Goal: Task Accomplishment & Management: Manage account settings

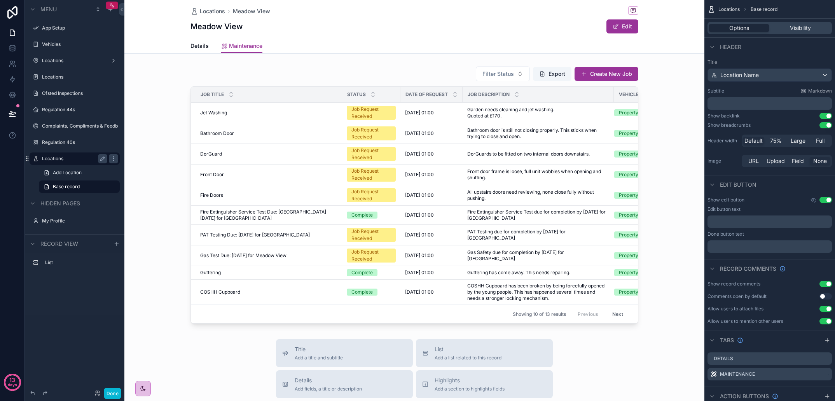
click at [58, 156] on label "Locations" at bounding box center [73, 159] width 62 height 6
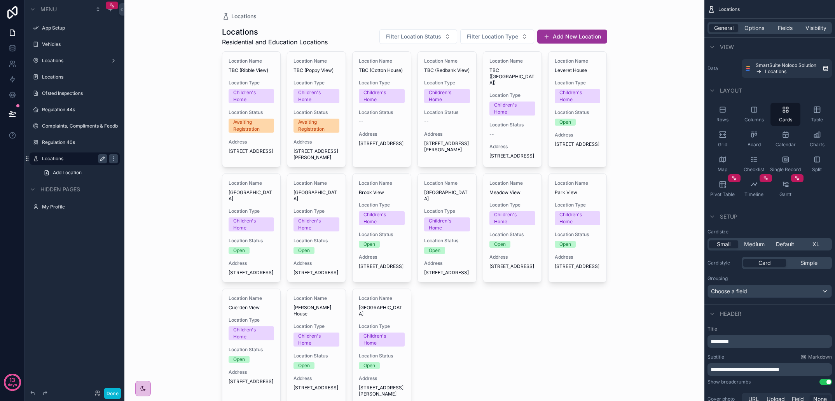
click at [104, 160] on icon "scrollable content" at bounding box center [103, 159] width 6 height 6
click at [102, 157] on icon "scrollable content" at bounding box center [103, 159] width 6 height 6
click at [116, 158] on icon "scrollable content" at bounding box center [113, 159] width 6 height 6
click at [111, 214] on div "Menu App Setup Vehicles Locations Locations Ofsted Inspections Regulation 44s C…" at bounding box center [75, 110] width 100 height 220
click at [113, 43] on icon "scrollable content" at bounding box center [113, 44] width 6 height 6
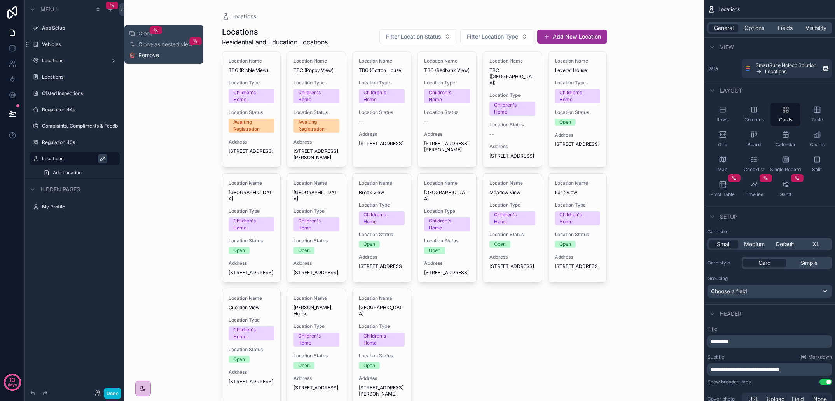
click at [152, 53] on span "Remove" at bounding box center [148, 55] width 21 height 8
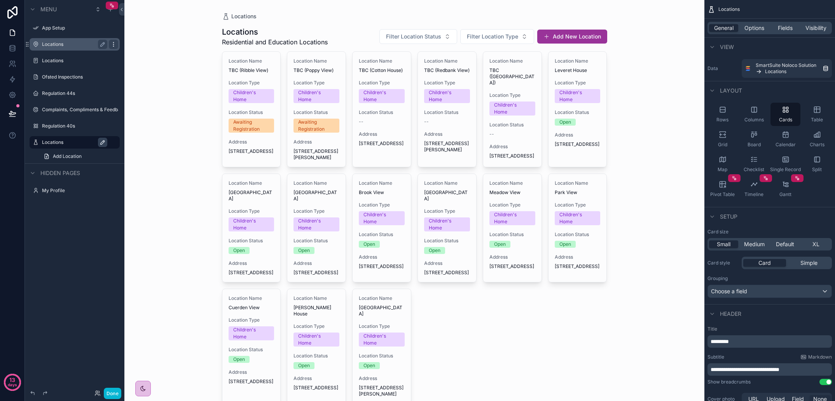
click at [111, 42] on icon "scrollable content" at bounding box center [113, 44] width 6 height 6
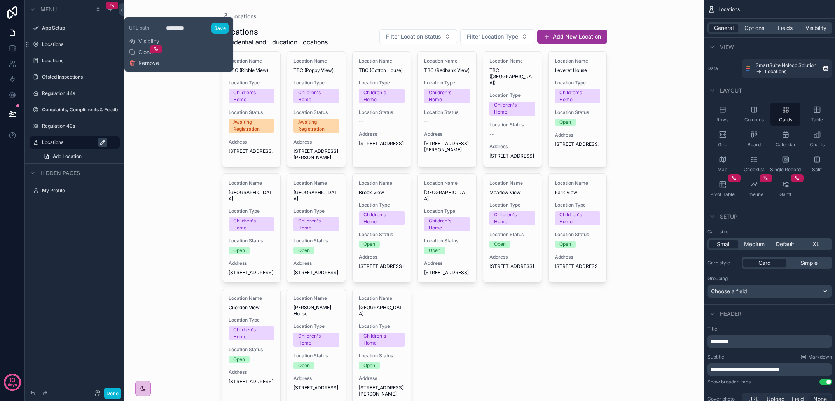
click at [145, 63] on span "Remove" at bounding box center [148, 63] width 21 height 8
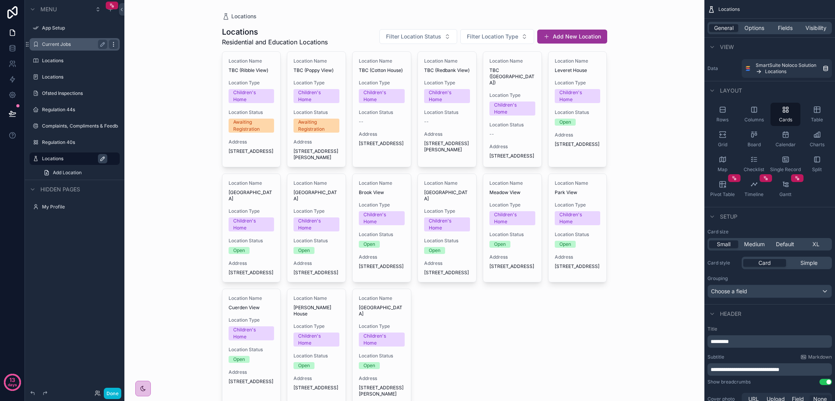
click at [115, 45] on icon "scrollable content" at bounding box center [113, 44] width 6 height 6
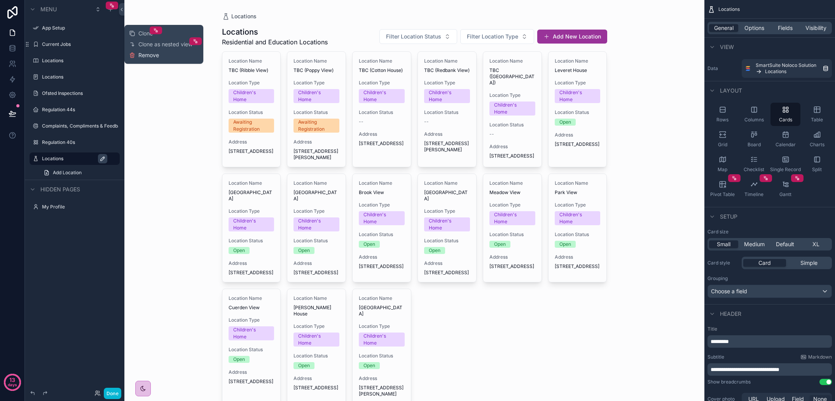
click at [142, 57] on span "Remove" at bounding box center [148, 55] width 21 height 8
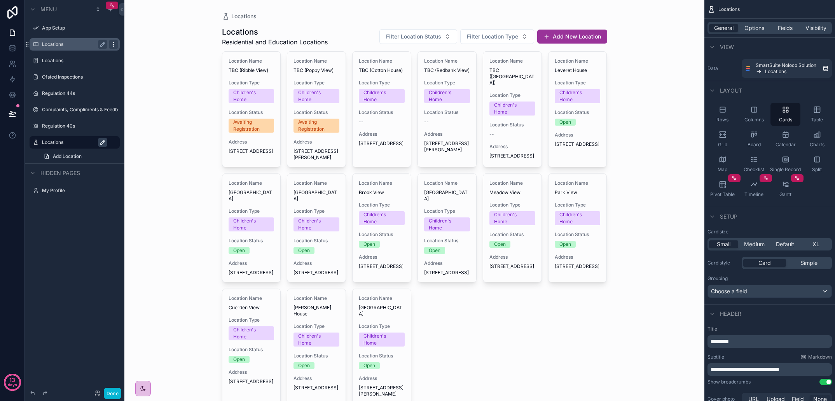
click at [113, 44] on icon "scrollable content" at bounding box center [113, 44] width 0 height 0
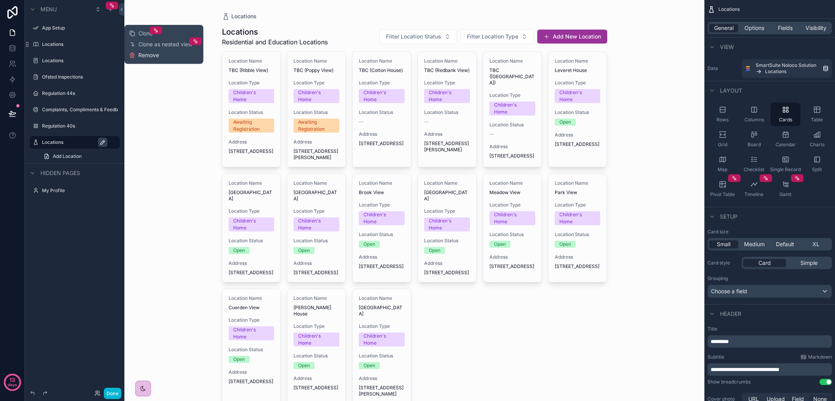
click at [138, 55] on button "Remove" at bounding box center [144, 55] width 30 height 8
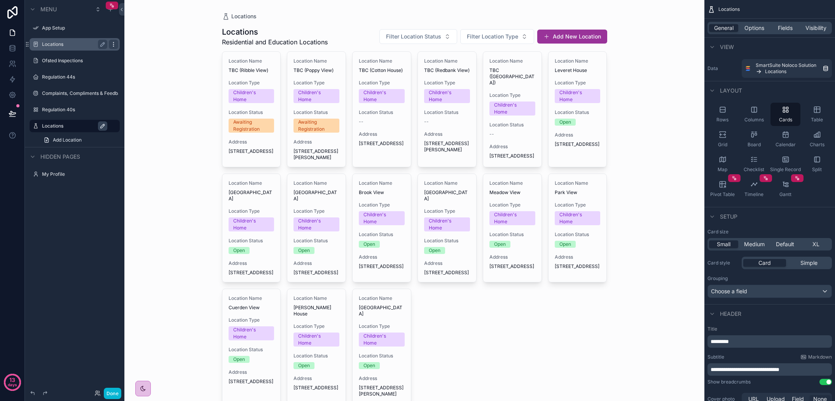
click at [113, 46] on icon "scrollable content" at bounding box center [113, 46] width 0 height 0
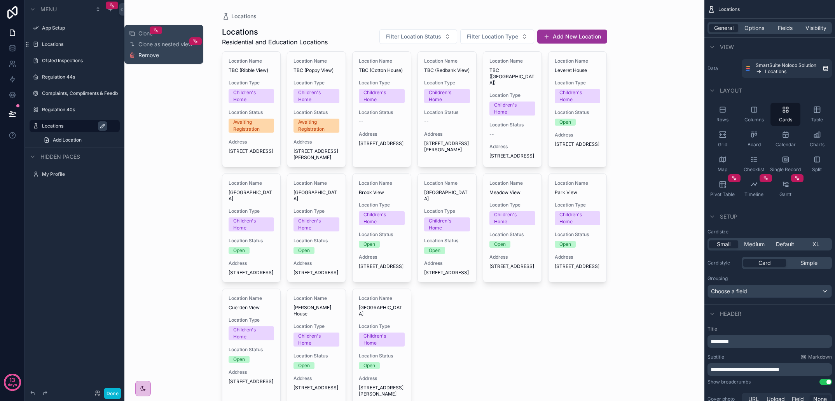
click at [144, 58] on span "Remove" at bounding box center [148, 55] width 21 height 8
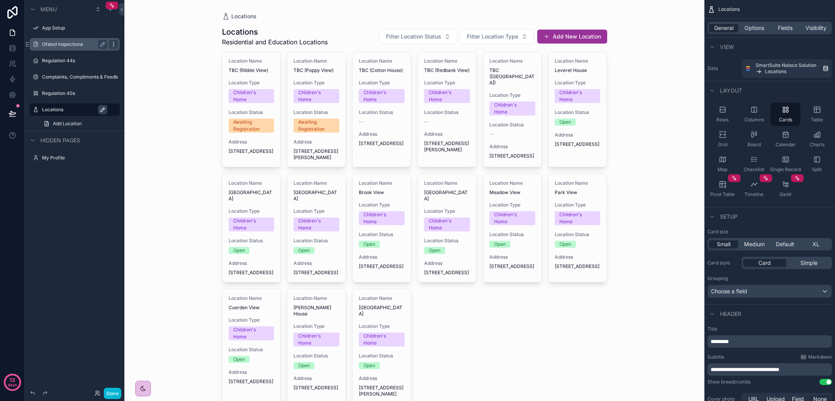
click at [113, 44] on icon "scrollable content" at bounding box center [113, 44] width 0 height 0
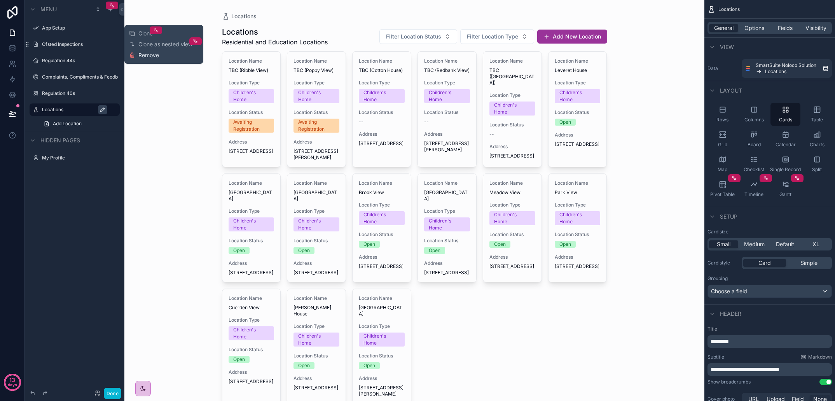
click at [140, 58] on span "Remove" at bounding box center [148, 55] width 21 height 8
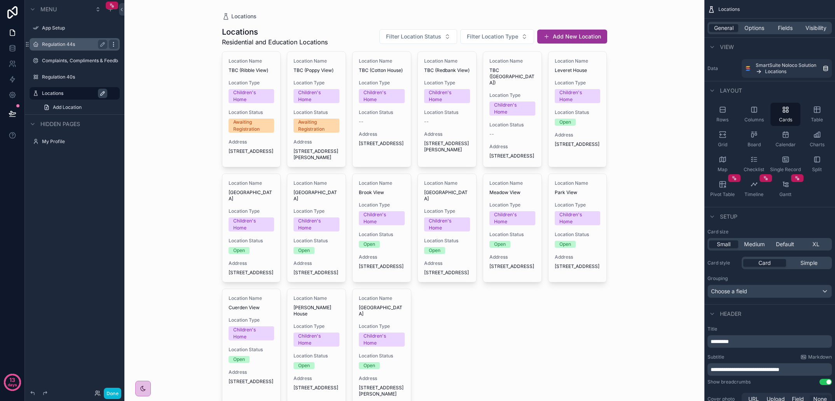
click at [113, 45] on icon "scrollable content" at bounding box center [113, 44] width 6 height 6
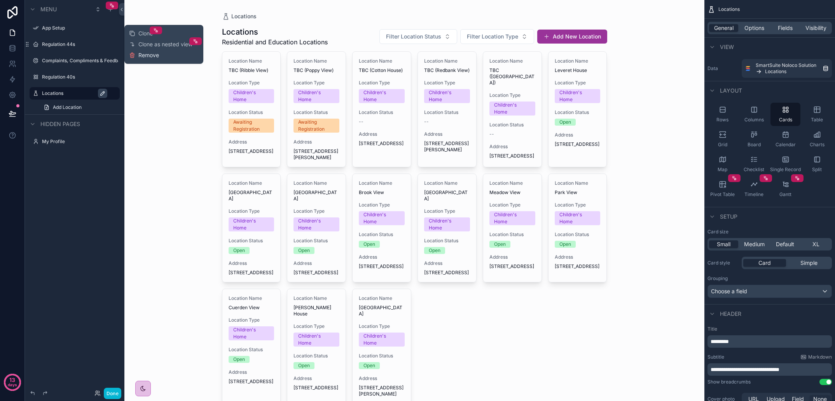
click at [143, 58] on span "Remove" at bounding box center [148, 55] width 21 height 8
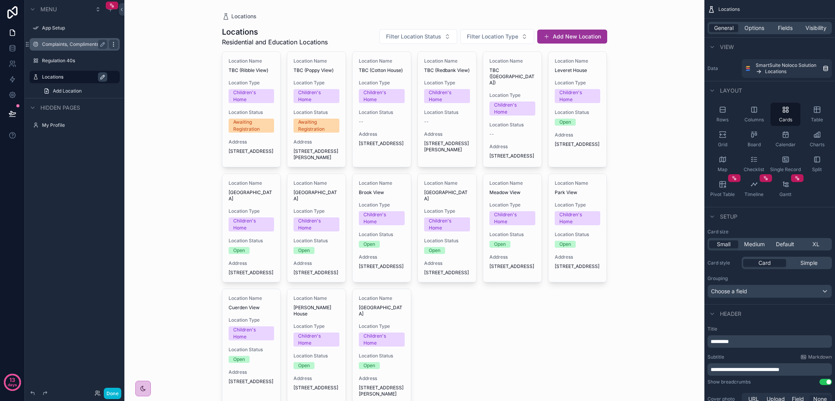
click at [115, 44] on icon "scrollable content" at bounding box center [113, 44] width 6 height 6
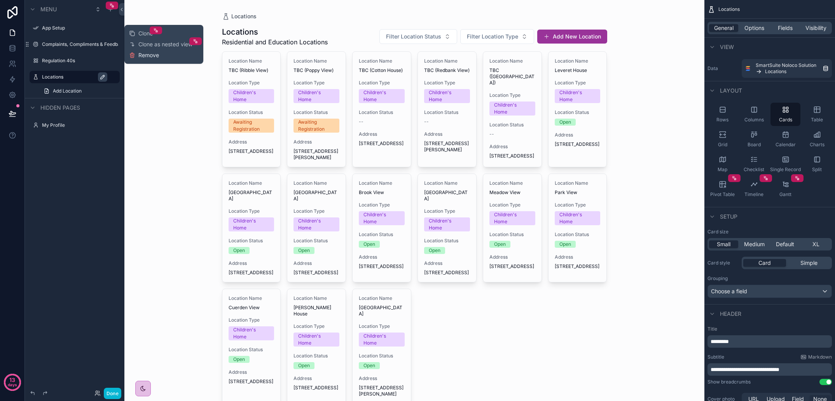
click at [137, 57] on button "Remove" at bounding box center [144, 55] width 30 height 8
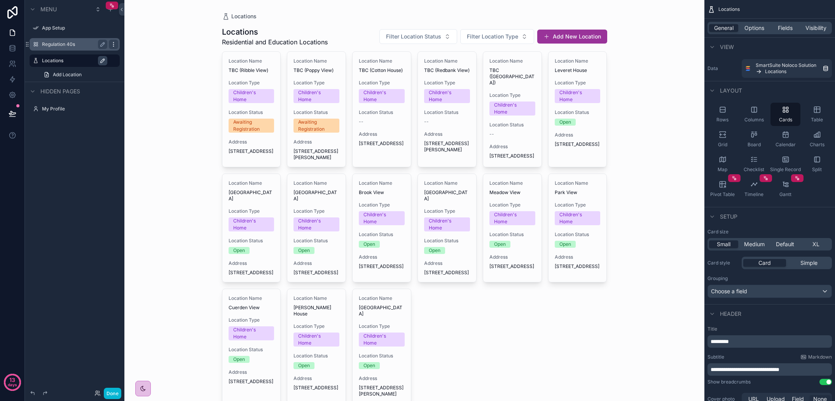
click at [113, 45] on icon "scrollable content" at bounding box center [113, 44] width 6 height 6
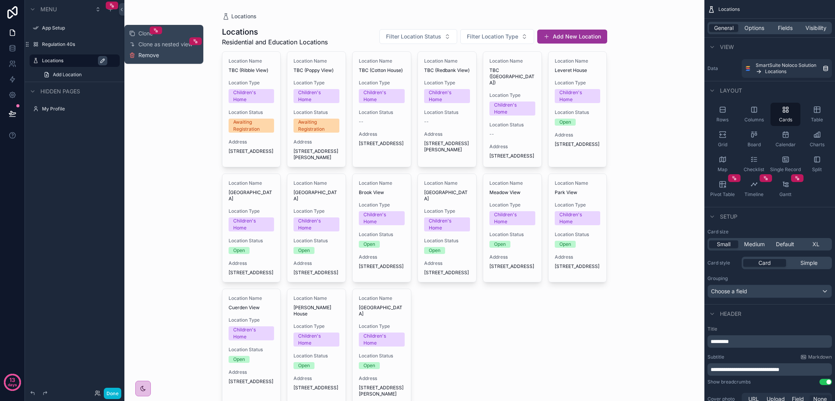
click at [138, 54] on button "Remove" at bounding box center [144, 55] width 30 height 8
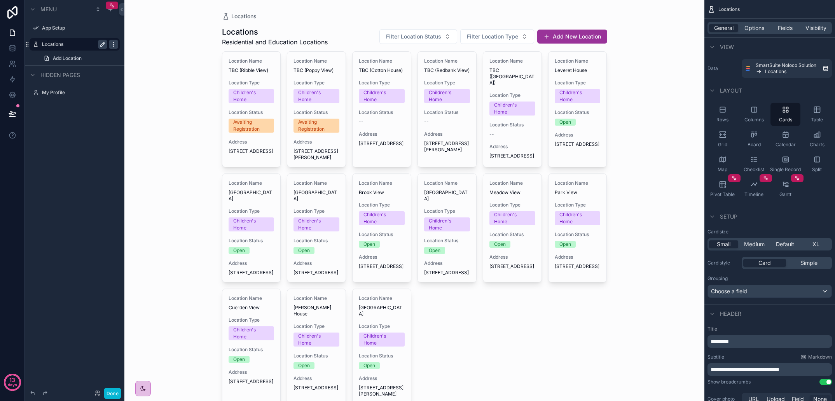
click at [112, 46] on icon "scrollable content" at bounding box center [113, 44] width 6 height 6
click at [146, 55] on span "Remove" at bounding box center [148, 55] width 21 height 8
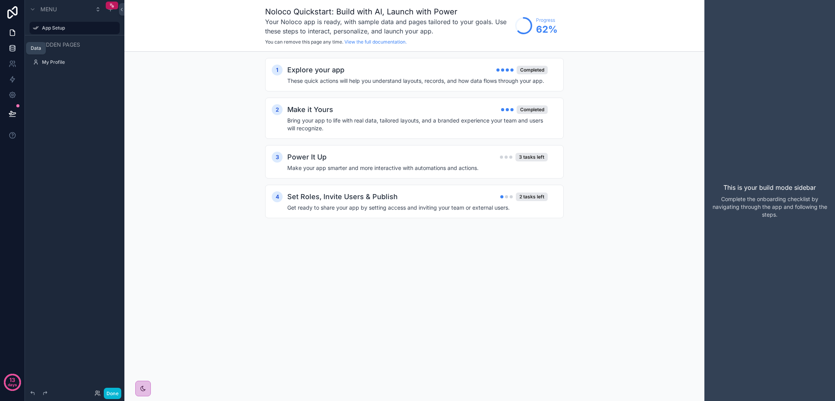
click at [10, 48] on icon at bounding box center [12, 49] width 5 height 3
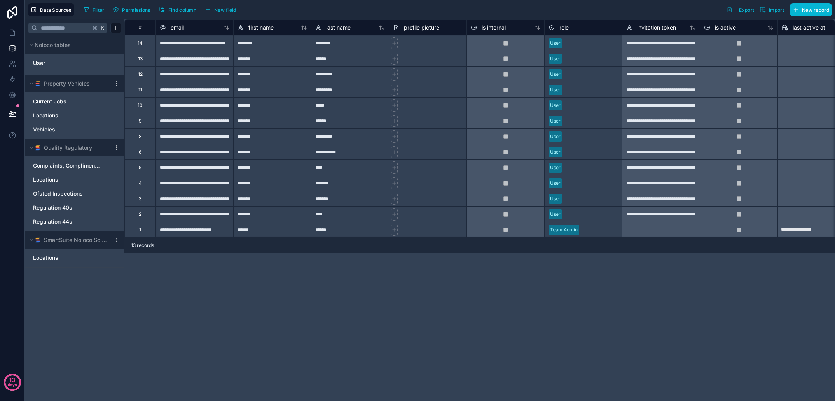
click at [116, 240] on icon at bounding box center [117, 240] width 6 height 6
click at [80, 269] on div "K Noloco tables User Property Vehicles Current Jobs Locations Vehicles Quality …" at bounding box center [75, 209] width 100 height 381
click at [118, 239] on icon at bounding box center [117, 240] width 6 height 6
click at [153, 308] on span "Delete source" at bounding box center [156, 308] width 56 height 6
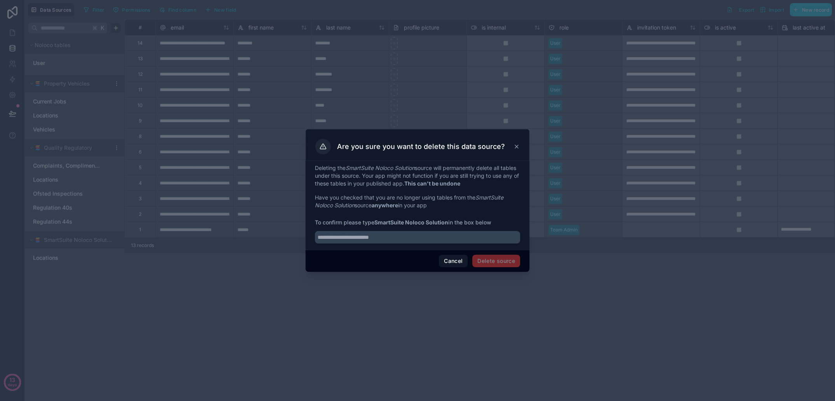
click at [506, 261] on span "Delete source" at bounding box center [496, 261] width 48 height 12
click at [408, 235] on input "text" at bounding box center [417, 237] width 205 height 12
type input "**********"
click at [494, 263] on button "Delete source" at bounding box center [496, 261] width 48 height 12
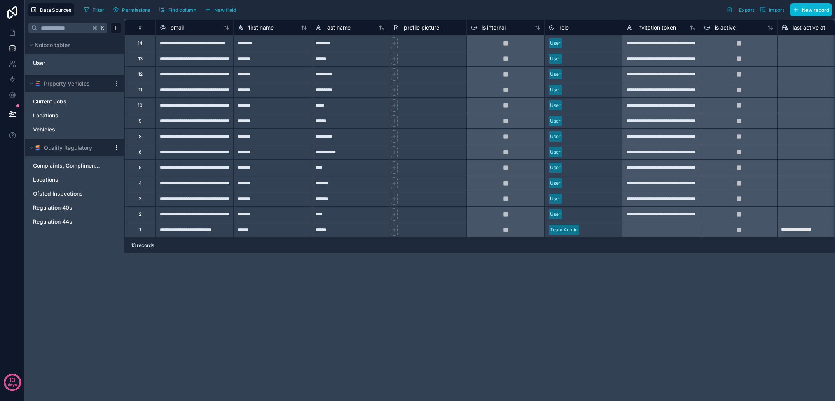
click at [117, 147] on icon at bounding box center [117, 148] width 6 height 6
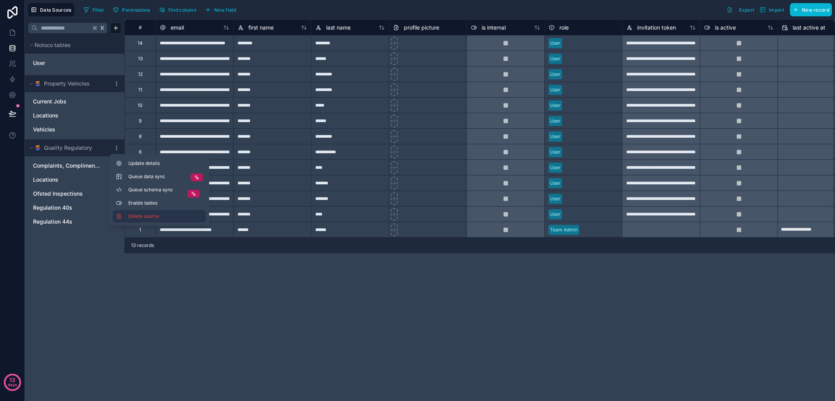
click at [142, 212] on button "Delete source" at bounding box center [159, 216] width 93 height 12
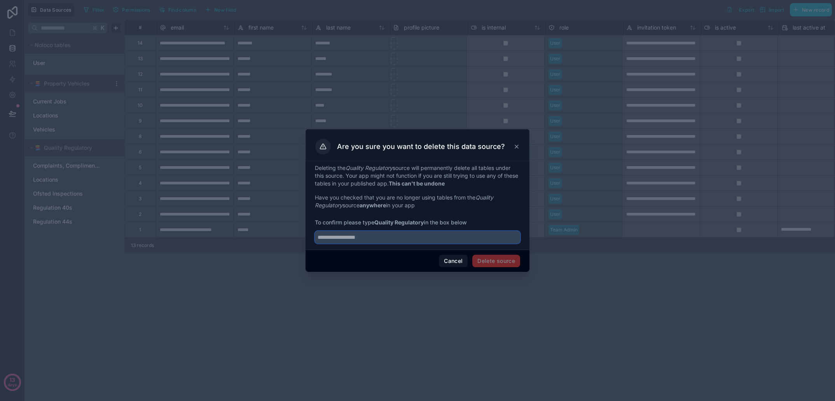
click at [413, 234] on input "text" at bounding box center [417, 237] width 205 height 12
type input "*"
click at [504, 265] on span "Delete source" at bounding box center [496, 261] width 48 height 12
click at [489, 263] on span "Delete source" at bounding box center [496, 261] width 48 height 12
click at [337, 239] on input "**********" at bounding box center [417, 237] width 205 height 12
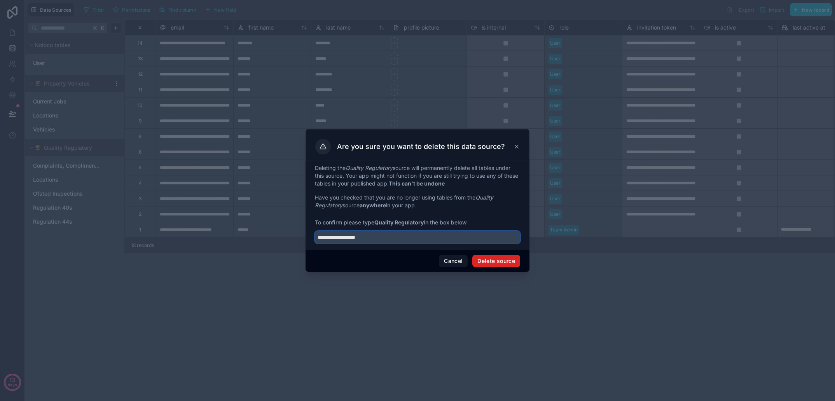
type input "**********"
click at [497, 260] on button "Delete source" at bounding box center [496, 261] width 48 height 12
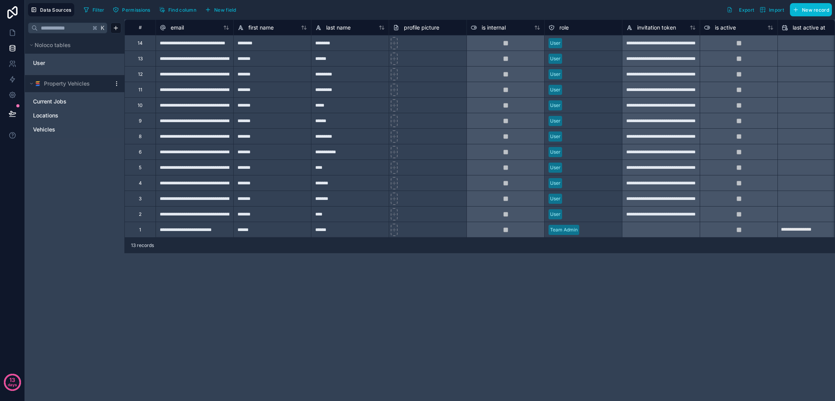
click at [115, 82] on icon at bounding box center [117, 83] width 6 height 6
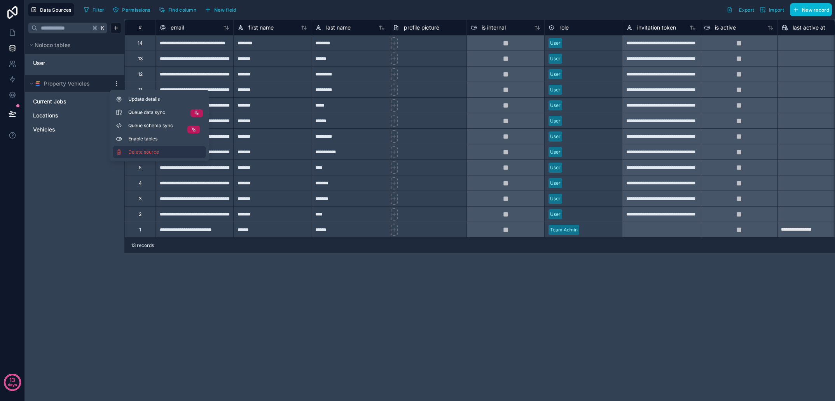
click at [142, 148] on button "Delete source" at bounding box center [159, 152] width 93 height 12
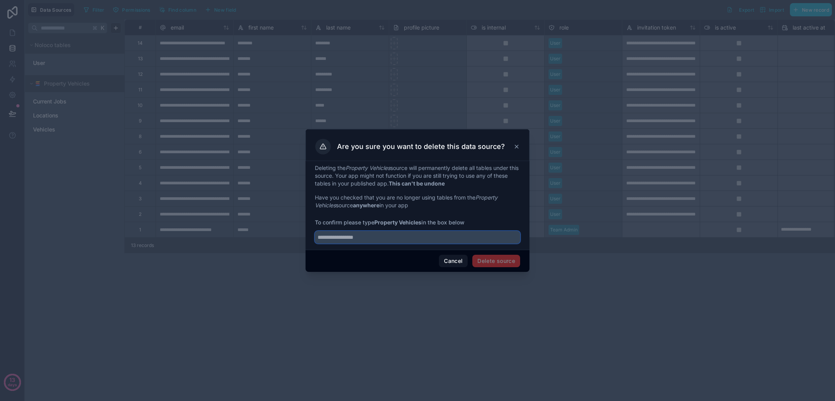
click at [355, 240] on input "text" at bounding box center [417, 237] width 205 height 12
type input "**********"
click at [485, 264] on button "Delete source" at bounding box center [496, 261] width 48 height 12
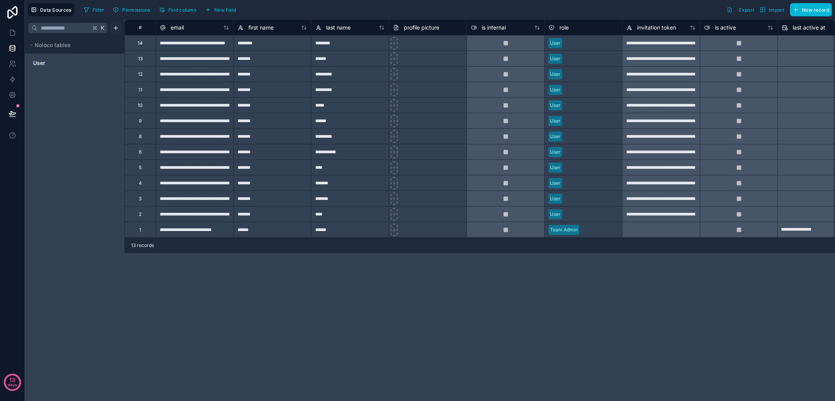
click at [114, 28] on html "**********" at bounding box center [417, 200] width 835 height 401
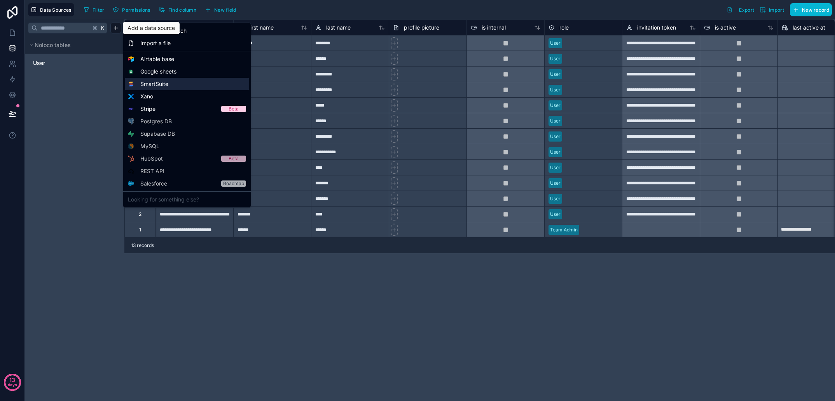
click at [154, 80] on span "SmartSuite" at bounding box center [154, 84] width 28 height 8
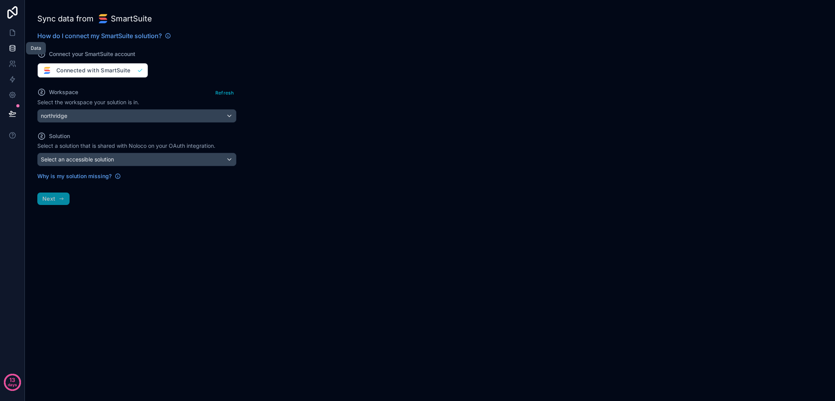
click at [15, 53] on link at bounding box center [12, 48] width 24 height 16
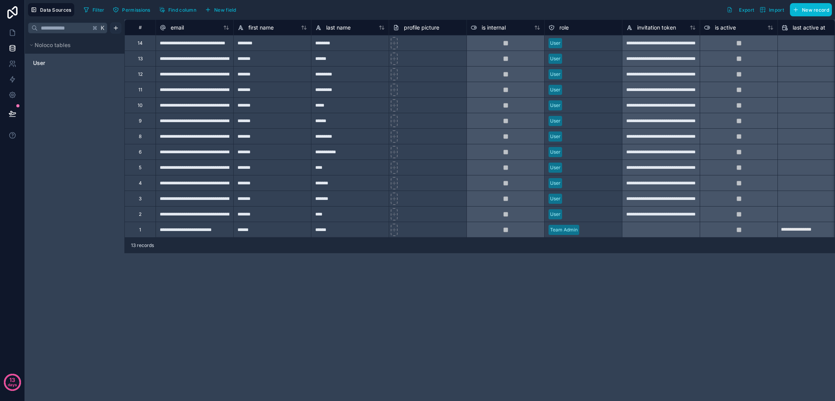
click at [117, 31] on html "**********" at bounding box center [417, 200] width 835 height 401
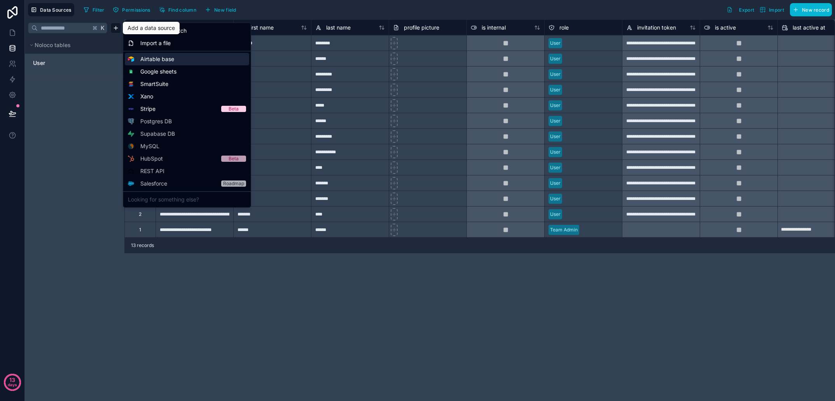
click at [161, 58] on span "Airtable base" at bounding box center [157, 59] width 34 height 8
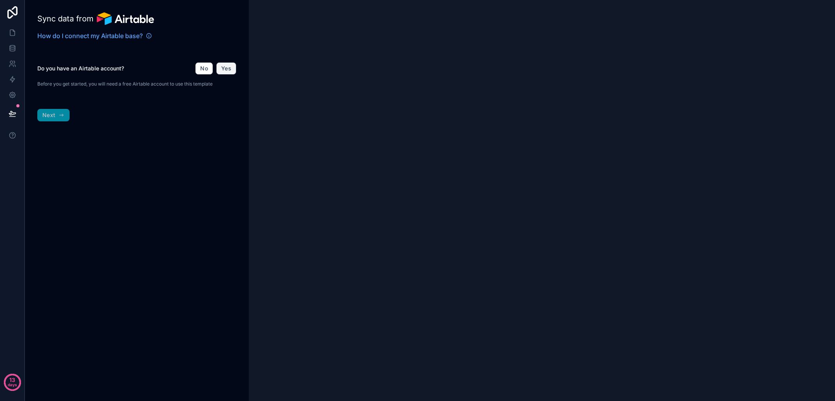
click at [222, 73] on button "Yes" at bounding box center [226, 68] width 20 height 12
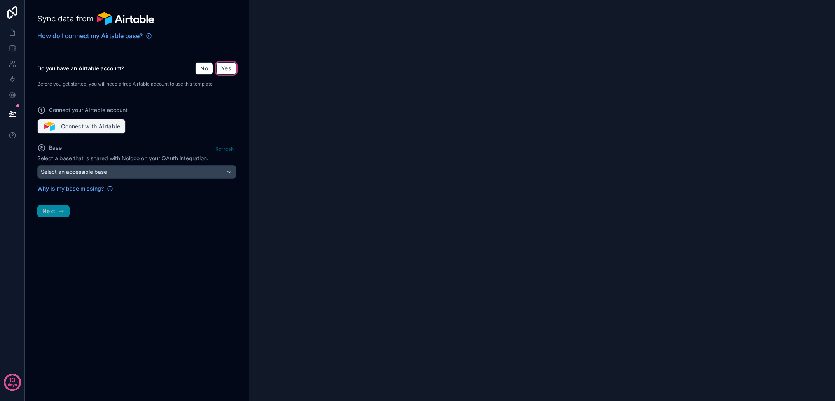
click at [93, 129] on button "Connect with Airtable" at bounding box center [81, 126] width 88 height 15
click at [205, 122] on div "Connect your Airtable account Connect with Airtable" at bounding box center [136, 114] width 199 height 37
click at [103, 129] on button "Connect with Airtable" at bounding box center [81, 126] width 88 height 15
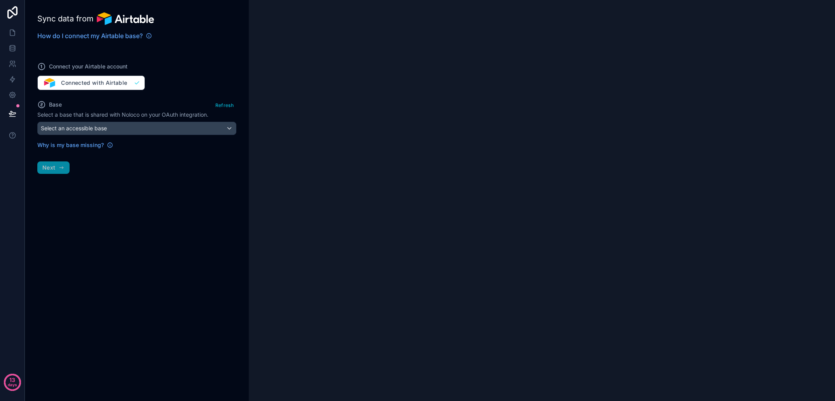
click at [56, 168] on div "Sync data from How do I connect my Airtable base? Connect your Airtable account…" at bounding box center [137, 200] width 224 height 401
click at [15, 51] on icon at bounding box center [12, 49] width 5 height 3
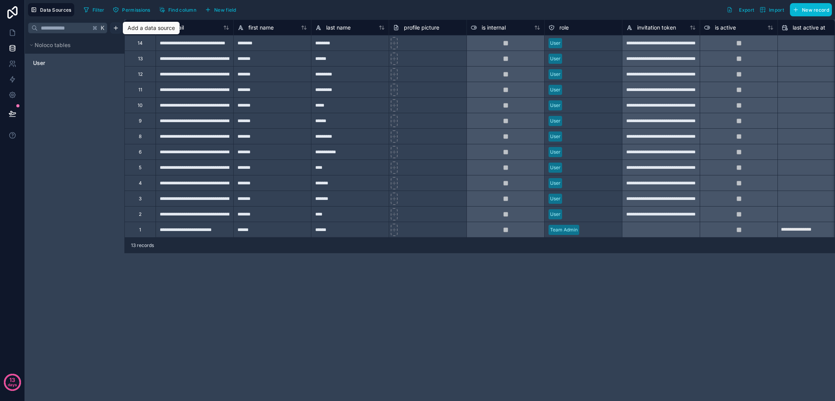
click at [115, 28] on html "**********" at bounding box center [417, 200] width 835 height 401
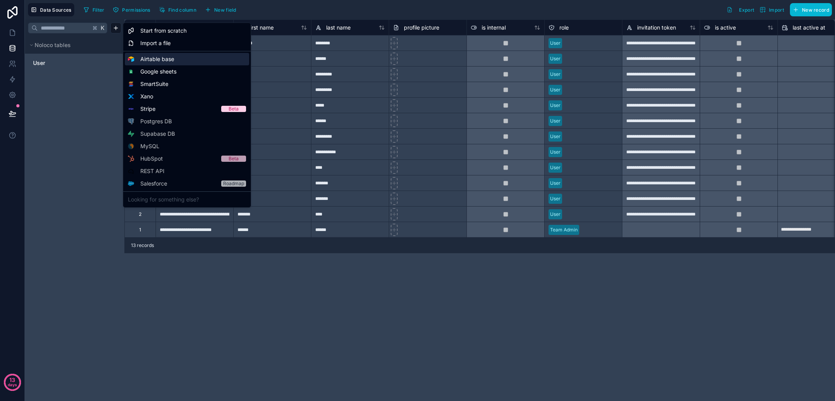
click at [164, 59] on span "Airtable base" at bounding box center [157, 59] width 34 height 8
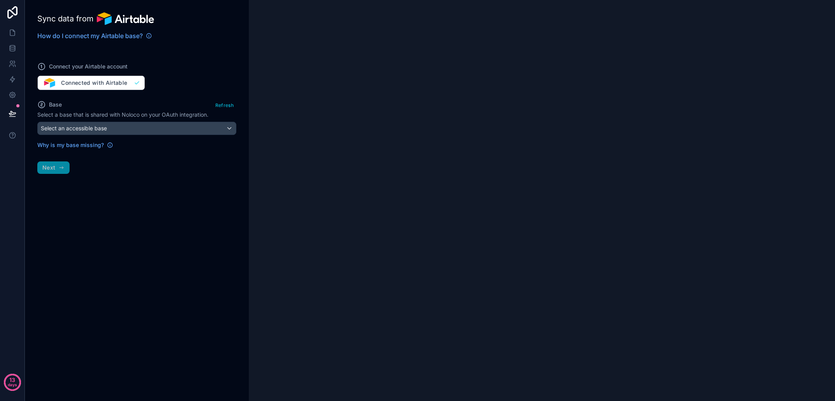
click at [133, 131] on div "Select an accessible base" at bounding box center [137, 128] width 198 height 12
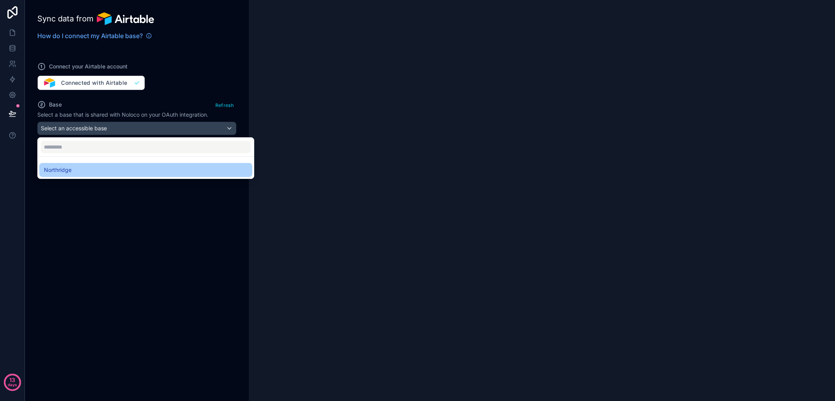
click at [111, 171] on div "Northridge" at bounding box center [146, 169] width 204 height 9
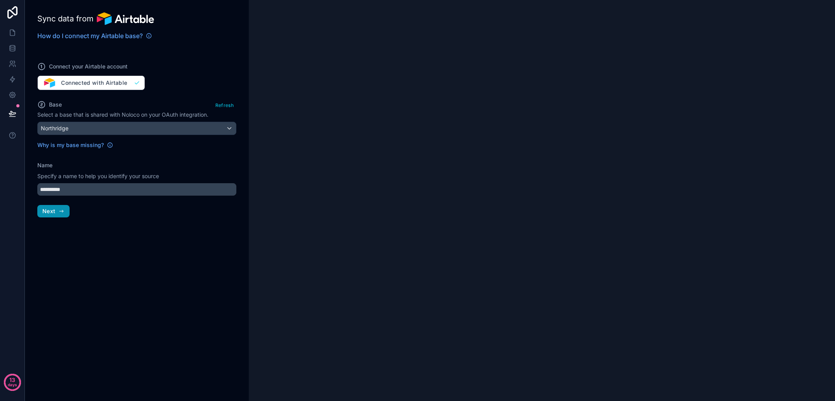
click at [60, 216] on button "Next" at bounding box center [53, 211] width 32 height 12
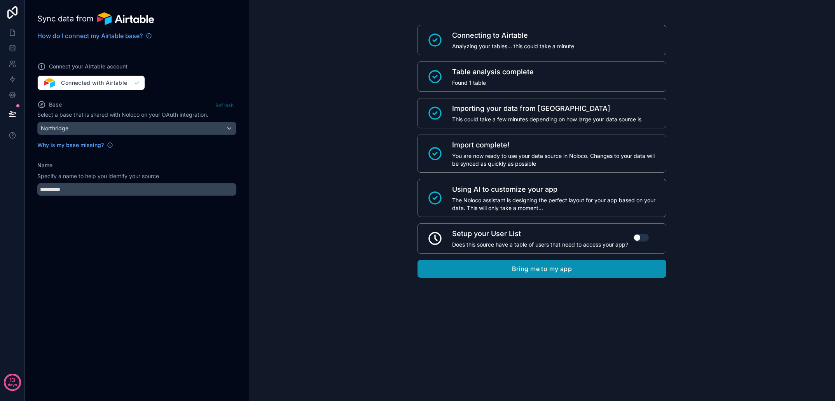
click at [562, 268] on button "Bring me to my app" at bounding box center [542, 269] width 249 height 18
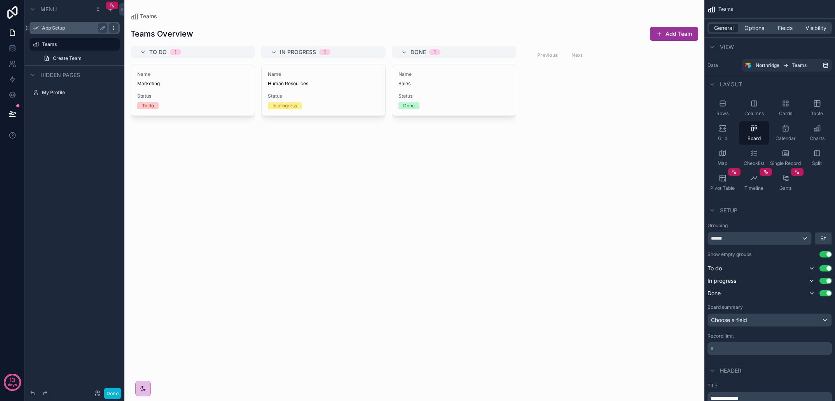
click at [115, 29] on icon "scrollable content" at bounding box center [113, 28] width 6 height 6
click at [111, 44] on icon "scrollable content" at bounding box center [113, 44] width 6 height 6
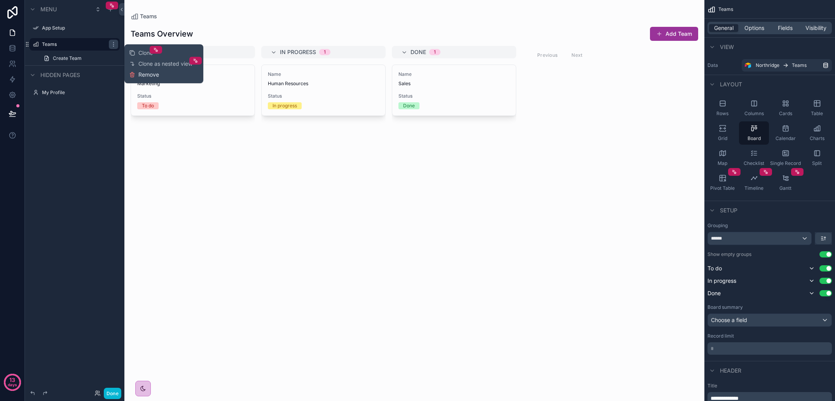
click at [148, 73] on span "Remove" at bounding box center [148, 75] width 21 height 8
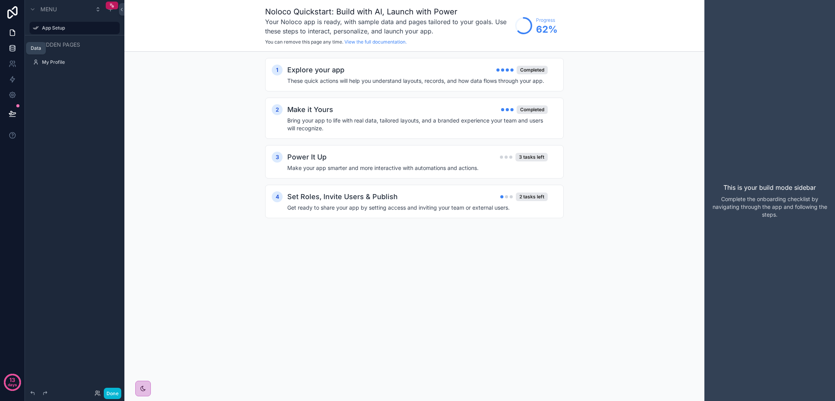
click at [11, 47] on icon at bounding box center [12, 46] width 5 height 2
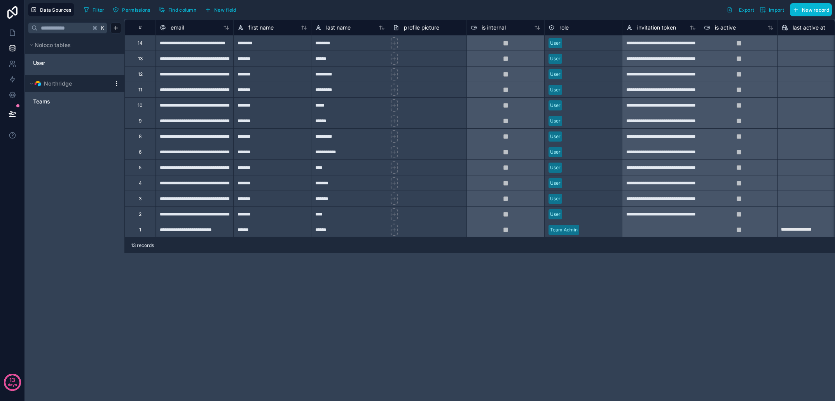
click at [117, 86] on icon at bounding box center [117, 83] width 6 height 6
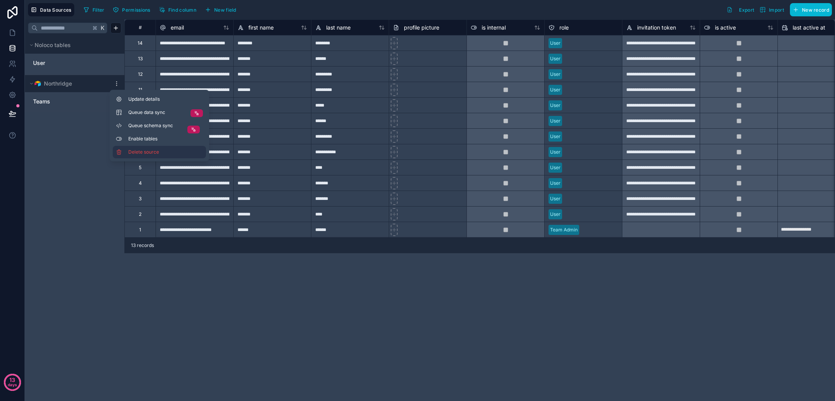
click at [169, 152] on span "Delete source" at bounding box center [156, 152] width 56 height 6
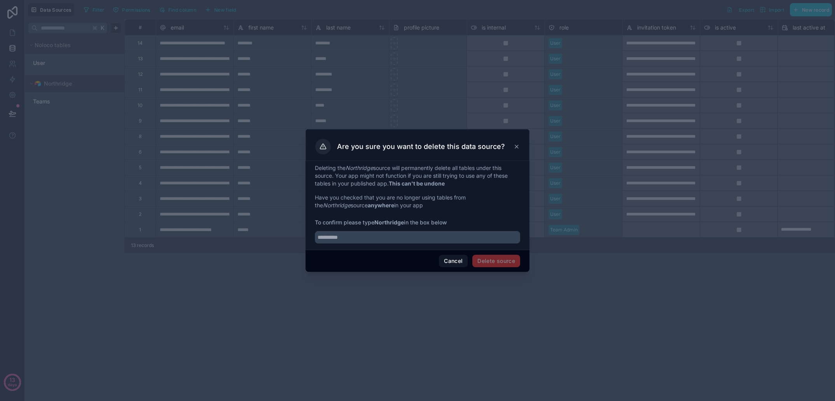
drag, startPoint x: 459, startPoint y: 262, endPoint x: 455, endPoint y: 262, distance: 4.0
click at [459, 262] on button "Cancel" at bounding box center [453, 261] width 29 height 12
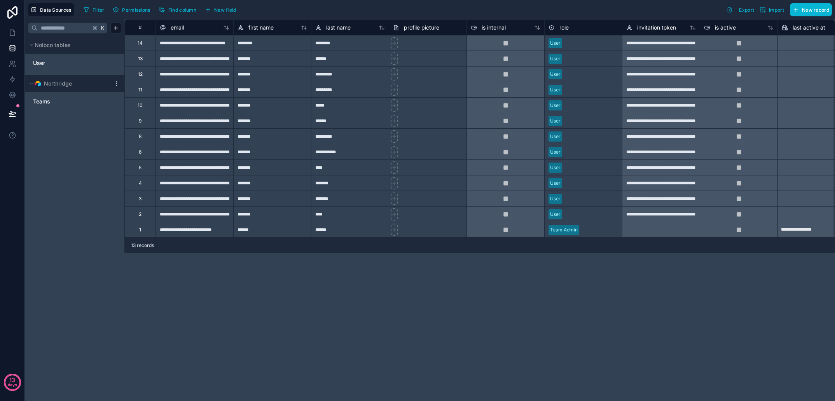
click at [80, 128] on div "K Noloco tables User Northridge Teams" at bounding box center [75, 209] width 100 height 381
click at [114, 28] on html "**********" at bounding box center [417, 200] width 835 height 401
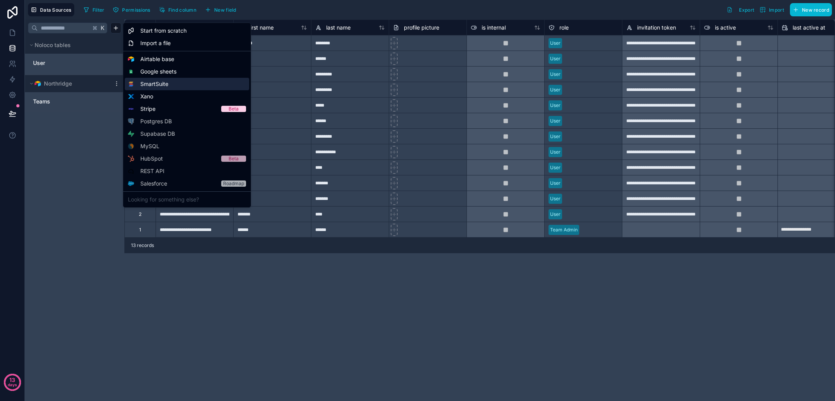
click at [179, 80] on div "SmartSuite" at bounding box center [187, 84] width 124 height 12
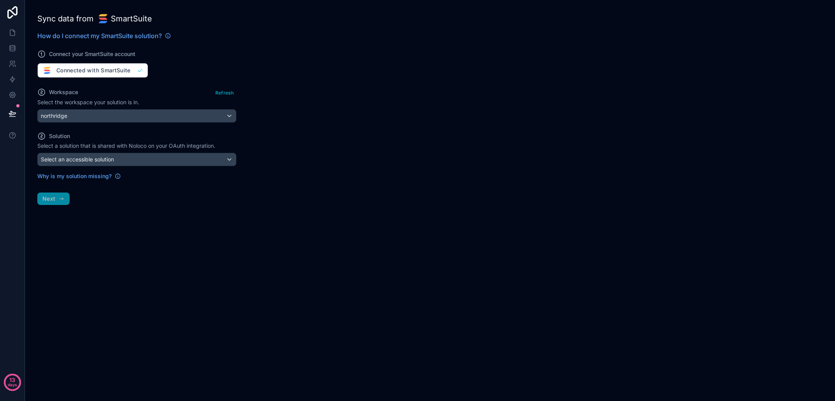
click at [150, 159] on div "Select an accessible solution" at bounding box center [137, 159] width 198 height 12
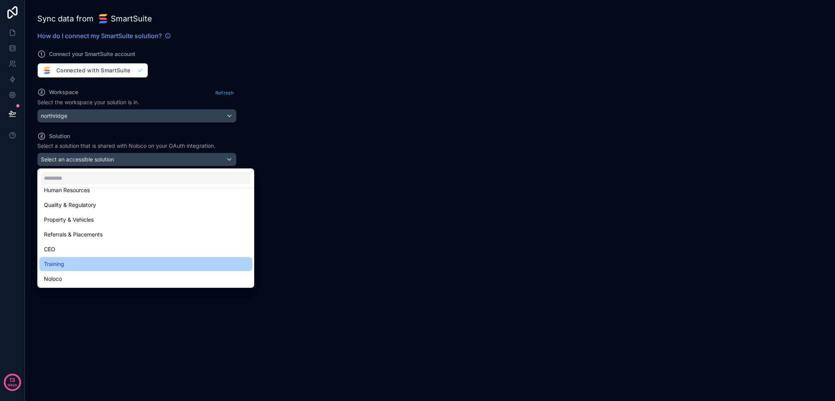
scroll to position [26, 0]
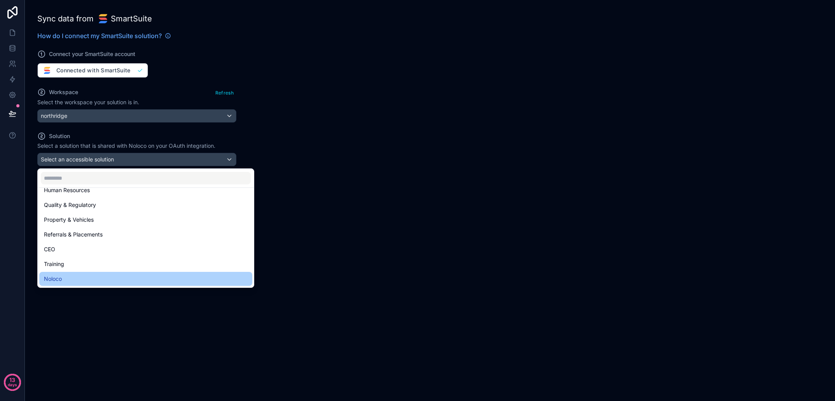
click at [128, 278] on div "Noloco" at bounding box center [146, 278] width 204 height 9
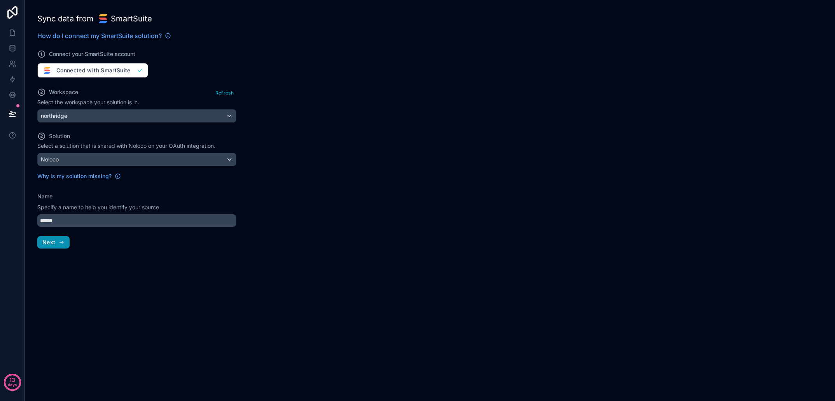
click at [60, 243] on icon "button" at bounding box center [61, 242] width 6 height 6
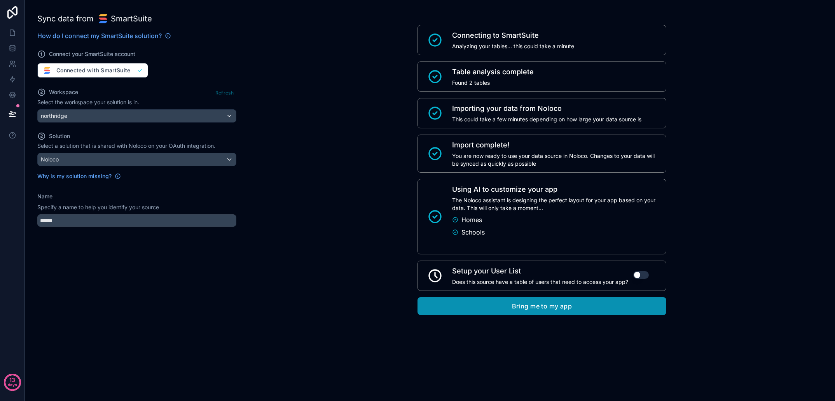
click at [546, 306] on button "Bring me to my app" at bounding box center [542, 306] width 249 height 18
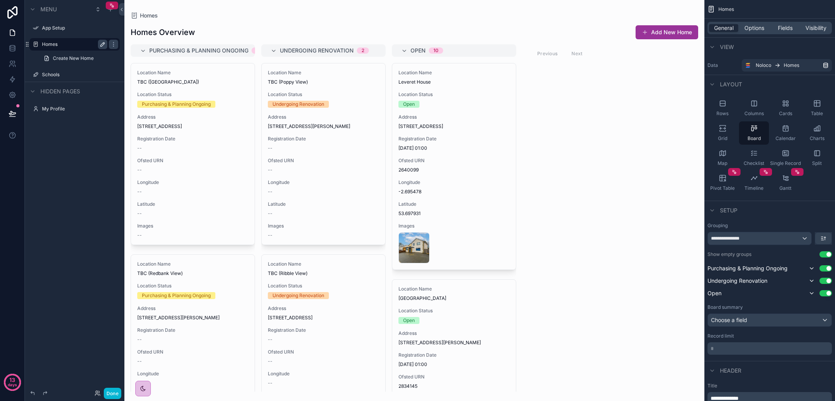
click at [101, 45] on icon "scrollable content" at bounding box center [103, 44] width 4 height 4
click at [101, 45] on icon "scrollable content" at bounding box center [103, 44] width 4 height 3
click at [112, 45] on icon "scrollable content" at bounding box center [113, 44] width 6 height 6
click at [32, 44] on div "scrollable content" at bounding box center [35, 44] width 9 height 9
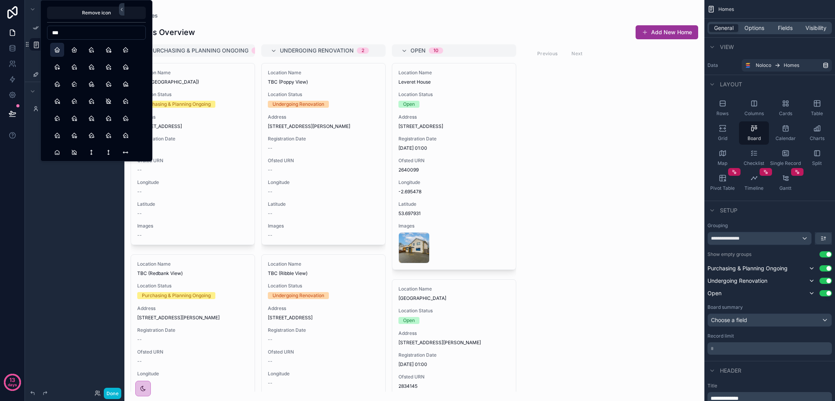
type input "***"
click at [58, 47] on button "Home" at bounding box center [57, 50] width 14 height 14
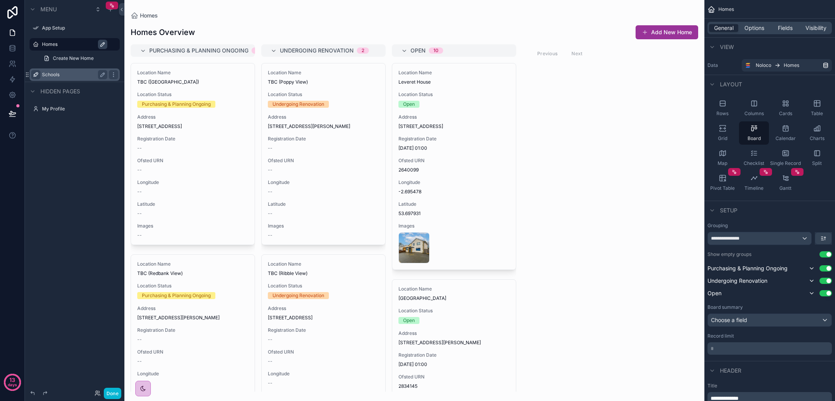
click at [33, 71] on div "scrollable content" at bounding box center [35, 74] width 9 height 9
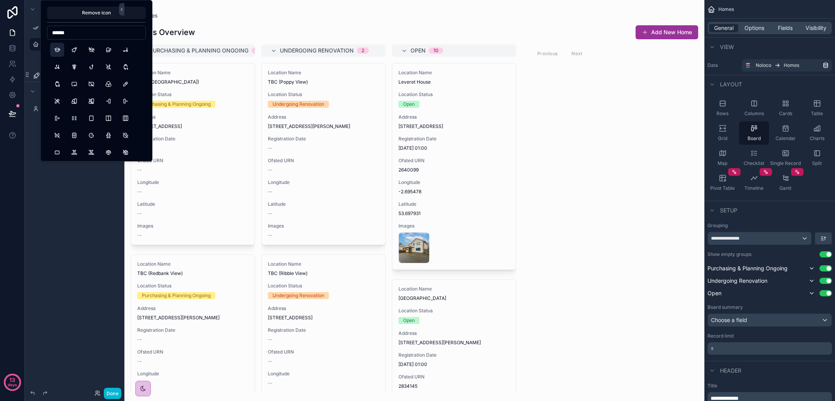
type input "******"
click at [61, 48] on button "School" at bounding box center [57, 50] width 14 height 14
click at [59, 192] on div "Menu App Setup Homes Create New Home ******* Hidden pages My Profile" at bounding box center [75, 196] width 100 height 392
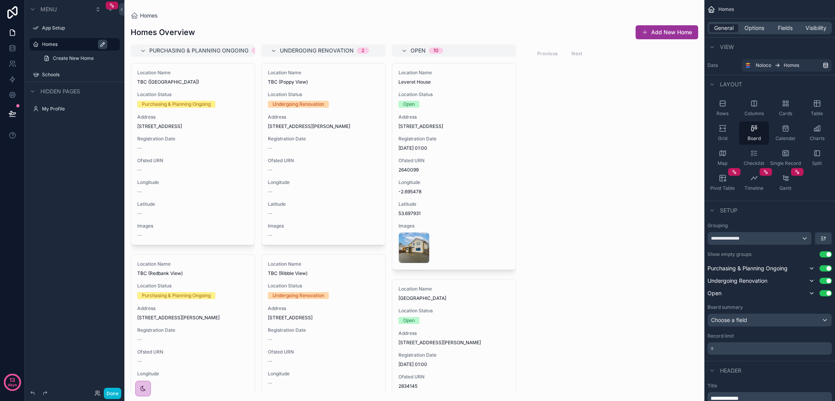
click at [443, 170] on div "scrollable content" at bounding box center [414, 200] width 580 height 401
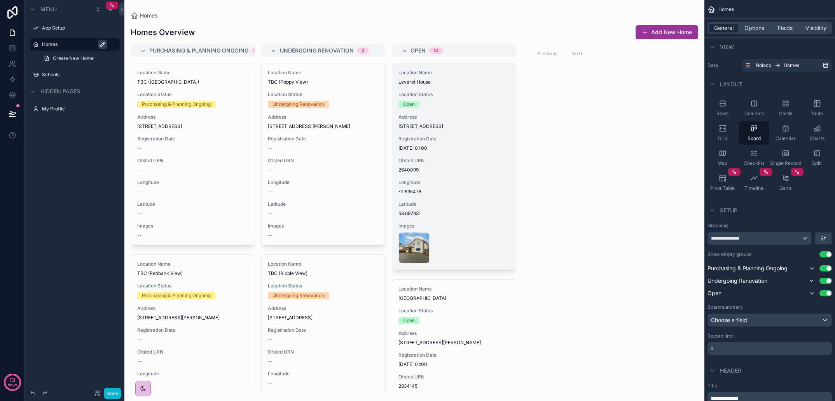
click at [433, 142] on span "Registration Date" at bounding box center [454, 139] width 111 height 6
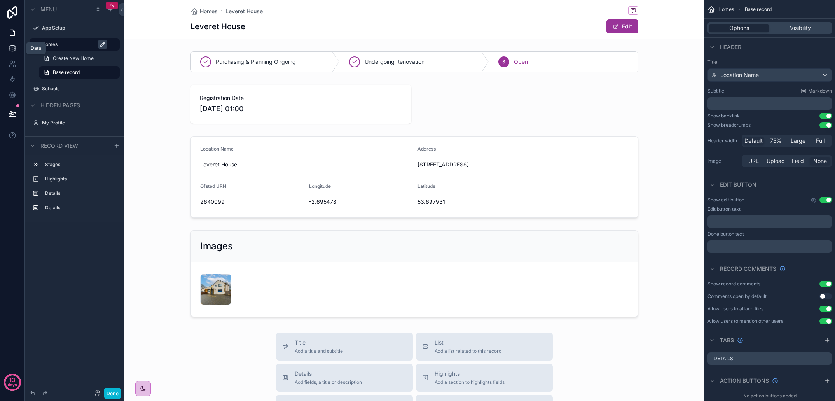
click at [15, 50] on icon at bounding box center [12, 49] width 5 height 3
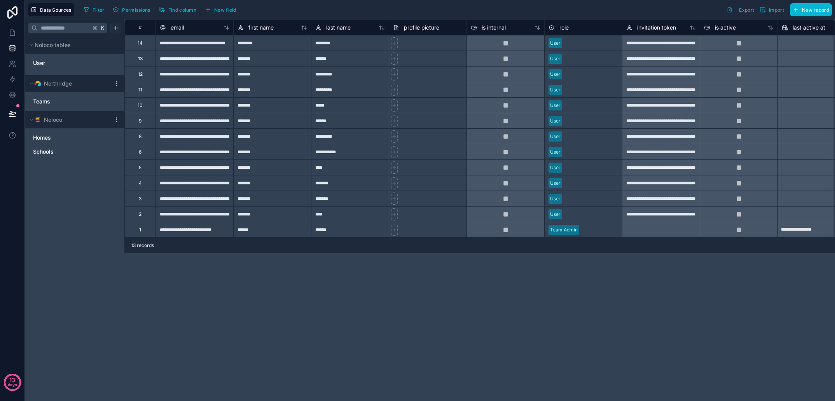
click at [116, 30] on html "**********" at bounding box center [417, 200] width 835 height 401
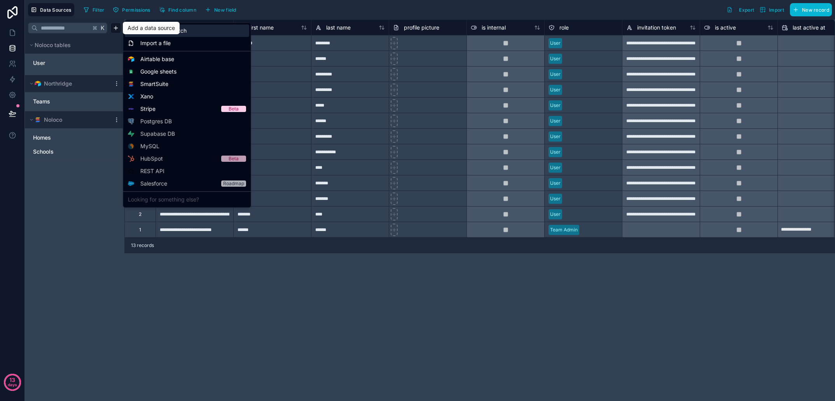
click at [195, 33] on div "Start from scratch" at bounding box center [187, 30] width 124 height 12
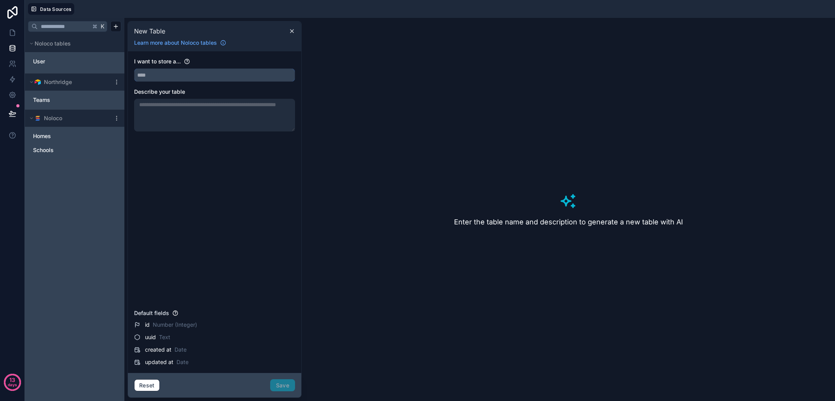
click at [194, 79] on input "text" at bounding box center [215, 75] width 160 height 12
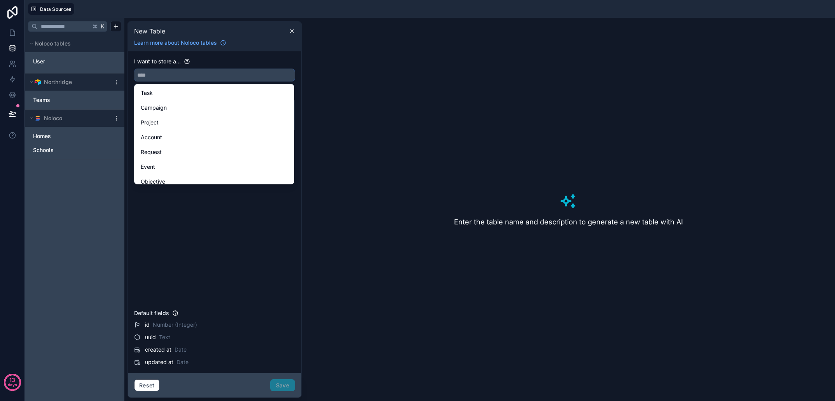
click at [173, 76] on input "text" at bounding box center [215, 75] width 160 height 12
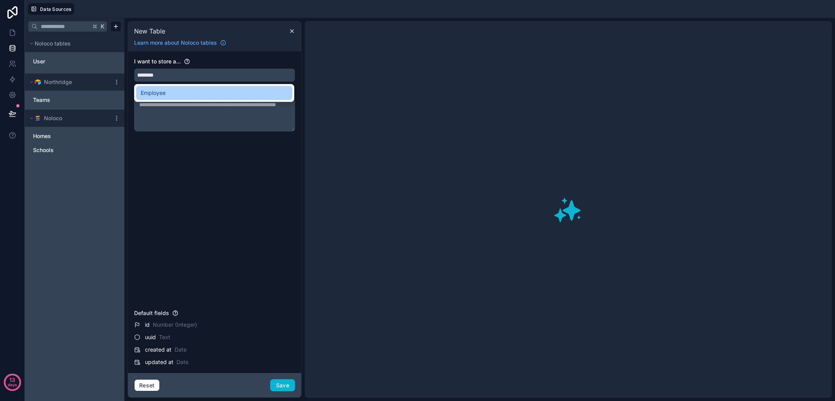
type input "********"
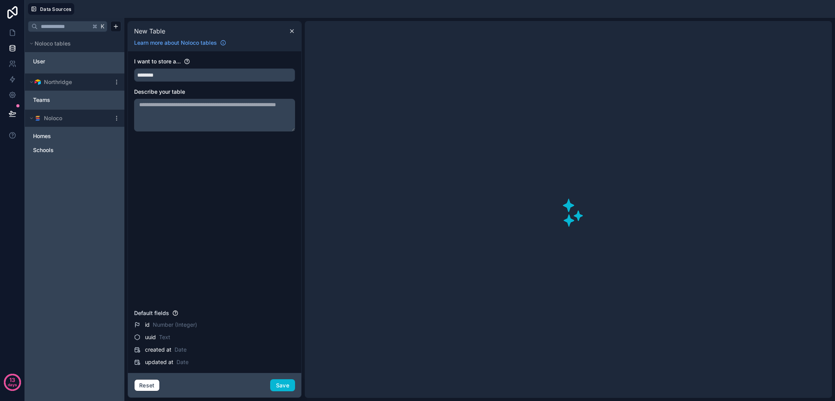
click at [176, 109] on textarea at bounding box center [214, 115] width 161 height 33
type textarea "**********"
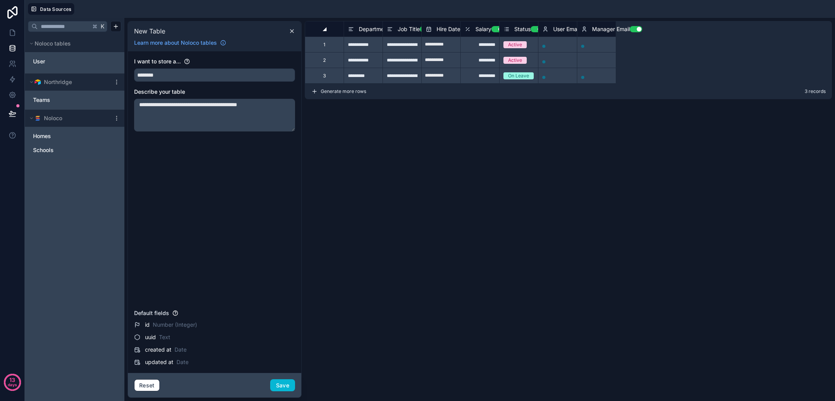
type input "**********"
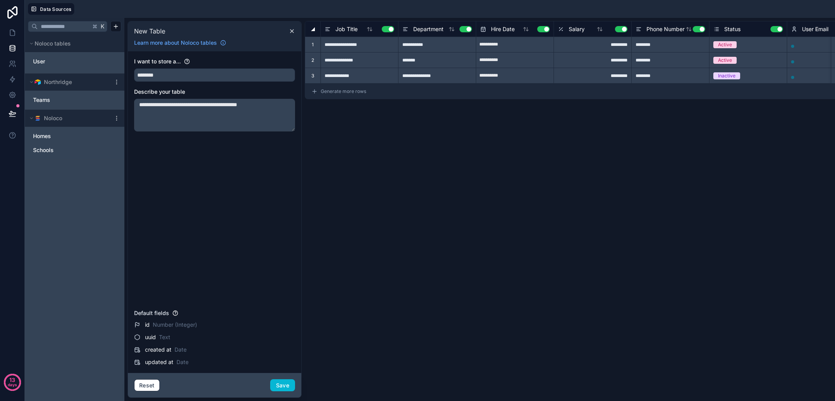
type textarea "**********"
click at [316, 92] on icon at bounding box center [314, 91] width 6 height 6
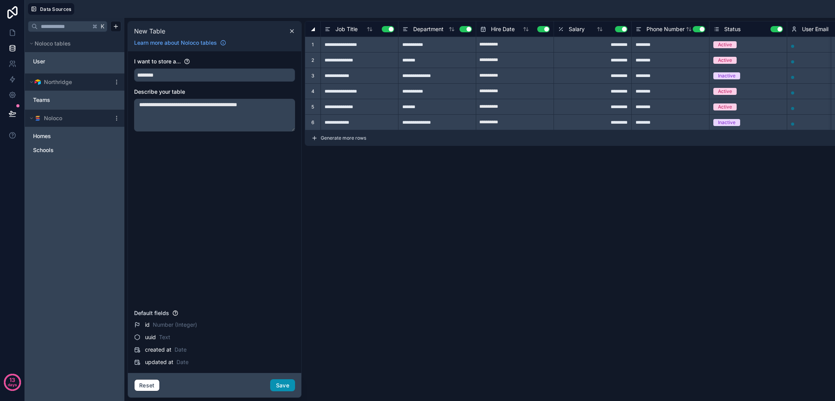
click at [286, 388] on button "Save" at bounding box center [282, 385] width 25 height 12
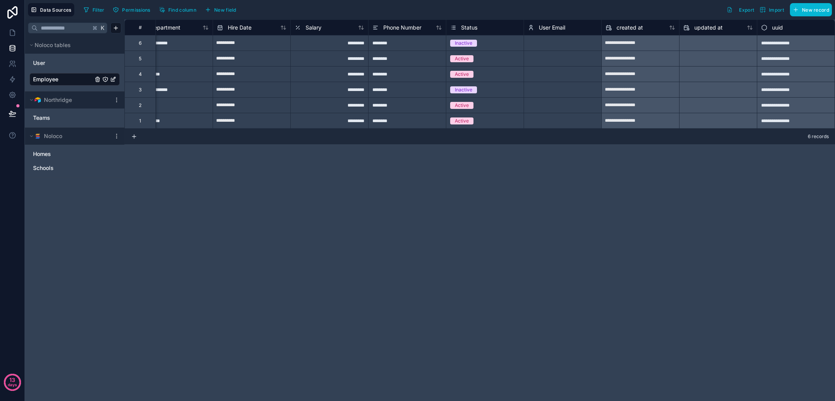
scroll to position [0, 98]
click at [653, 46] on div "**********" at bounding box center [640, 43] width 77 height 12
click at [584, 59] on div at bounding box center [586, 59] width 24 height 8
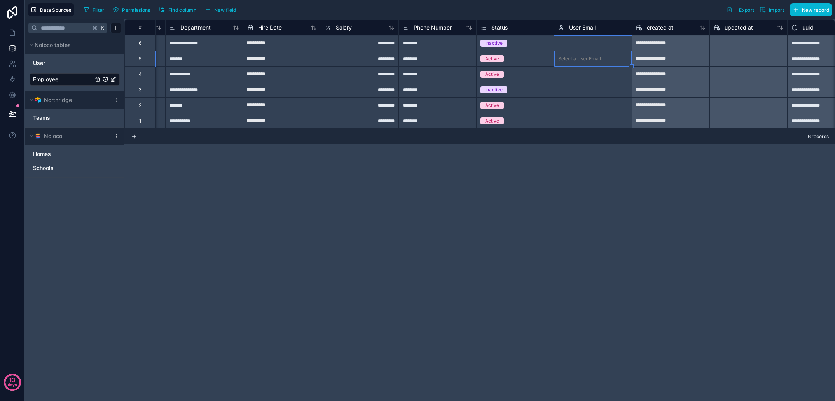
scroll to position [0, 68]
click at [645, 202] on div "**********" at bounding box center [479, 209] width 711 height 381
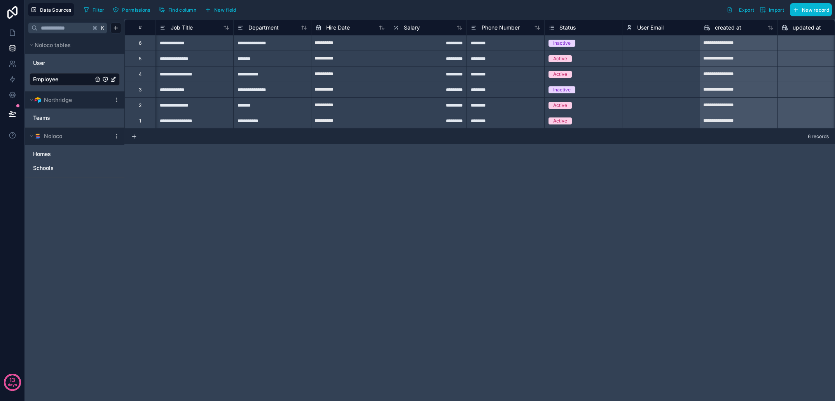
scroll to position [0, 0]
click at [219, 7] on span "New field" at bounding box center [225, 10] width 22 height 6
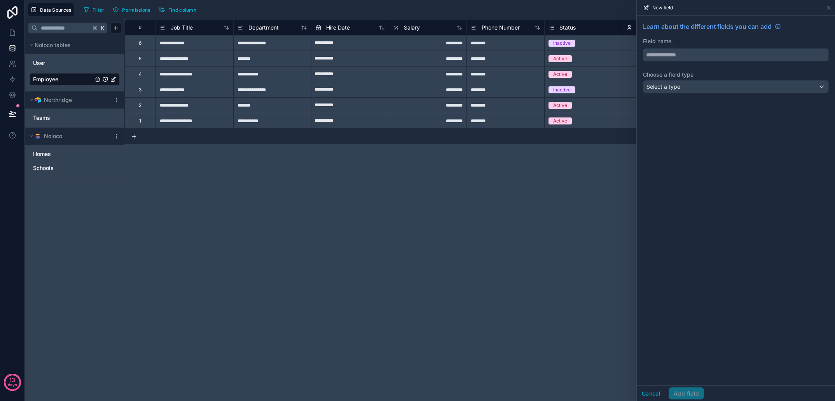
click at [671, 54] on input "text" at bounding box center [736, 55] width 185 height 12
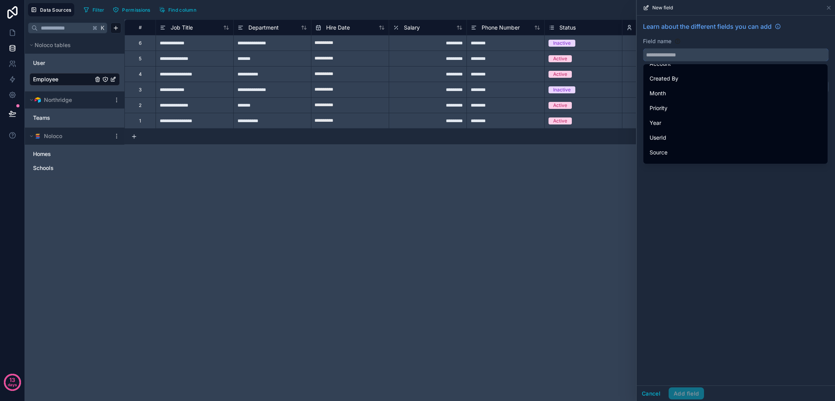
scroll to position [704, 0]
click at [679, 57] on input "text" at bounding box center [736, 55] width 185 height 12
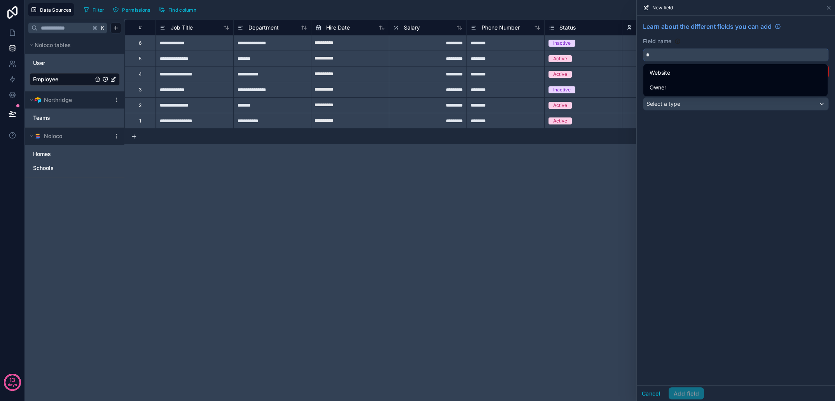
scroll to position [0, 0]
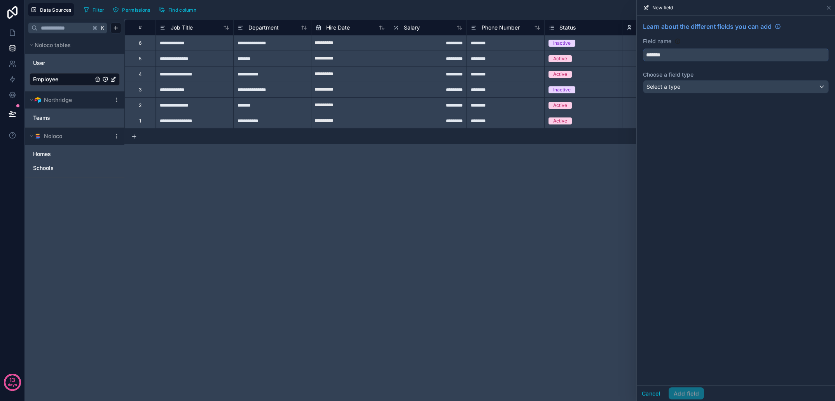
click at [736, 55] on button "******" at bounding box center [736, 54] width 186 height 13
type input "**********"
click at [688, 94] on div "**********" at bounding box center [736, 59] width 198 height 87
click at [688, 93] on div "Select a type" at bounding box center [736, 86] width 185 height 12
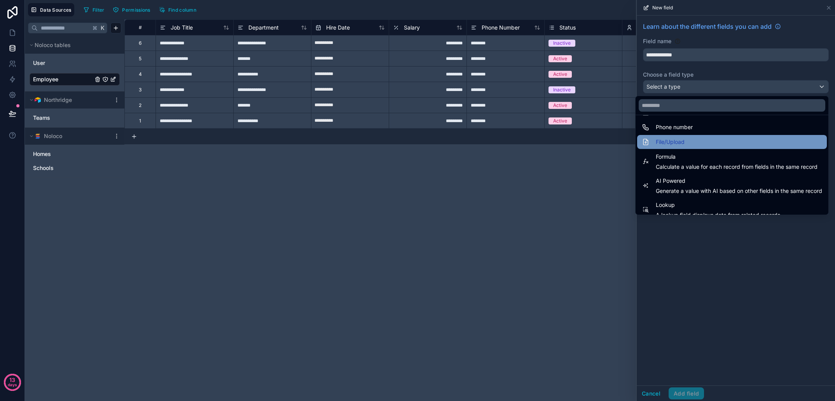
scroll to position [179, 0]
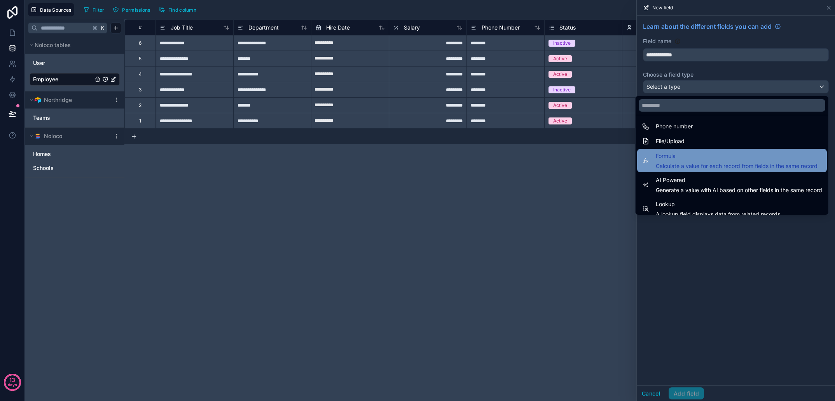
click at [706, 164] on span "Calculate a value for each record from fields in the same record" at bounding box center [737, 166] width 162 height 8
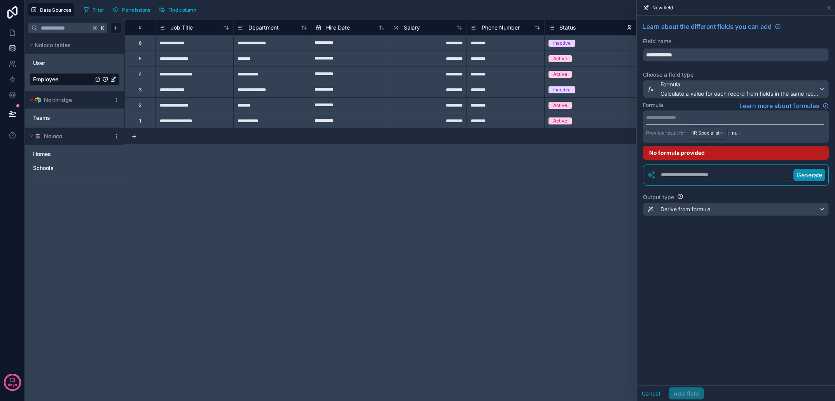
click at [669, 118] on p "**********" at bounding box center [735, 118] width 178 height 8
drag, startPoint x: 711, startPoint y: 319, endPoint x: 701, endPoint y: 273, distance: 47.5
click at [711, 318] on div "**********" at bounding box center [736, 201] width 198 height 370
click at [684, 175] on textarea at bounding box center [723, 175] width 135 height 14
click at [800, 175] on p "Generate" at bounding box center [809, 174] width 26 height 9
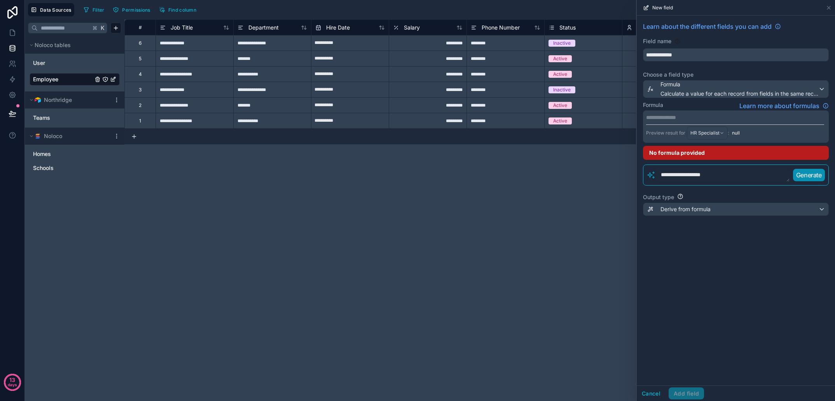
click at [825, 209] on div "Derive from formula" at bounding box center [736, 209] width 185 height 12
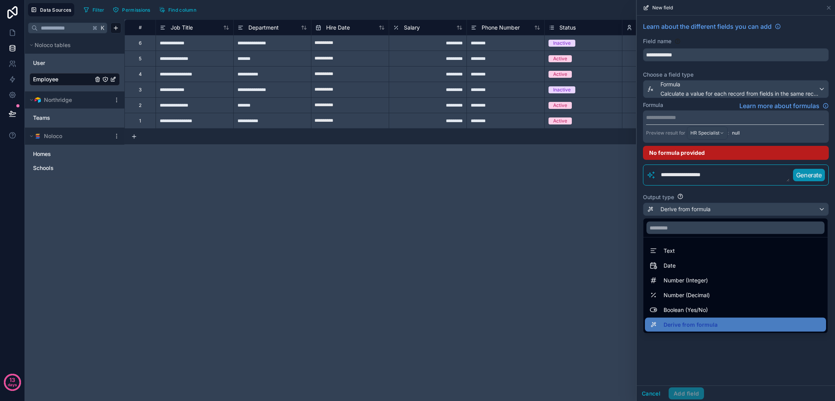
click at [825, 209] on div at bounding box center [736, 200] width 198 height 401
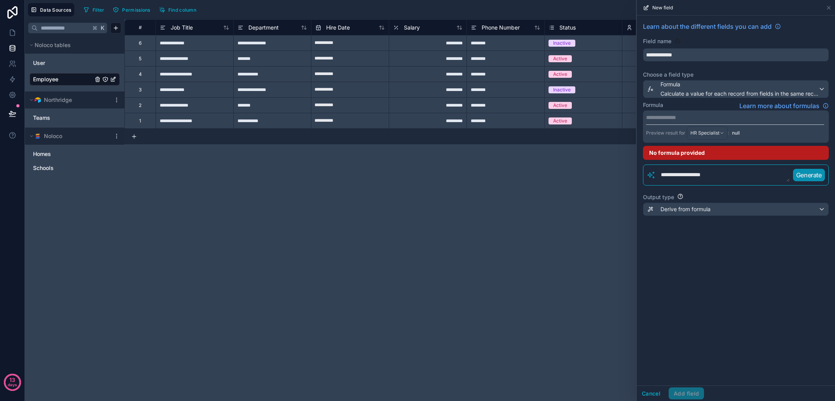
click at [724, 177] on textarea "**********" at bounding box center [723, 175] width 134 height 14
type textarea "**********"
click at [801, 176] on p "Generate" at bounding box center [809, 174] width 26 height 9
click at [716, 130] on span "HR Specialist" at bounding box center [705, 133] width 29 height 6
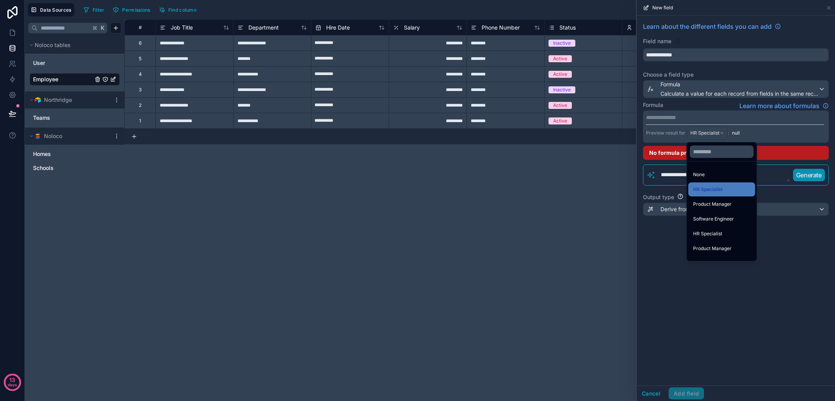
click at [716, 131] on div at bounding box center [736, 200] width 198 height 401
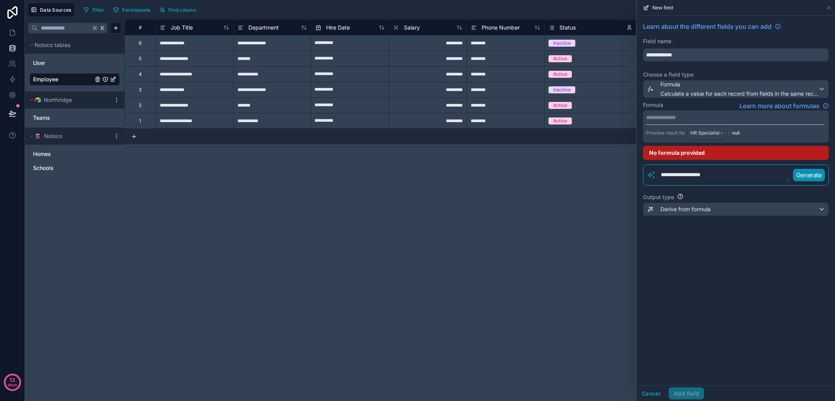
click at [731, 212] on div "Derive from formula" at bounding box center [736, 209] width 185 height 12
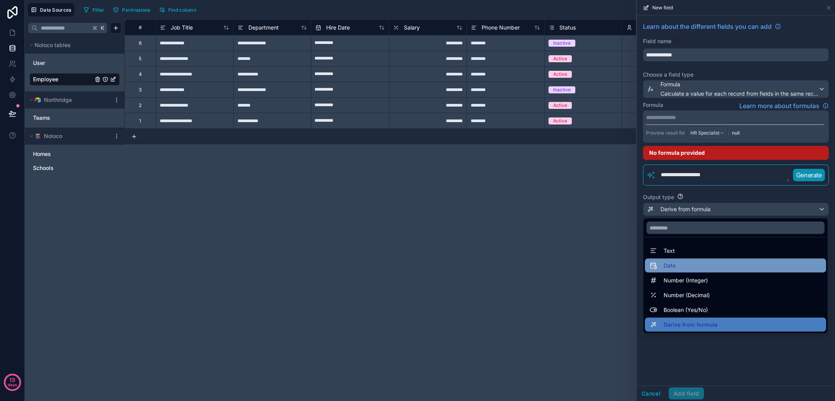
scroll to position [0, 0]
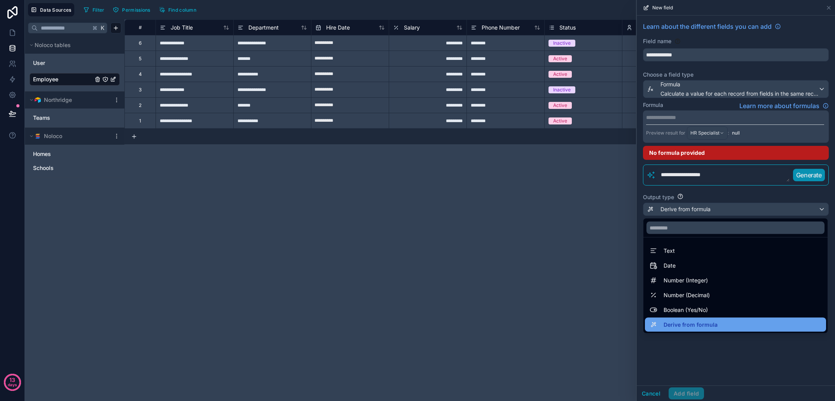
click at [717, 324] on div "Derive from formula" at bounding box center [736, 324] width 172 height 9
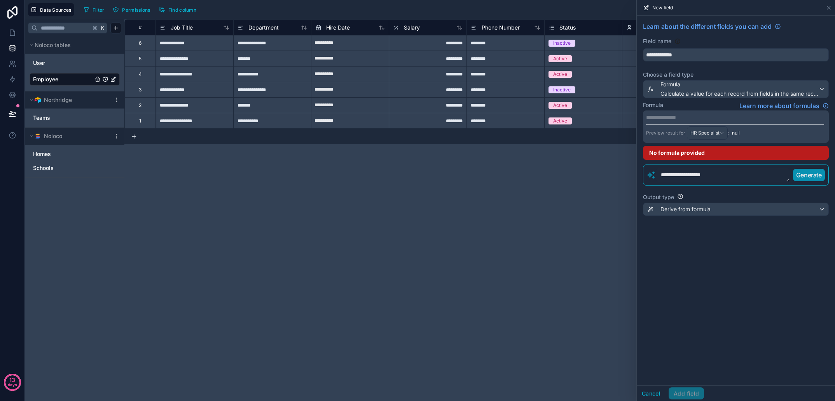
click at [677, 120] on p "**********" at bounding box center [735, 118] width 178 height 8
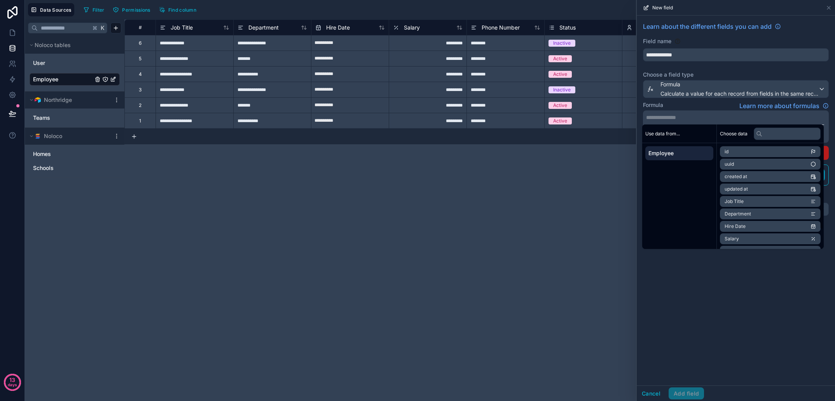
click at [782, 238] on li "Salary" at bounding box center [770, 238] width 101 height 11
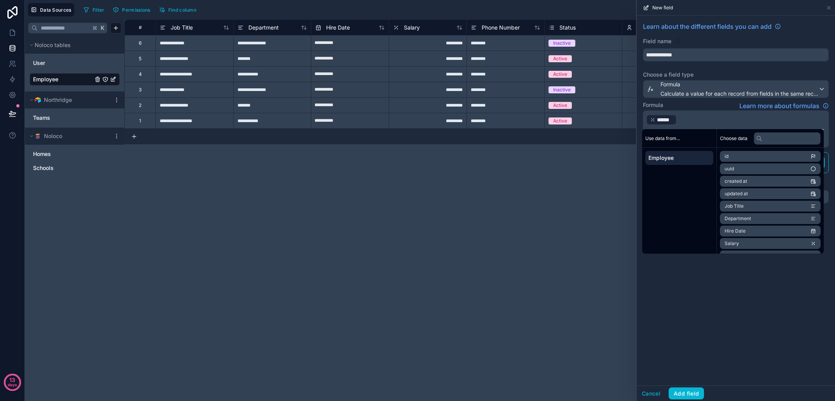
click at [705, 123] on p "﻿ ****** ﻿ ﻿" at bounding box center [735, 120] width 178 height 12
click at [774, 288] on div "**********" at bounding box center [736, 201] width 198 height 370
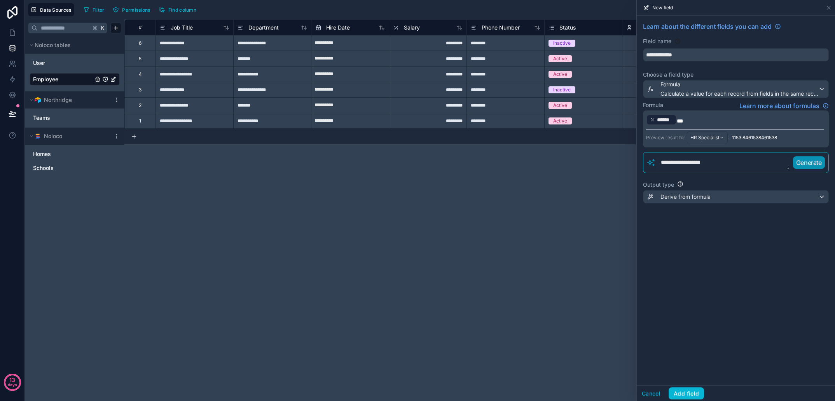
click at [711, 138] on span "HR Specialist" at bounding box center [705, 138] width 29 height 6
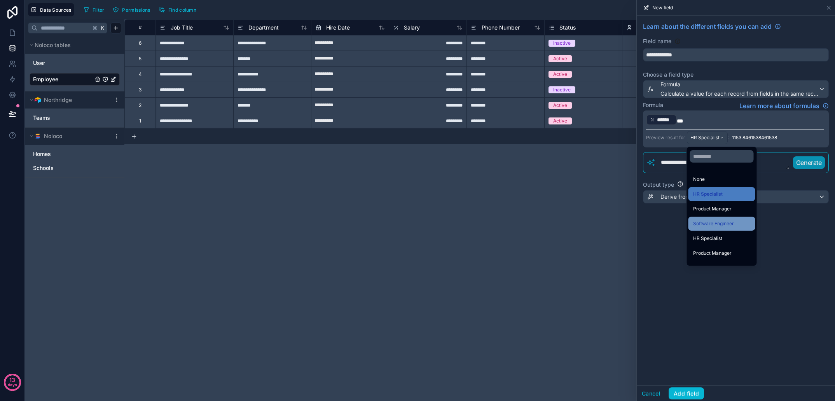
click at [721, 221] on span "Software Engineer" at bounding box center [713, 223] width 41 height 9
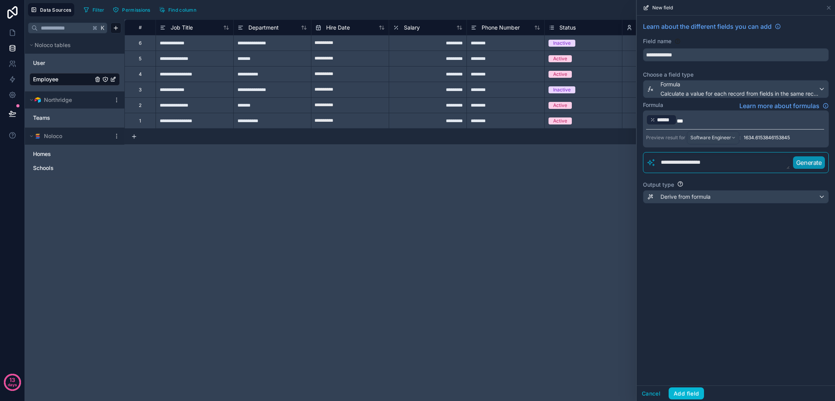
click at [702, 122] on p "﻿ ****** ﻿ ***" at bounding box center [735, 120] width 178 height 12
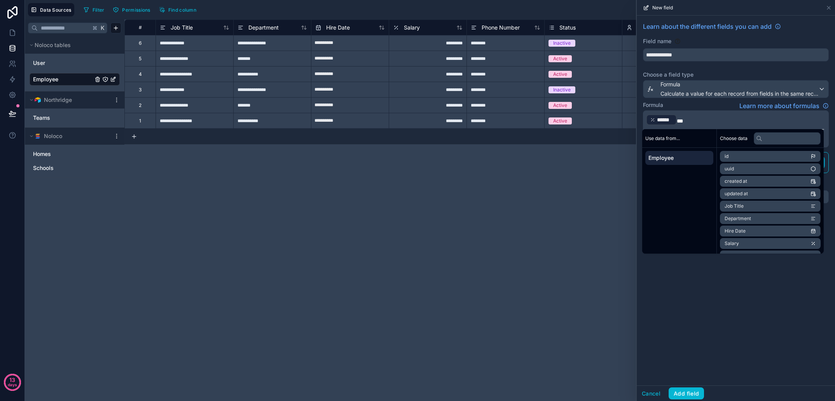
drag, startPoint x: 736, startPoint y: 295, endPoint x: 733, endPoint y: 287, distance: 7.7
click at [736, 294] on div "**********" at bounding box center [736, 201] width 198 height 370
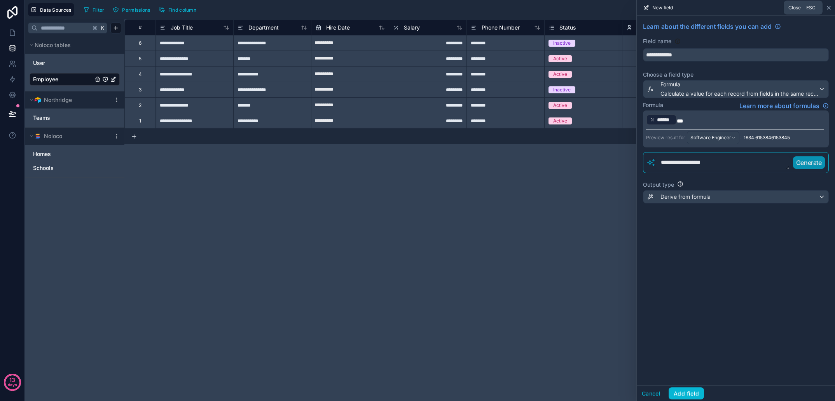
click at [828, 7] on icon at bounding box center [829, 8] width 6 height 6
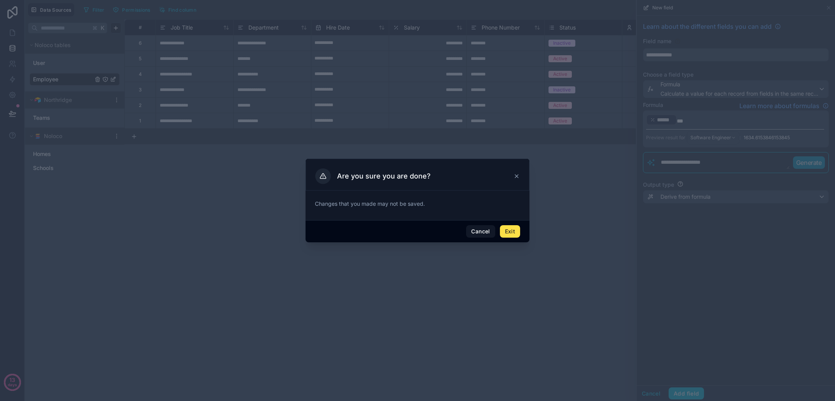
click at [514, 230] on button "Exit" at bounding box center [510, 231] width 20 height 12
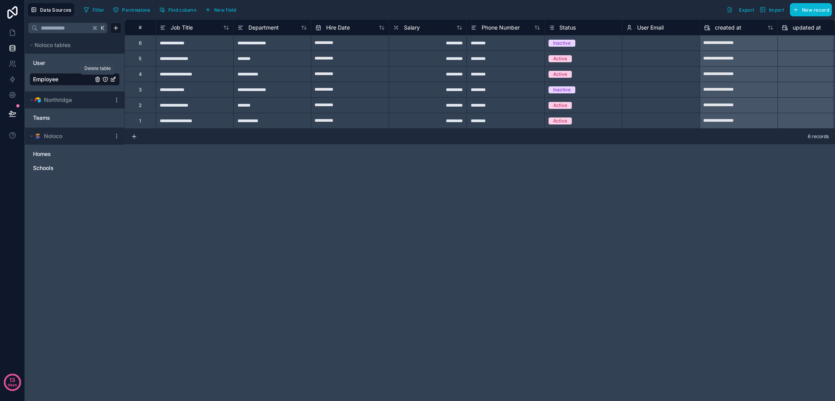
click at [97, 80] on icon "Employee" at bounding box center [97, 80] width 0 height 2
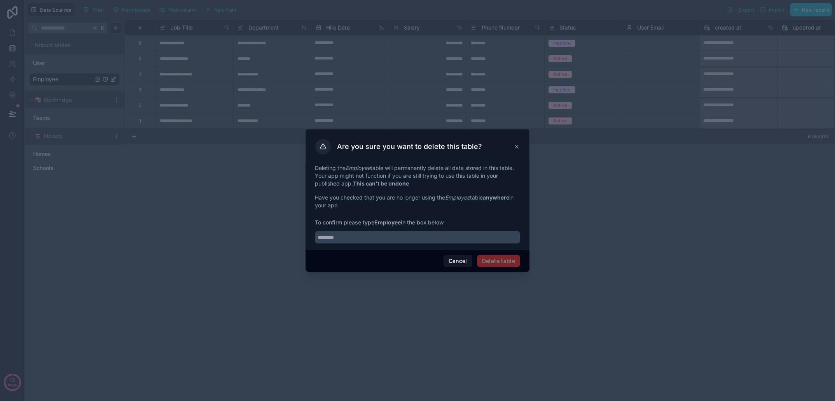
click at [499, 265] on span "Delete table" at bounding box center [498, 261] width 43 height 12
click at [381, 235] on input "text" at bounding box center [417, 237] width 205 height 12
type input "********"
click at [494, 261] on button "Delete table" at bounding box center [498, 261] width 43 height 12
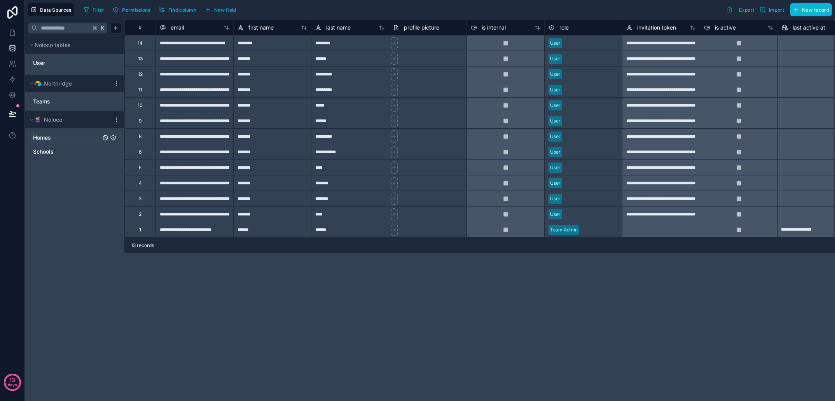
click at [66, 140] on link "Homes" at bounding box center [67, 138] width 68 height 8
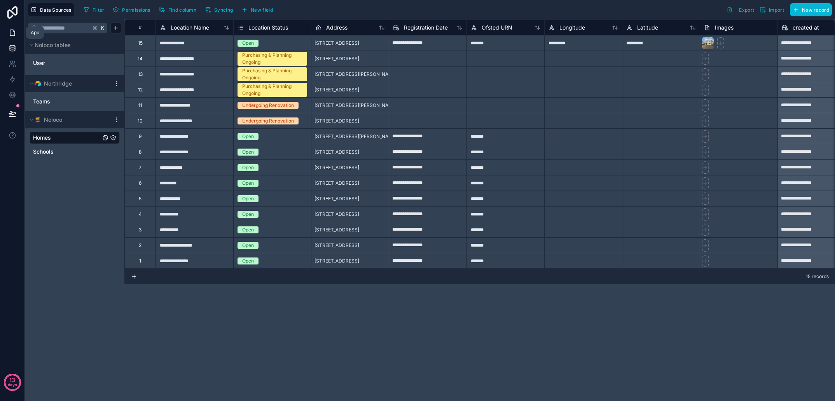
click at [14, 33] on icon at bounding box center [13, 33] width 8 height 8
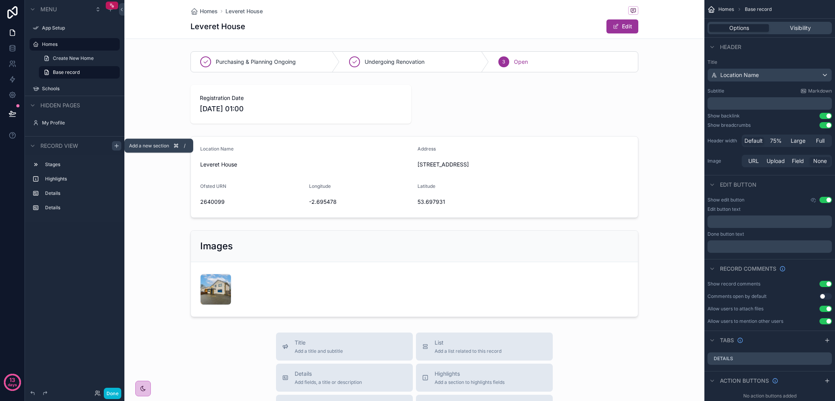
click at [113, 145] on div "scrollable content" at bounding box center [116, 145] width 9 height 9
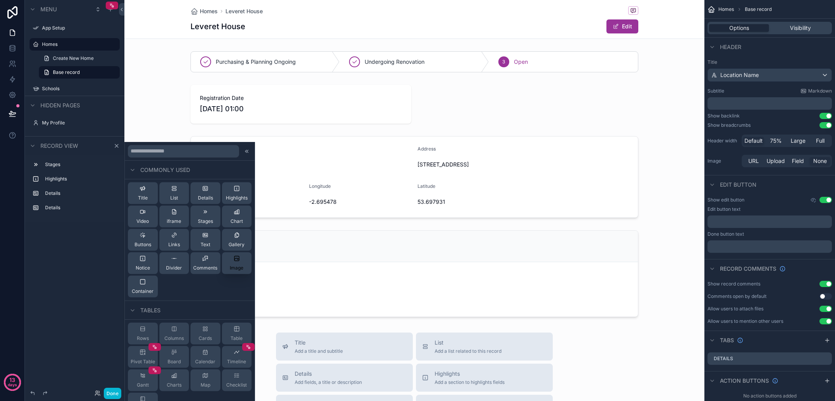
click at [234, 262] on div "Image" at bounding box center [237, 263] width 14 height 16
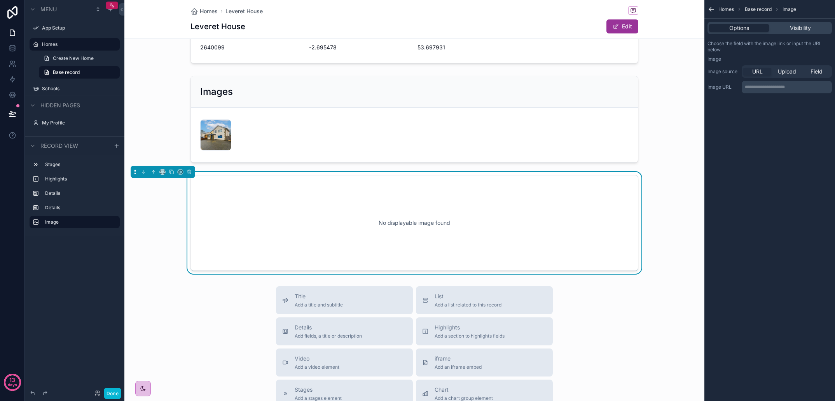
scroll to position [177, 0]
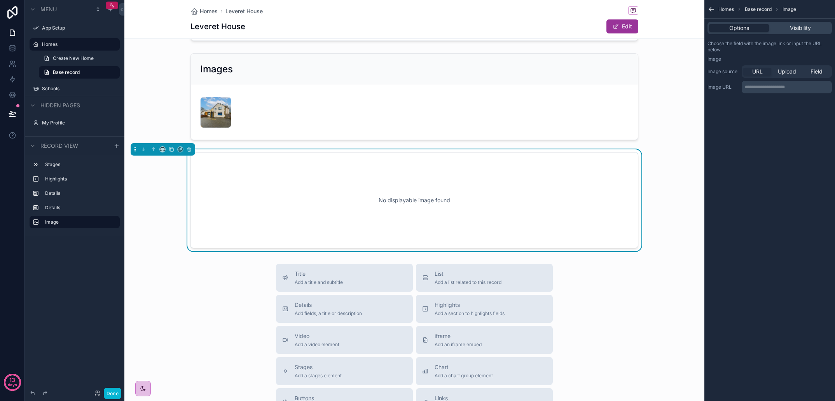
click at [272, 219] on div "No displayable image found" at bounding box center [414, 200] width 422 height 70
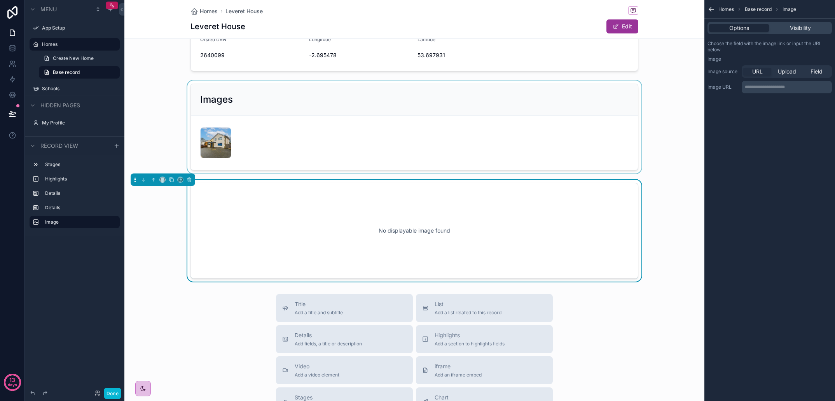
scroll to position [146, 0]
click at [819, 74] on span "Field" at bounding box center [817, 72] width 12 height 8
click at [799, 88] on div "scrollable content" at bounding box center [786, 87] width 89 height 12
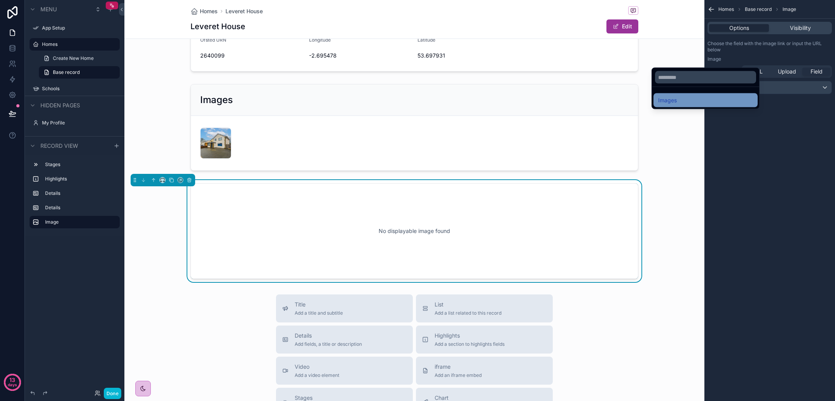
click at [723, 100] on div "Images" at bounding box center [705, 100] width 95 height 9
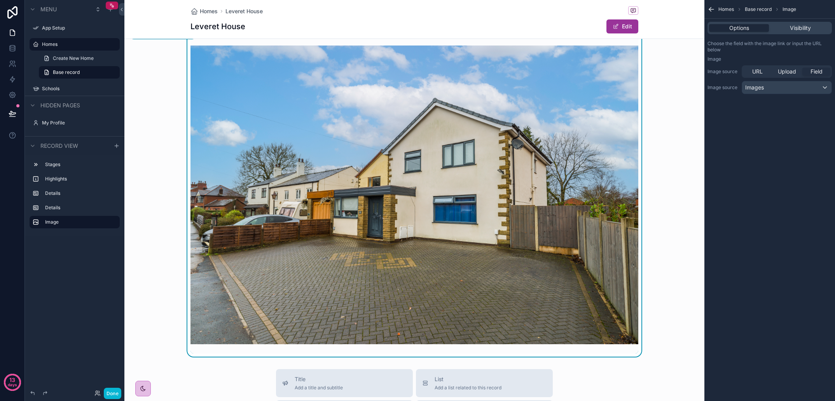
scroll to position [256, 0]
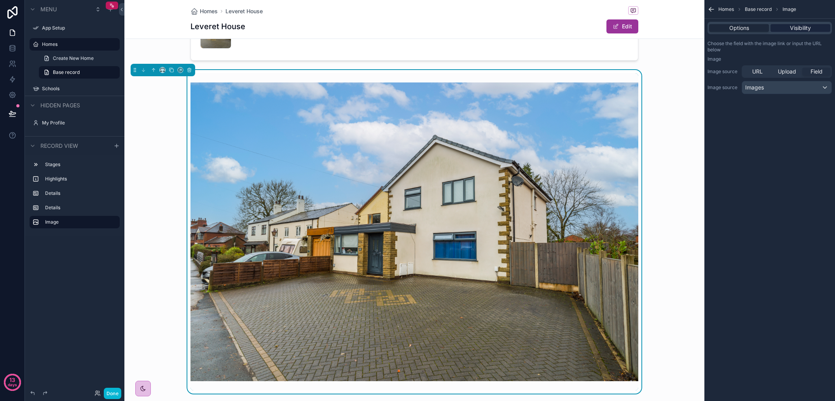
click at [802, 24] on span "Visibility" at bounding box center [800, 28] width 21 height 8
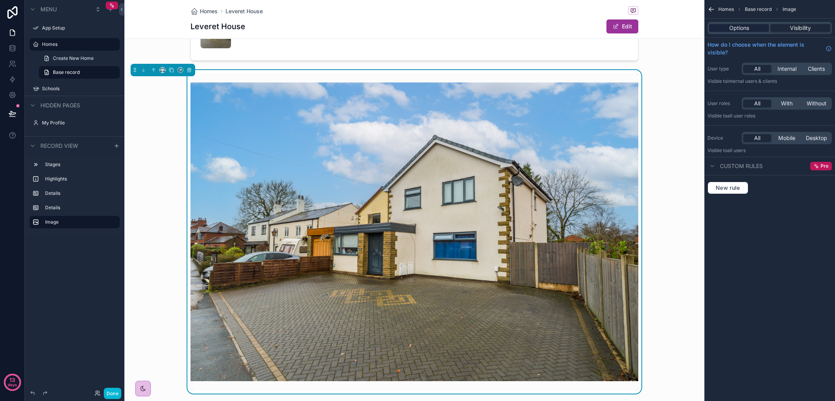
click at [747, 30] on span "Options" at bounding box center [740, 28] width 20 height 8
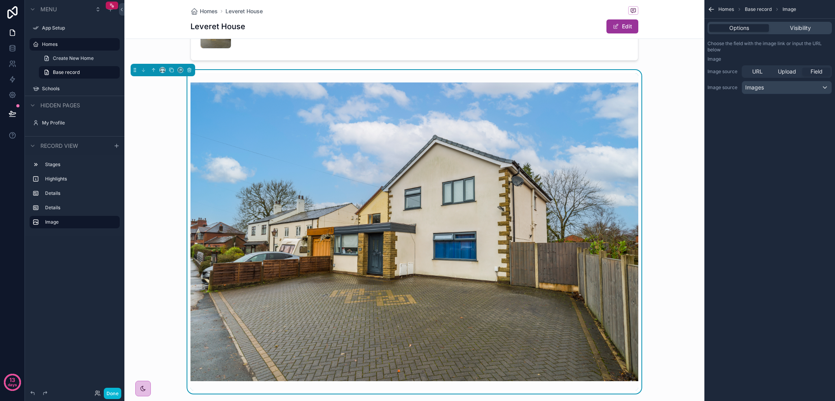
click at [605, 73] on div "scrollable content" at bounding box center [415, 231] width 448 height 317
click at [159, 100] on div "scrollable content" at bounding box center [414, 232] width 580 height 324
click at [162, 70] on icon "scrollable content" at bounding box center [162, 69] width 5 height 5
click at [179, 129] on div "50%" at bounding box center [178, 128] width 24 height 9
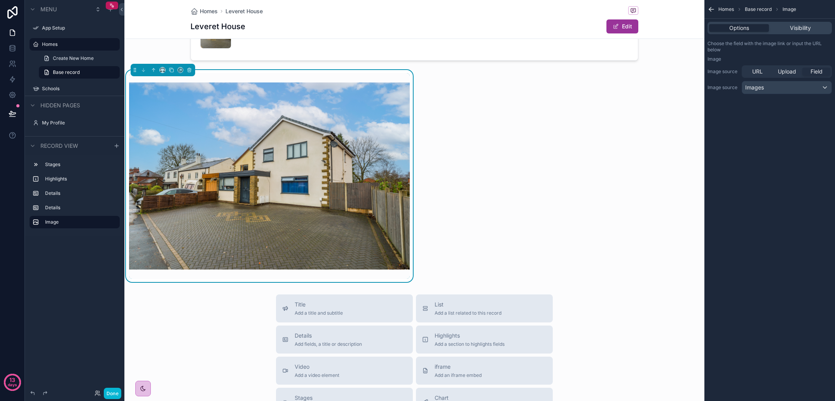
drag, startPoint x: 255, startPoint y: 76, endPoint x: 317, endPoint y: 78, distance: 61.9
click at [317, 78] on div "scrollable content" at bounding box center [269, 176] width 281 height 206
click at [153, 70] on icon "scrollable content" at bounding box center [153, 69] width 5 height 5
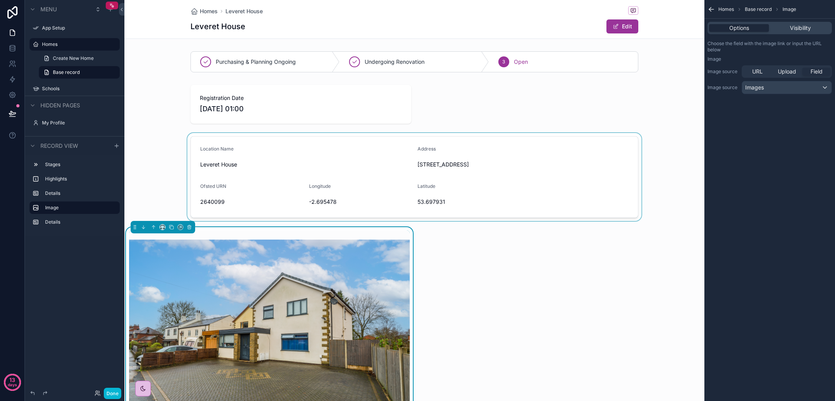
scroll to position [0, 0]
click at [658, 134] on div "scrollable content" at bounding box center [414, 177] width 580 height 88
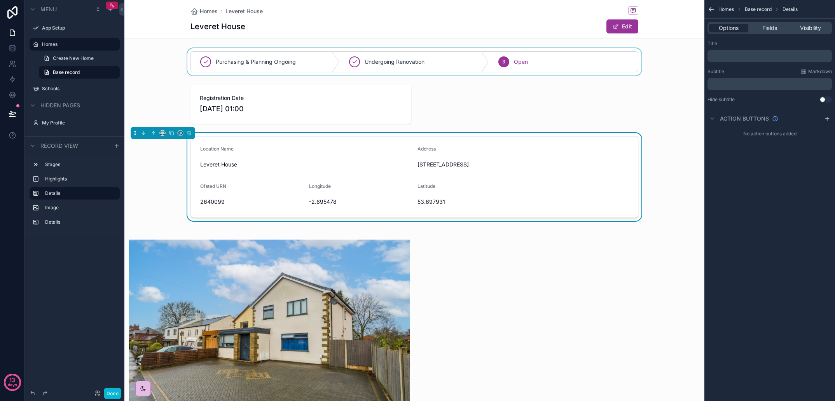
click at [688, 67] on div "scrollable content" at bounding box center [414, 61] width 580 height 27
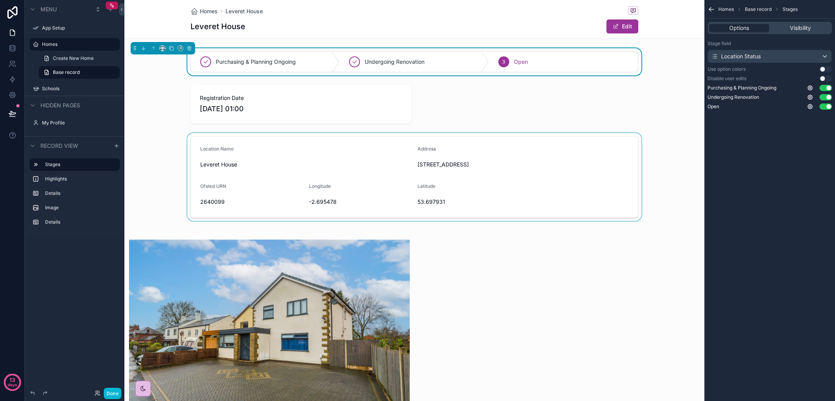
click at [686, 23] on div "Homes Leveret House Leveret House Edit" at bounding box center [414, 19] width 580 height 39
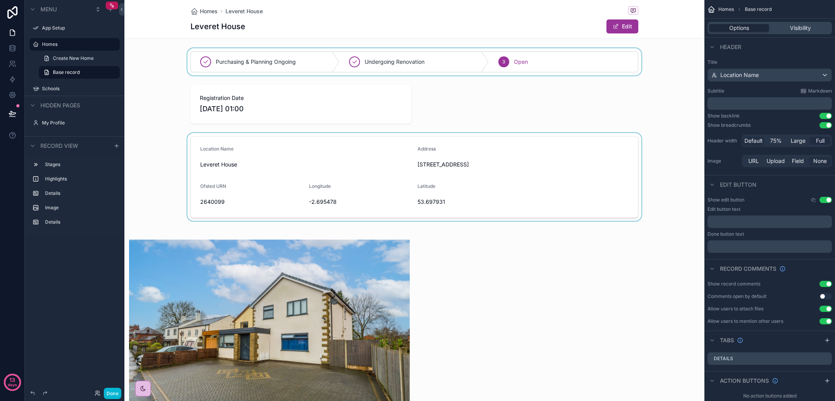
click at [825, 140] on div "Full" at bounding box center [820, 141] width 21 height 8
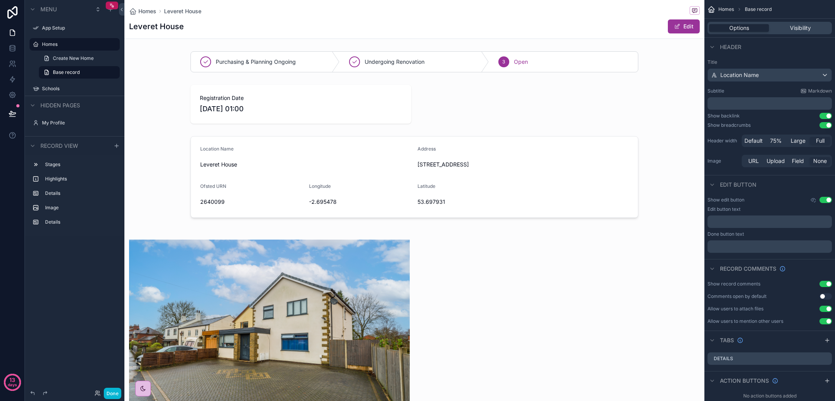
drag, startPoint x: 666, startPoint y: 116, endPoint x: 660, endPoint y: 112, distance: 7.0
click at [666, 116] on div "scrollable content" at bounding box center [414, 104] width 580 height 45
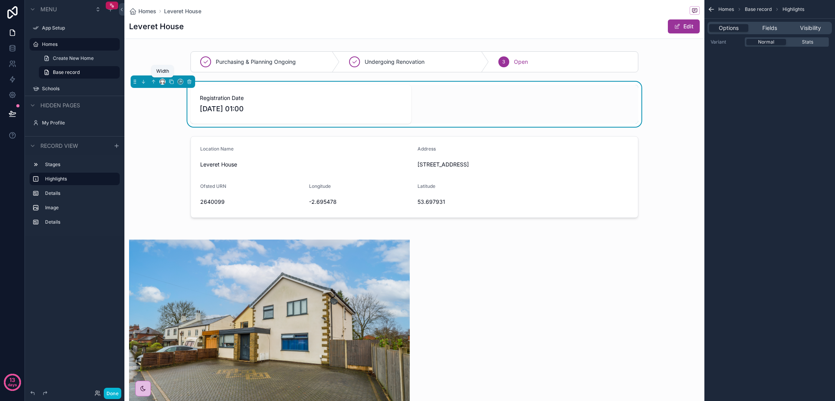
click at [163, 82] on icon "scrollable content" at bounding box center [162, 81] width 5 height 5
click at [177, 185] on span "Full width" at bounding box center [178, 184] width 24 height 9
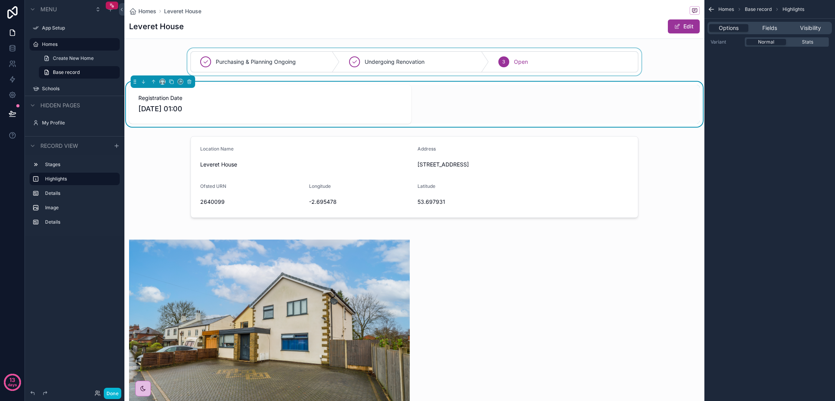
click at [228, 70] on div "scrollable content" at bounding box center [414, 61] width 580 height 27
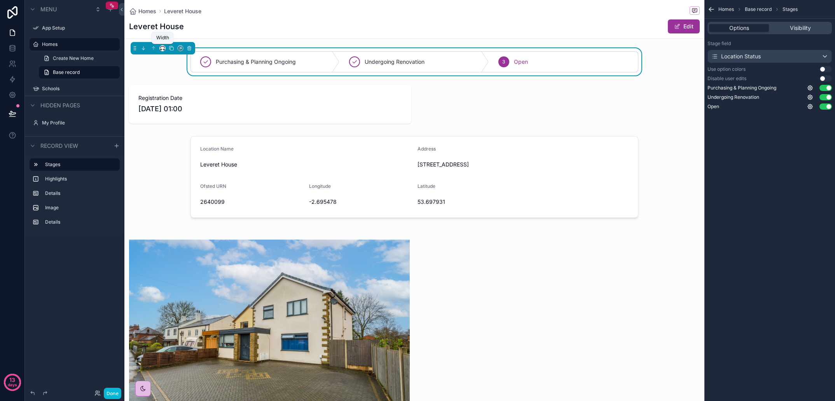
click at [160, 49] on icon "scrollable content" at bounding box center [162, 47] width 5 height 5
click at [170, 149] on span "Full width" at bounding box center [178, 151] width 24 height 9
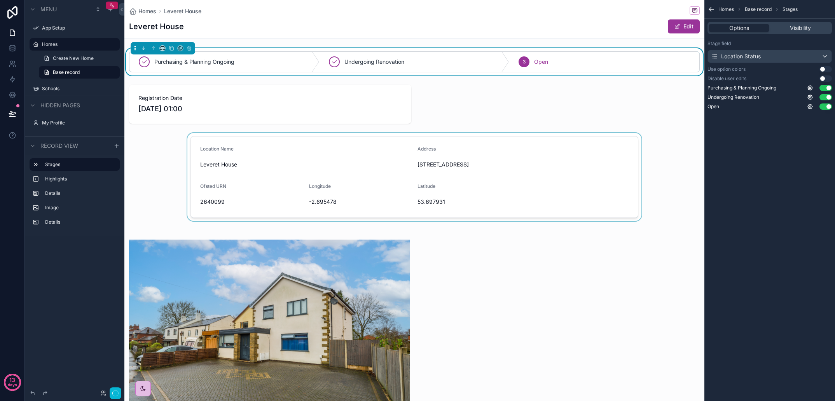
click at [241, 143] on div "scrollable content" at bounding box center [414, 177] width 580 height 88
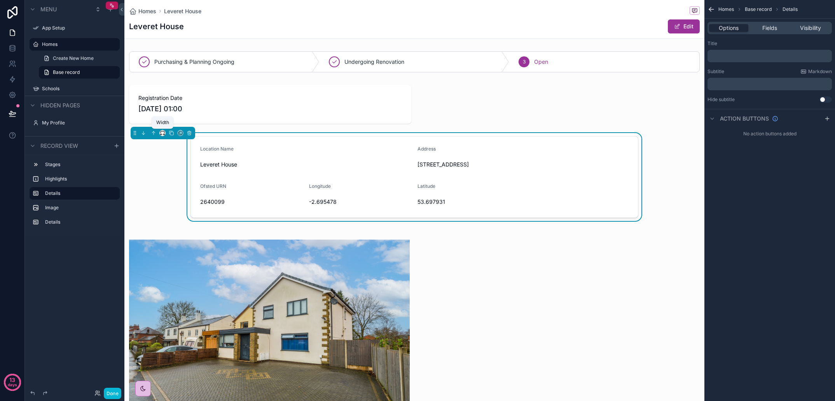
click at [163, 134] on icon "scrollable content" at bounding box center [162, 132] width 5 height 5
click at [184, 232] on span "Full width" at bounding box center [178, 235] width 24 height 9
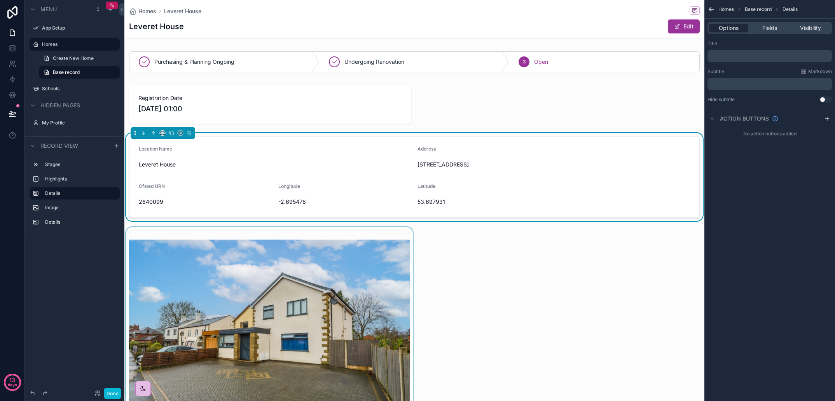
click at [360, 233] on div "scrollable content" at bounding box center [269, 333] width 290 height 212
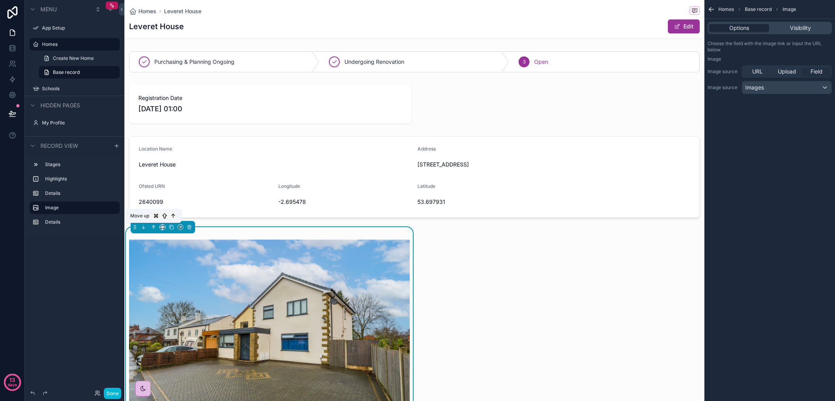
click at [154, 228] on icon "scrollable content" at bounding box center [153, 226] width 5 height 5
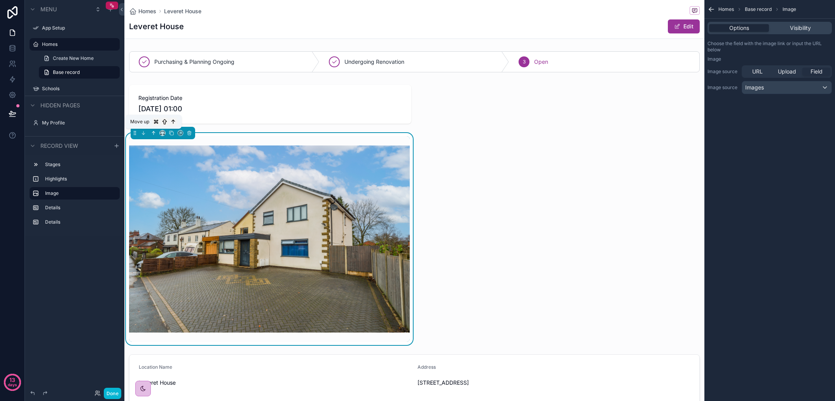
click at [152, 134] on icon "scrollable content" at bounding box center [153, 132] width 5 height 5
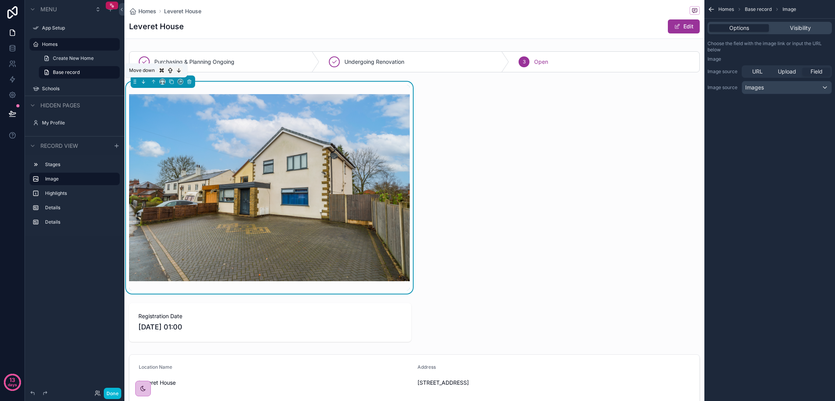
click at [145, 82] on icon "scrollable content" at bounding box center [143, 81] width 5 height 5
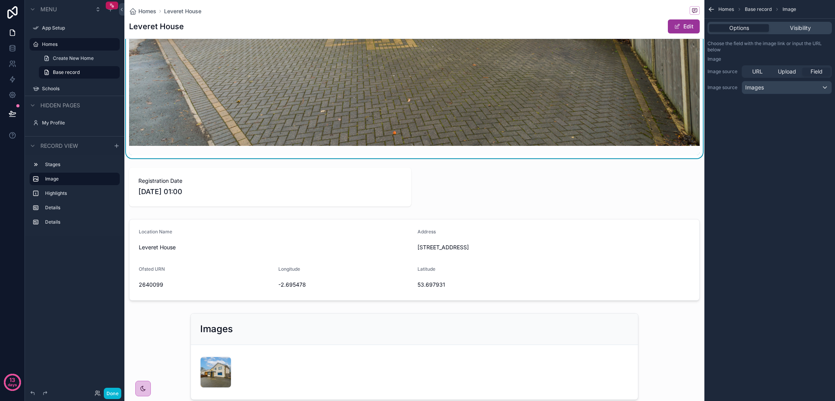
scroll to position [327, 0]
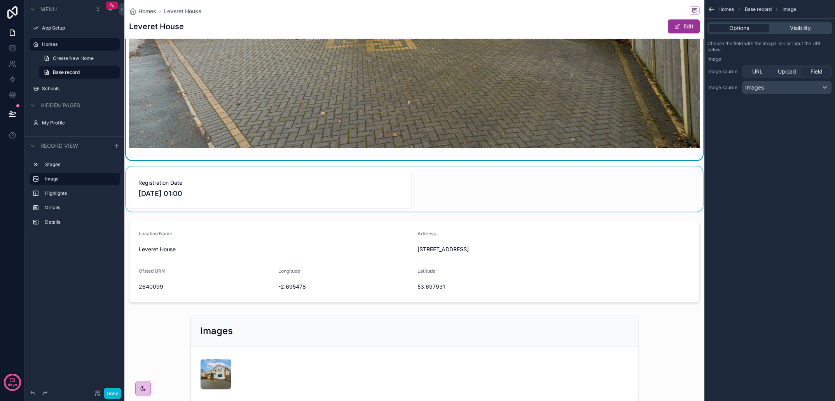
click at [402, 188] on div "scrollable content" at bounding box center [414, 188] width 580 height 45
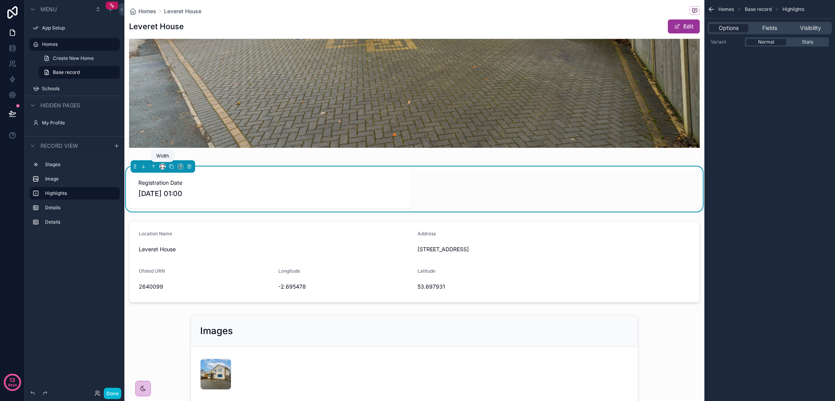
click at [163, 167] on icon "scrollable content" at bounding box center [162, 166] width 5 height 5
click at [175, 225] on span "50%" at bounding box center [172, 224] width 12 height 9
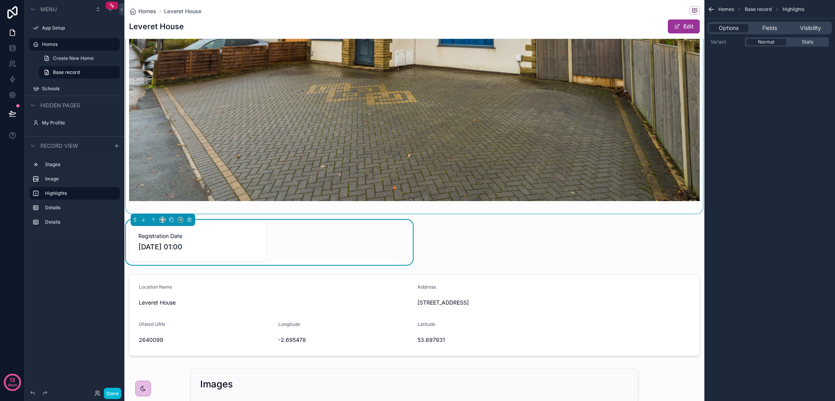
scroll to position [192, 0]
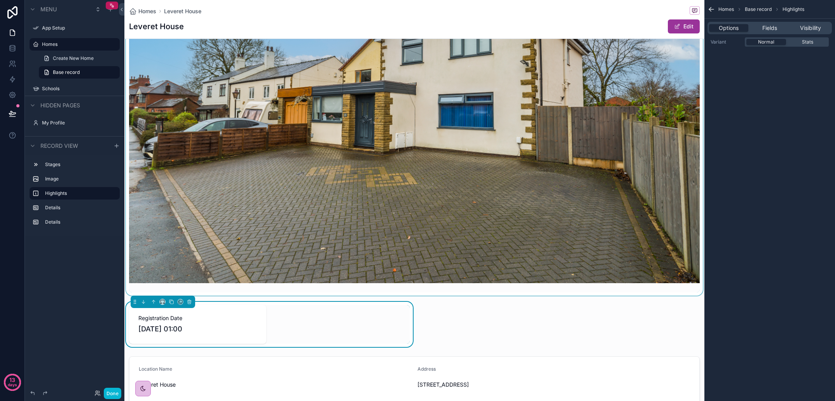
click at [331, 186] on div "scrollable content" at bounding box center [414, 93] width 580 height 406
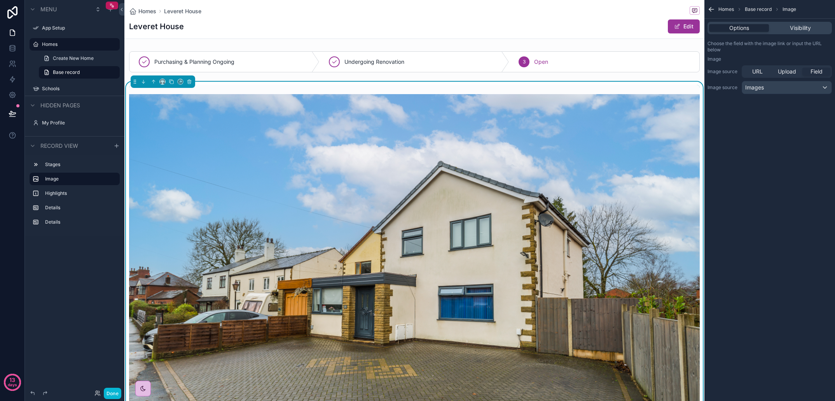
scroll to position [0, 0]
click at [161, 80] on icon "scrollable content" at bounding box center [162, 81] width 5 height 5
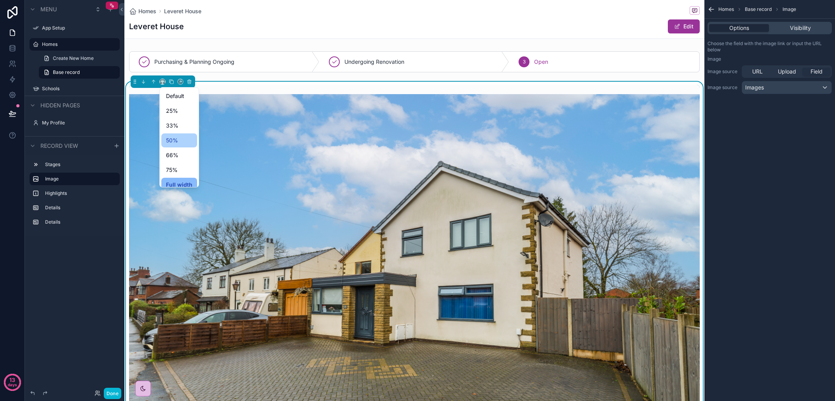
click at [180, 142] on div "50%" at bounding box center [179, 140] width 26 height 9
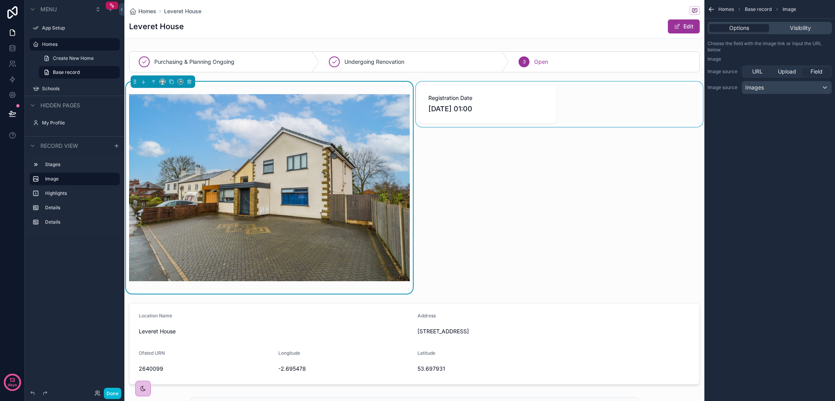
click at [492, 213] on div "scrollable content" at bounding box center [560, 188] width 290 height 212
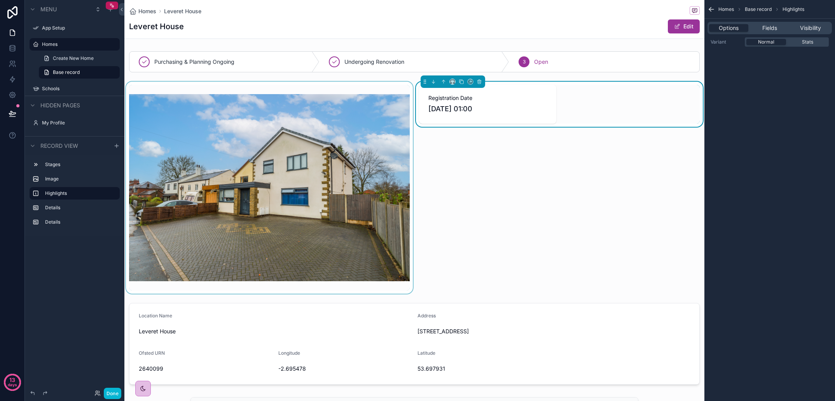
click at [389, 157] on div "scrollable content" at bounding box center [269, 188] width 290 height 212
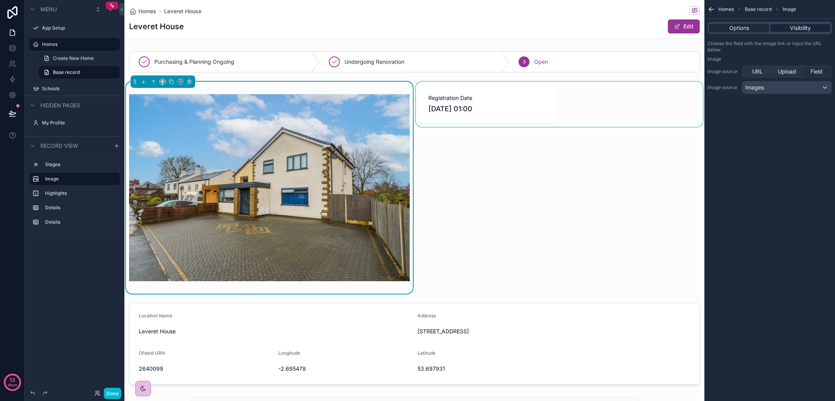
click at [797, 27] on span "Visibility" at bounding box center [800, 28] width 21 height 8
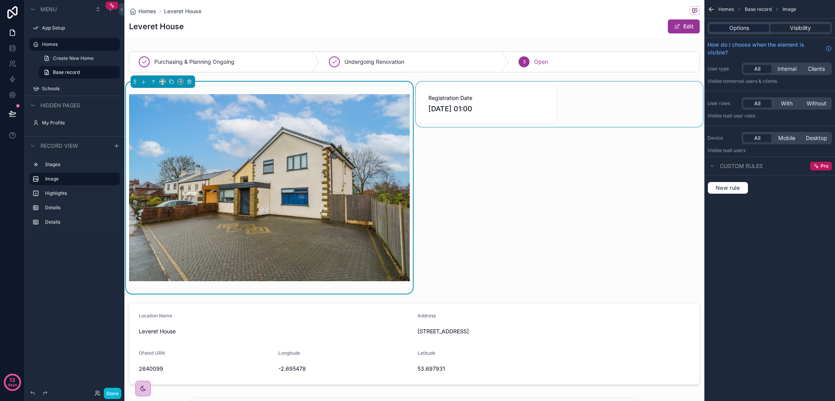
click at [756, 27] on div "Options" at bounding box center [739, 28] width 60 height 8
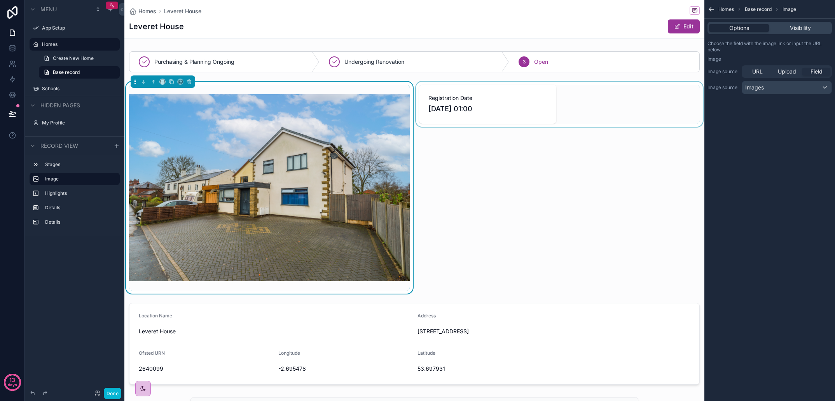
click at [205, 140] on img "scrollable content" at bounding box center [269, 187] width 281 height 187
click at [116, 179] on icon "scrollable content" at bounding box center [113, 179] width 6 height 6
click at [113, 180] on icon "scrollable content" at bounding box center [112, 179] width 6 height 6
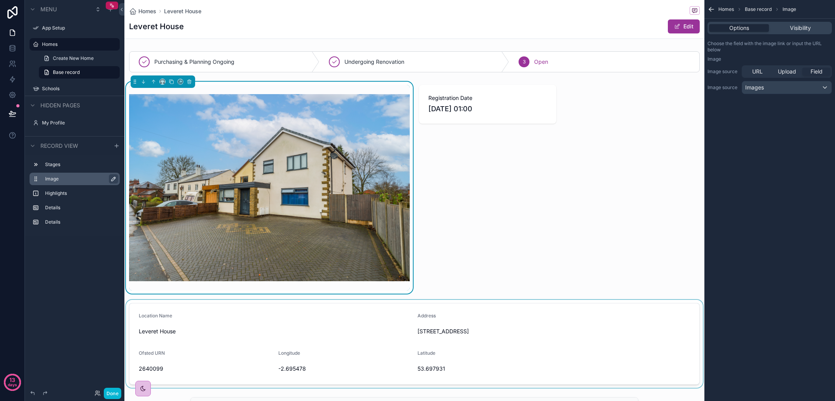
click at [408, 314] on div "scrollable content" at bounding box center [414, 344] width 580 height 88
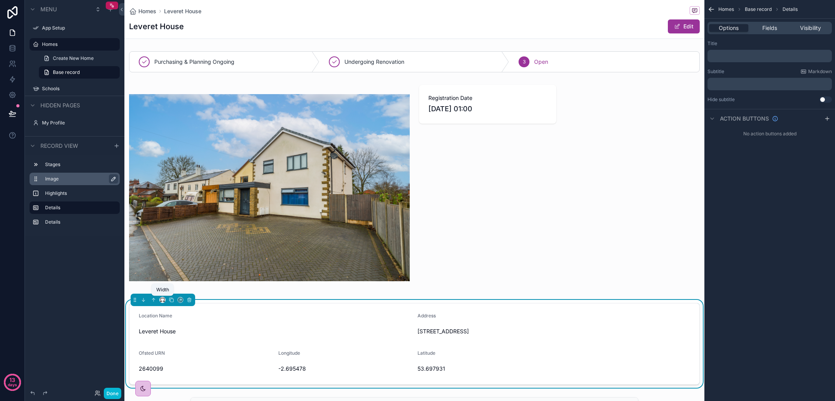
click at [164, 300] on icon "scrollable content" at bounding box center [162, 299] width 5 height 5
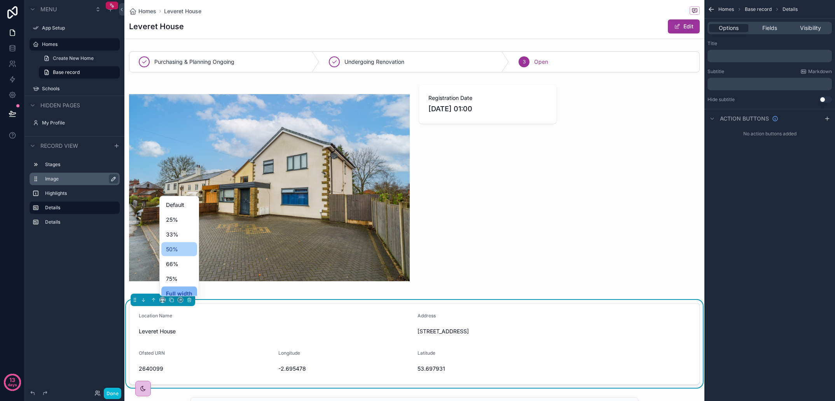
click at [181, 253] on div "50%" at bounding box center [179, 249] width 26 height 9
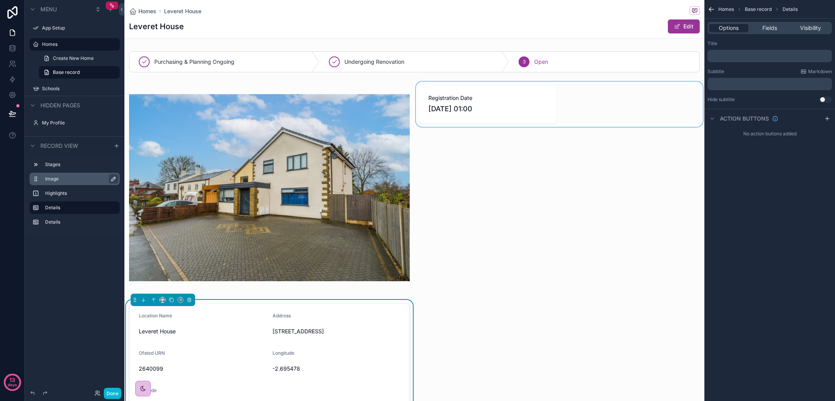
click at [495, 95] on div "scrollable content" at bounding box center [560, 188] width 290 height 212
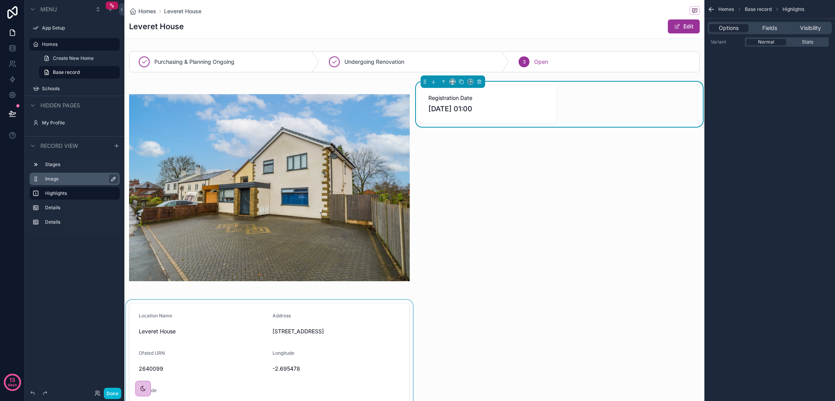
click at [143, 311] on div "scrollable content" at bounding box center [269, 362] width 290 height 125
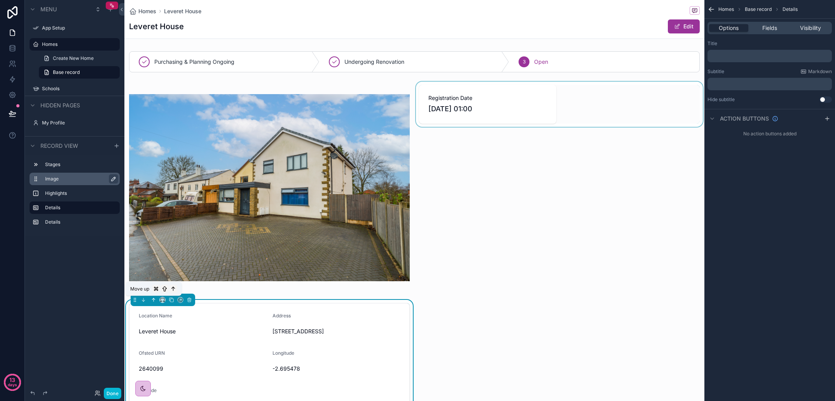
click at [154, 301] on icon "scrollable content" at bounding box center [154, 299] width 0 height 3
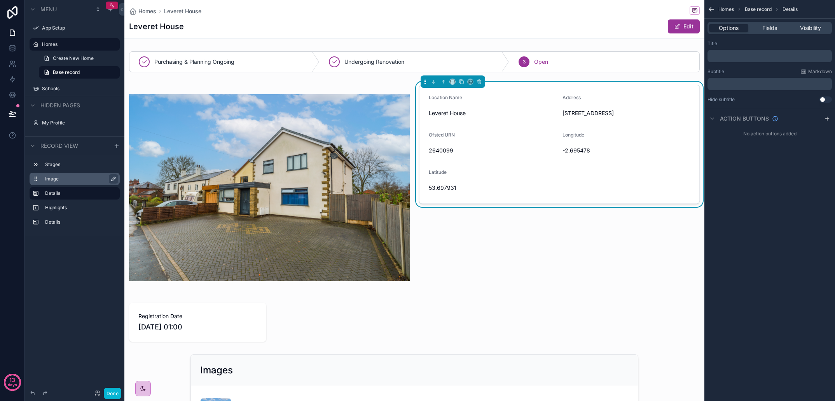
click at [511, 291] on div "Location Name [GEOGRAPHIC_DATA] Address [STREET_ADDRESS] Ofsted URN 2640099 Lon…" at bounding box center [560, 188] width 290 height 212
click at [504, 311] on div "Purchasing & Planning Ongoing Undergoing Renovation 3 Open Location Name Levere…" at bounding box center [414, 246] width 580 height 396
click at [443, 327] on div "Purchasing & Planning Ongoing Undergoing Renovation 3 Open Location Name Levere…" at bounding box center [414, 246] width 580 height 396
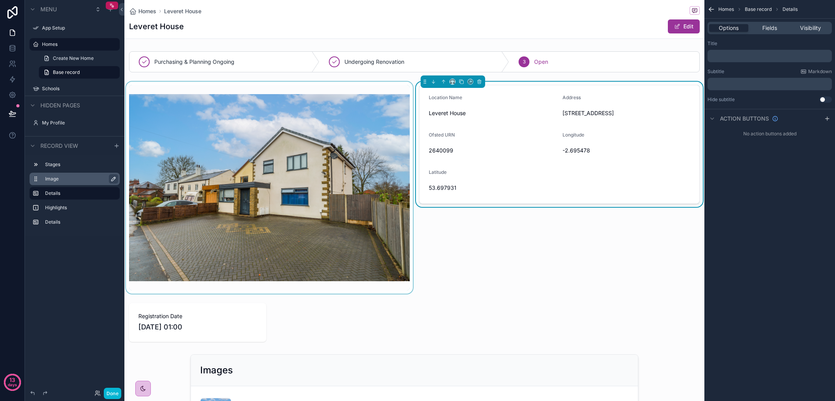
click at [367, 106] on div "scrollable content" at bounding box center [269, 188] width 290 height 212
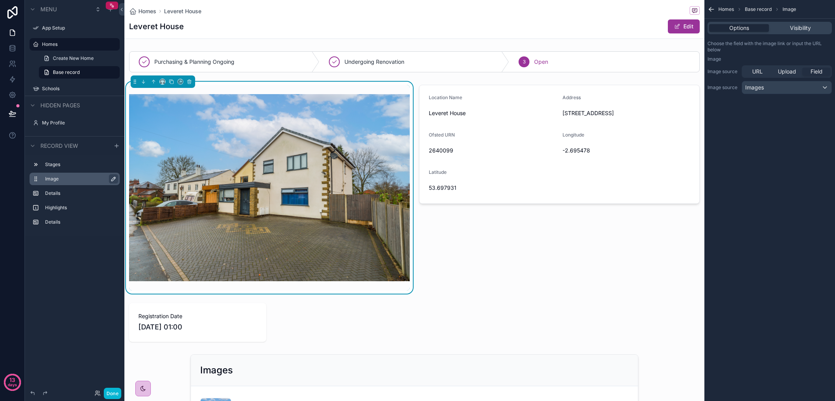
click at [526, 301] on div "Purchasing & Planning Ongoing Undergoing Renovation 3 Open Location Name Levere…" at bounding box center [414, 246] width 580 height 396
click at [511, 336] on div "Purchasing & Planning Ongoing Undergoing Renovation 3 Open Location Name Levere…" at bounding box center [414, 246] width 580 height 396
click at [114, 392] on button "Done" at bounding box center [112, 393] width 17 height 11
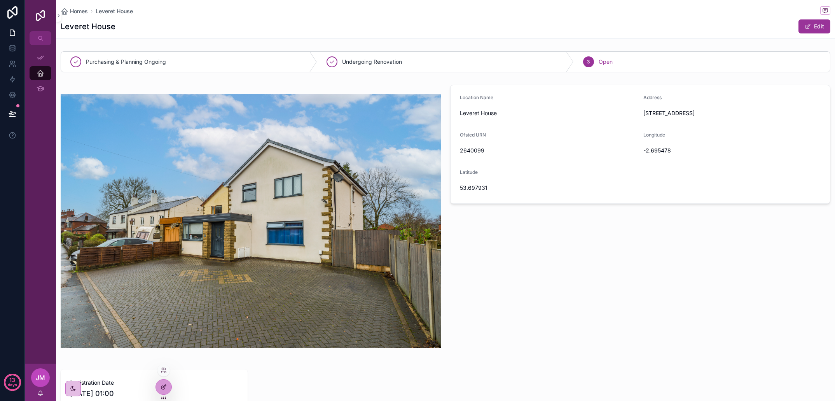
click at [163, 389] on icon at bounding box center [162, 387] width 3 height 3
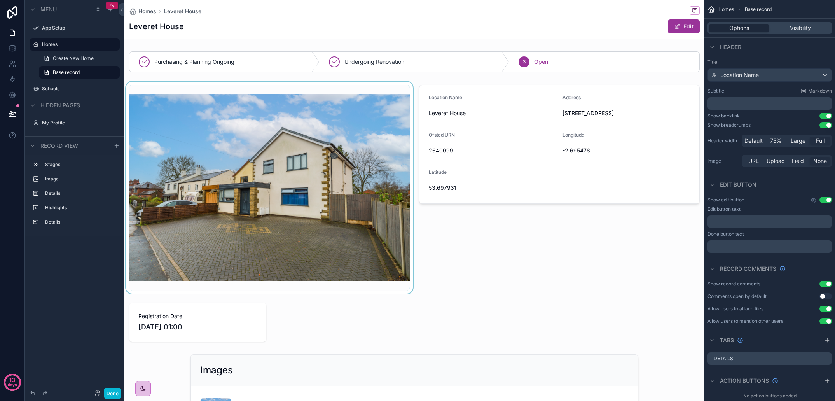
click at [327, 244] on div "scrollable content" at bounding box center [269, 188] width 290 height 212
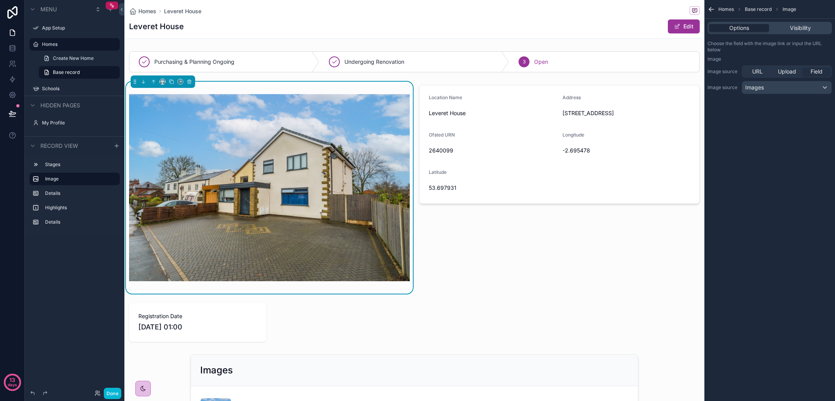
drag, startPoint x: 262, startPoint y: 291, endPoint x: 263, endPoint y: 280, distance: 10.9
click at [263, 280] on div "scrollable content" at bounding box center [269, 188] width 290 height 212
click at [211, 36] on div "Homes Leveret House Leveret House Edit" at bounding box center [414, 19] width 571 height 38
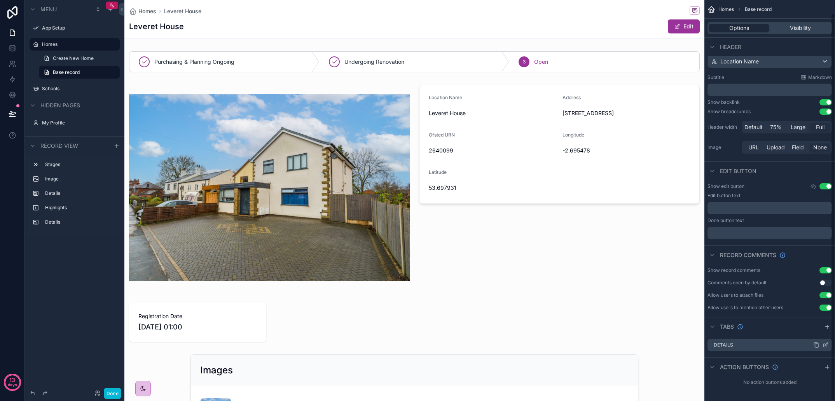
scroll to position [14, 0]
click at [828, 328] on icon "scrollable content" at bounding box center [827, 327] width 6 height 6
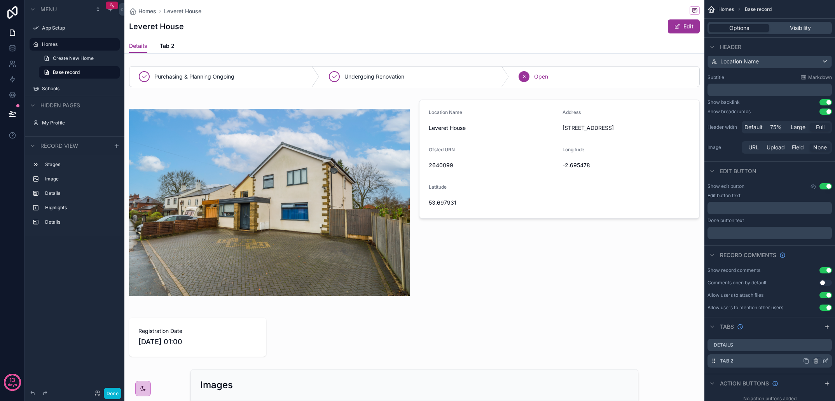
click at [730, 361] on label "Tab 2" at bounding box center [726, 361] width 13 height 6
click at [828, 359] on icon "scrollable content" at bounding box center [826, 358] width 6 height 6
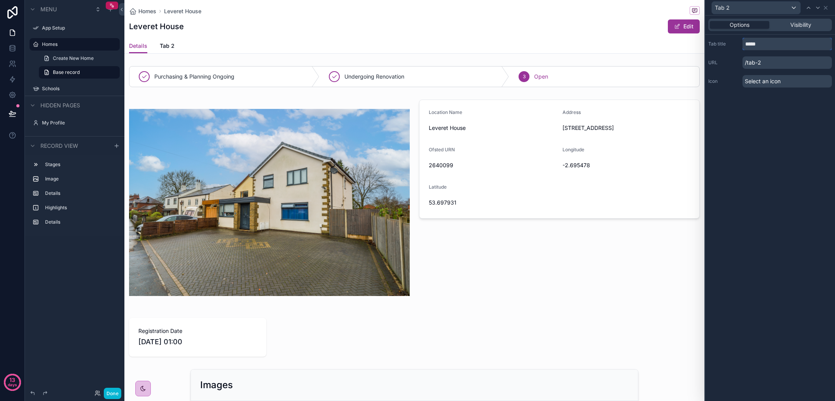
click at [759, 45] on input "*****" at bounding box center [787, 44] width 89 height 12
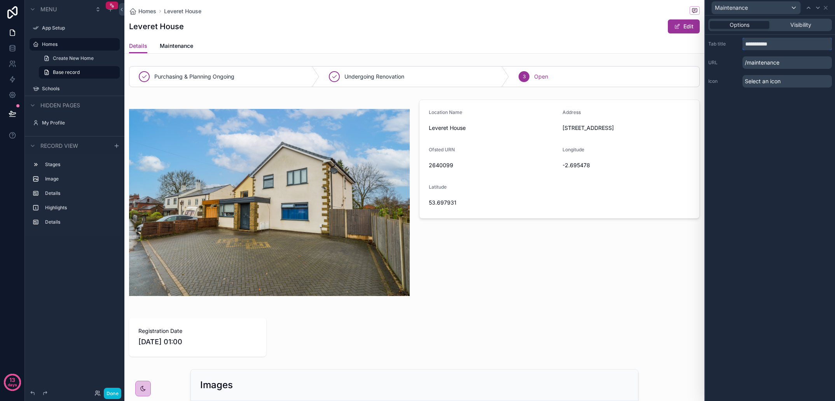
type input "**********"
drag, startPoint x: 786, startPoint y: 141, endPoint x: 780, endPoint y: 136, distance: 6.9
click at [786, 141] on div "**********" at bounding box center [770, 208] width 130 height 385
click at [470, 298] on div "scrollable content" at bounding box center [560, 202] width 290 height 212
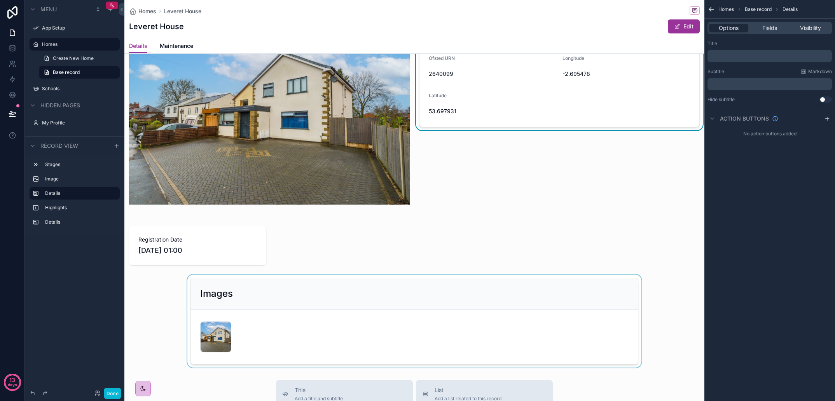
scroll to position [97, 0]
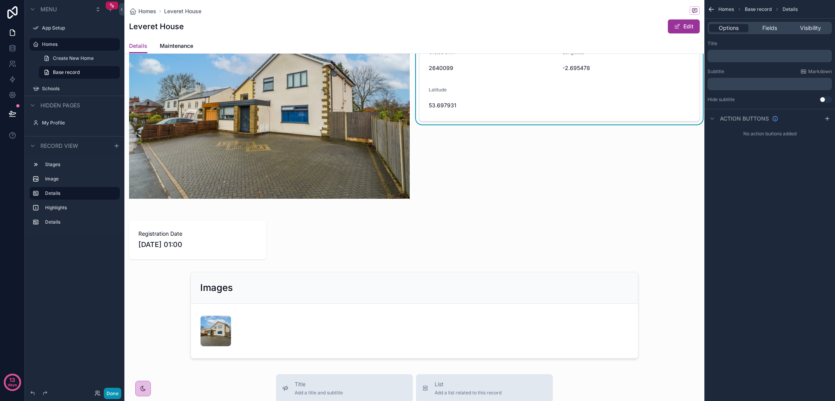
click at [110, 390] on button "Done" at bounding box center [112, 393] width 17 height 11
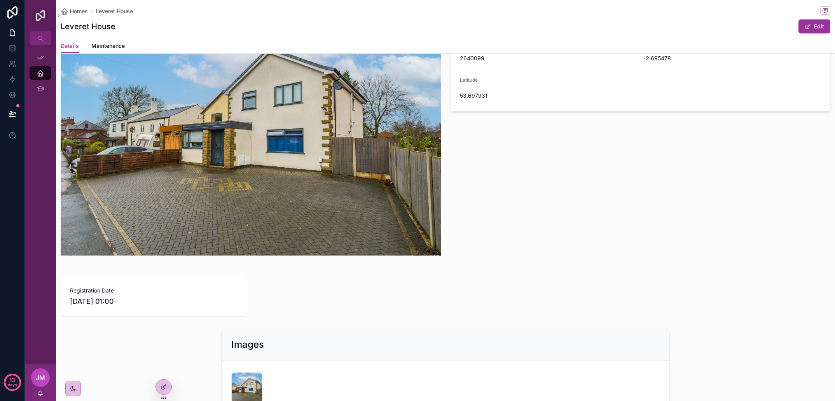
scroll to position [124, 0]
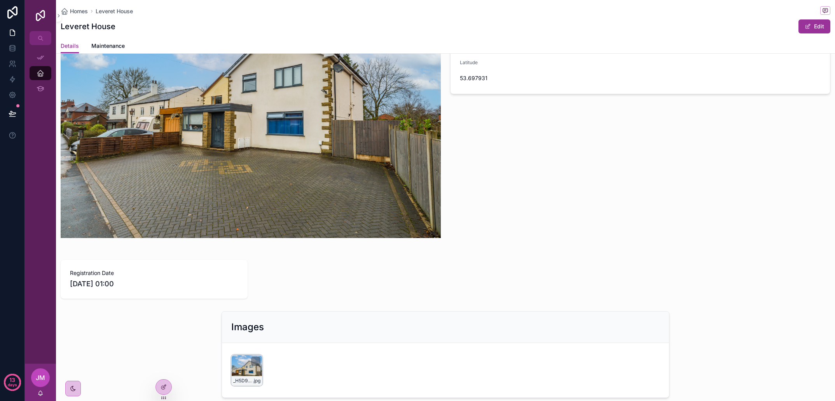
click at [241, 367] on div "_H5D9601-Edit .jpg" at bounding box center [246, 370] width 31 height 31
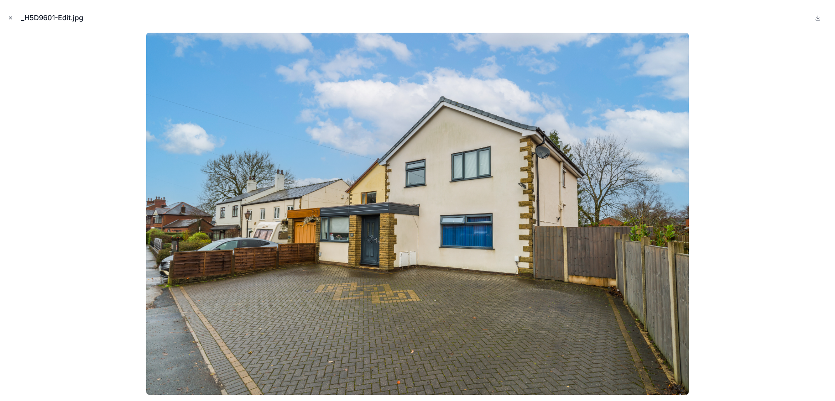
click at [10, 16] on icon "Close modal" at bounding box center [10, 17] width 5 height 5
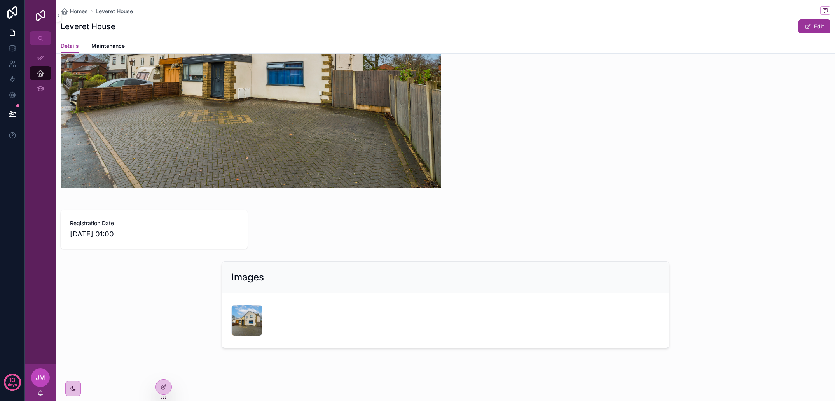
scroll to position [174, 0]
click at [478, 332] on div "_H5D9601-Edit .jpg" at bounding box center [445, 320] width 429 height 31
click at [72, 387] on icon "scrollable content" at bounding box center [73, 388] width 6 height 6
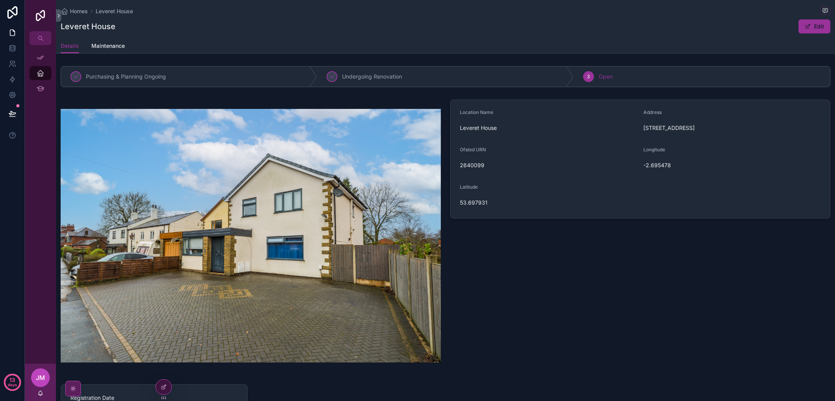
scroll to position [0, 0]
click at [76, 388] on icon "scrollable content" at bounding box center [73, 388] width 6 height 6
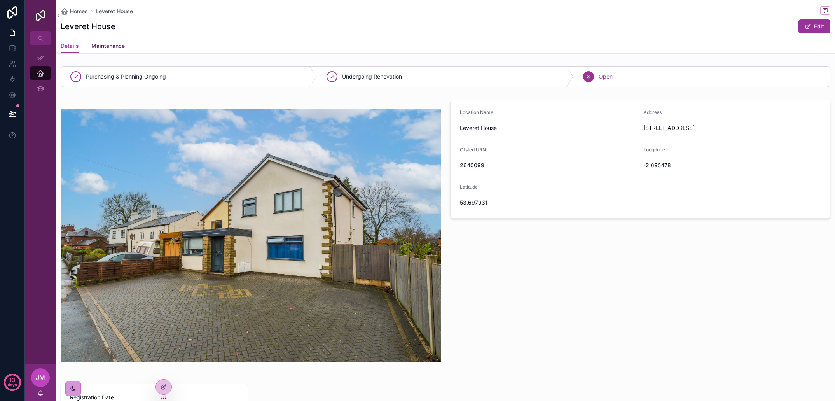
scroll to position [0, 0]
click at [100, 44] on span "Maintenance" at bounding box center [107, 46] width 33 height 8
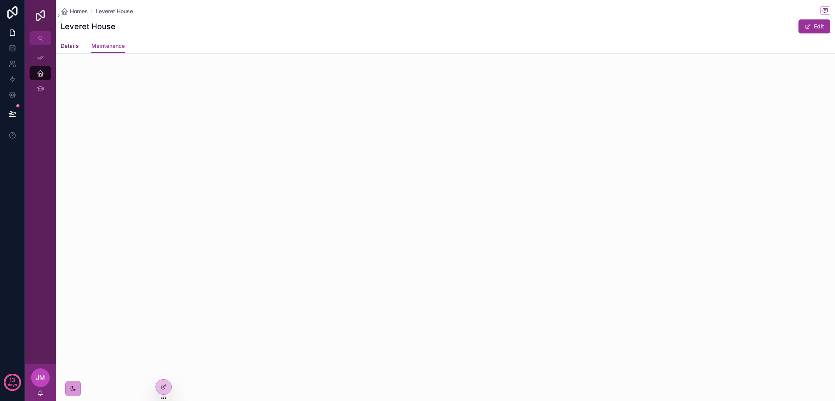
click at [74, 47] on span "Details" at bounding box center [70, 46] width 18 height 8
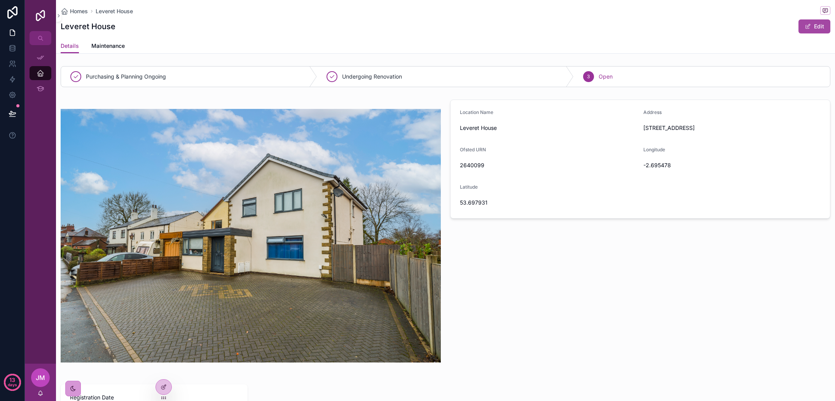
click at [810, 33] on div "Edit" at bounding box center [801, 26] width 58 height 15
click at [811, 30] on button "Edit" at bounding box center [815, 26] width 32 height 14
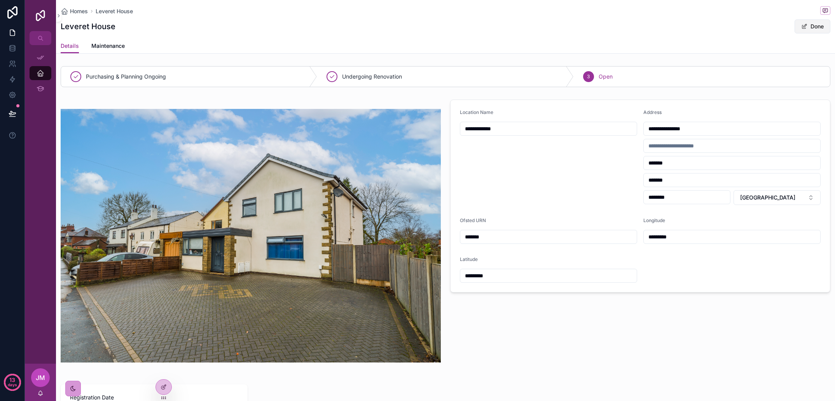
click at [808, 27] on button "Done" at bounding box center [813, 26] width 36 height 14
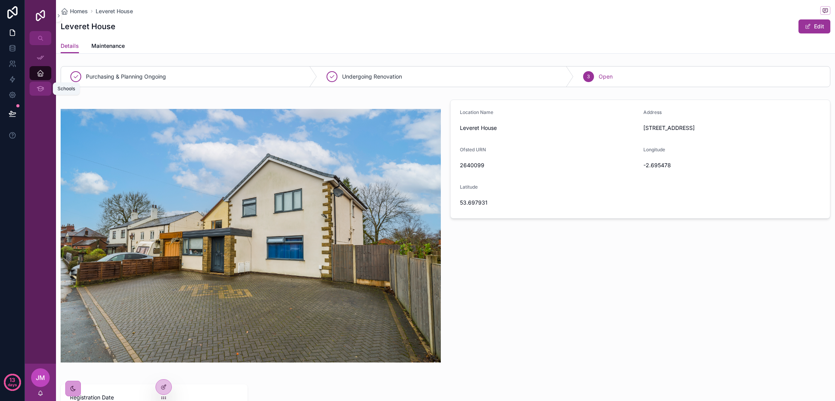
click at [41, 90] on icon "scrollable content" at bounding box center [40, 89] width 7 height 8
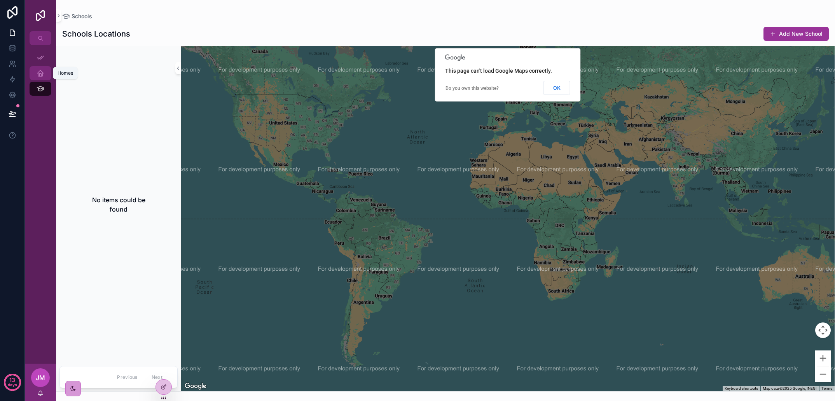
click at [39, 74] on icon "scrollable content" at bounding box center [41, 73] width 8 height 8
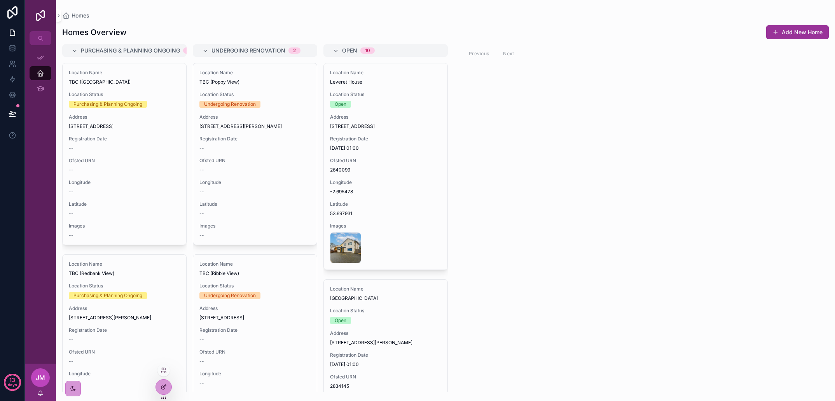
click at [168, 386] on div at bounding box center [164, 387] width 16 height 15
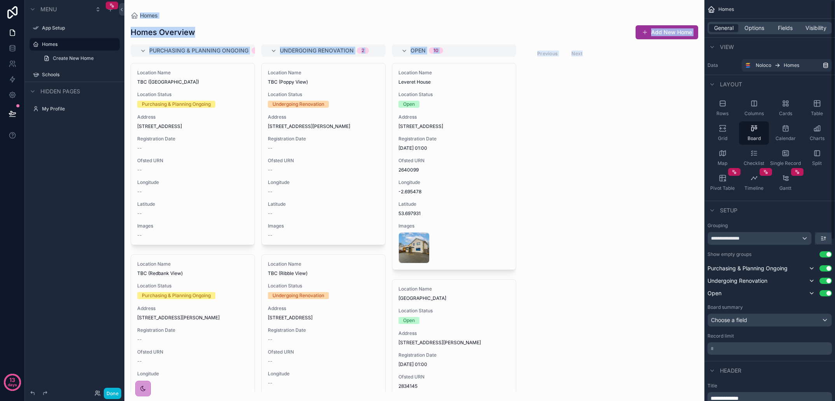
click at [782, 237] on div "**********" at bounding box center [759, 238] width 103 height 12
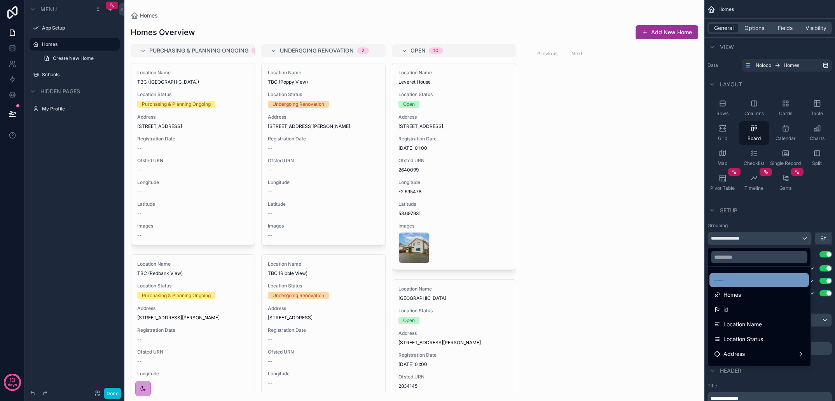
click at [753, 284] on div "----" at bounding box center [759, 279] width 90 height 9
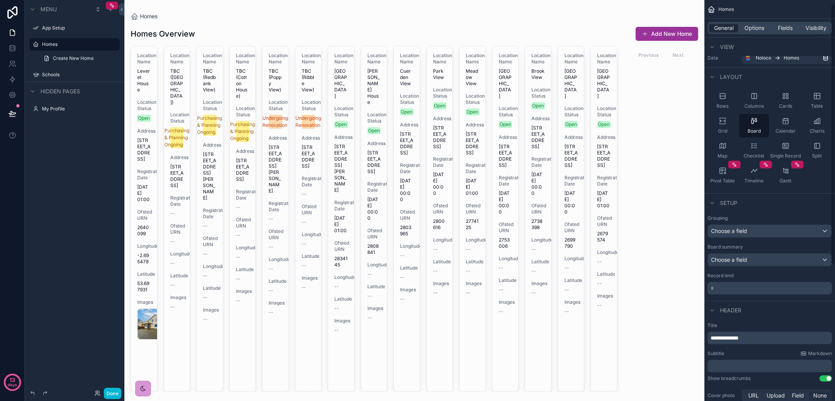
scroll to position [8, 0]
click at [724, 130] on span "Grid" at bounding box center [722, 130] width 9 height 6
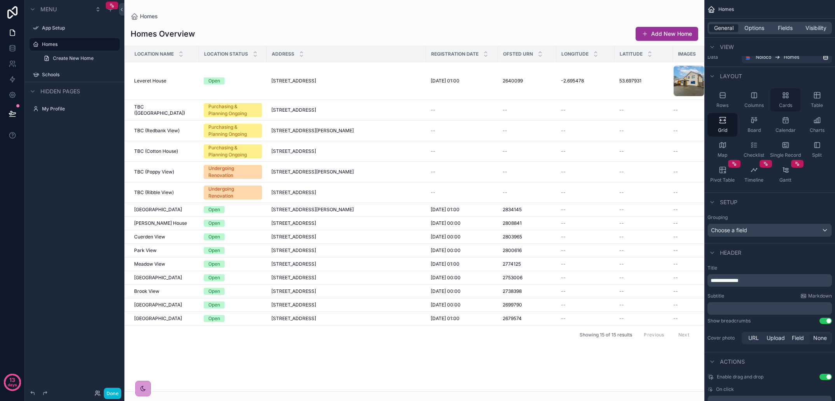
click at [793, 103] on div "Cards" at bounding box center [786, 99] width 30 height 23
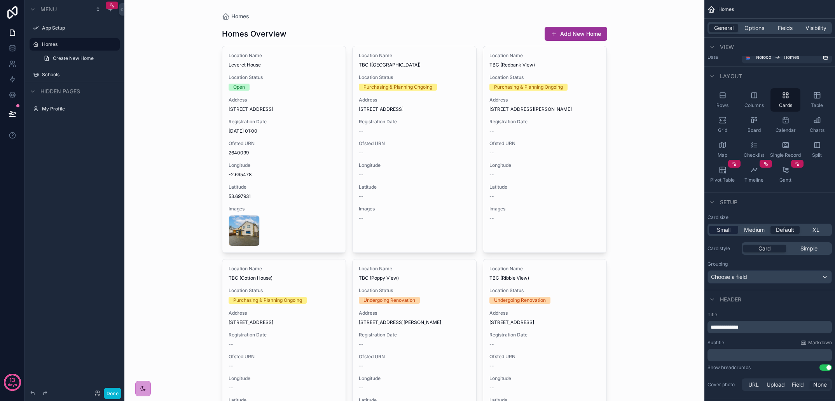
click at [716, 232] on div "Small" at bounding box center [723, 230] width 29 height 8
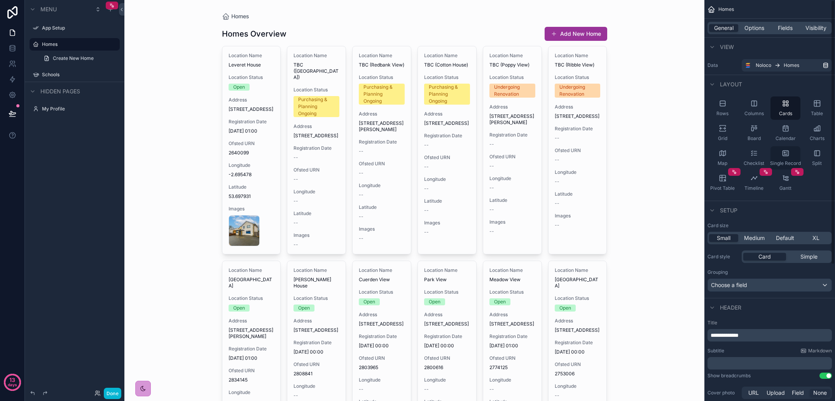
scroll to position [0, 0]
click at [756, 26] on span "Options" at bounding box center [755, 28] width 20 height 8
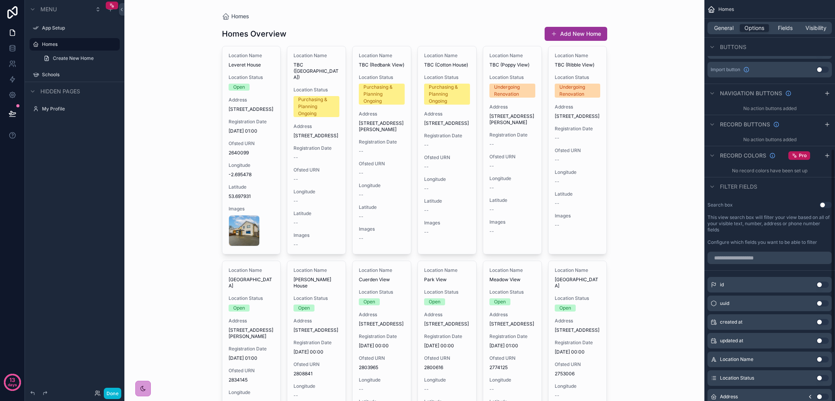
scroll to position [293, 0]
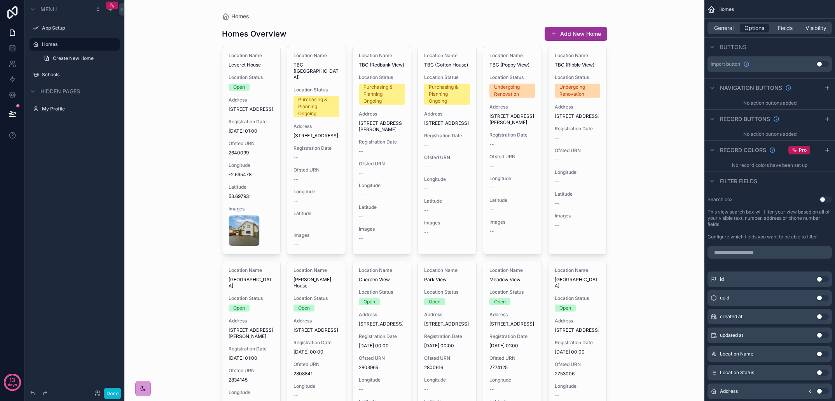
click at [824, 201] on button "Use setting" at bounding box center [826, 199] width 12 height 6
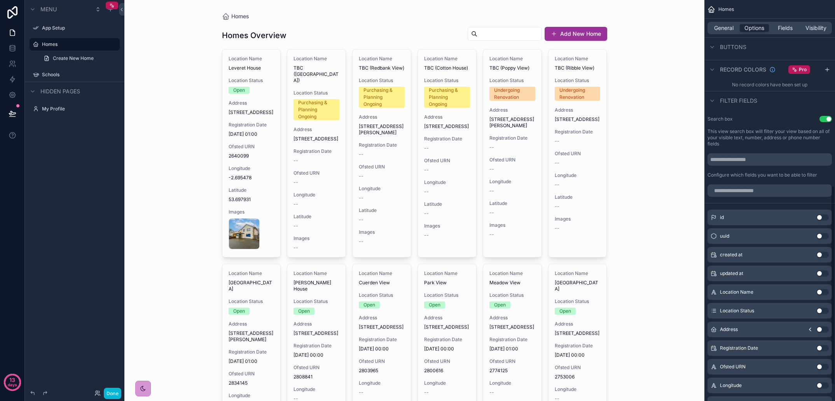
scroll to position [374, 0]
click at [822, 311] on button "Use setting" at bounding box center [823, 310] width 12 height 6
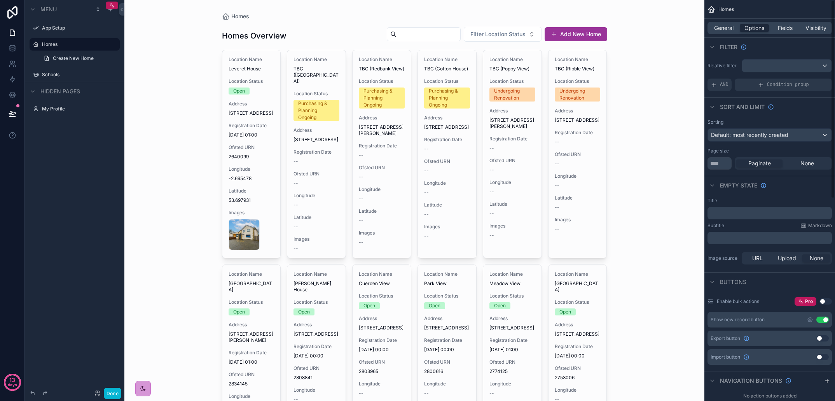
scroll to position [0, 0]
click at [785, 27] on span "Fields" at bounding box center [785, 28] width 15 height 8
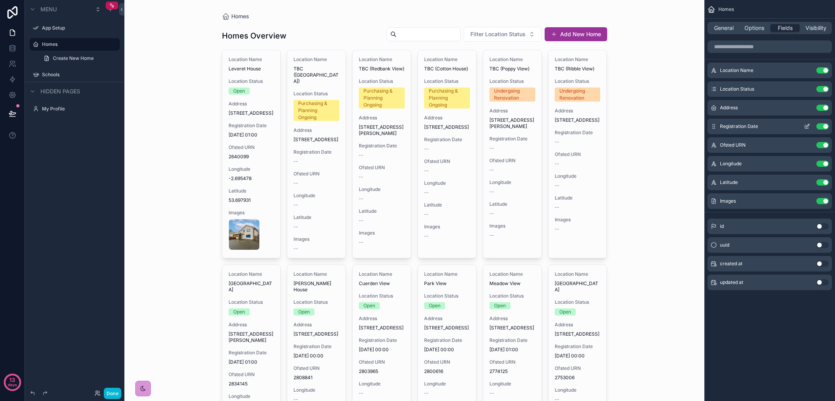
click at [822, 124] on button "Use setting" at bounding box center [823, 126] width 12 height 6
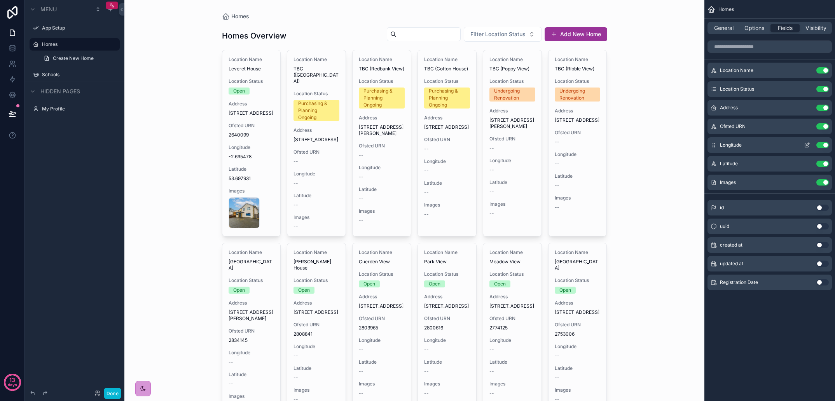
click at [821, 146] on button "Use setting" at bounding box center [823, 145] width 12 height 6
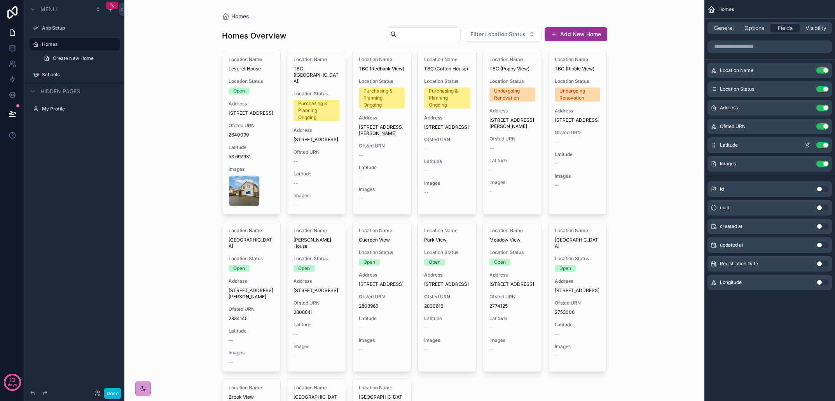
click at [822, 144] on button "Use setting" at bounding box center [823, 145] width 12 height 6
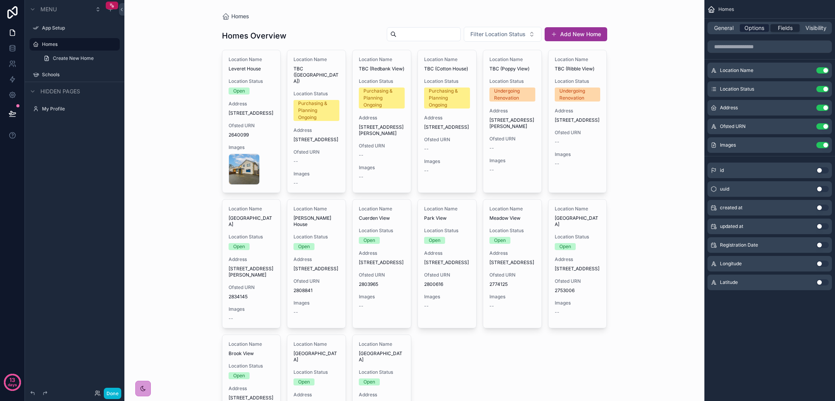
click at [760, 29] on span "Options" at bounding box center [755, 28] width 20 height 8
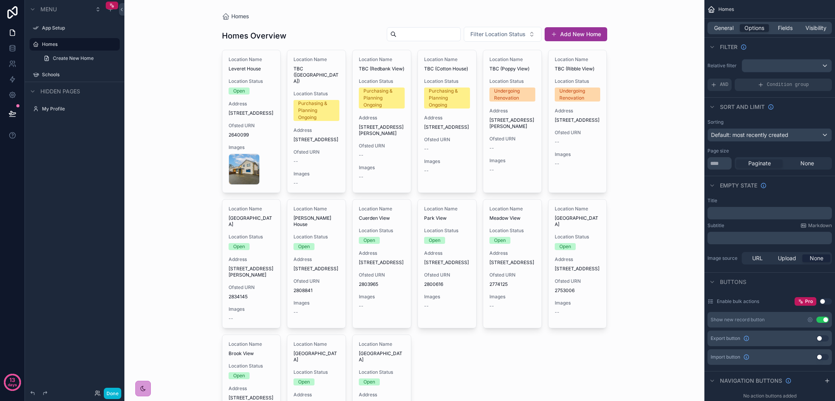
click at [817, 260] on span "None" at bounding box center [817, 258] width 14 height 8
click at [793, 259] on span "Upload" at bounding box center [787, 258] width 18 height 8
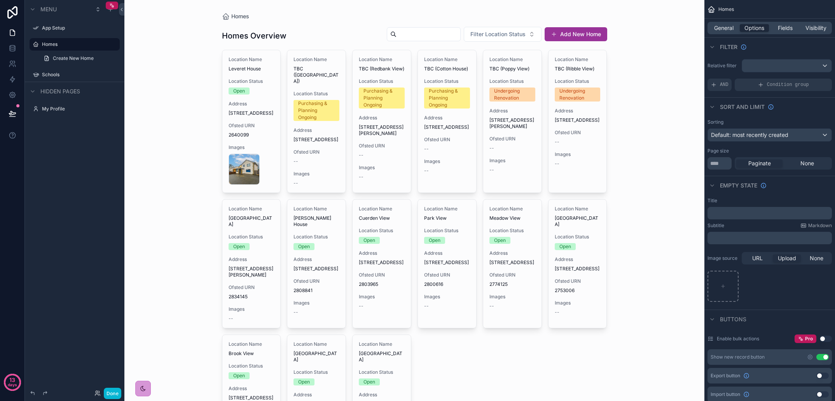
click at [572, 198] on div "scrollable content" at bounding box center [415, 253] width 398 height 507
click at [593, 193] on link "Location Name TBC (Ribble View) Location Status Undergoing Renovation Address […" at bounding box center [577, 121] width 59 height 143
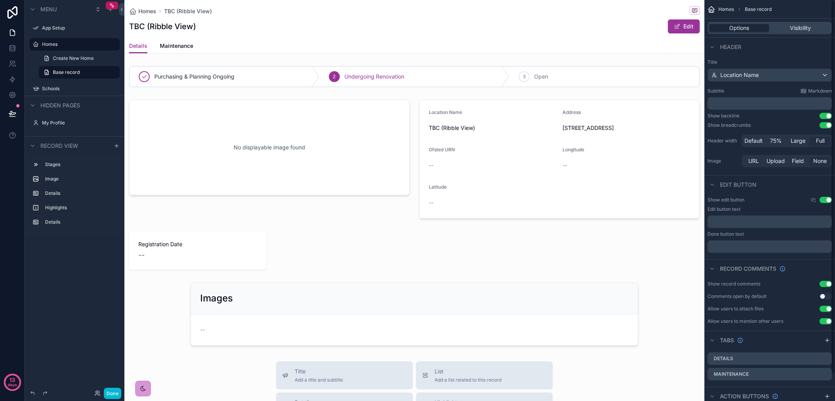
click at [754, 10] on span "Base record" at bounding box center [758, 9] width 27 height 6
click at [729, 9] on span "Homes" at bounding box center [727, 9] width 16 height 6
click at [77, 47] on div "Homes" at bounding box center [74, 44] width 65 height 9
click at [52, 42] on label "Homes" at bounding box center [73, 44] width 62 height 6
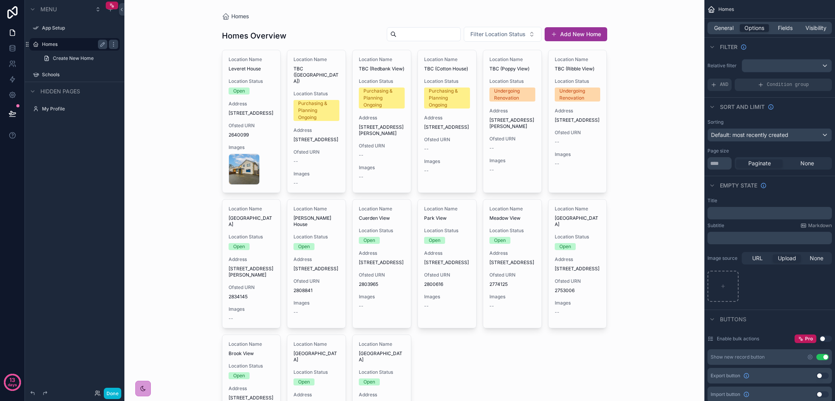
click at [625, 137] on div "Homes Homes Overview Filter Location Status Add New Home Location Name Leveret …" at bounding box center [414, 200] width 580 height 401
click at [616, 140] on div "Homes Homes Overview Filter Location Status Add New Home Location Name Leveret …" at bounding box center [414, 200] width 580 height 401
click at [814, 260] on span "None" at bounding box center [817, 258] width 14 height 8
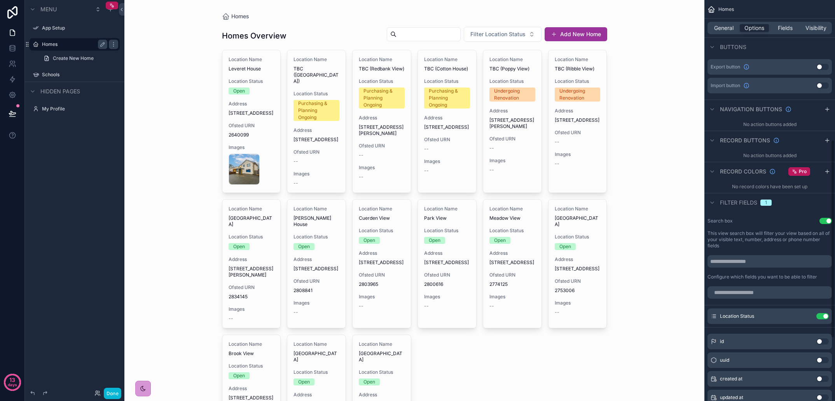
scroll to position [283, 0]
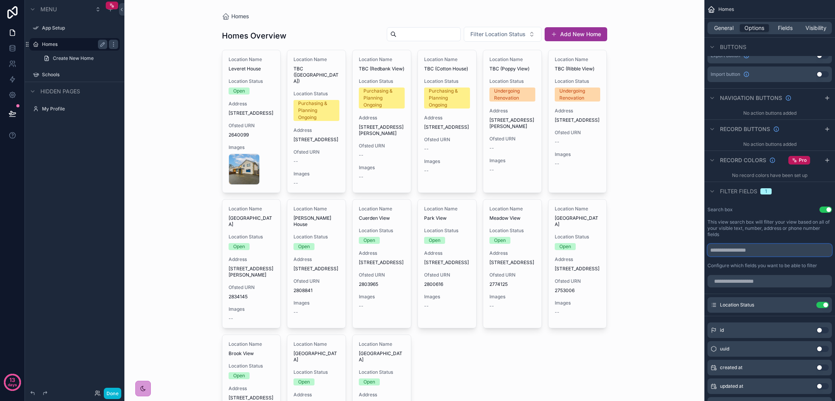
click at [755, 253] on input "scrollable content" at bounding box center [770, 250] width 124 height 12
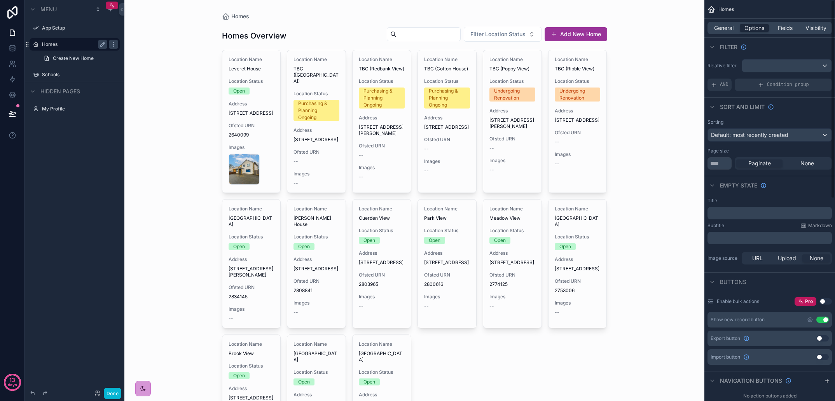
scroll to position [0, 0]
click at [723, 29] on span "General" at bounding box center [723, 28] width 19 height 8
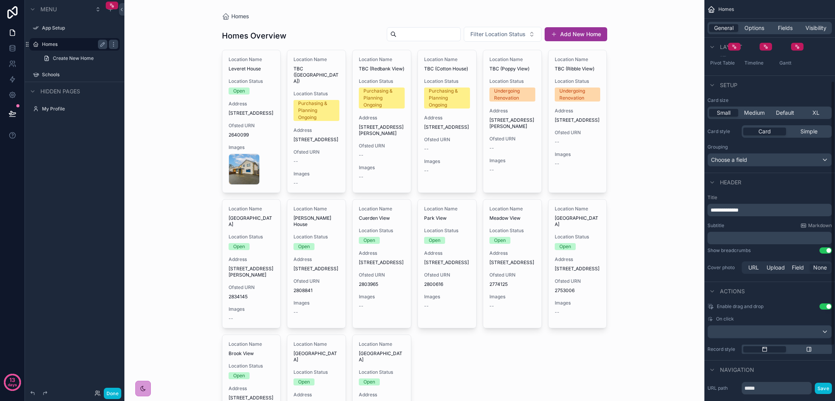
scroll to position [128, 0]
click at [802, 266] on span "Field" at bounding box center [798, 265] width 12 height 8
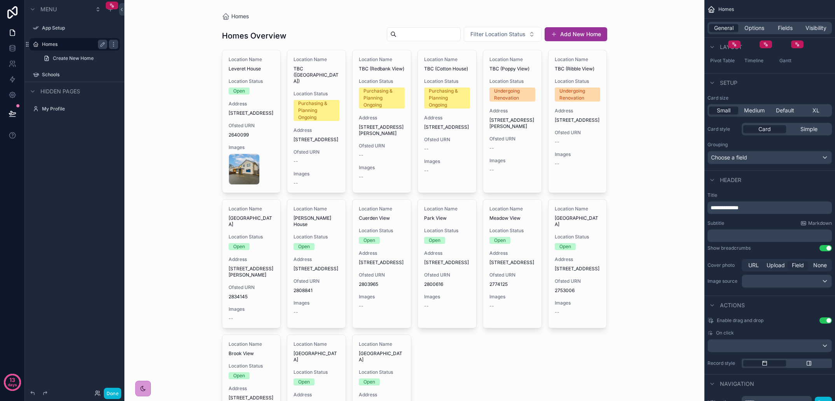
click at [797, 283] on div "scrollable content" at bounding box center [786, 281] width 89 height 12
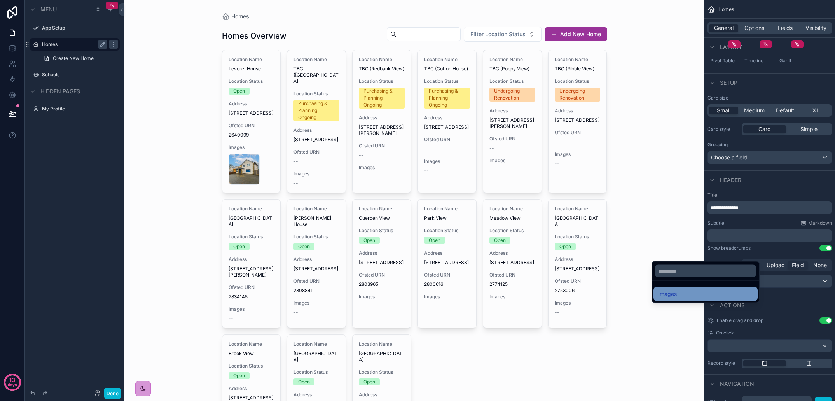
click at [733, 295] on div "Images" at bounding box center [705, 293] width 95 height 9
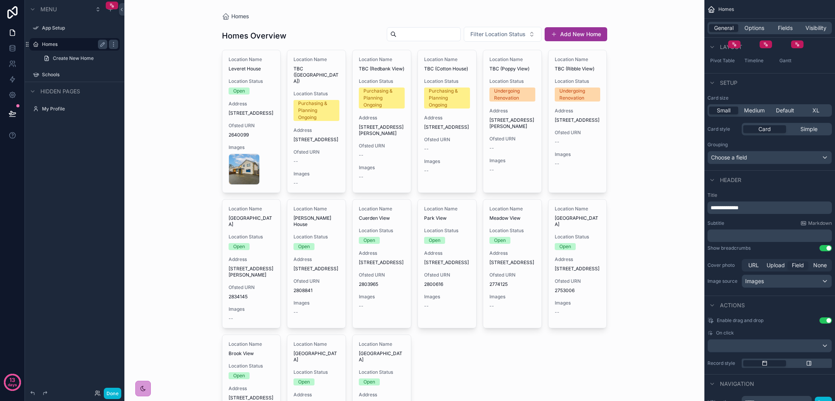
click at [785, 292] on div "**********" at bounding box center [770, 240] width 131 height 103
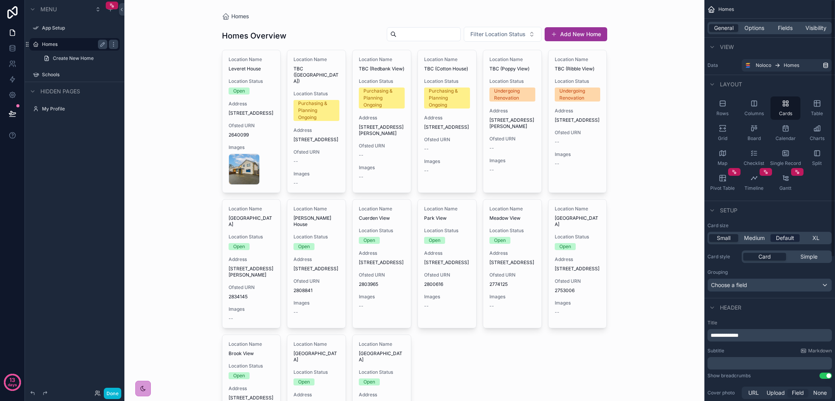
scroll to position [0, 0]
click at [807, 257] on span "Simple" at bounding box center [809, 257] width 17 height 8
click at [780, 257] on div "Card" at bounding box center [765, 257] width 43 height 8
click at [104, 395] on button "Done" at bounding box center [112, 393] width 17 height 11
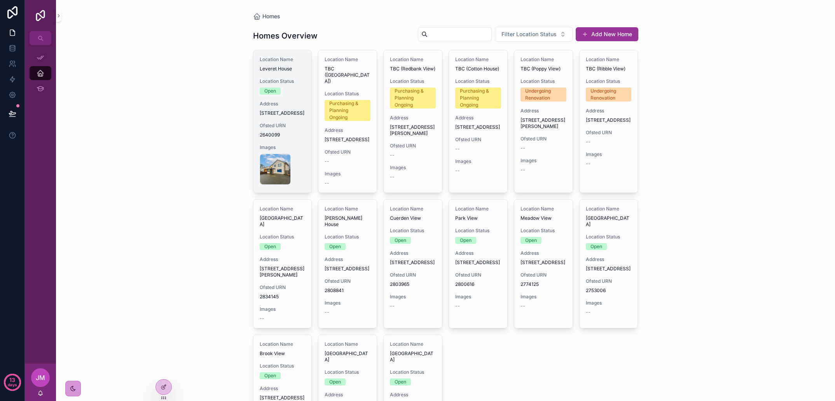
click at [295, 157] on div "Location Name [GEOGRAPHIC_DATA] Location Status Open Address [STREET_ADDRESS][G…" at bounding box center [283, 120] width 58 height 141
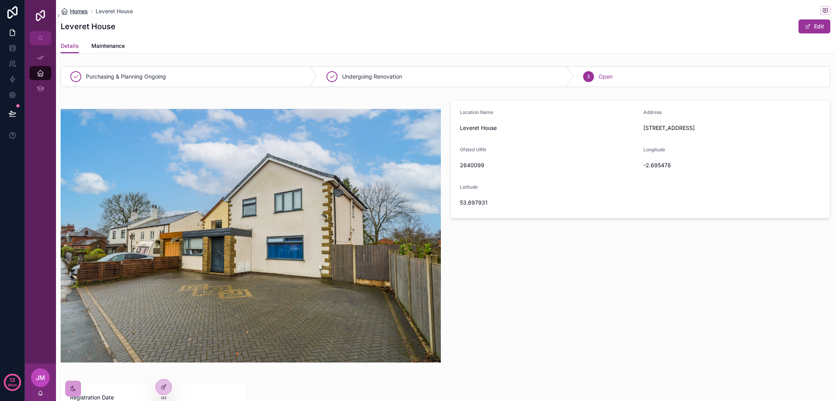
click at [84, 9] on span "Homes" at bounding box center [79, 11] width 18 height 8
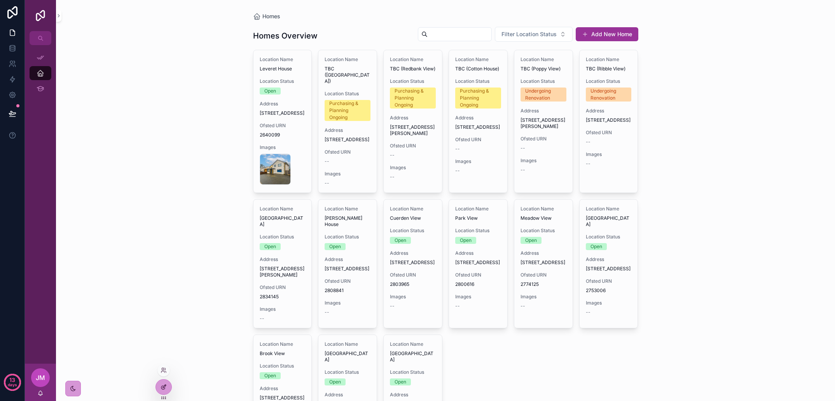
click at [163, 385] on icon at bounding box center [164, 387] width 6 height 6
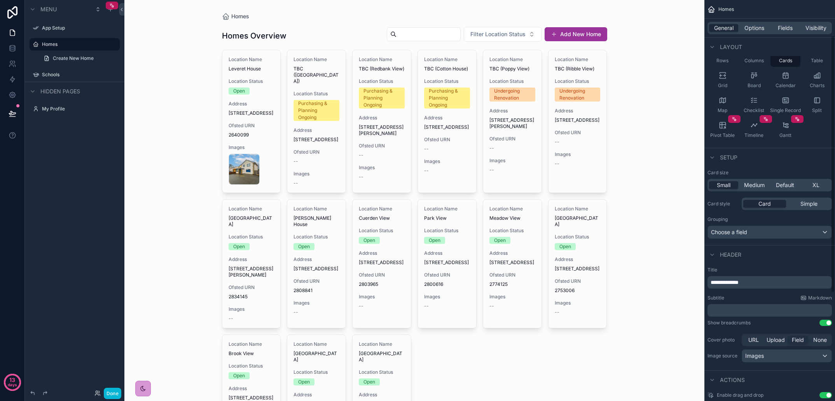
scroll to position [61, 0]
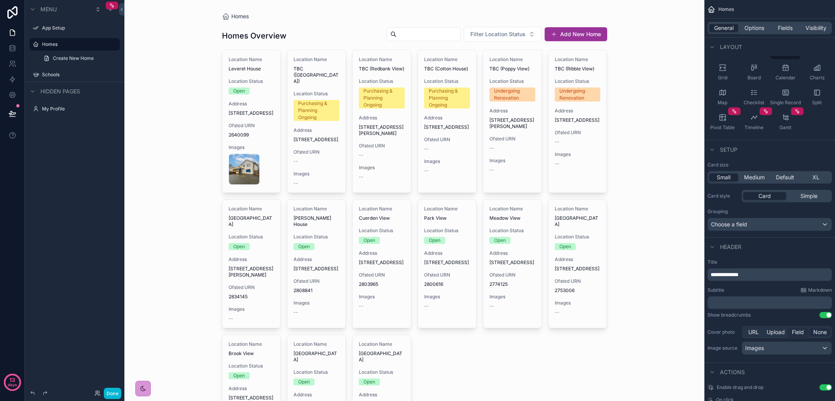
click at [821, 334] on span "None" at bounding box center [821, 332] width 14 height 8
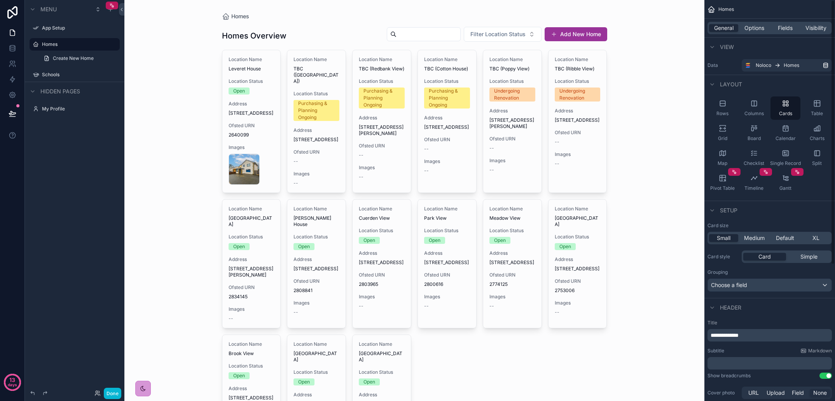
scroll to position [0, 0]
click at [779, 29] on span "Fields" at bounding box center [785, 28] width 15 height 8
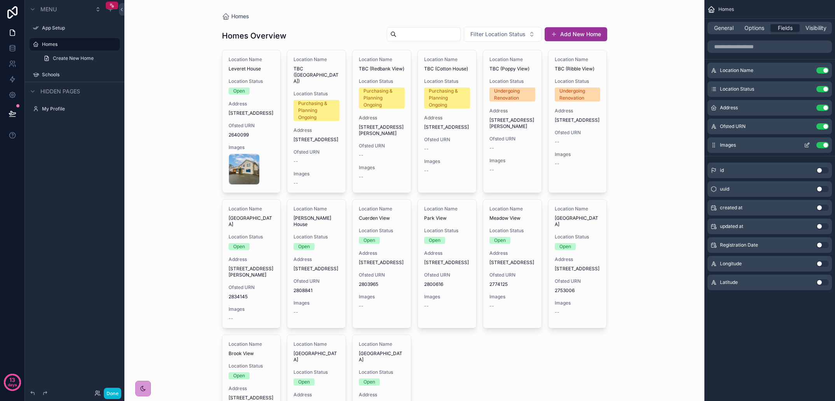
click at [821, 142] on button "Use setting" at bounding box center [823, 145] width 12 height 6
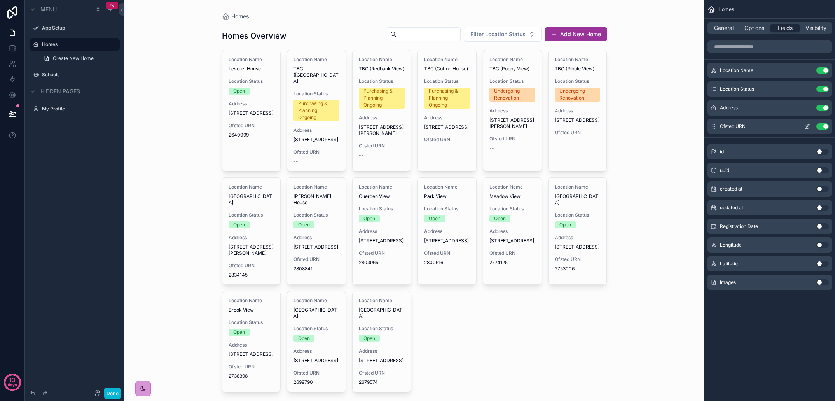
click at [824, 128] on button "Use setting" at bounding box center [823, 126] width 12 height 6
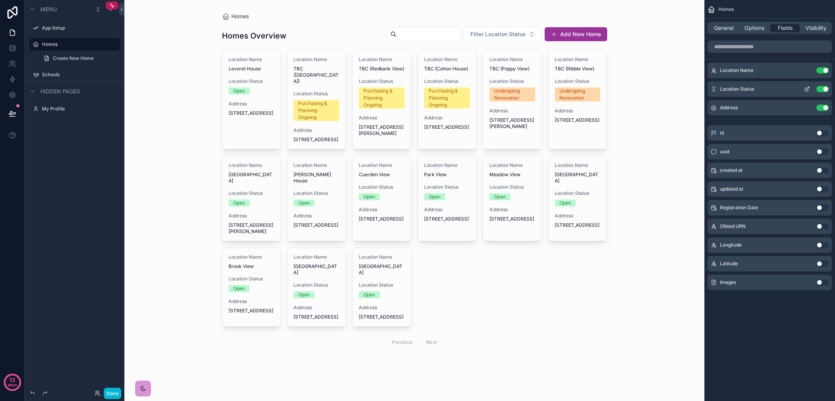
click at [823, 90] on button "Use setting" at bounding box center [823, 89] width 12 height 6
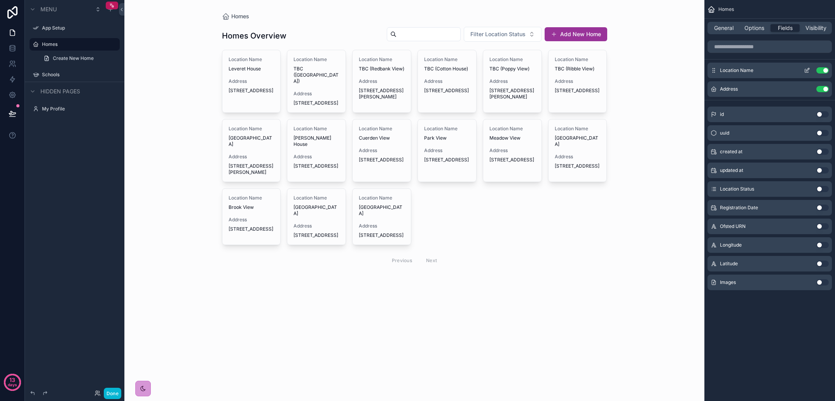
click at [807, 71] on icon "scrollable content" at bounding box center [807, 70] width 6 height 6
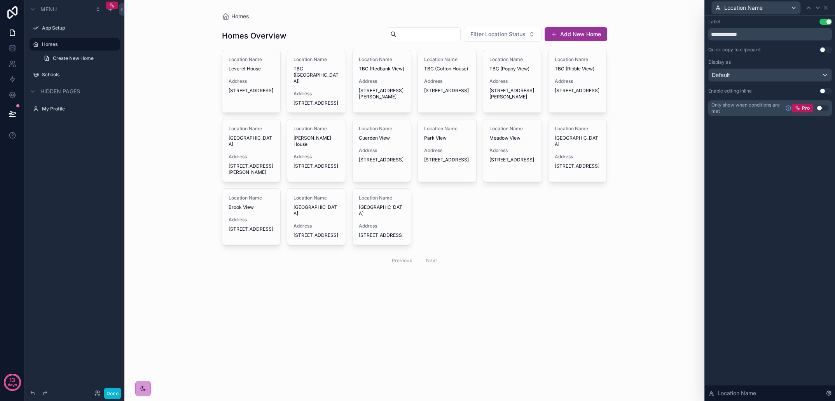
click at [824, 76] on div "Default" at bounding box center [770, 75] width 123 height 12
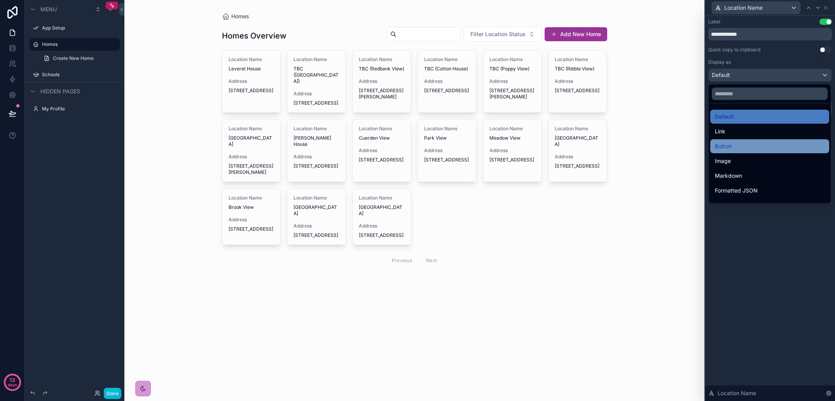
click at [747, 149] on div "Button" at bounding box center [770, 146] width 110 height 9
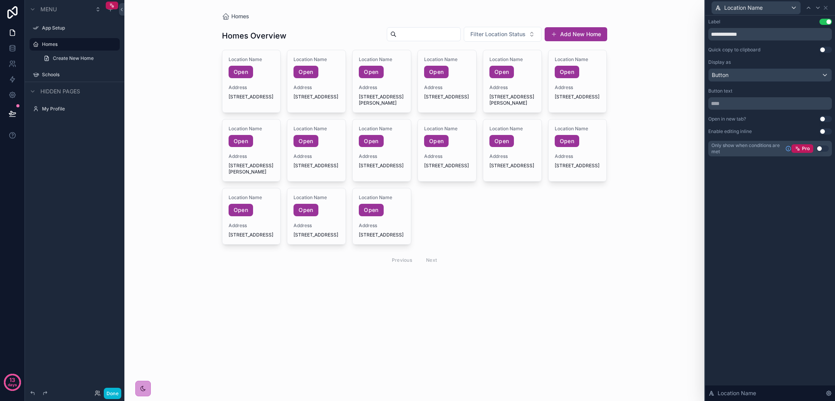
click at [808, 78] on div "Button" at bounding box center [770, 75] width 123 height 12
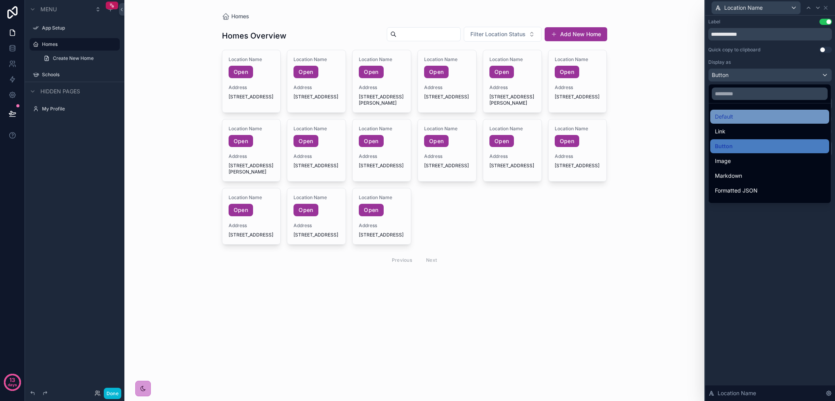
click at [765, 117] on div "Default" at bounding box center [770, 116] width 110 height 9
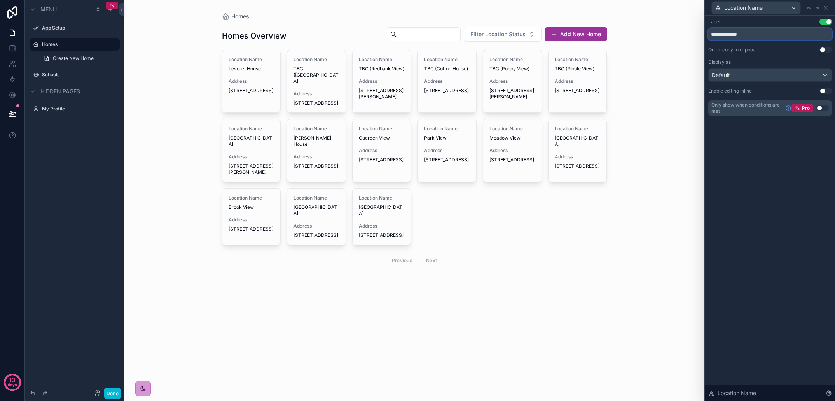
click at [751, 35] on input "**********" at bounding box center [771, 34] width 124 height 12
drag, startPoint x: 735, startPoint y: 35, endPoint x: 697, endPoint y: 33, distance: 37.7
click at [697, 33] on div "**********" at bounding box center [417, 200] width 835 height 401
type input "*********"
click at [772, 54] on div "Label Use setting ********* Quick copy to clipboard Use setting Display as Defa…" at bounding box center [771, 67] width 124 height 97
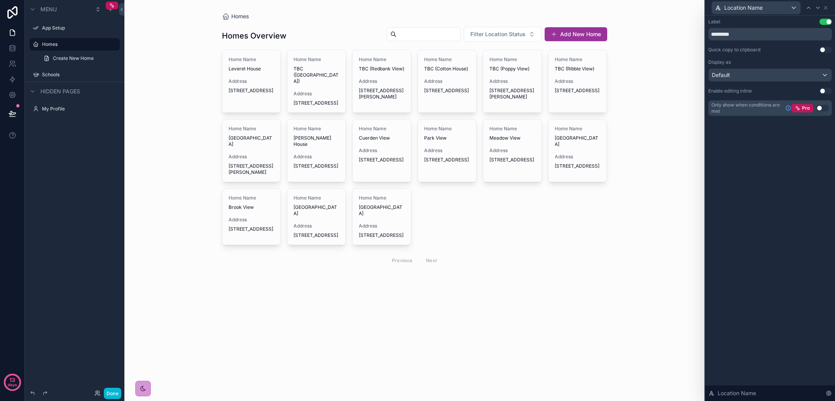
click at [824, 20] on button "Use setting" at bounding box center [826, 22] width 12 height 6
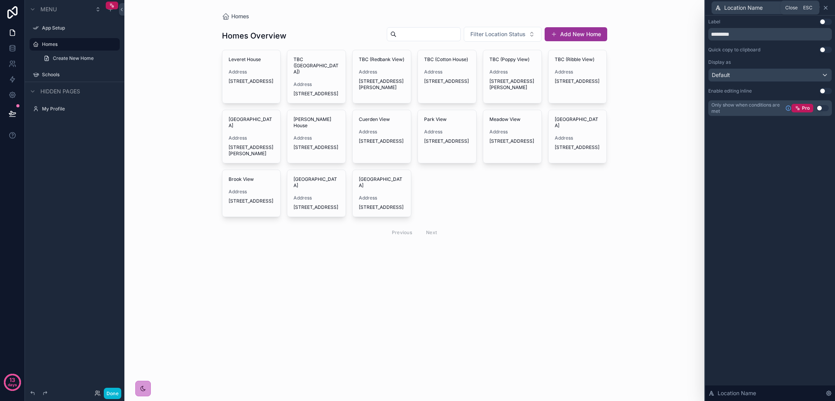
click at [827, 6] on icon at bounding box center [826, 8] width 6 height 6
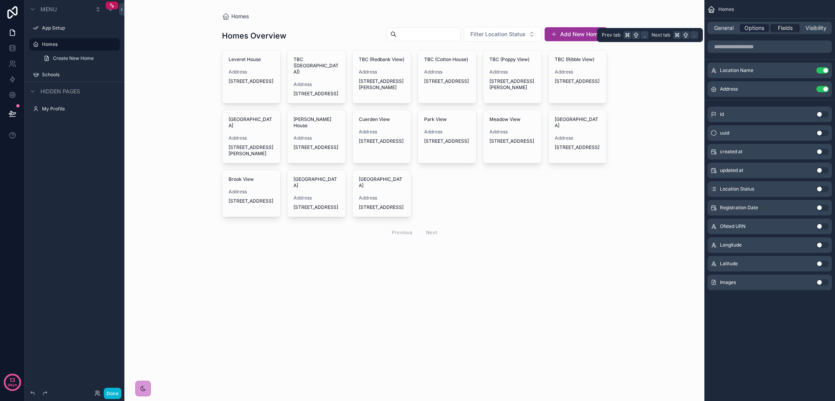
click at [756, 28] on span "Options" at bounding box center [755, 28] width 20 height 8
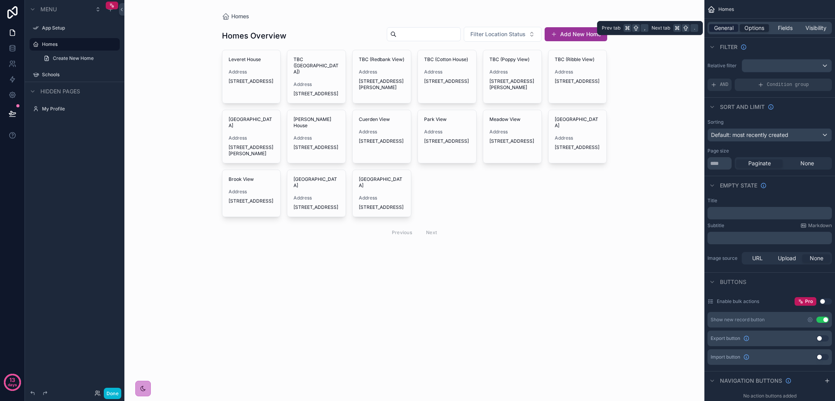
click at [730, 28] on span "General" at bounding box center [723, 28] width 19 height 8
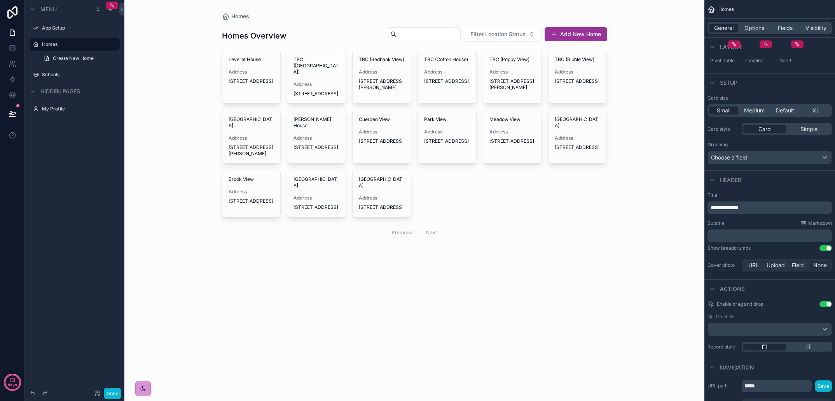
scroll to position [159, 0]
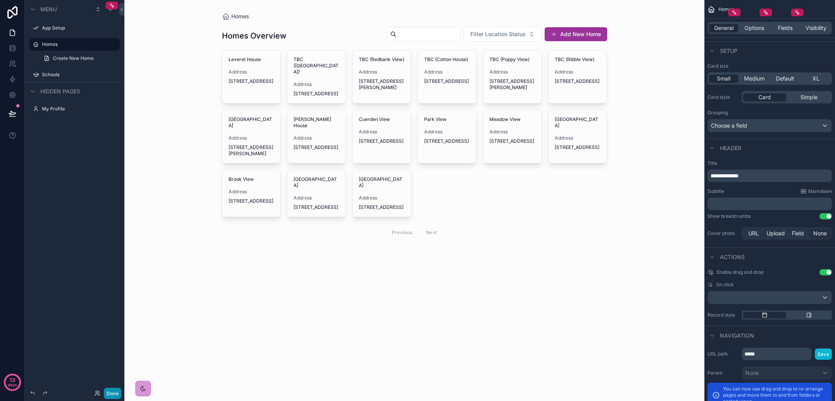
click at [112, 397] on button "Done" at bounding box center [112, 393] width 17 height 11
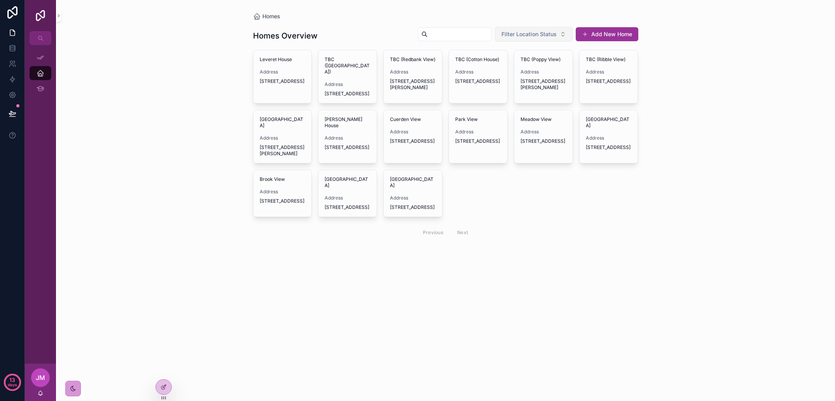
click at [545, 35] on span "Filter Location Status" at bounding box center [529, 34] width 55 height 8
click at [527, 87] on div "Undergoing Renovation" at bounding box center [534, 86] width 93 height 12
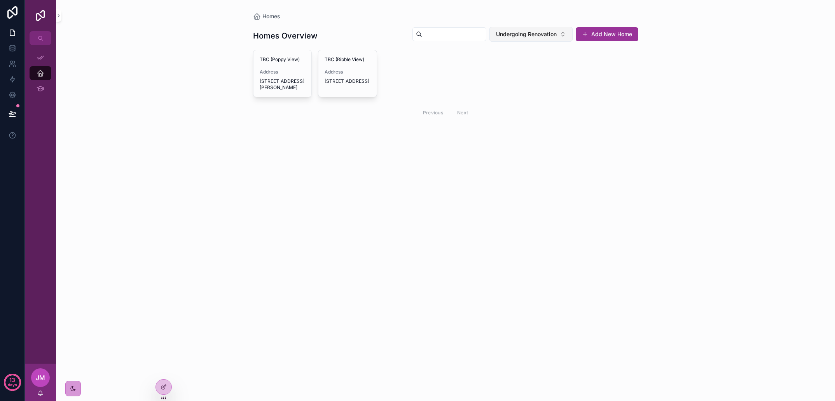
click at [543, 35] on span "Undergoing Renovation" at bounding box center [526, 34] width 61 height 8
click at [524, 83] on div "Purchasing & Planning Ongoing" at bounding box center [531, 82] width 93 height 20
click at [547, 37] on span "Purchasing & Planning Ongoing" at bounding box center [516, 34] width 82 height 8
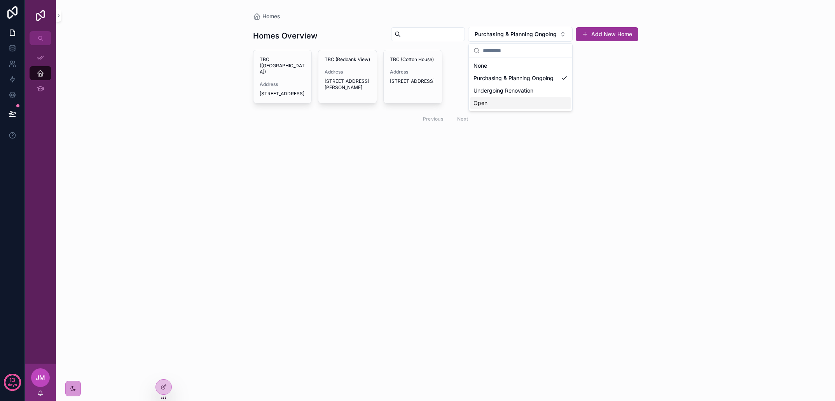
click at [508, 100] on div "Open" at bounding box center [521, 103] width 100 height 12
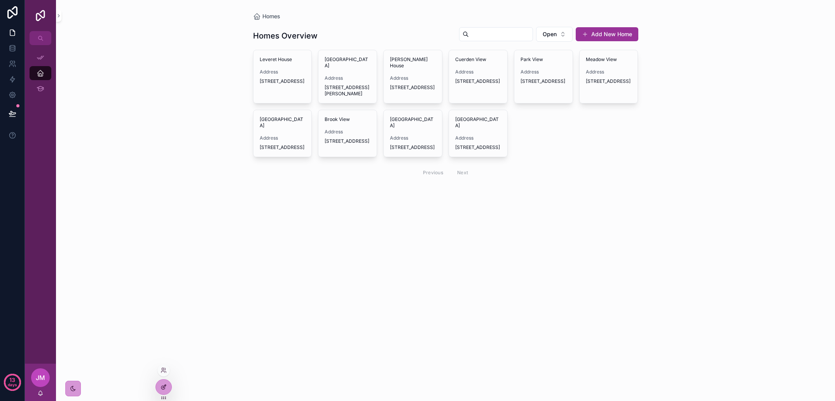
click at [161, 387] on icon at bounding box center [164, 387] width 6 height 6
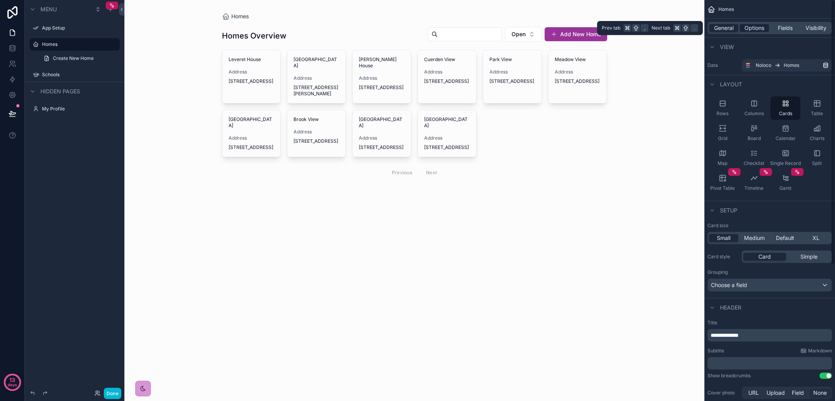
click at [754, 28] on span "Options" at bounding box center [755, 28] width 20 height 8
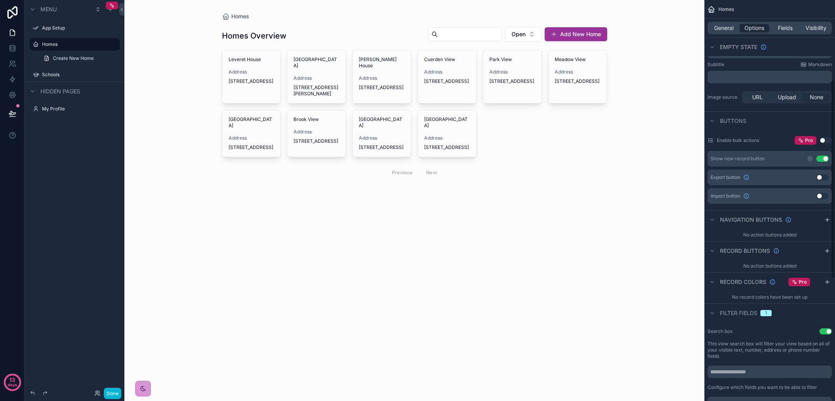
scroll to position [181, 0]
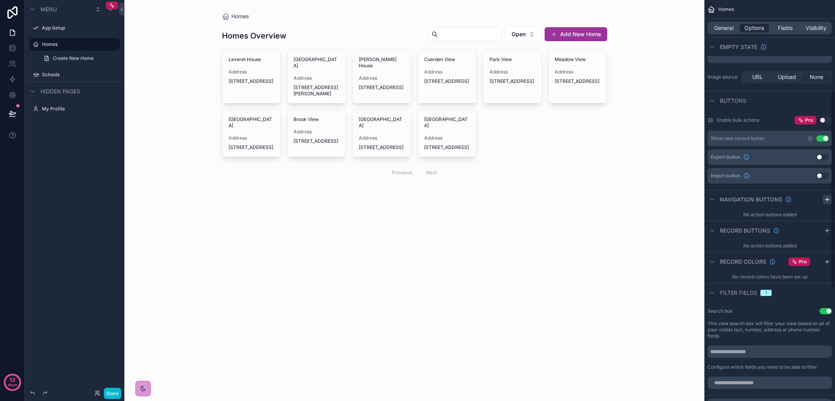
click at [829, 201] on icon "scrollable content" at bounding box center [827, 199] width 6 height 6
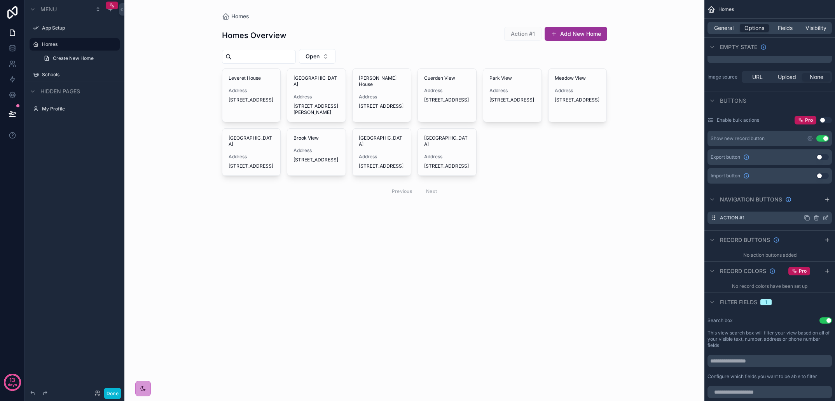
click at [817, 219] on icon "scrollable content" at bounding box center [817, 218] width 0 height 2
click at [815, 205] on icon at bounding box center [813, 205] width 6 height 6
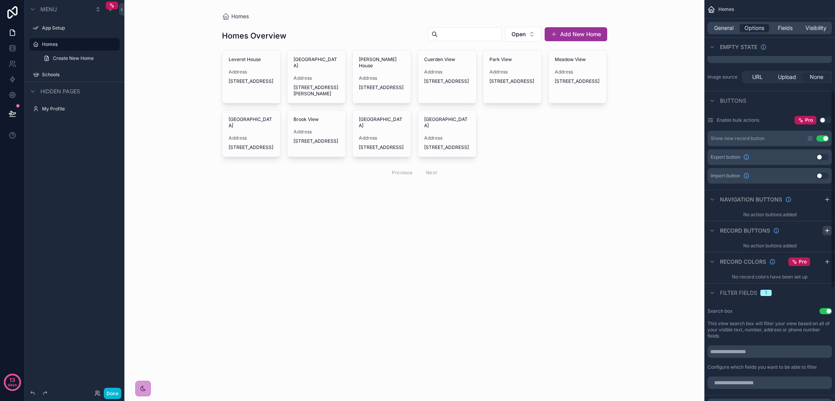
click at [830, 232] on icon "scrollable content" at bounding box center [827, 230] width 6 height 6
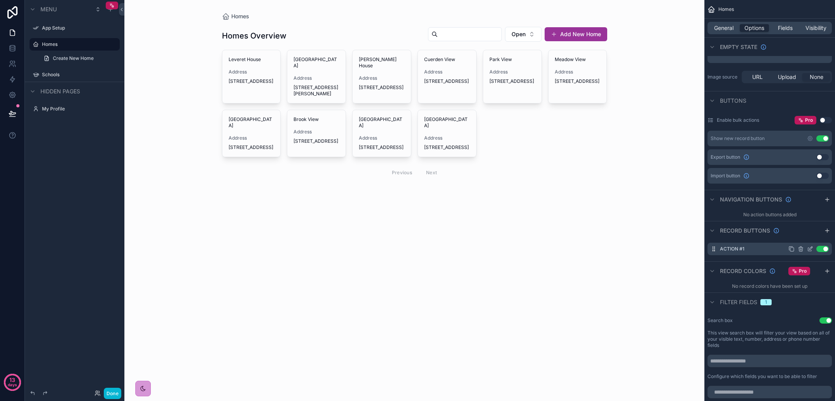
click at [808, 249] on icon "scrollable content" at bounding box center [809, 249] width 3 height 3
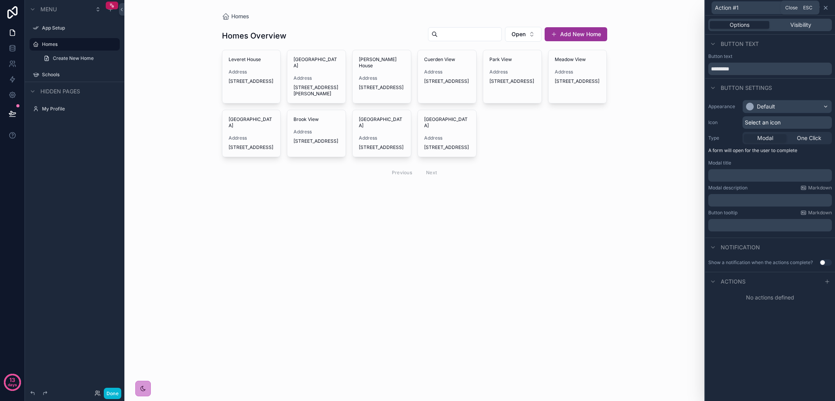
click at [827, 7] on icon at bounding box center [825, 7] width 3 height 3
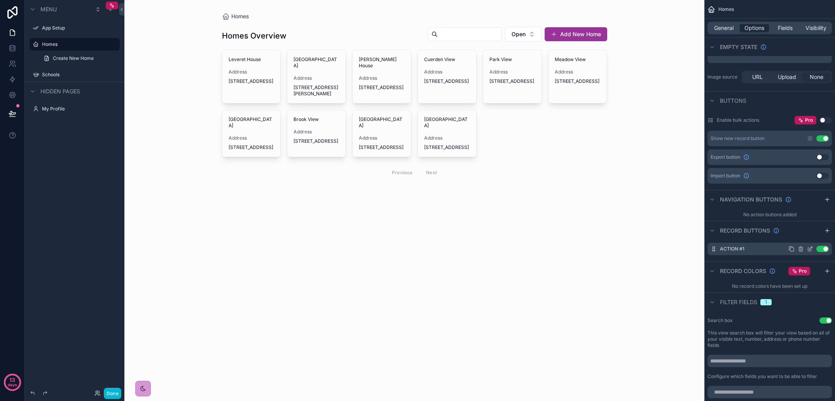
click at [801, 250] on icon "scrollable content" at bounding box center [801, 249] width 6 height 6
click at [813, 234] on icon at bounding box center [814, 234] width 2 height 1
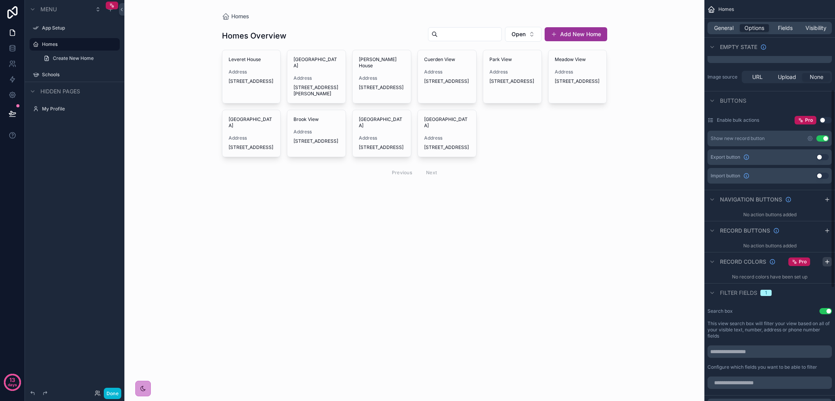
click at [828, 261] on icon "scrollable content" at bounding box center [827, 262] width 6 height 6
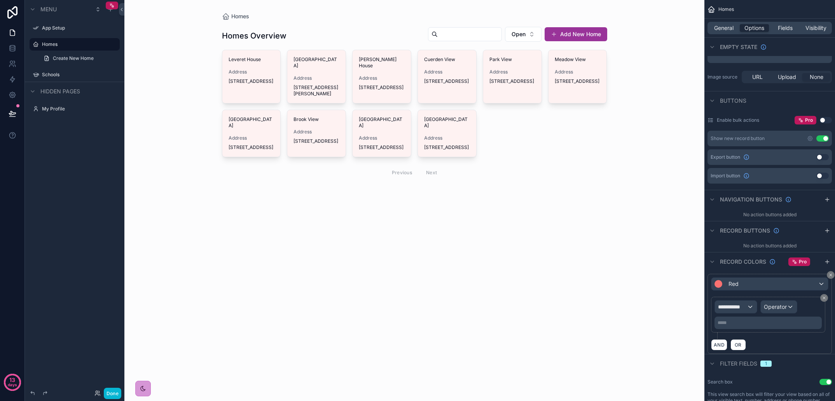
click at [751, 306] on div "**********" at bounding box center [736, 307] width 42 height 12
click at [771, 350] on span "Homes" at bounding box center [746, 348] width 51 height 9
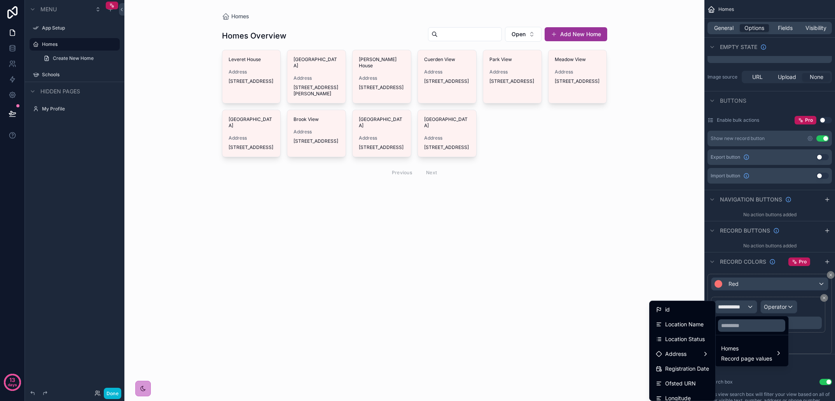
click at [696, 341] on span "Location Status" at bounding box center [685, 338] width 40 height 9
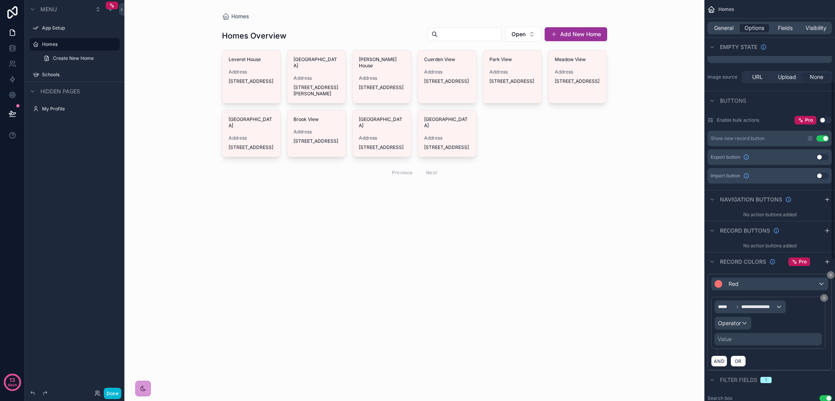
click at [739, 323] on span "Operator" at bounding box center [729, 323] width 23 height 7
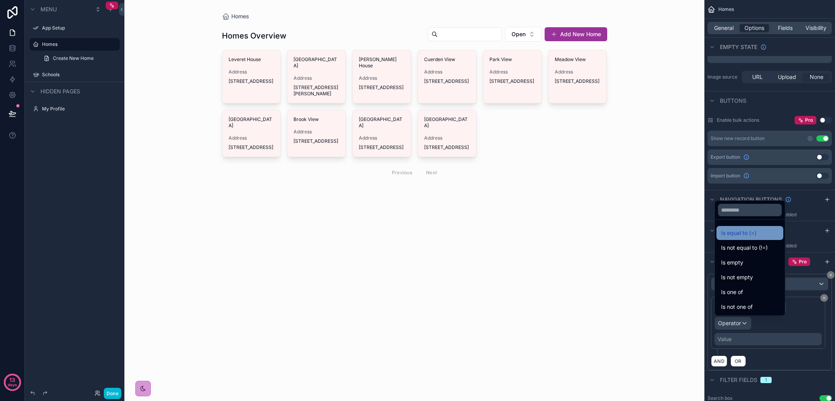
click at [756, 234] on span "Is equal to (=)" at bounding box center [738, 232] width 35 height 9
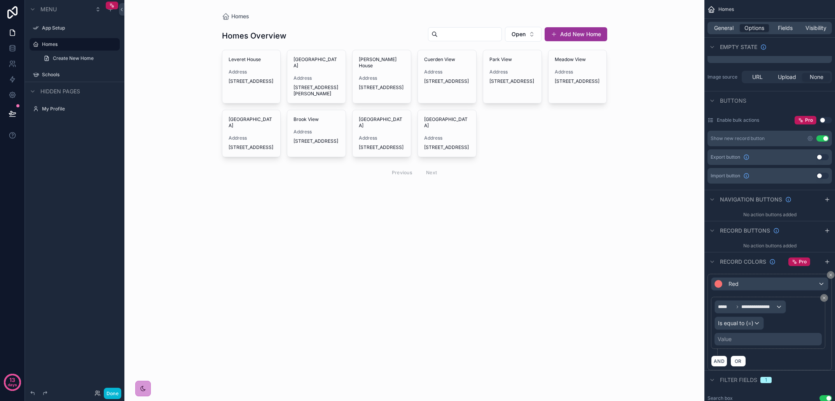
click at [751, 341] on div "Value" at bounding box center [768, 339] width 107 height 12
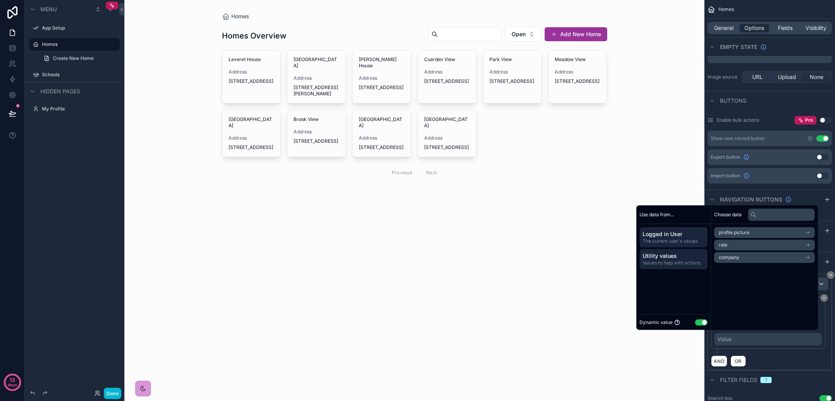
click at [675, 263] on span "Values to help with actions" at bounding box center [674, 263] width 62 height 6
click at [674, 237] on span "Logged in User" at bounding box center [674, 234] width 62 height 8
click at [827, 331] on div "**********" at bounding box center [769, 326] width 117 height 58
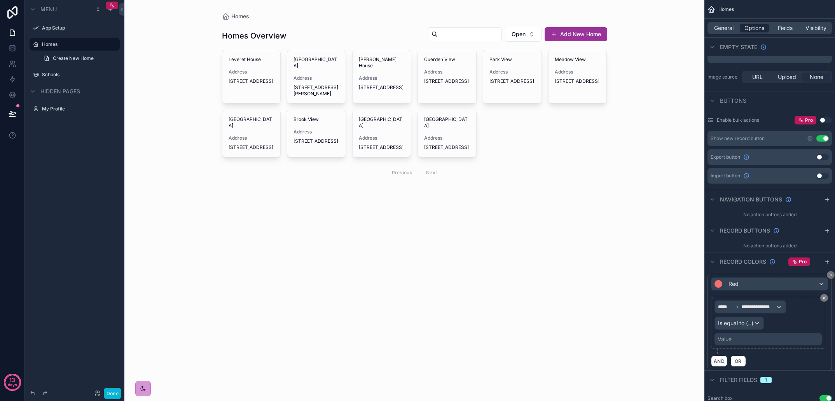
click at [779, 309] on div "**********" at bounding box center [750, 307] width 71 height 12
click at [761, 353] on div "Homes Record page values" at bounding box center [746, 353] width 51 height 19
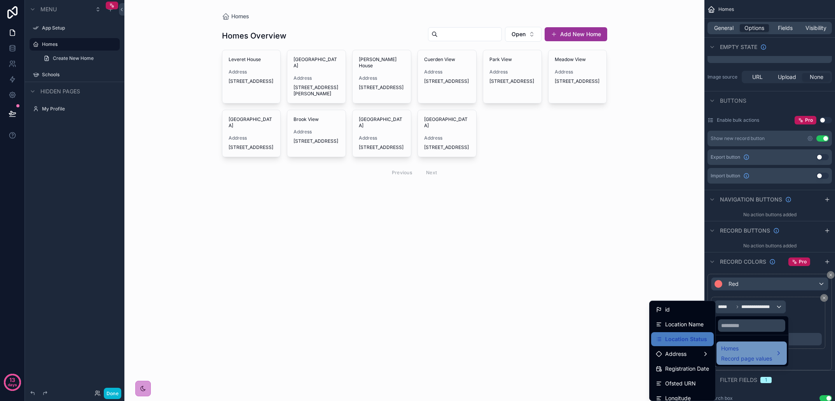
scroll to position [0, 0]
click at [677, 336] on span "Location Status" at bounding box center [686, 338] width 42 height 9
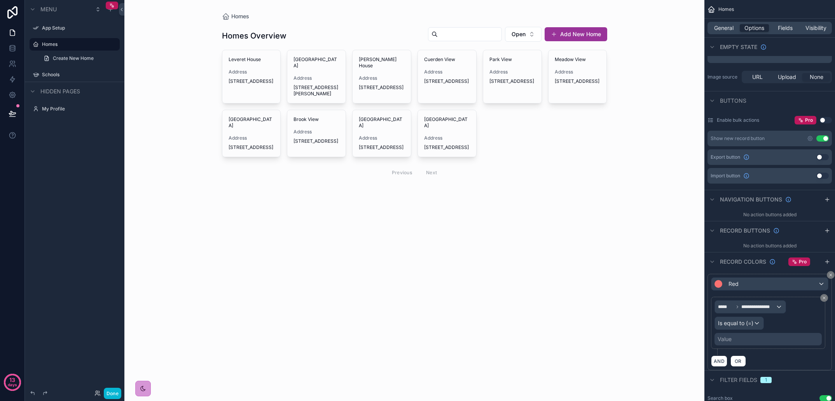
click at [753, 341] on div "Value" at bounding box center [768, 339] width 107 height 12
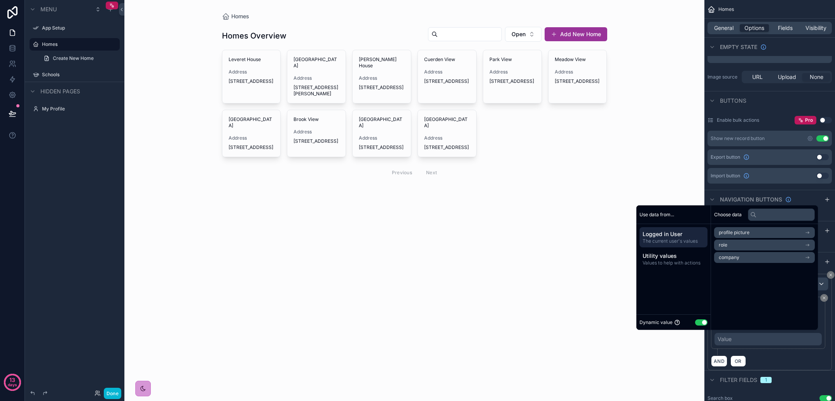
click at [737, 341] on div "Value" at bounding box center [768, 339] width 107 height 12
click at [773, 215] on input "text" at bounding box center [781, 214] width 67 height 12
click at [698, 326] on div "Dynamic value Use setting" at bounding box center [674, 322] width 68 height 9
click at [698, 324] on button "Use setting" at bounding box center [701, 322] width 12 height 6
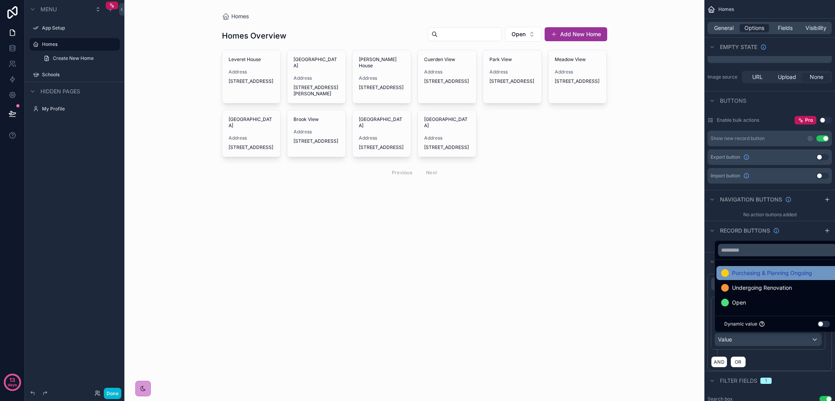
click at [762, 274] on span "Purchasing & Planning Ongoing" at bounding box center [772, 272] width 80 height 9
click at [768, 361] on div "AND OR" at bounding box center [769, 362] width 117 height 12
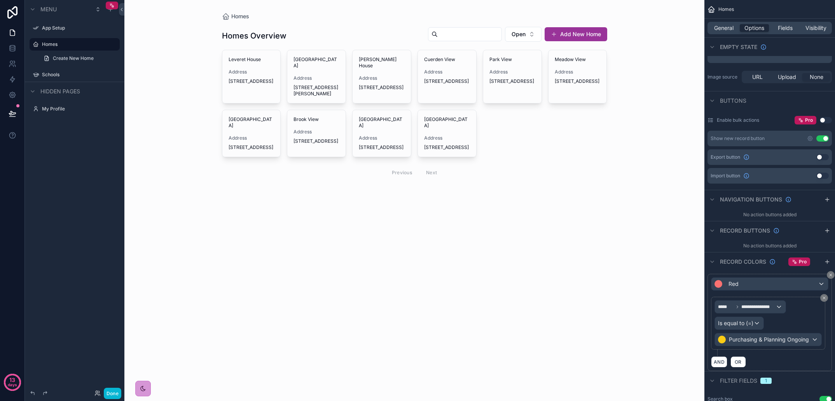
click at [784, 286] on div "Red" at bounding box center [770, 284] width 117 height 12
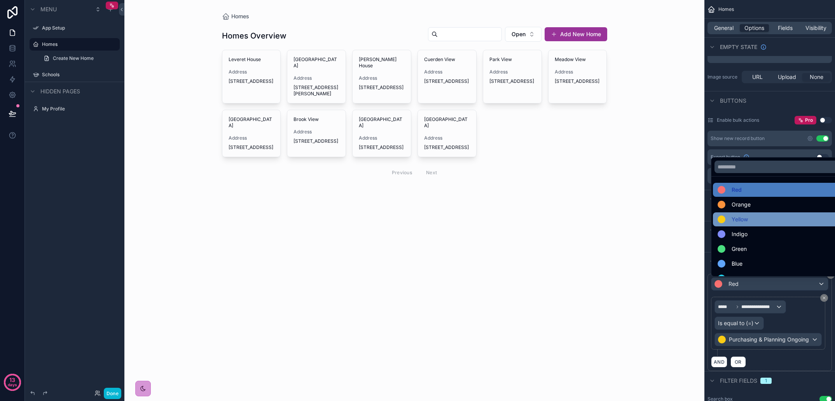
click at [756, 222] on div "Yellow" at bounding box center [779, 219] width 122 height 9
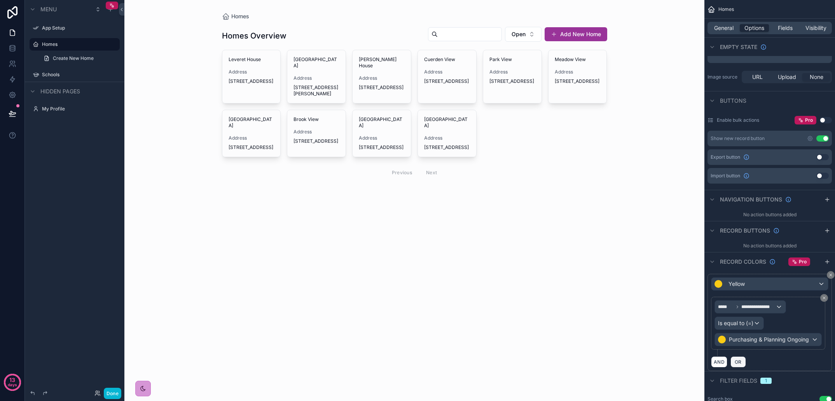
click at [736, 363] on span "OR" at bounding box center [738, 362] width 10 height 6
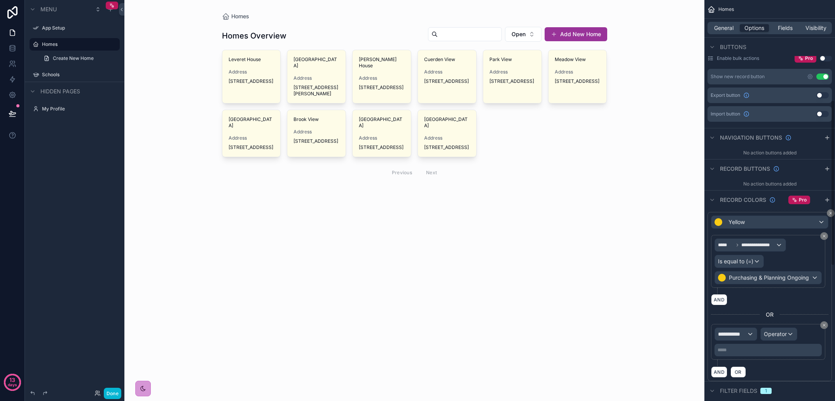
scroll to position [243, 0]
click at [747, 330] on div "**********" at bounding box center [736, 333] width 42 height 12
click at [747, 379] on span "Homes" at bounding box center [746, 375] width 51 height 9
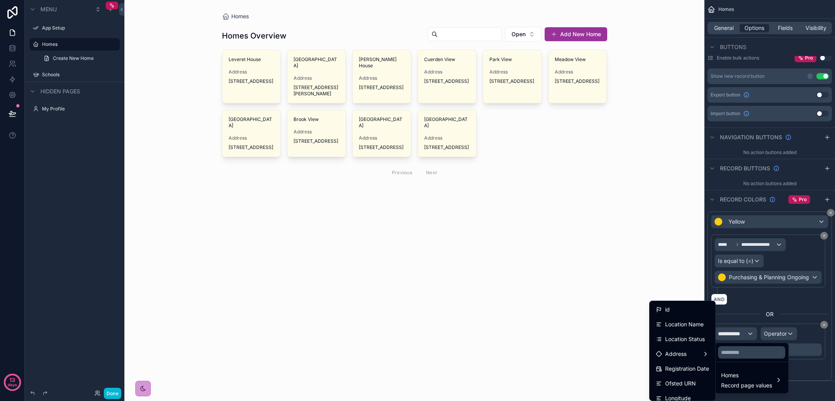
click at [691, 337] on span "Location Status" at bounding box center [685, 338] width 40 height 9
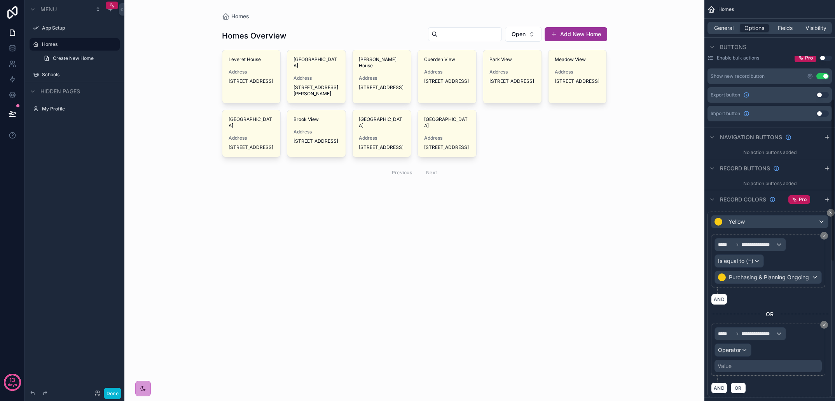
click at [742, 352] on div "Operator" at bounding box center [733, 350] width 36 height 12
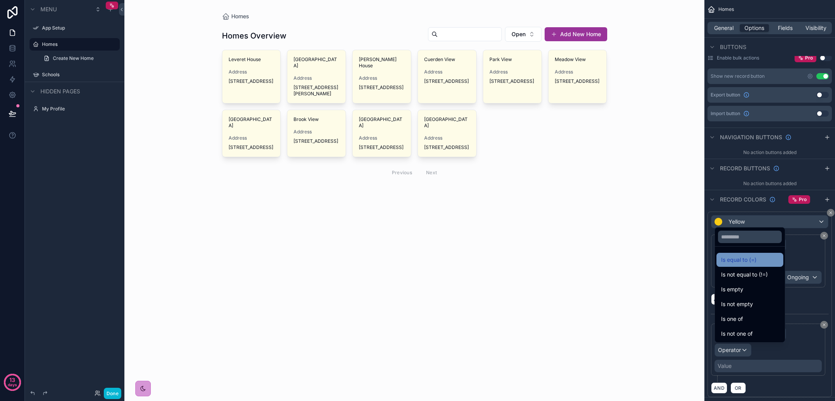
click at [754, 261] on span "Is equal to (=)" at bounding box center [738, 259] width 35 height 9
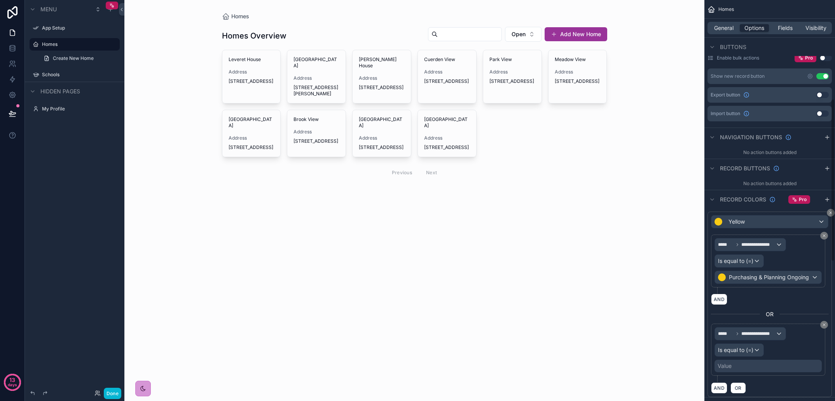
click at [763, 366] on div "Value" at bounding box center [768, 366] width 107 height 12
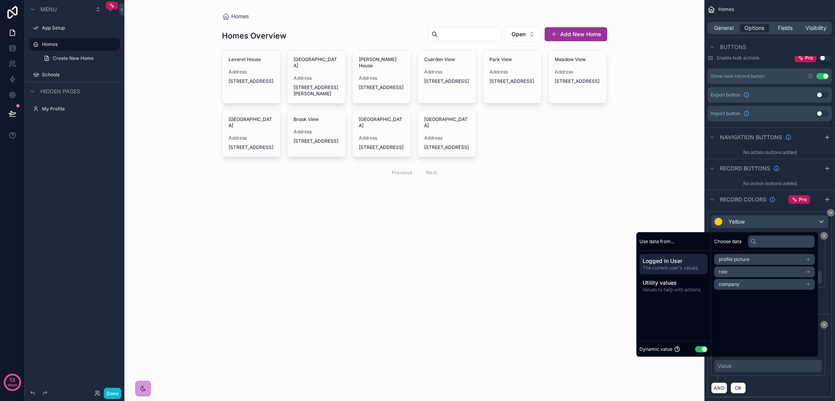
click at [695, 350] on button "Use setting" at bounding box center [701, 349] width 12 height 6
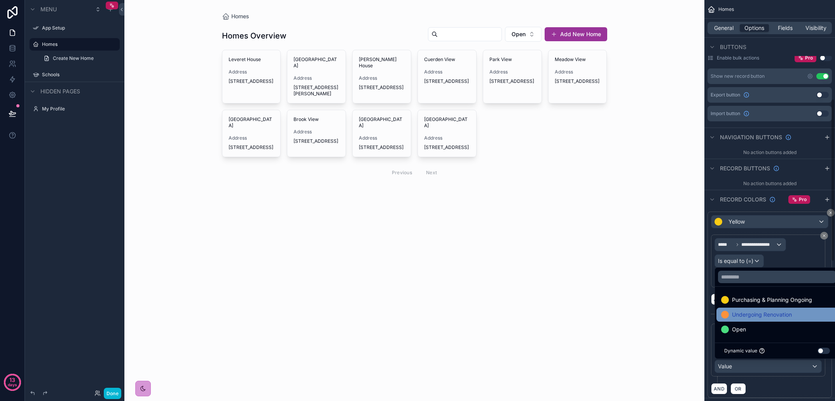
click at [748, 317] on span "Undergoing Renovation" at bounding box center [762, 314] width 60 height 9
click at [760, 388] on div "AND OR" at bounding box center [769, 389] width 117 height 12
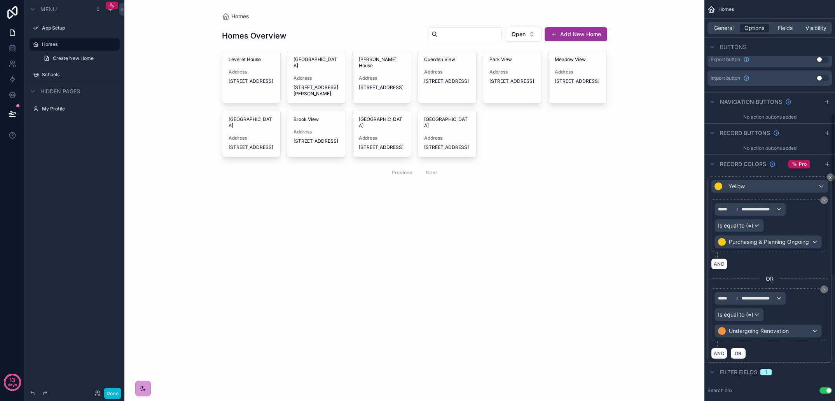
scroll to position [280, 0]
click at [824, 289] on icon "scrollable content" at bounding box center [824, 288] width 2 height 2
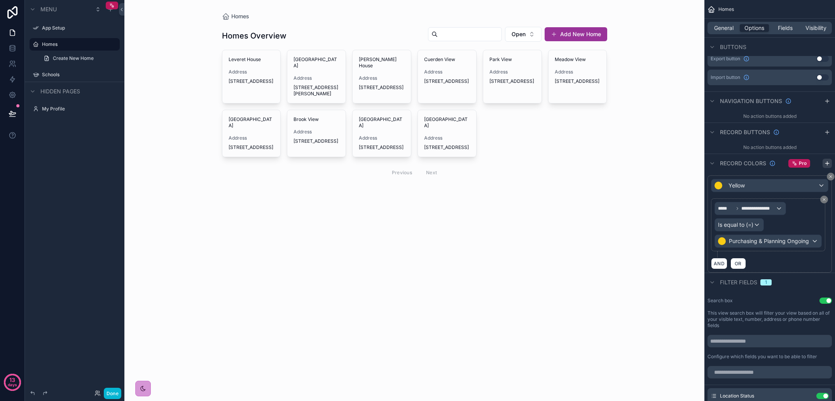
click at [828, 164] on icon "scrollable content" at bounding box center [827, 163] width 6 height 6
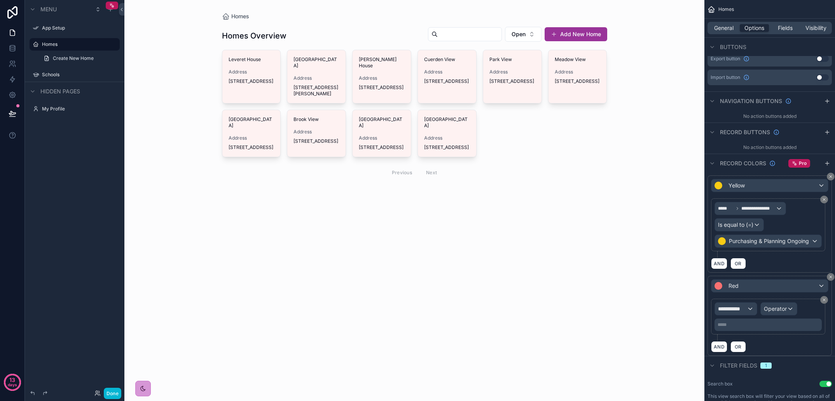
click at [752, 287] on div "Red" at bounding box center [770, 286] width 117 height 12
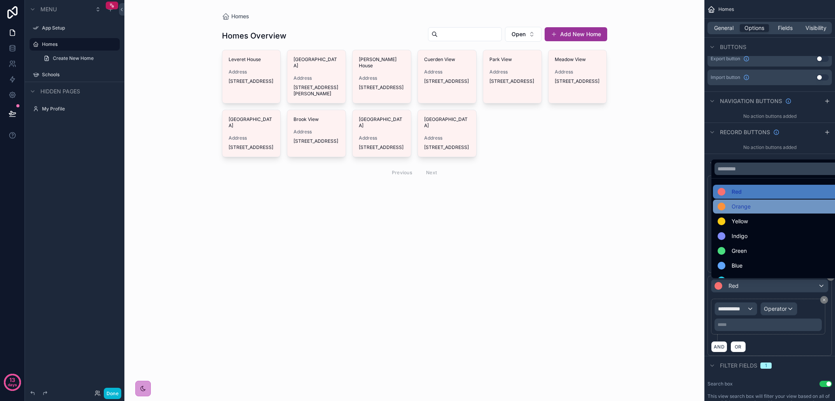
click at [747, 206] on span "Orange" at bounding box center [741, 206] width 19 height 9
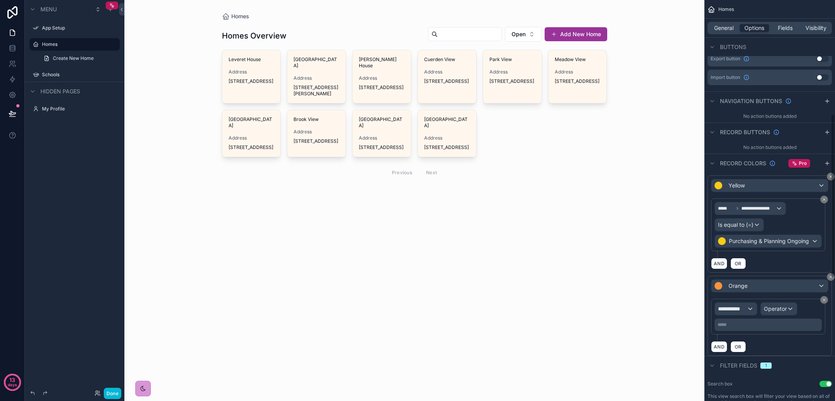
click at [751, 311] on div "**********" at bounding box center [736, 309] width 42 height 12
click at [749, 346] on span "Homes" at bounding box center [746, 350] width 51 height 9
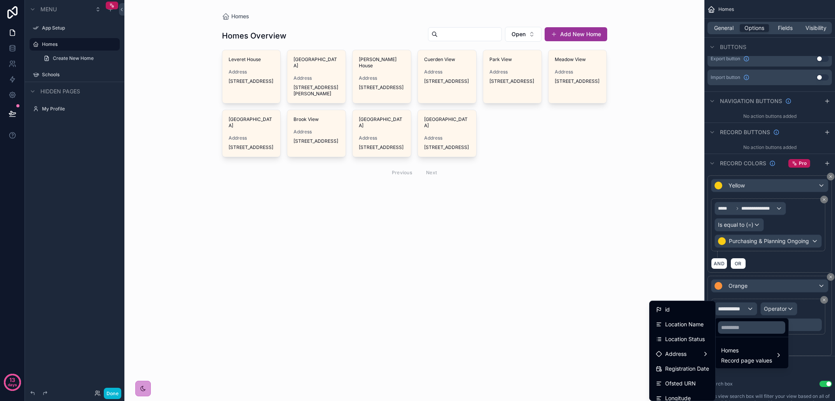
click at [690, 343] on span "Location Status" at bounding box center [685, 338] width 40 height 9
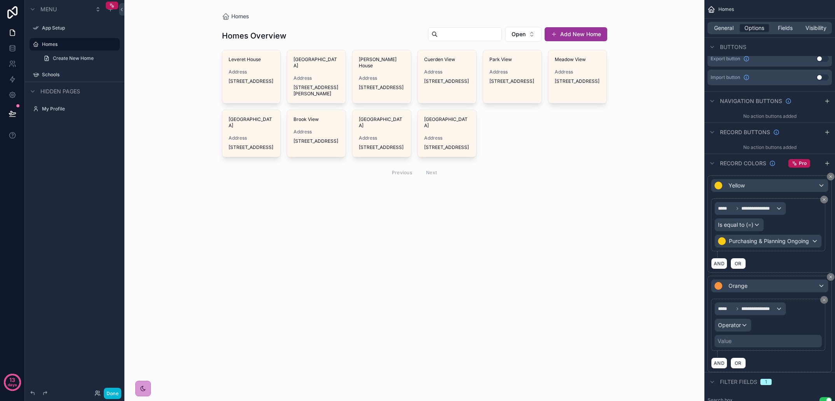
click at [740, 327] on span "Operator" at bounding box center [729, 325] width 23 height 7
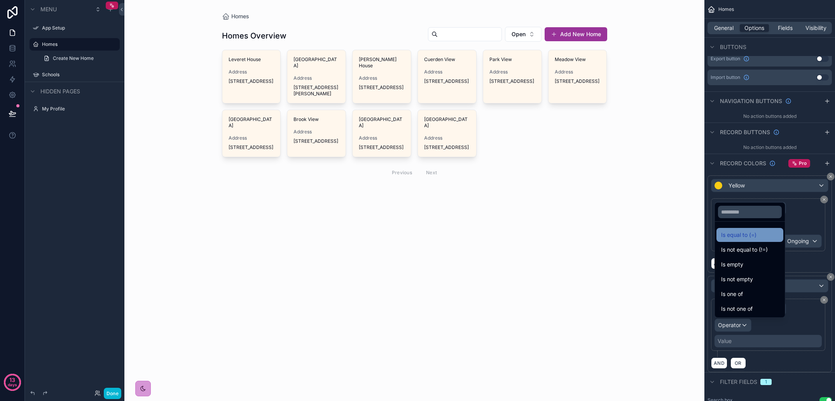
click at [751, 233] on span "Is equal to (=)" at bounding box center [738, 234] width 35 height 9
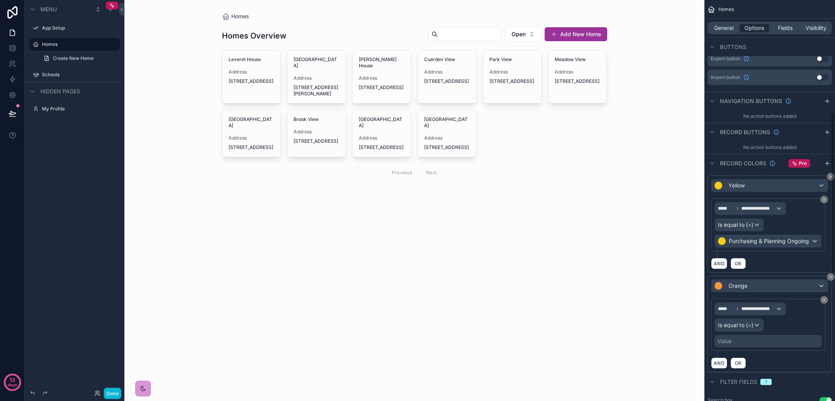
click at [733, 345] on div "Value" at bounding box center [768, 341] width 107 height 12
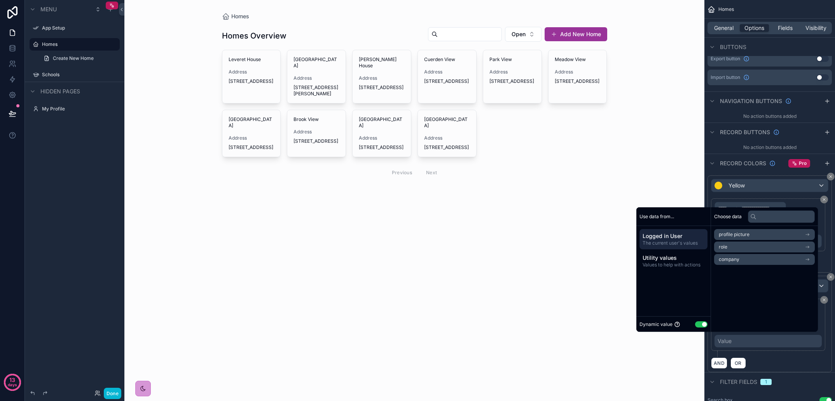
click at [701, 324] on button "Use setting" at bounding box center [701, 324] width 12 height 6
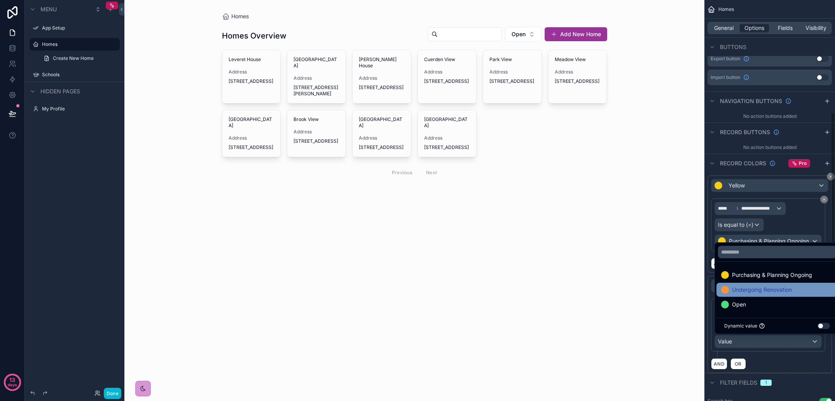
click at [762, 293] on span "Undergoing Renovation" at bounding box center [762, 289] width 60 height 9
click at [771, 361] on div "AND OR" at bounding box center [769, 364] width 117 height 12
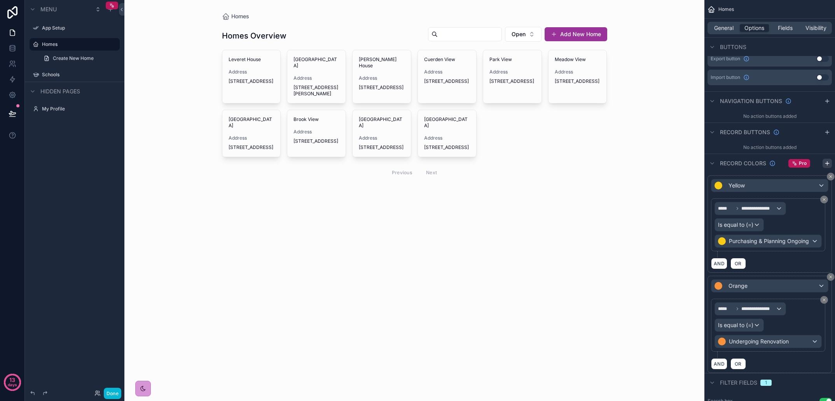
click at [828, 164] on icon "scrollable content" at bounding box center [827, 163] width 6 height 6
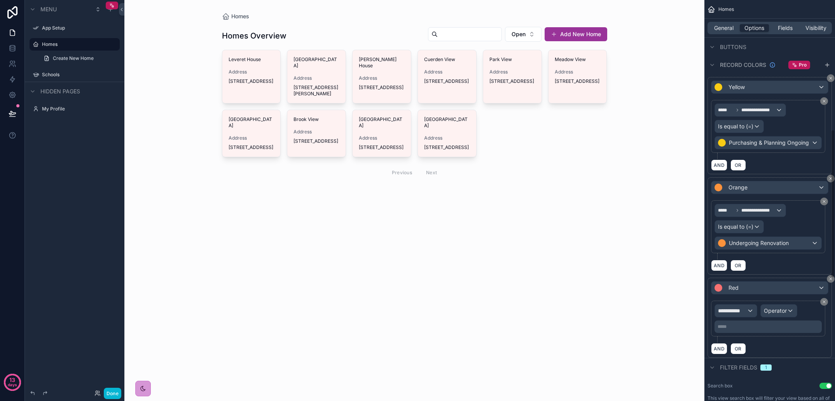
scroll to position [406, 0]
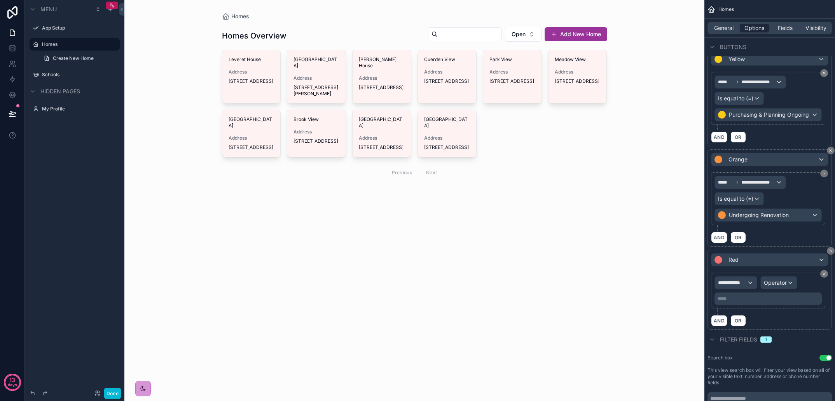
click at [747, 261] on div "Red" at bounding box center [770, 260] width 117 height 12
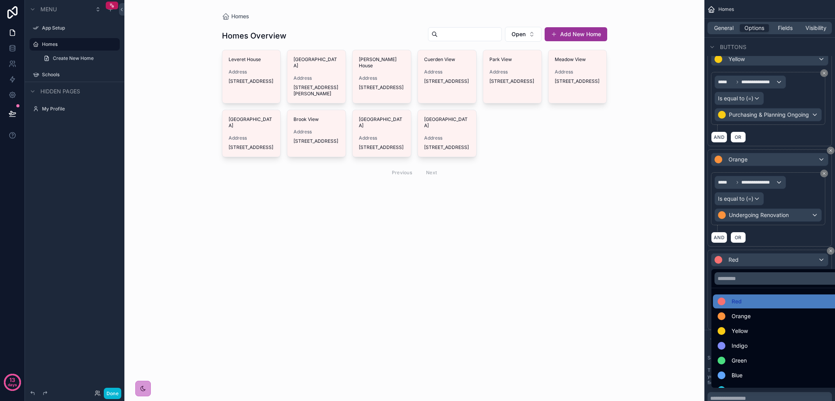
click at [747, 261] on div "scrollable content" at bounding box center [417, 200] width 835 height 401
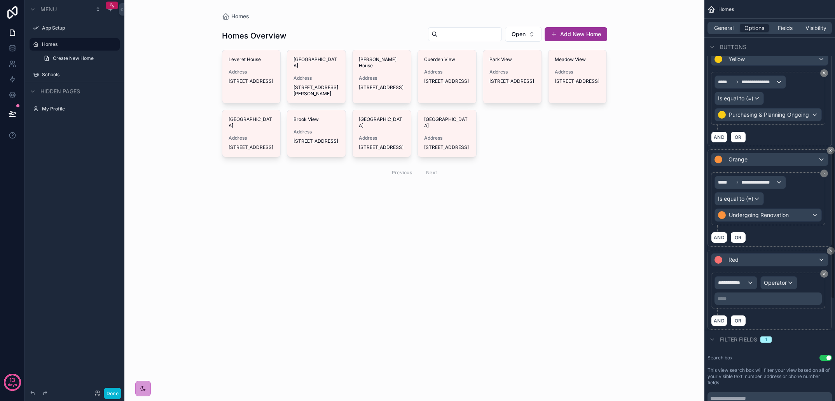
click at [747, 261] on div "Red" at bounding box center [770, 260] width 117 height 12
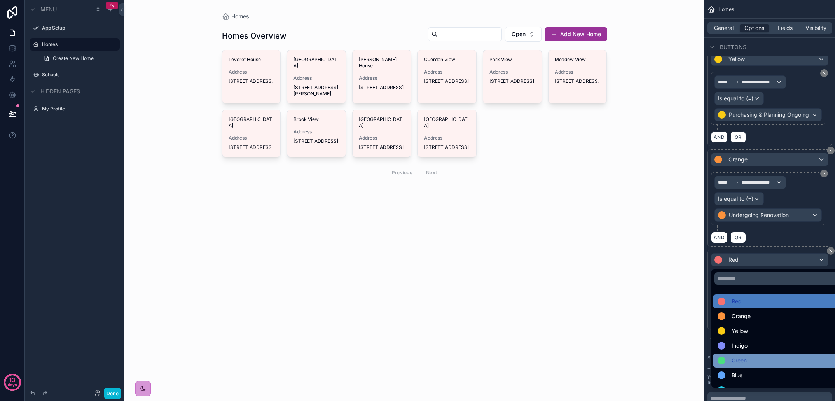
click at [747, 364] on span "Green" at bounding box center [739, 360] width 15 height 9
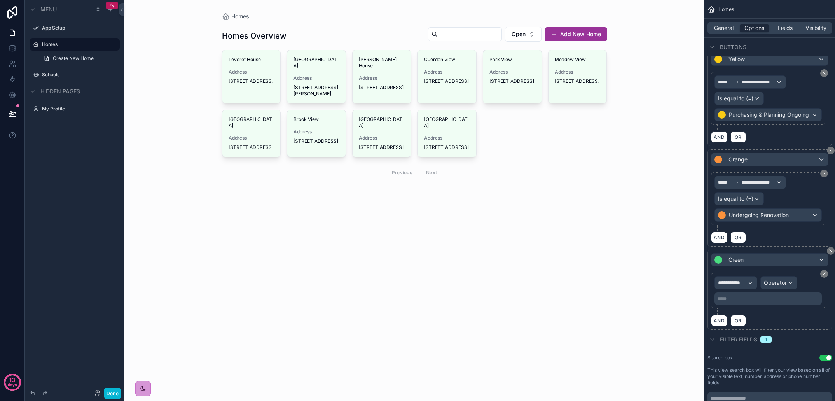
click at [743, 284] on span "**********" at bounding box center [732, 283] width 29 height 8
click at [748, 327] on span "Homes" at bounding box center [746, 324] width 51 height 9
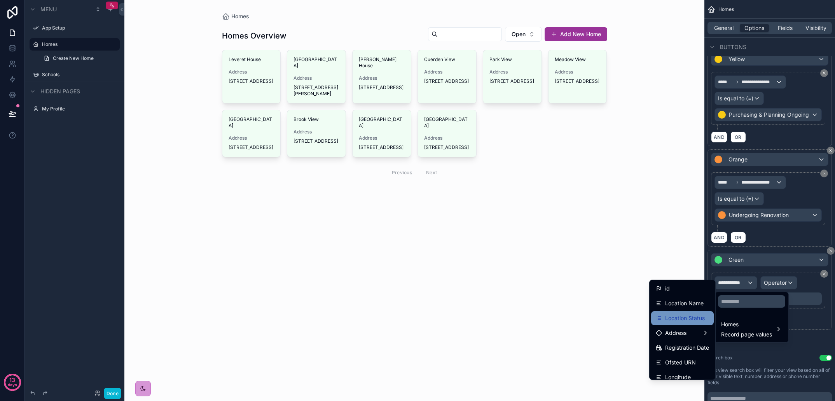
click at [693, 318] on span "Location Status" at bounding box center [685, 317] width 40 height 9
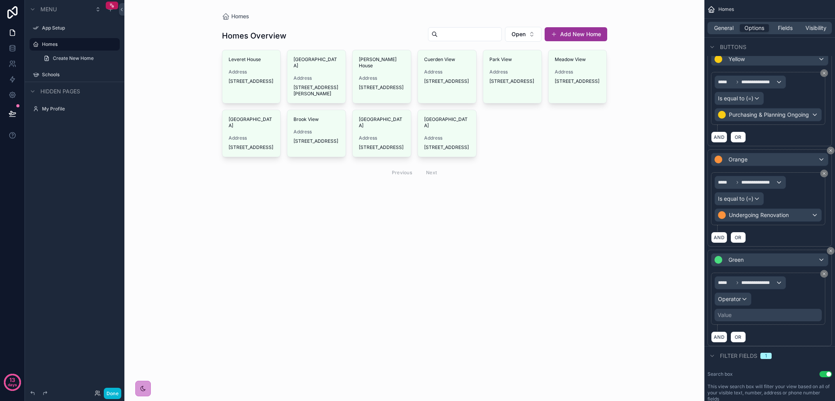
click at [737, 305] on div "Operator" at bounding box center [733, 299] width 36 height 12
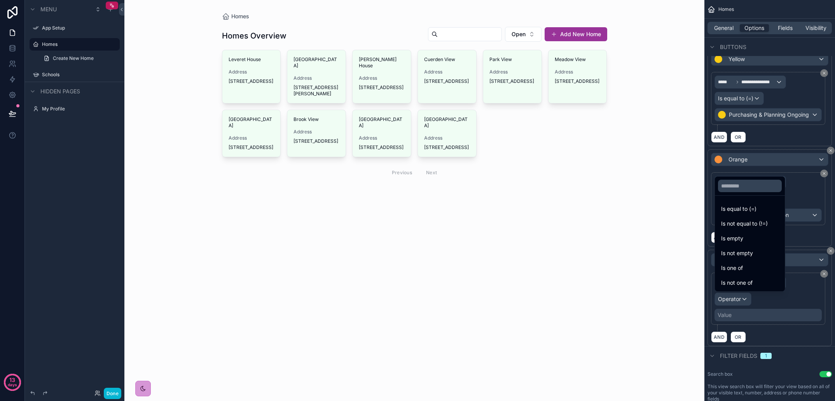
click at [757, 211] on span "Is equal to (=)" at bounding box center [738, 208] width 35 height 9
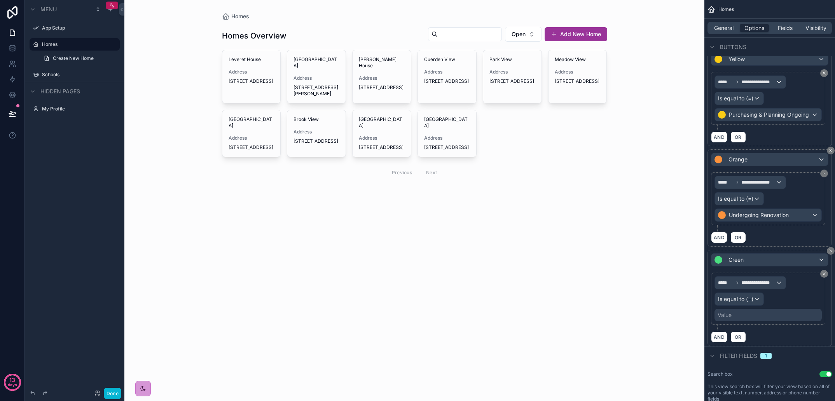
click at [732, 317] on div "Value" at bounding box center [725, 315] width 14 height 8
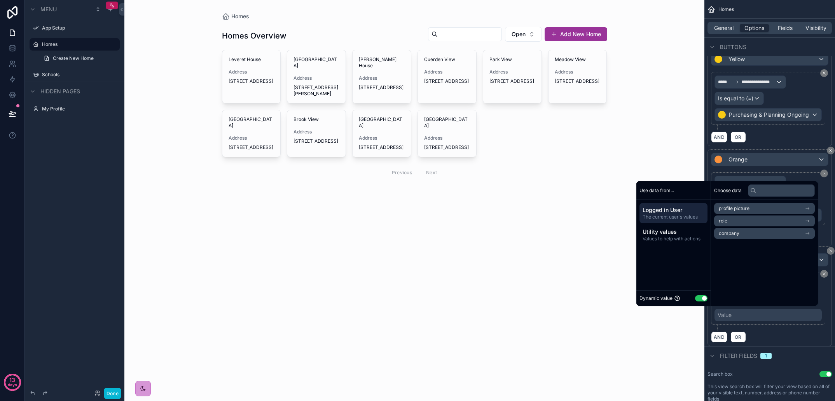
click at [696, 298] on button "Use setting" at bounding box center [701, 298] width 12 height 6
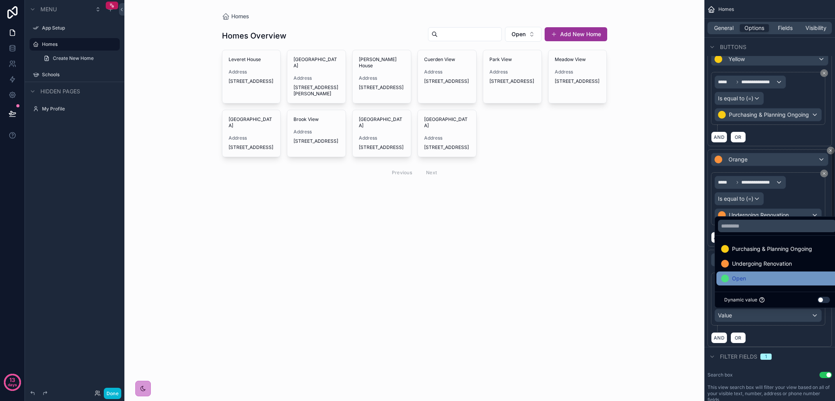
click at [747, 276] on div "Open" at bounding box center [777, 278] width 112 height 9
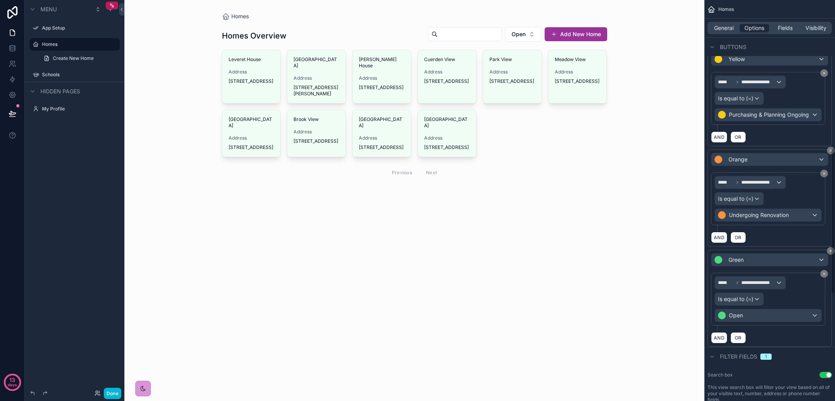
click at [772, 344] on div "**********" at bounding box center [770, 298] width 124 height 97
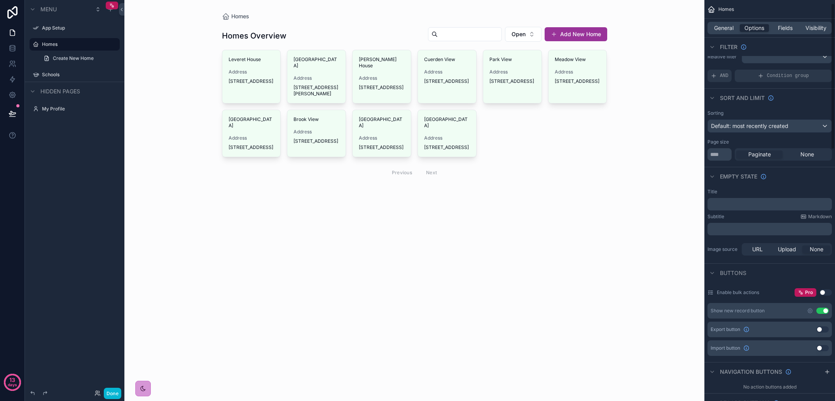
scroll to position [9, 0]
click at [166, 322] on div "Homes Homes Overview Open Add New Home Leveret House Address [STREET_ADDRESS][G…" at bounding box center [414, 200] width 580 height 401
click at [115, 397] on button "Done" at bounding box center [112, 393] width 17 height 11
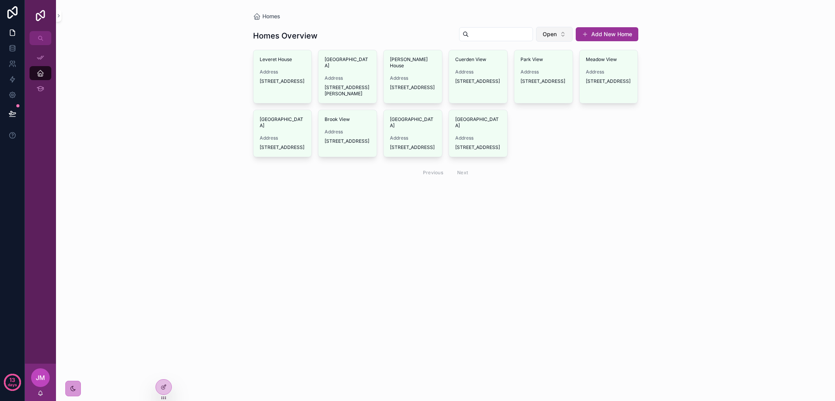
click at [563, 30] on button "Open" at bounding box center [554, 34] width 37 height 15
click at [537, 68] on div "None" at bounding box center [554, 65] width 93 height 12
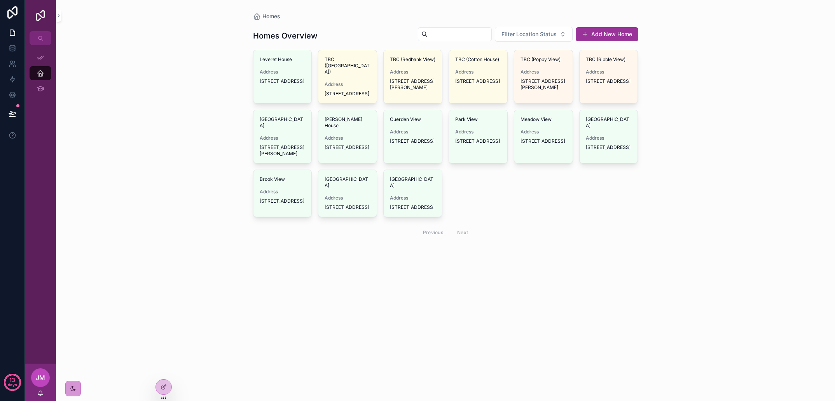
click at [717, 90] on div "Homes Homes Overview Filter Location Status Add New Home Leveret House Address …" at bounding box center [445, 200] width 779 height 401
click at [163, 388] on icon at bounding box center [164, 387] width 6 height 6
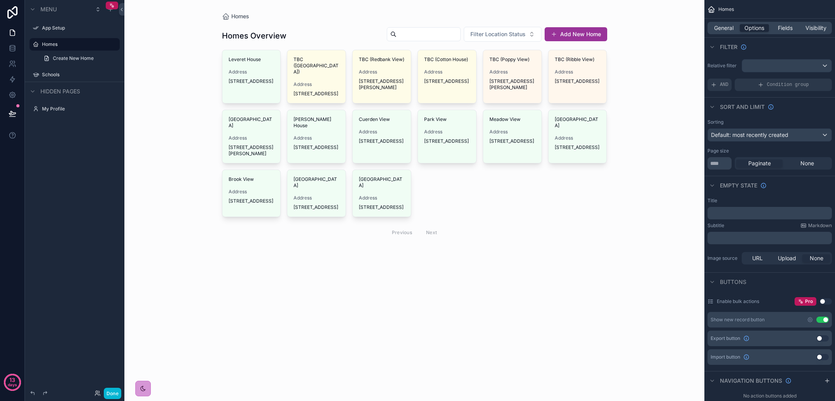
click at [794, 137] on div "Default: most recently created" at bounding box center [770, 135] width 124 height 12
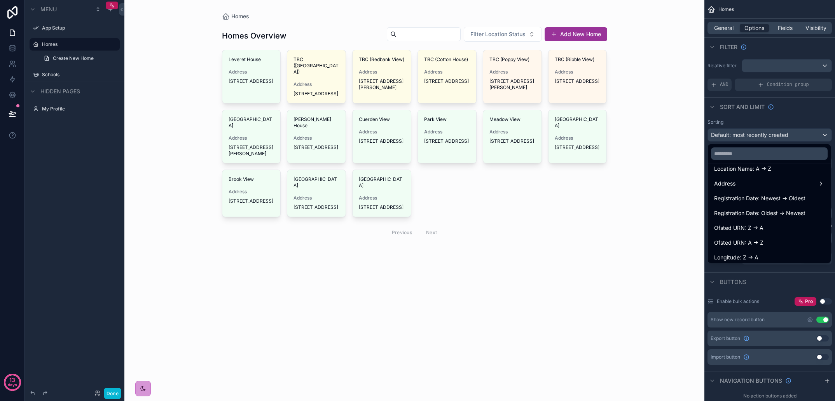
scroll to position [97, 0]
click at [798, 213] on span "Registration Date: Oldest -> Newest" at bounding box center [759, 212] width 91 height 9
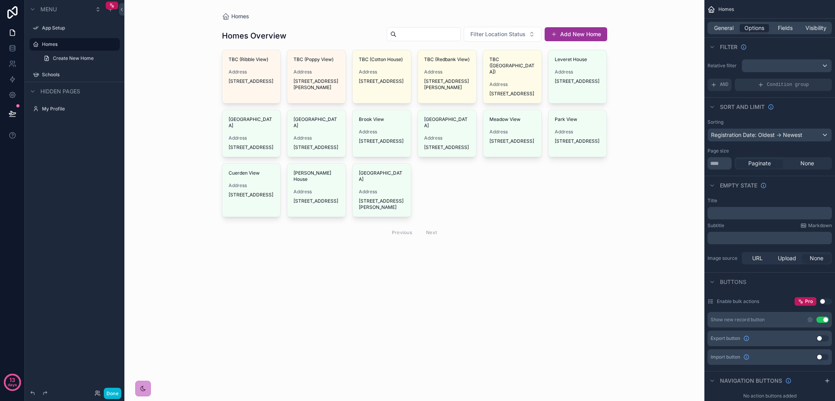
click at [807, 138] on div "Registration Date: Oldest -> Newest" at bounding box center [770, 135] width 124 height 12
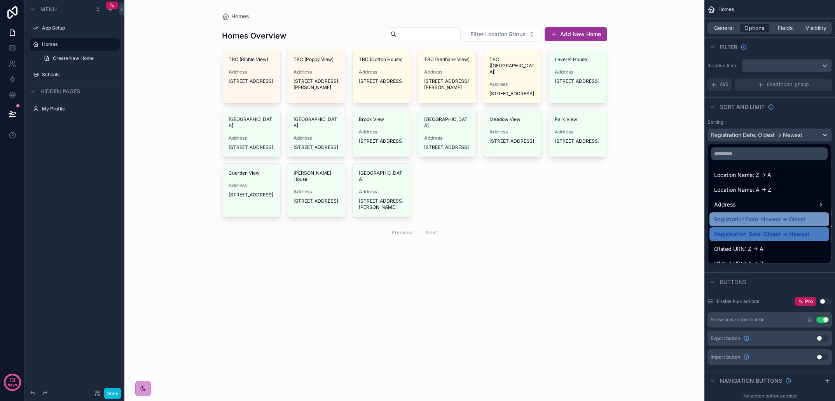
scroll to position [76, 0]
click at [780, 271] on div "scrollable content" at bounding box center [417, 200] width 835 height 401
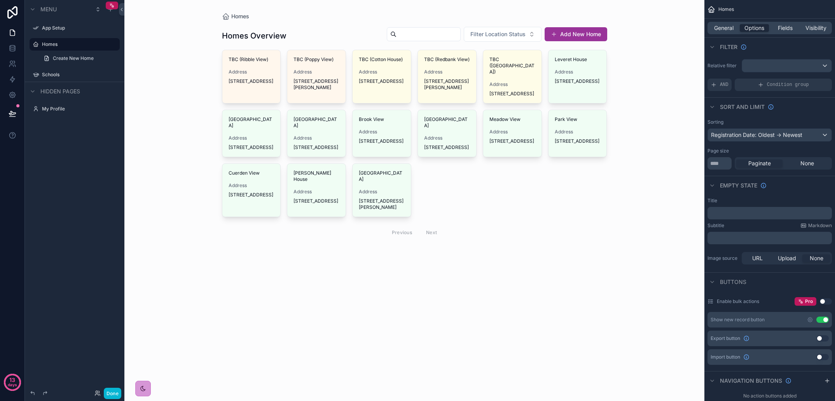
click at [439, 135] on div "scrollable content" at bounding box center [415, 133] width 398 height 266
click at [726, 30] on span "General" at bounding box center [723, 28] width 19 height 8
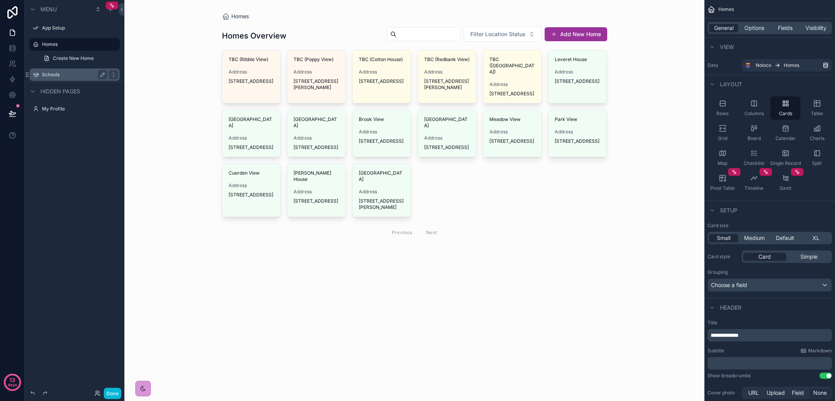
click at [66, 73] on label "Schools" at bounding box center [73, 75] width 62 height 6
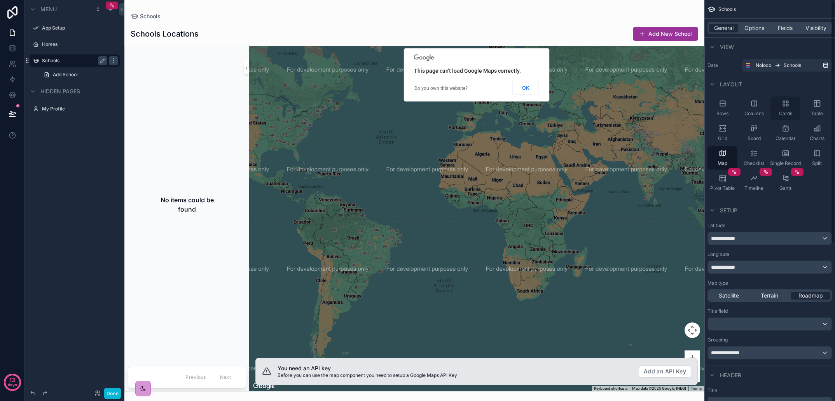
click at [791, 115] on span "Cards" at bounding box center [785, 113] width 13 height 6
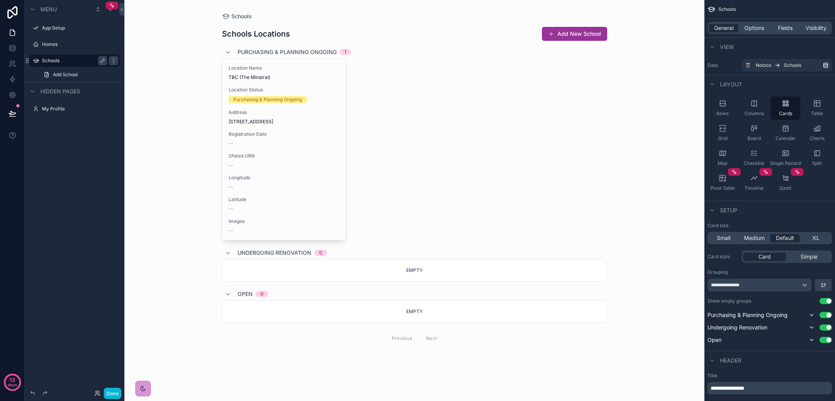
click at [803, 284] on div "**********" at bounding box center [759, 285] width 103 height 12
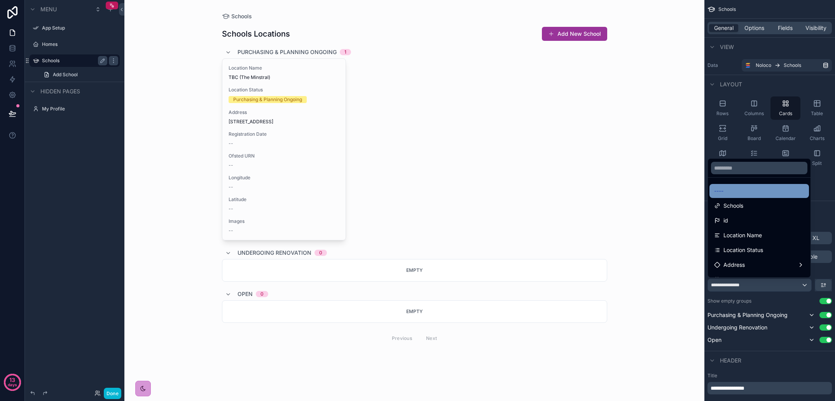
click at [746, 189] on div "----" at bounding box center [759, 190] width 90 height 9
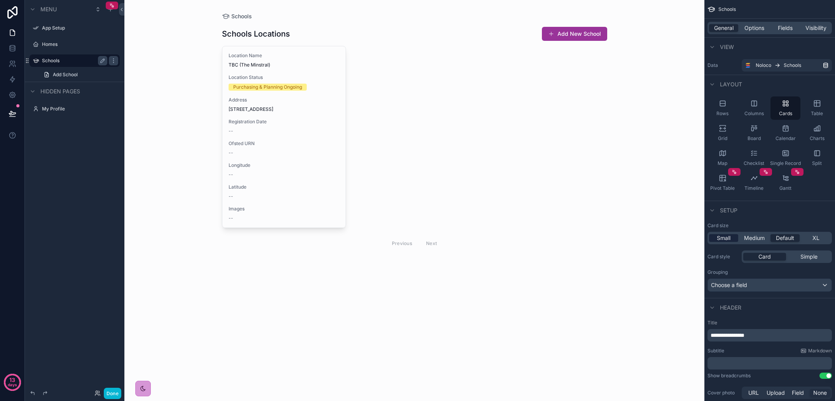
click at [729, 239] on span "Small" at bounding box center [724, 238] width 14 height 8
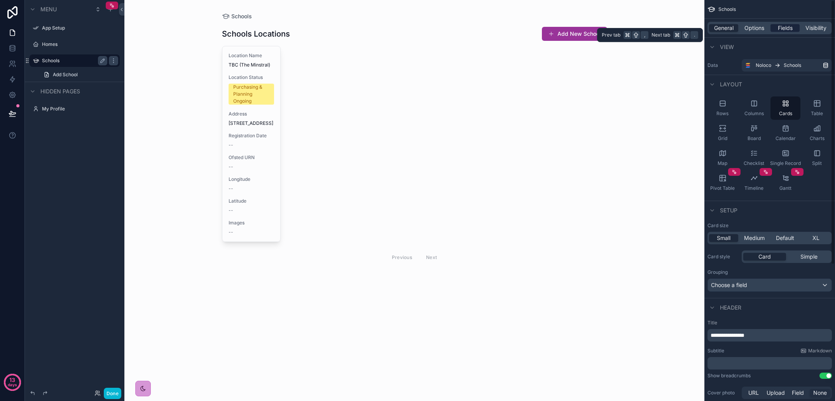
click at [786, 26] on span "Fields" at bounding box center [785, 28] width 15 height 8
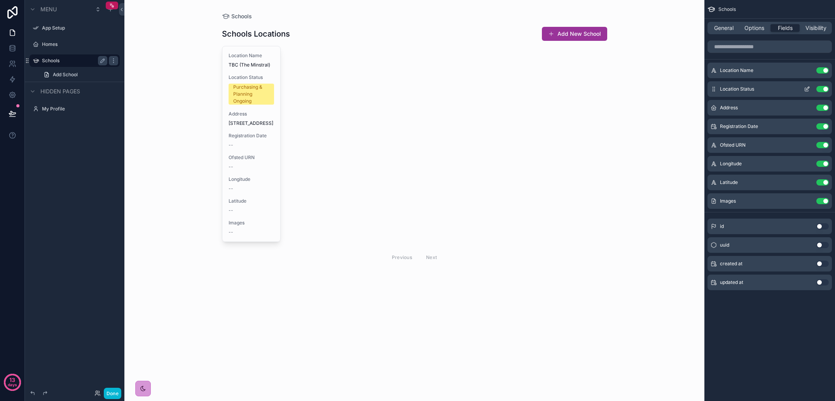
click at [824, 89] on button "Use setting" at bounding box center [823, 89] width 12 height 6
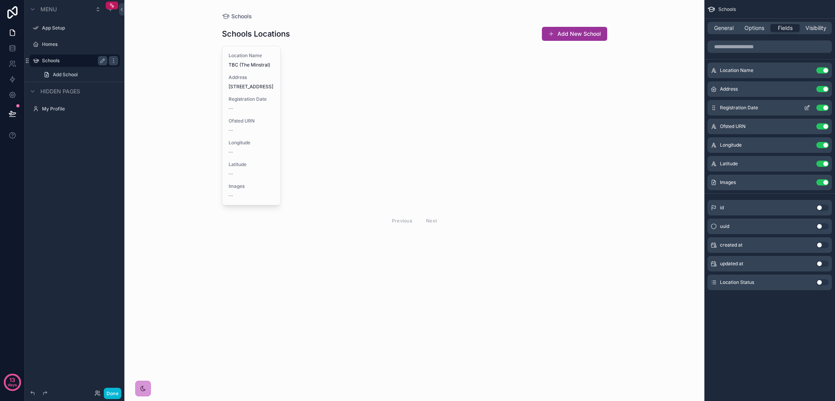
click at [821, 107] on button "Use setting" at bounding box center [823, 108] width 12 height 6
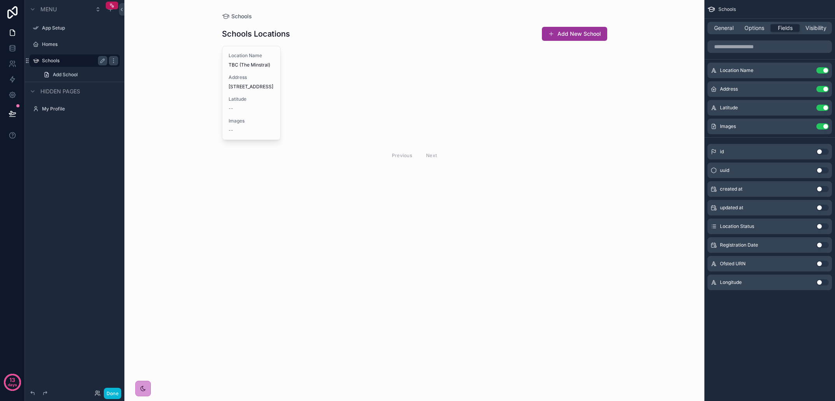
click at [821, 107] on button "Use setting" at bounding box center [823, 108] width 12 height 6
click at [757, 29] on span "Options" at bounding box center [755, 28] width 20 height 8
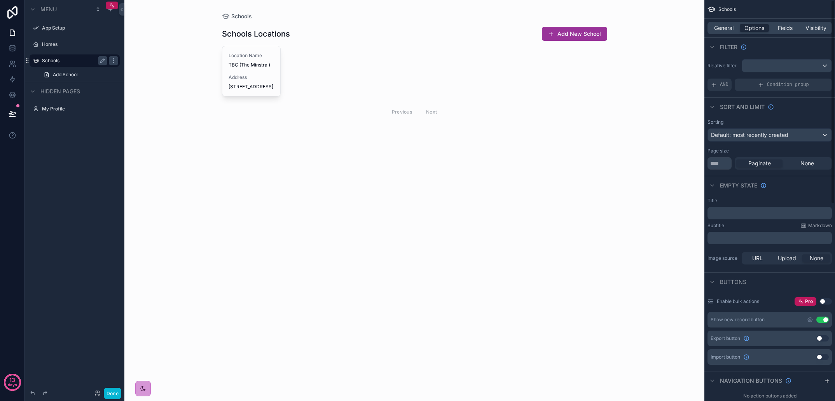
click at [794, 135] on div "Default: most recently created" at bounding box center [770, 135] width 124 height 12
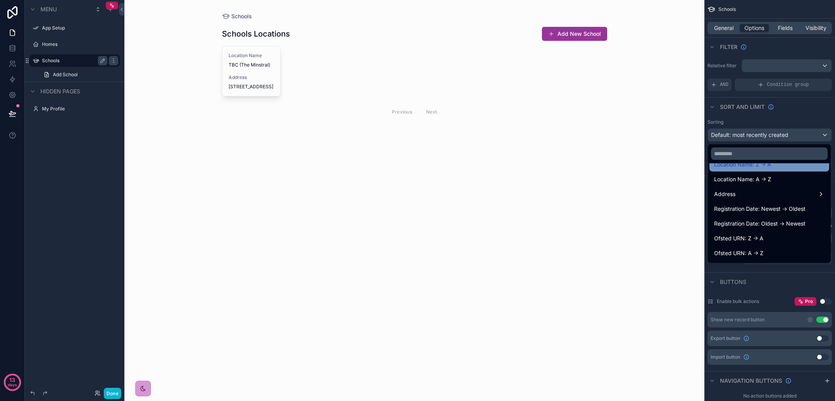
scroll to position [86, 0]
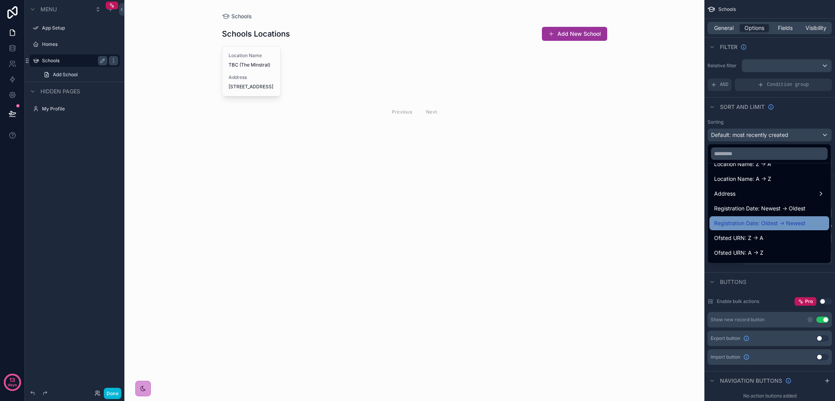
click at [778, 222] on span "Registration Date: Oldest -> Newest" at bounding box center [759, 223] width 91 height 9
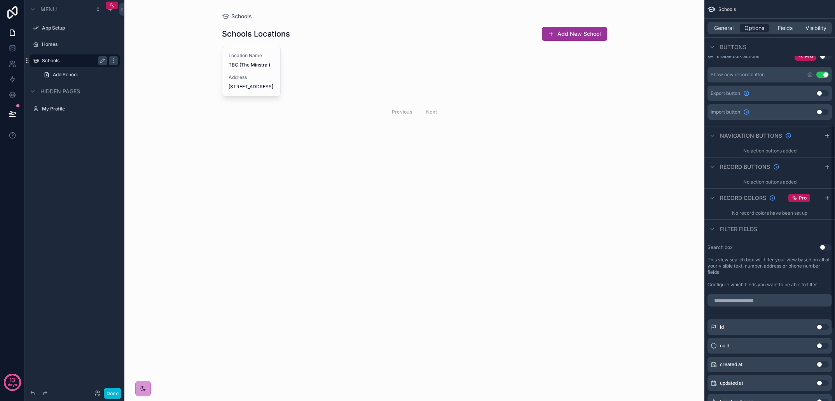
scroll to position [246, 0]
click at [824, 247] on button "Use setting" at bounding box center [826, 246] width 12 height 6
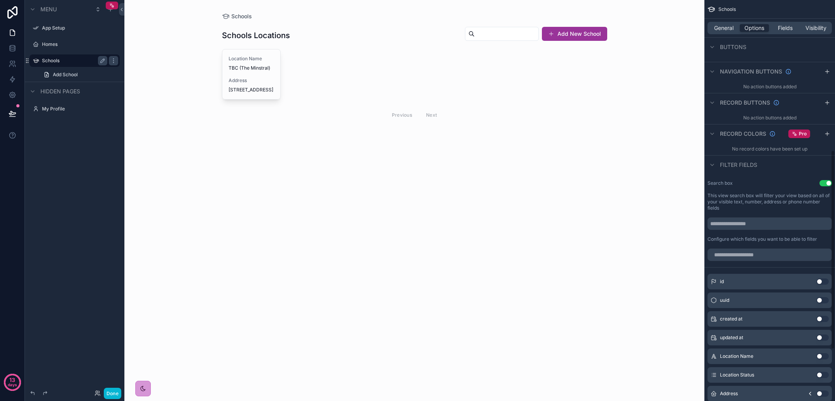
scroll to position [328, 0]
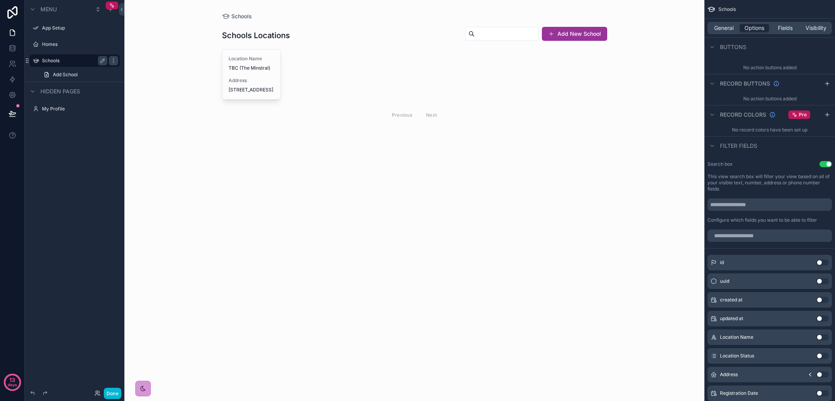
click at [822, 357] on button "Use setting" at bounding box center [823, 356] width 12 height 6
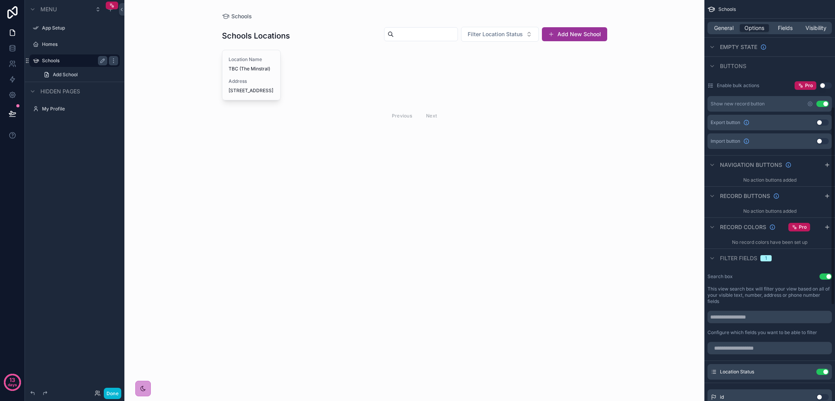
scroll to position [215, 0]
click at [828, 227] on icon "scrollable content" at bounding box center [827, 228] width 6 height 6
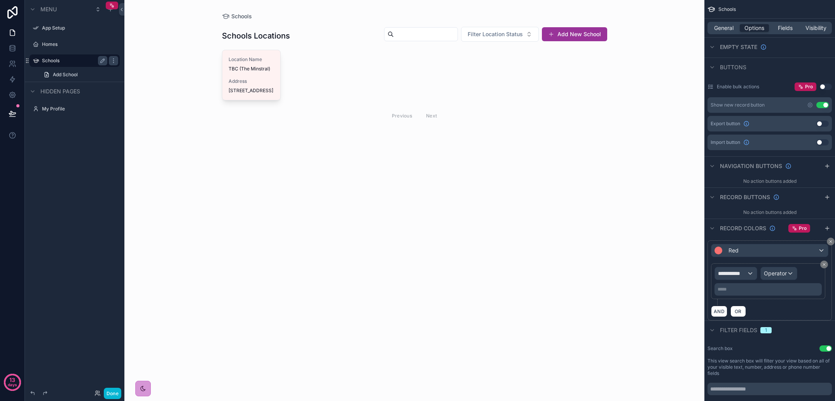
click at [768, 252] on div "Red" at bounding box center [770, 250] width 117 height 12
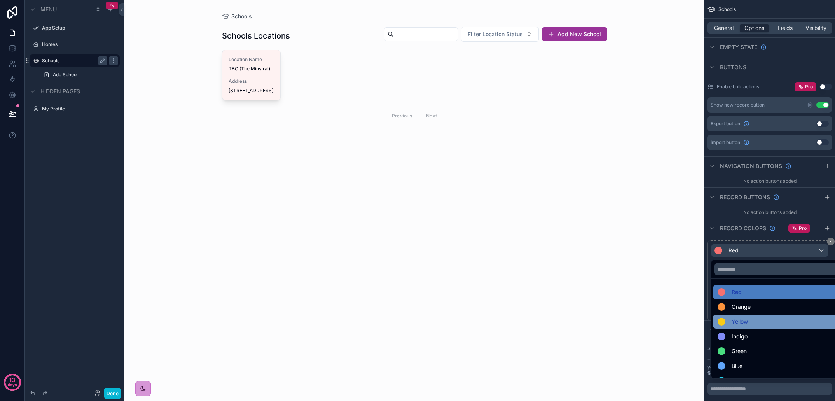
click at [746, 320] on span "Yellow" at bounding box center [740, 321] width 16 height 9
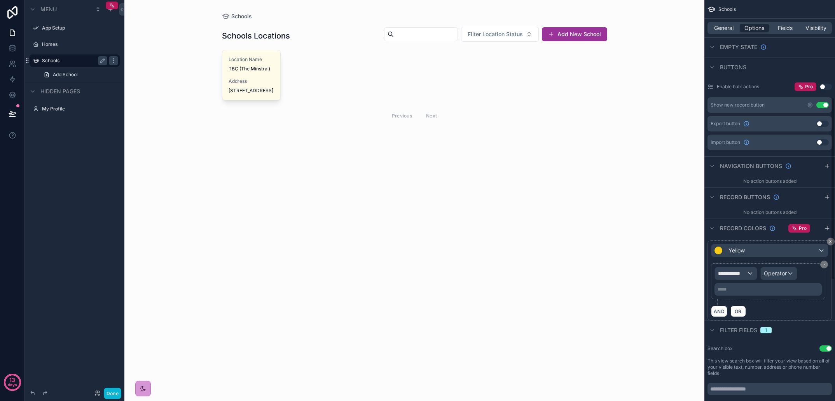
click at [750, 272] on div "**********" at bounding box center [736, 273] width 42 height 12
click at [741, 324] on span "Record page values" at bounding box center [746, 325] width 51 height 8
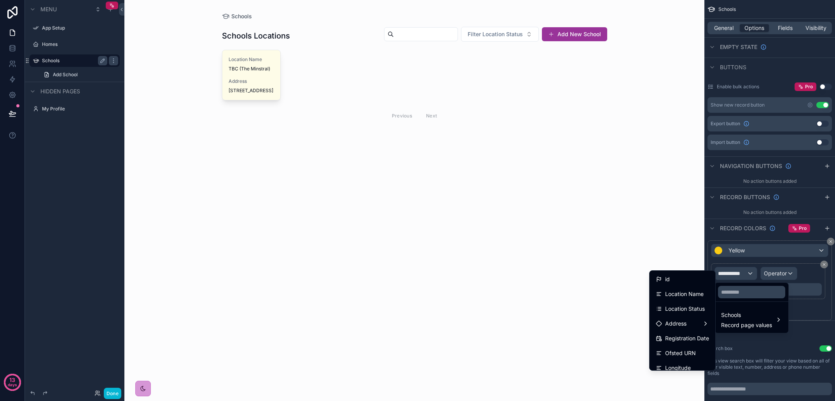
click at [700, 311] on span "Location Status" at bounding box center [685, 308] width 40 height 9
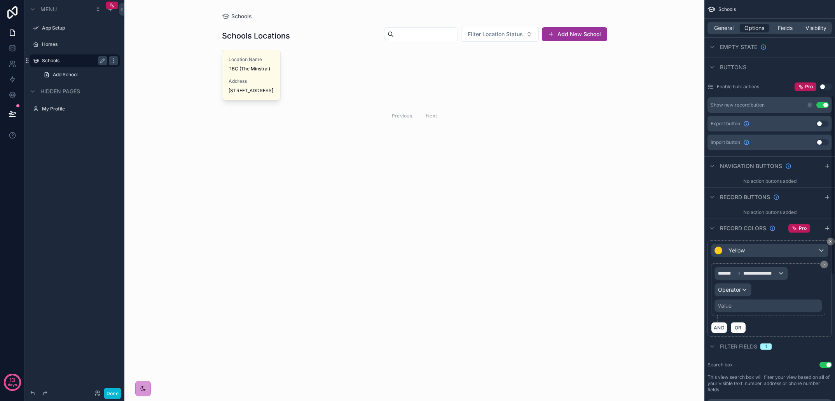
click at [740, 292] on span "Operator" at bounding box center [729, 289] width 23 height 7
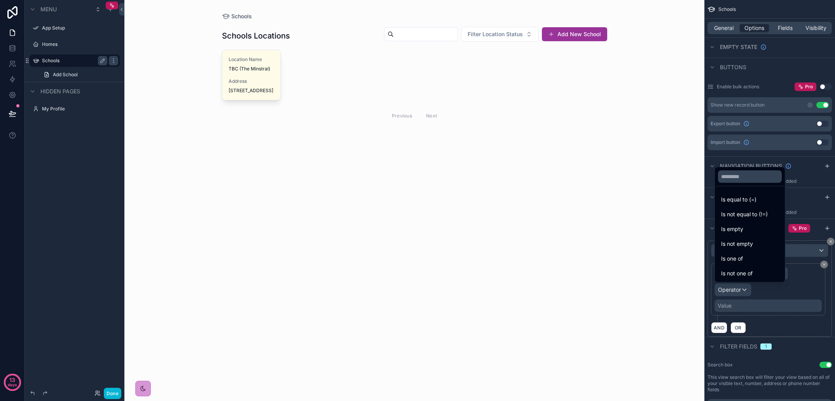
click at [750, 199] on span "Is equal to (=)" at bounding box center [738, 199] width 35 height 9
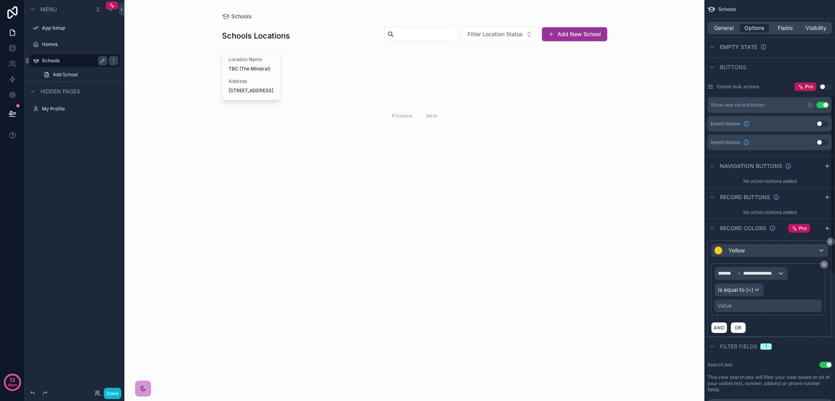
click at [729, 308] on div "Value" at bounding box center [725, 306] width 14 height 8
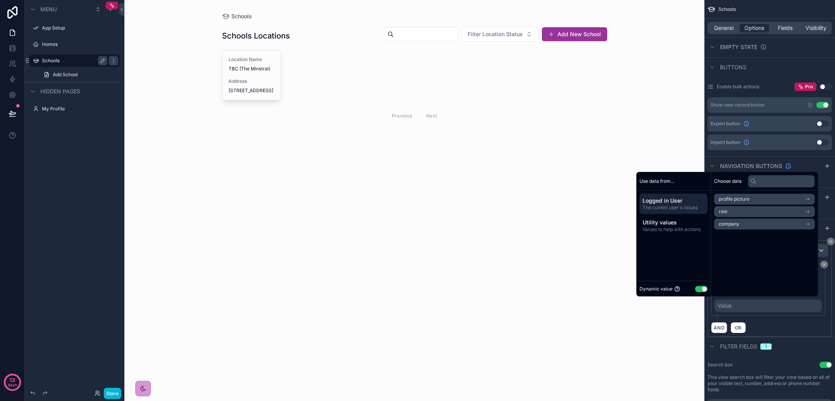
click at [695, 287] on button "Use setting" at bounding box center [701, 289] width 12 height 6
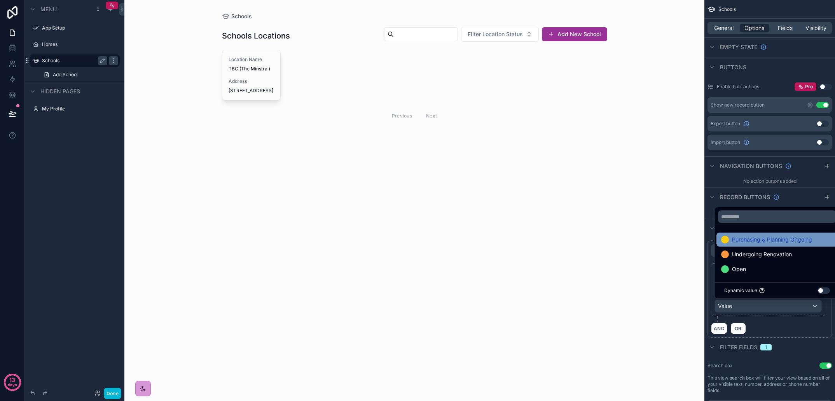
click at [759, 242] on span "Purchasing & Planning Ongoing" at bounding box center [772, 239] width 80 height 9
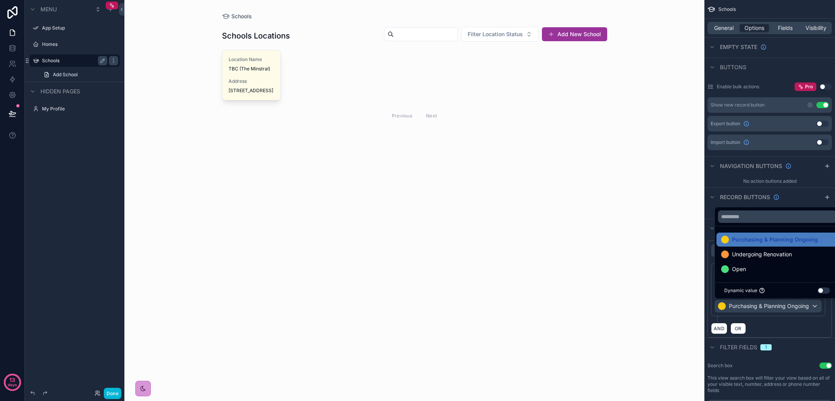
click at [785, 326] on div "AND OR" at bounding box center [769, 328] width 117 height 12
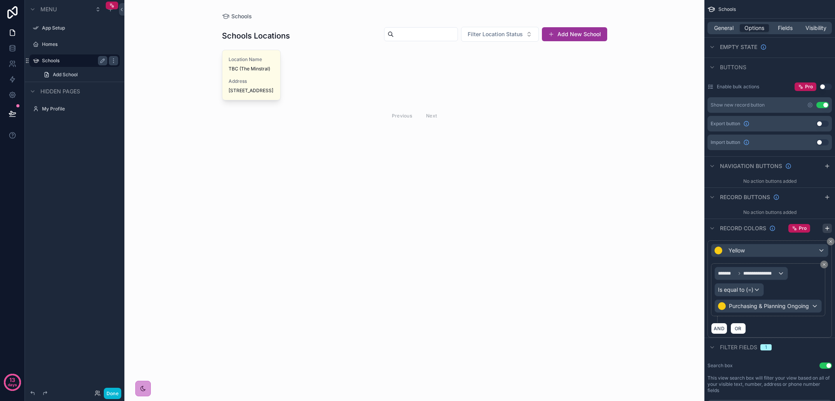
click at [829, 229] on icon "scrollable content" at bounding box center [827, 228] width 6 height 6
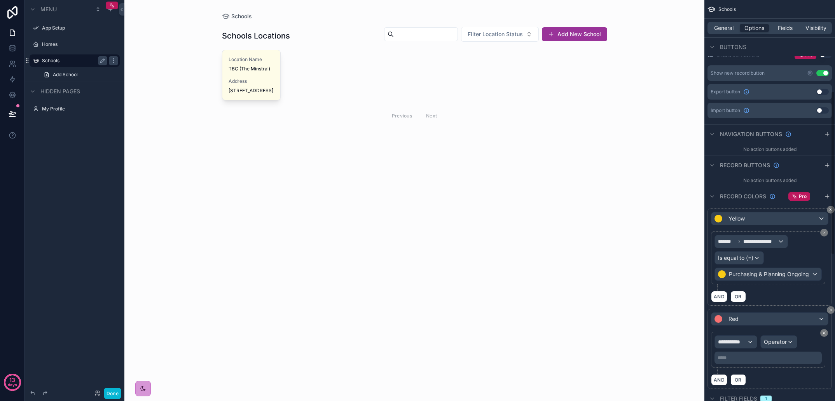
scroll to position [287, 0]
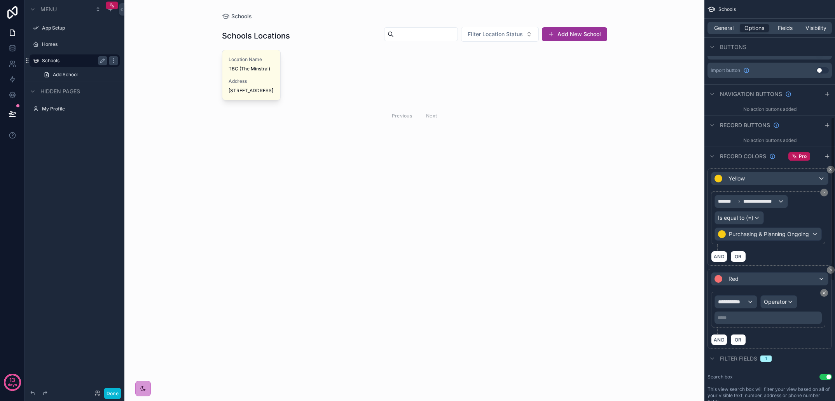
click at [750, 280] on div "Red" at bounding box center [770, 279] width 117 height 12
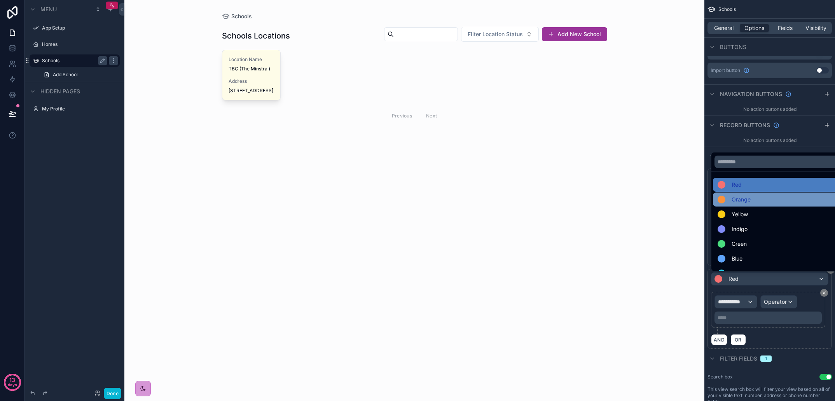
click at [750, 204] on span "Orange" at bounding box center [741, 199] width 19 height 9
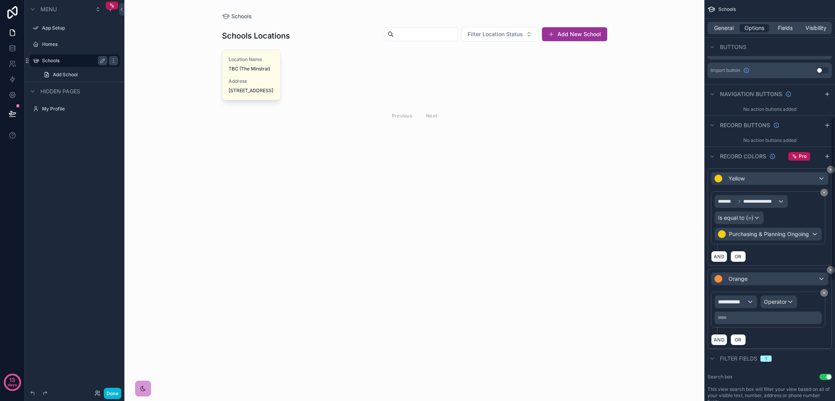
click at [742, 301] on span "**********" at bounding box center [732, 302] width 29 height 8
click at [745, 339] on span "Schools" at bounding box center [746, 343] width 51 height 9
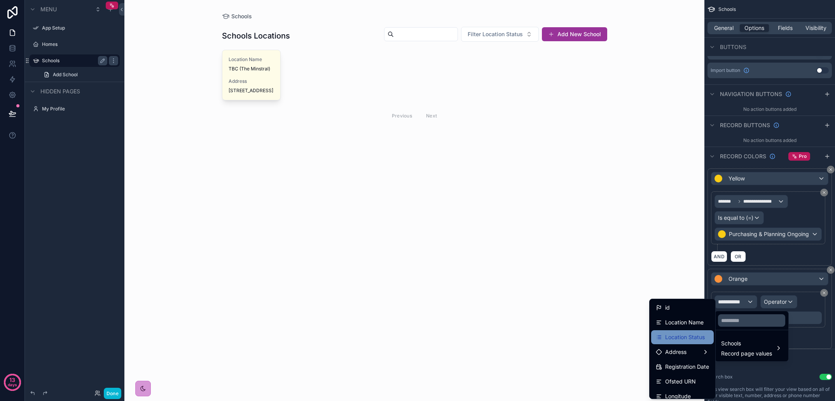
click at [694, 337] on span "Location Status" at bounding box center [685, 336] width 40 height 9
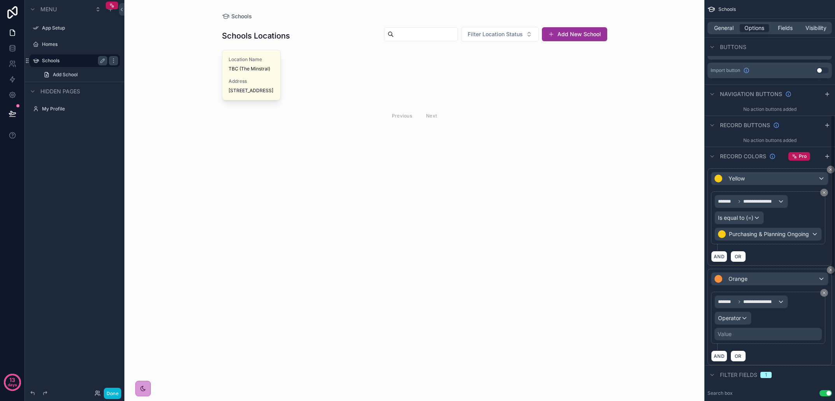
click at [735, 318] on span "Operator" at bounding box center [729, 318] width 23 height 7
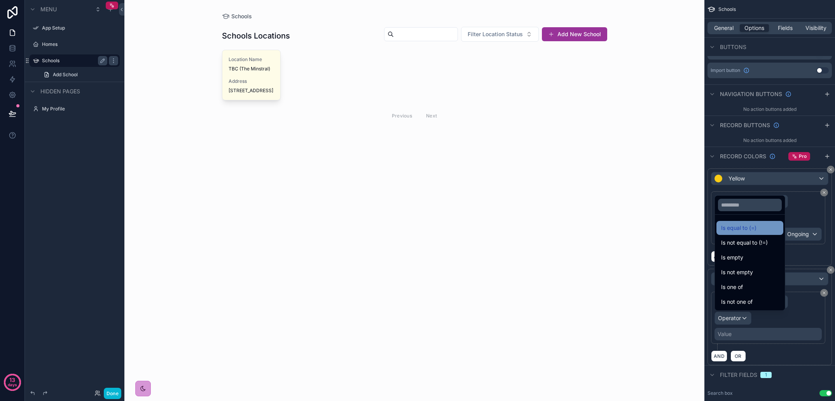
click at [757, 231] on div "Is equal to (=)" at bounding box center [750, 227] width 58 height 9
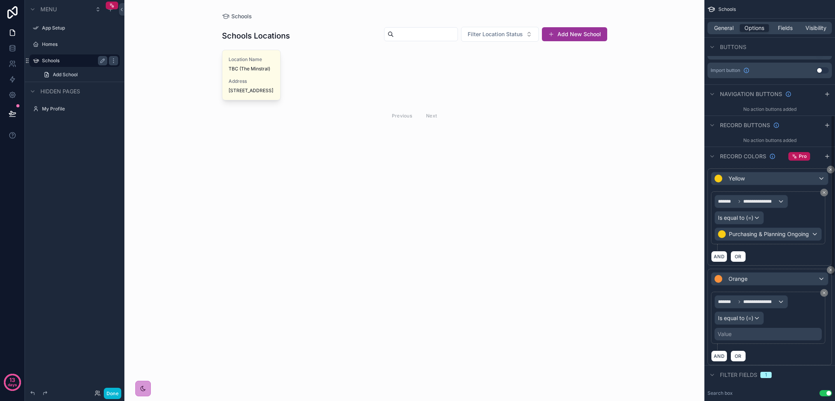
click at [737, 339] on div "Value" at bounding box center [768, 334] width 107 height 12
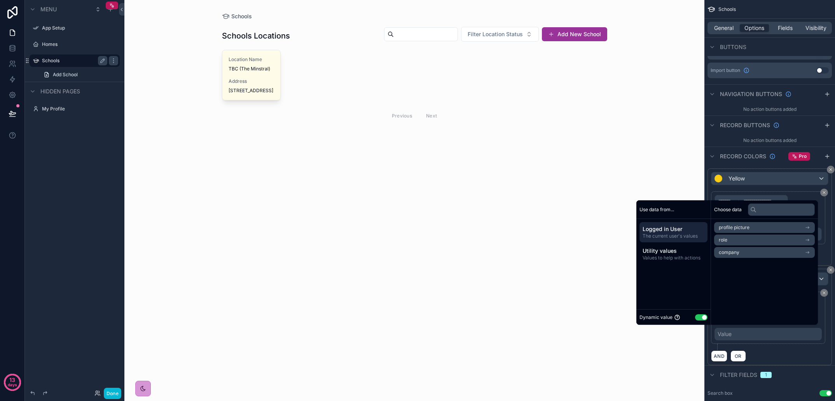
click at [697, 315] on button "Use setting" at bounding box center [701, 317] width 12 height 6
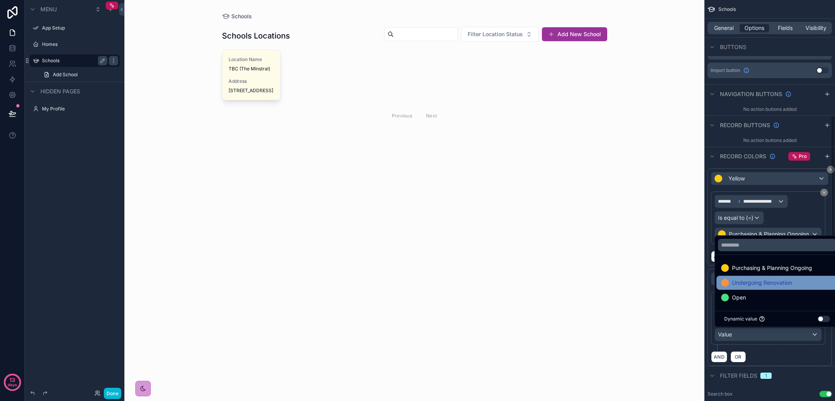
click at [759, 281] on span "Undergoing Renovation" at bounding box center [762, 282] width 60 height 9
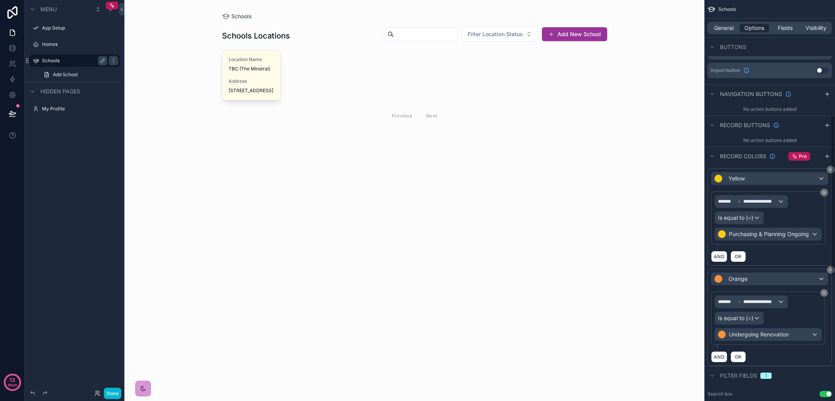
click at [782, 358] on div "AND OR" at bounding box center [769, 357] width 117 height 12
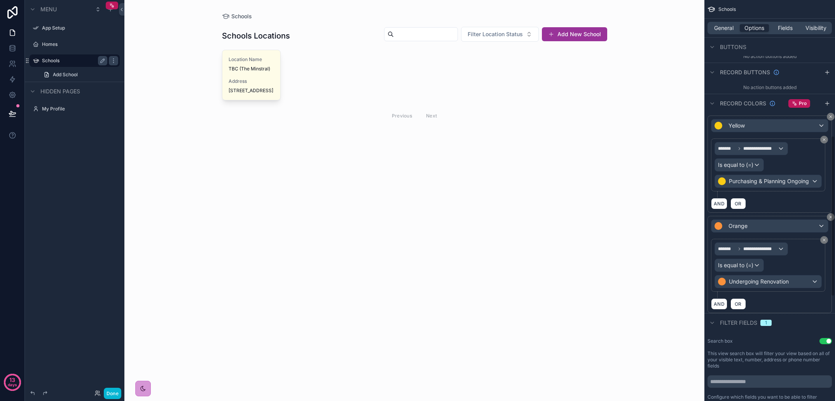
scroll to position [342, 0]
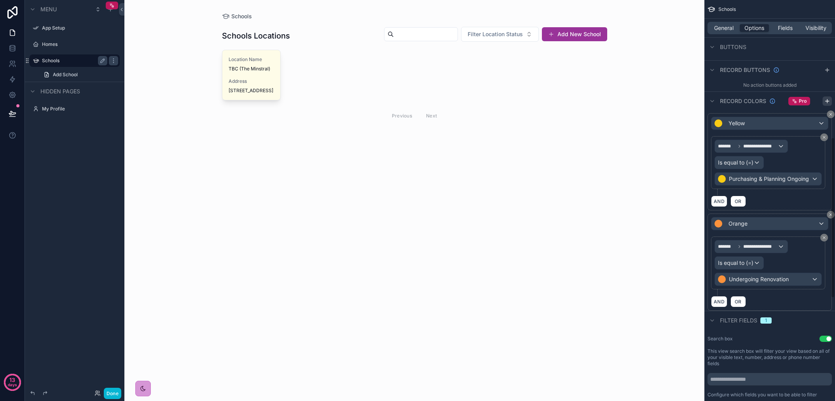
click at [829, 103] on icon "scrollable content" at bounding box center [827, 101] width 6 height 6
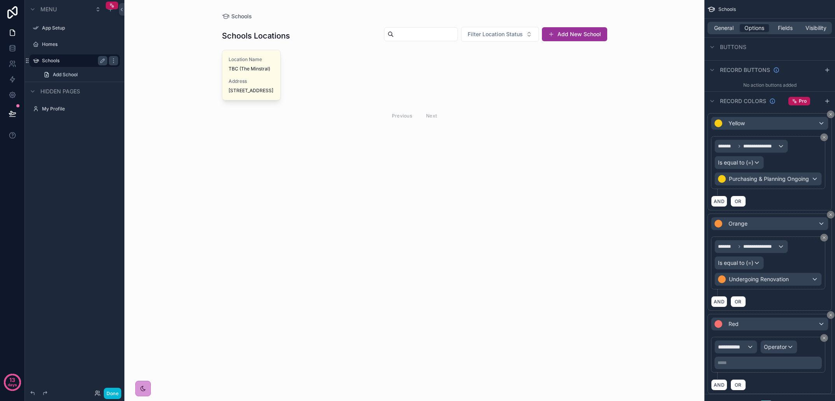
click at [745, 323] on div "Red" at bounding box center [770, 324] width 117 height 12
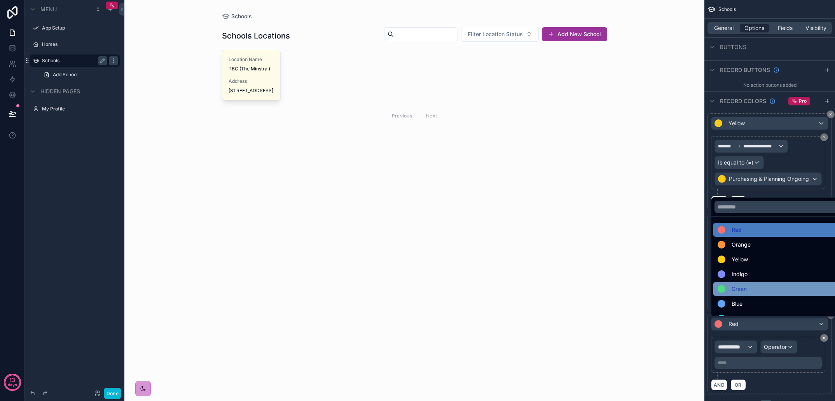
click at [750, 289] on div "Green" at bounding box center [779, 288] width 122 height 9
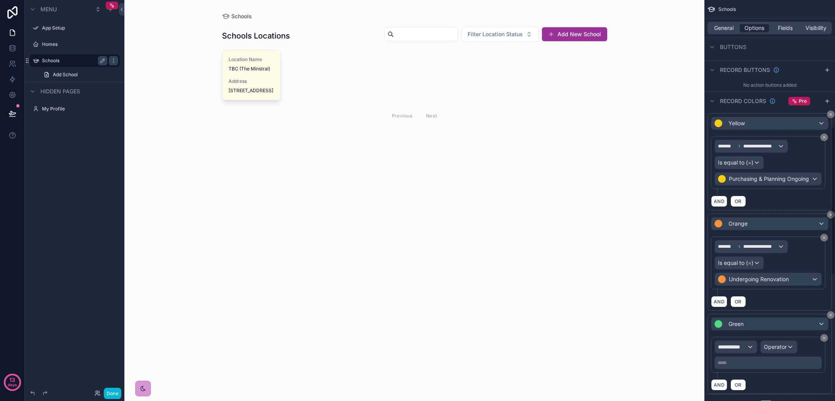
click at [744, 350] on span "**********" at bounding box center [732, 347] width 29 height 8
click at [743, 330] on span "Record page values" at bounding box center [746, 331] width 51 height 8
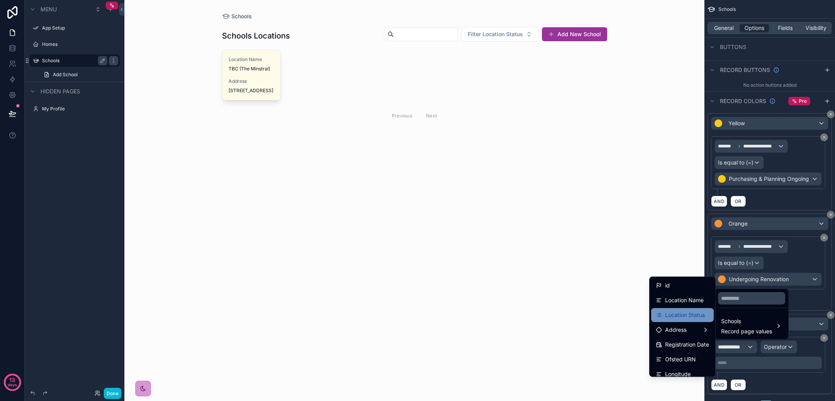
click at [692, 317] on span "Location Status" at bounding box center [685, 314] width 40 height 9
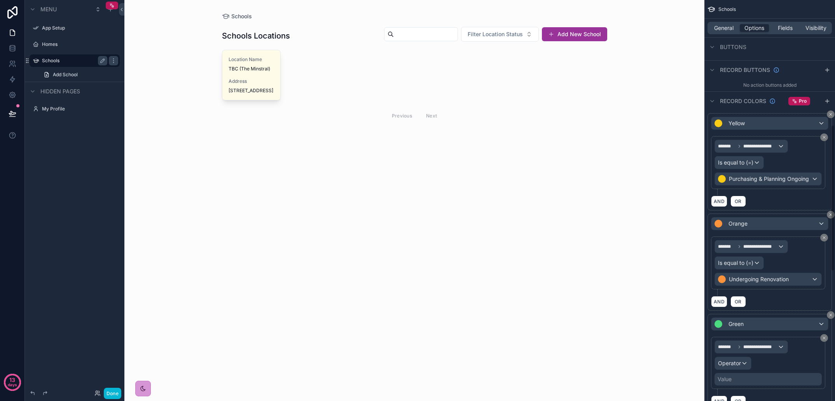
click at [744, 364] on div "Operator" at bounding box center [733, 363] width 36 height 12
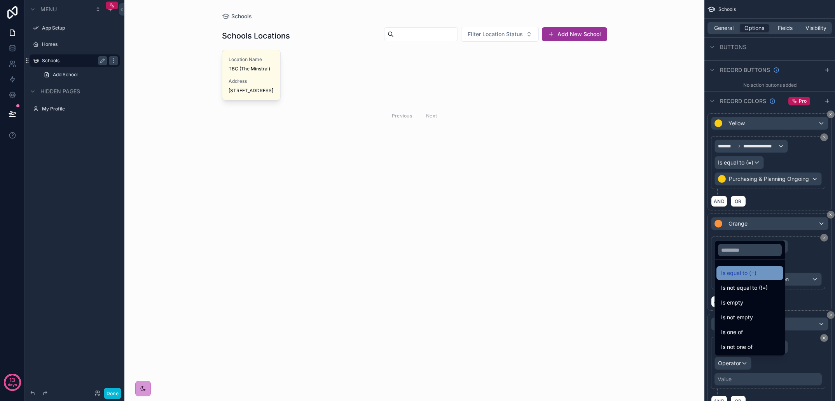
click at [759, 275] on div "Is equal to (=)" at bounding box center [750, 272] width 58 height 9
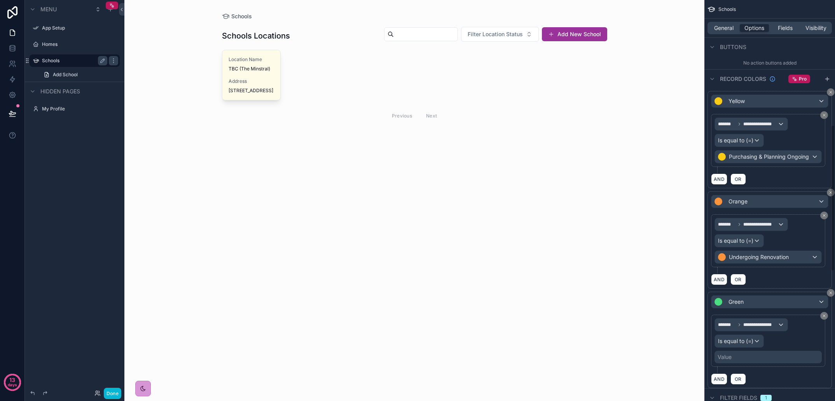
scroll to position [376, 0]
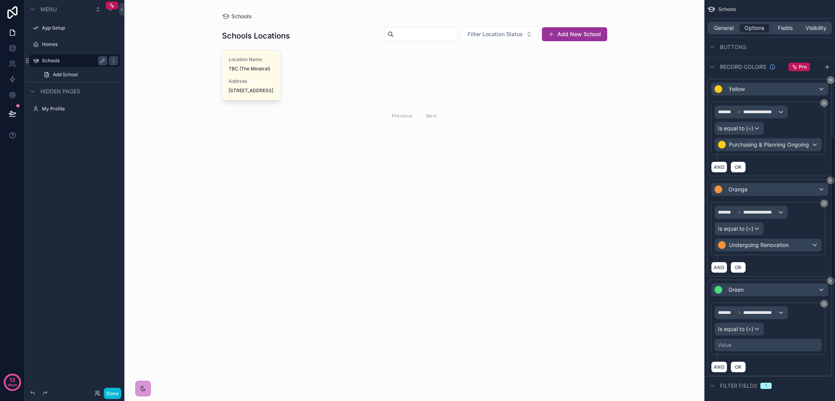
click at [769, 347] on div "Value" at bounding box center [768, 345] width 107 height 12
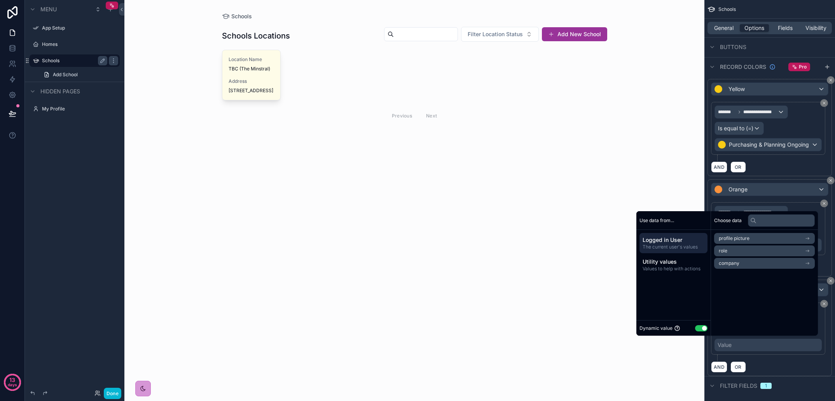
click at [695, 327] on button "Use setting" at bounding box center [701, 328] width 12 height 6
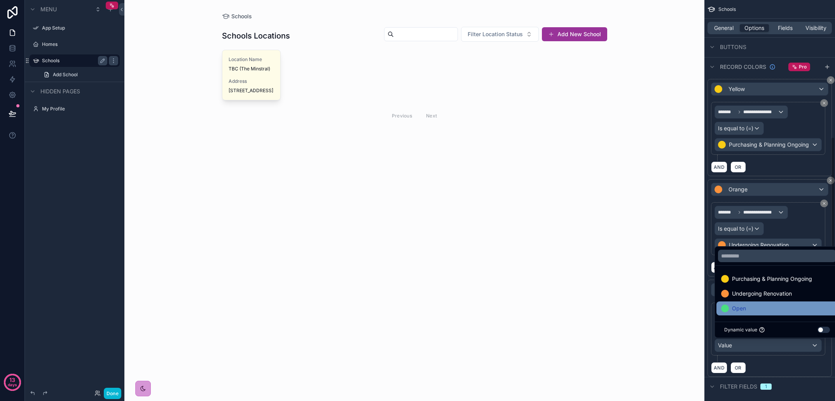
click at [746, 306] on div "Open" at bounding box center [777, 308] width 112 height 9
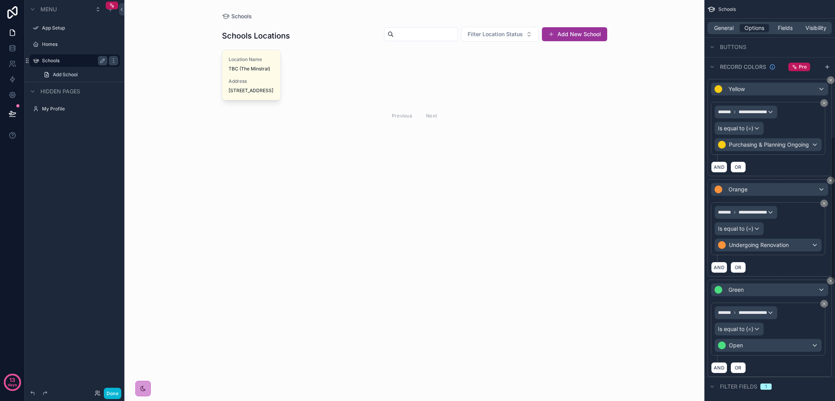
click at [804, 371] on div "AND OR" at bounding box center [769, 368] width 117 height 12
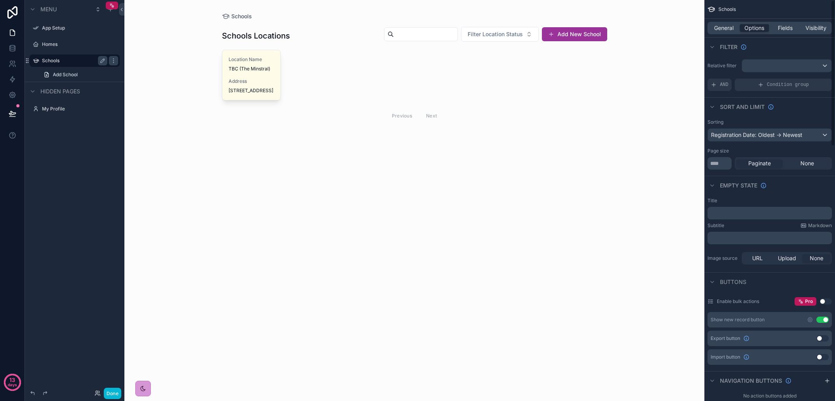
scroll to position [0, 0]
click at [786, 33] on div "General Options Fields Visibility" at bounding box center [770, 28] width 124 height 12
click at [786, 32] on div "General Options Fields Visibility" at bounding box center [770, 28] width 124 height 12
click at [785, 30] on span "Fields" at bounding box center [785, 28] width 15 height 8
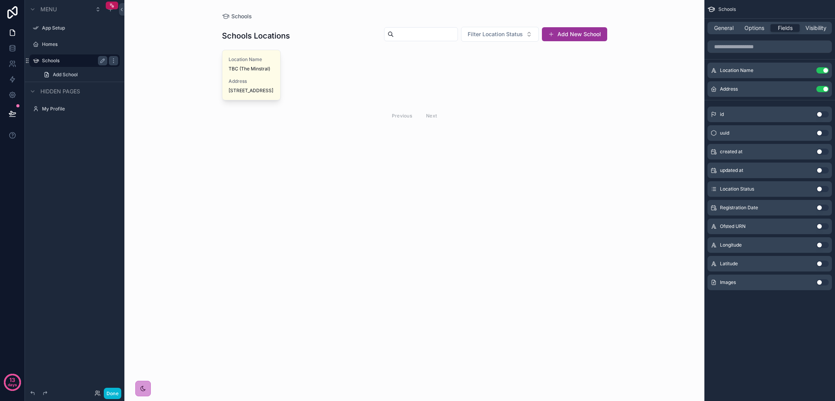
click at [824, 191] on button "Use setting" at bounding box center [823, 189] width 12 height 6
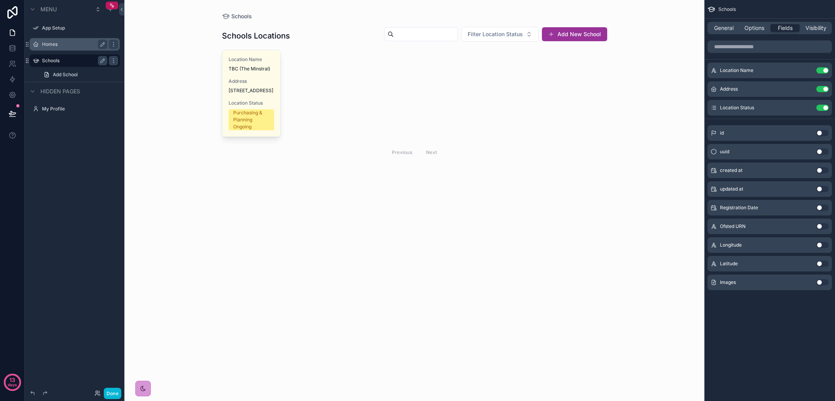
click at [53, 46] on label "Homes" at bounding box center [73, 44] width 62 height 6
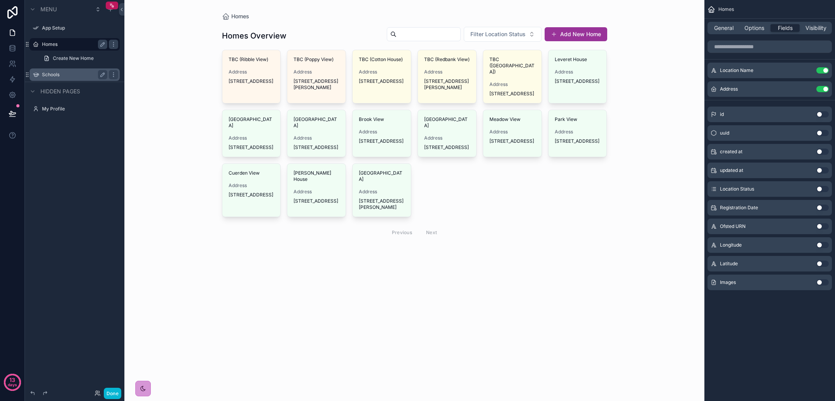
click at [822, 188] on button "Use setting" at bounding box center [823, 189] width 12 height 6
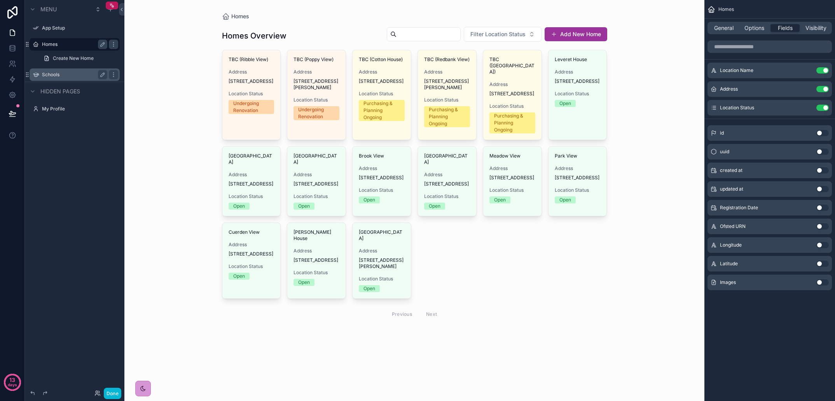
click at [794, 334] on div "Homes General Options Fields Visibility Location Name Use setting Address Use s…" at bounding box center [770, 200] width 131 height 401
click at [113, 395] on button "Done" at bounding box center [112, 393] width 17 height 11
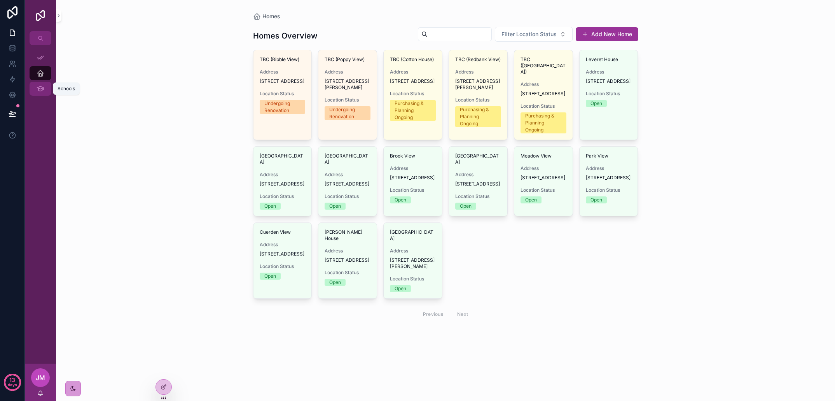
click at [39, 89] on icon "scrollable content" at bounding box center [40, 89] width 7 height 8
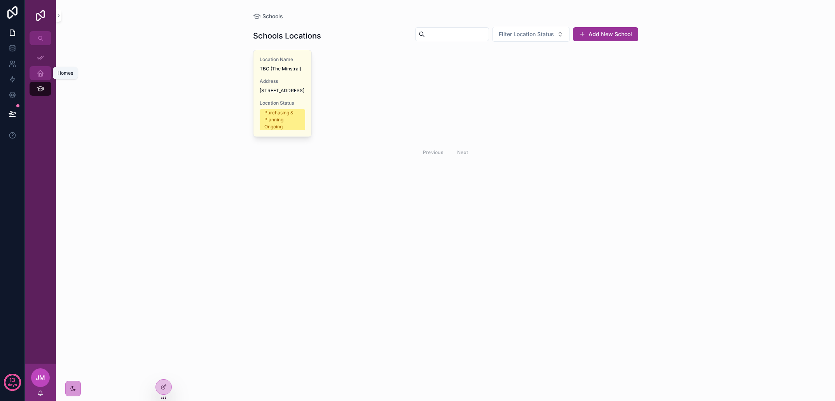
click at [42, 72] on icon "scrollable content" at bounding box center [41, 73] width 8 height 8
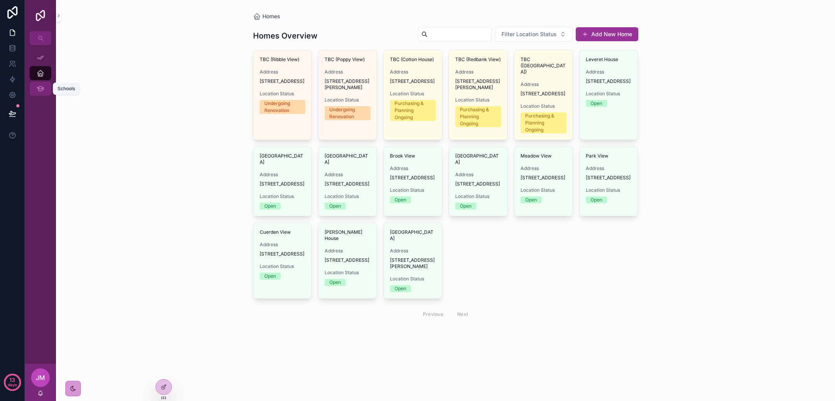
click at [44, 87] on icon "scrollable content" at bounding box center [40, 89] width 7 height 8
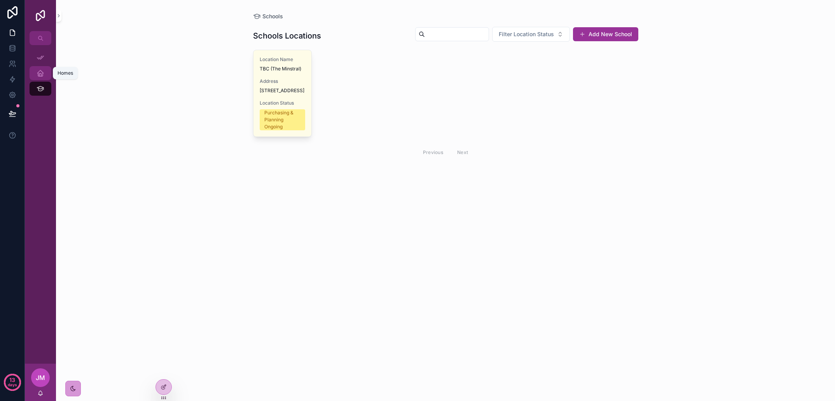
click at [42, 77] on icon "scrollable content" at bounding box center [41, 73] width 8 height 8
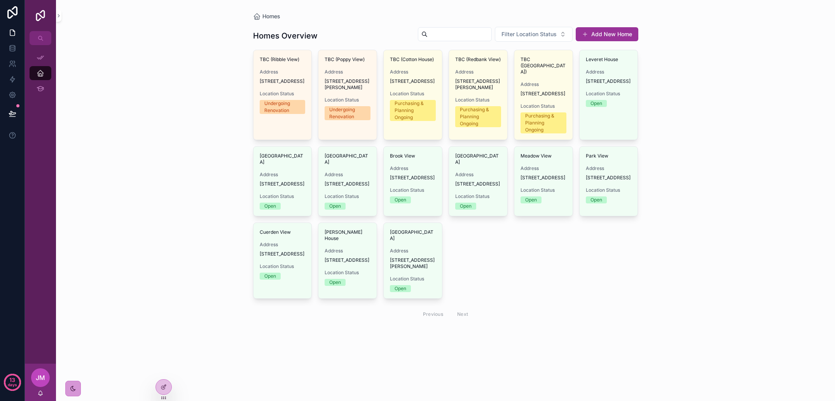
click at [619, 84] on span "[STREET_ADDRESS]" at bounding box center [609, 81] width 46 height 6
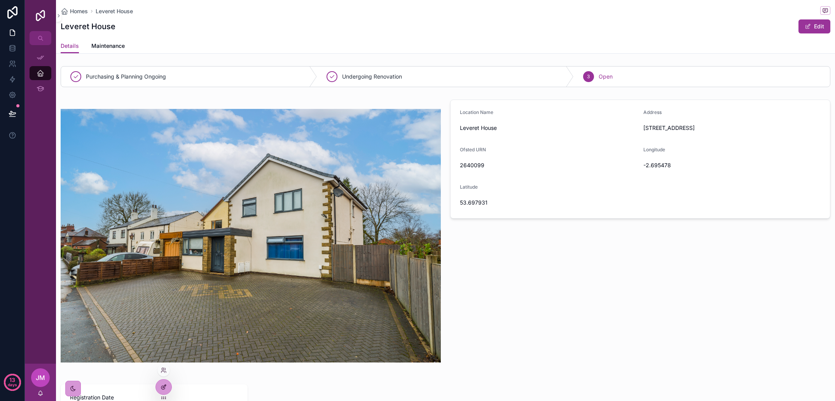
click at [164, 383] on div at bounding box center [164, 387] width 16 height 15
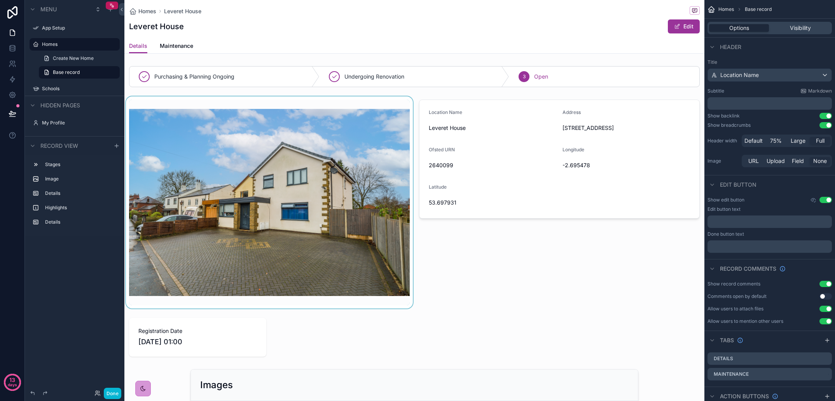
click at [370, 268] on div "scrollable content" at bounding box center [269, 202] width 290 height 212
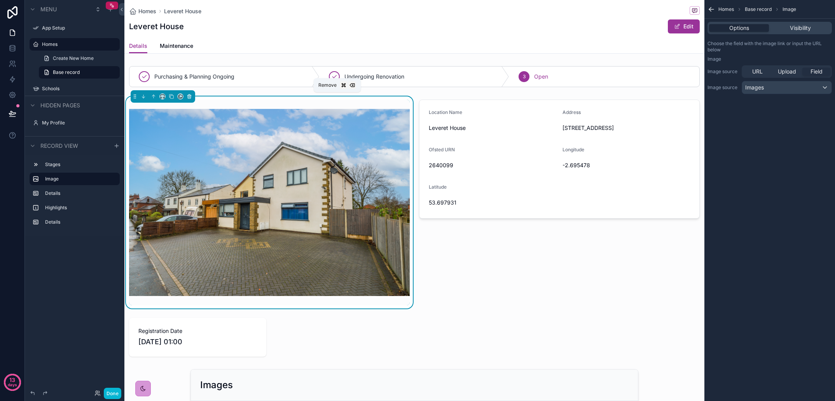
click at [190, 95] on icon "scrollable content" at bounding box center [188, 95] width 3 height 0
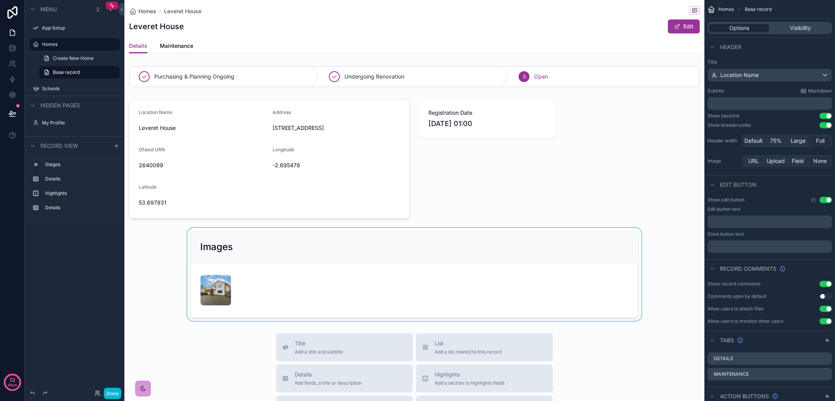
click at [433, 281] on div "scrollable content" at bounding box center [414, 274] width 580 height 93
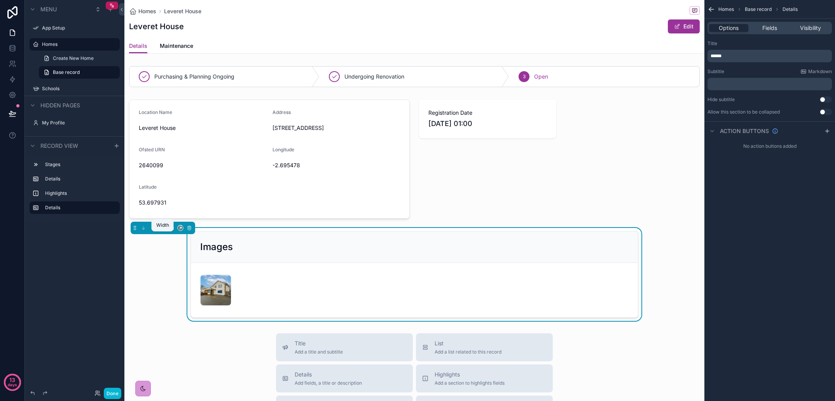
click at [163, 231] on icon "scrollable content" at bounding box center [162, 227] width 5 height 5
click at [180, 337] on span "Full width" at bounding box center [178, 338] width 24 height 9
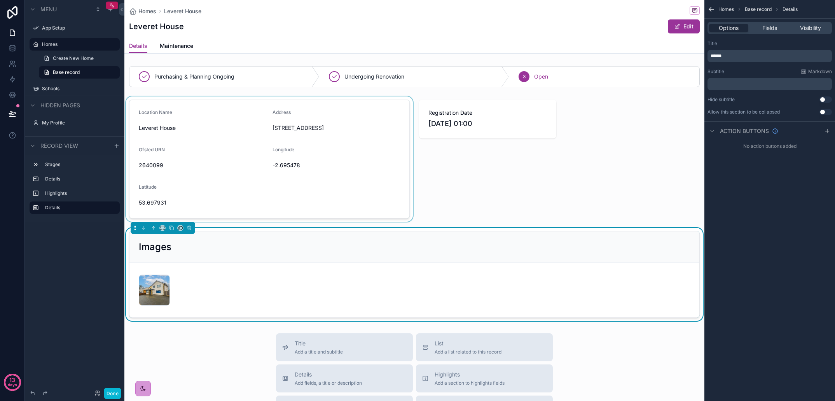
click at [311, 174] on div "scrollable content" at bounding box center [269, 158] width 290 height 125
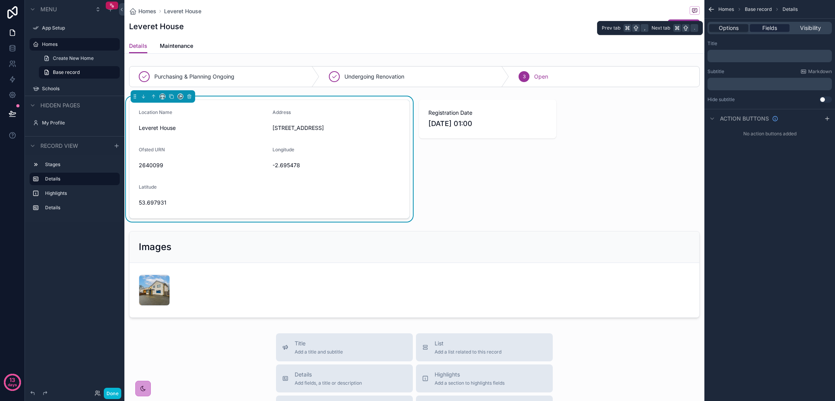
click at [772, 28] on span "Fields" at bounding box center [770, 28] width 15 height 8
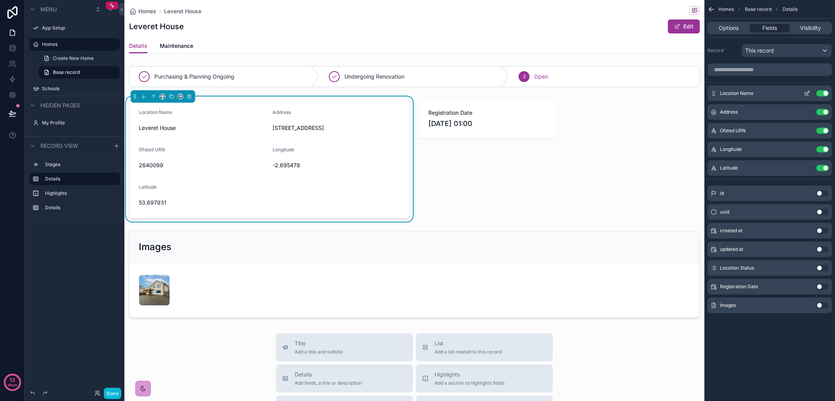
click at [822, 91] on button "Use setting" at bounding box center [823, 93] width 12 height 6
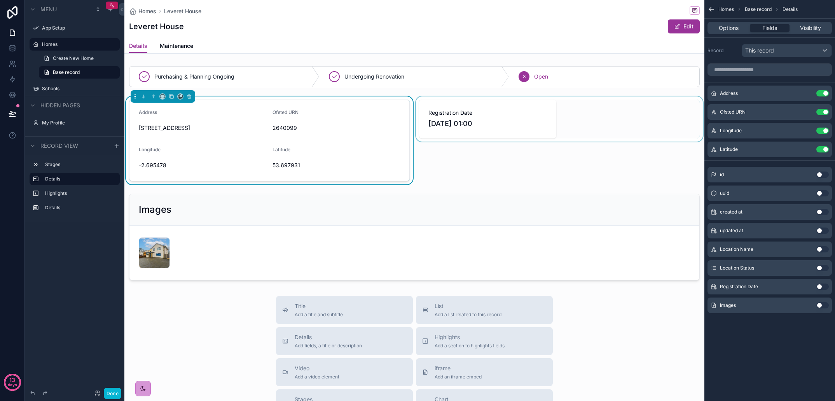
click at [609, 171] on div "scrollable content" at bounding box center [560, 140] width 290 height 88
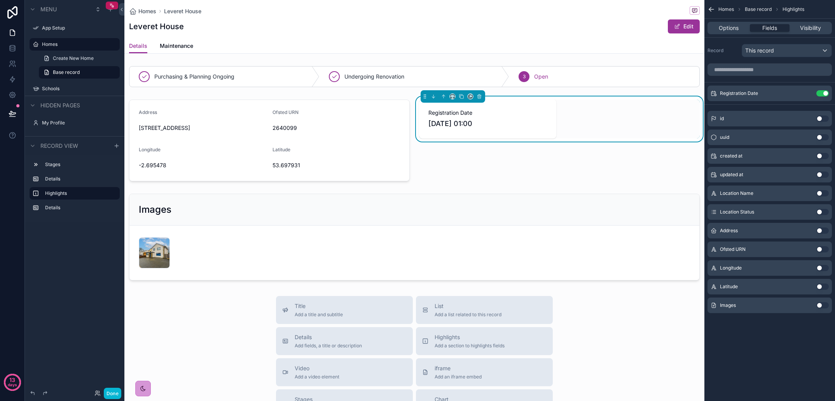
click at [378, 85] on div "scrollable content" at bounding box center [414, 76] width 580 height 27
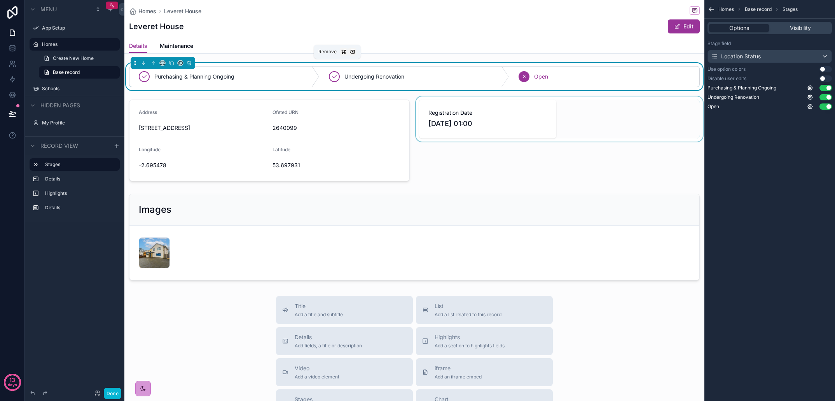
click at [190, 61] on icon "scrollable content" at bounding box center [189, 62] width 5 height 5
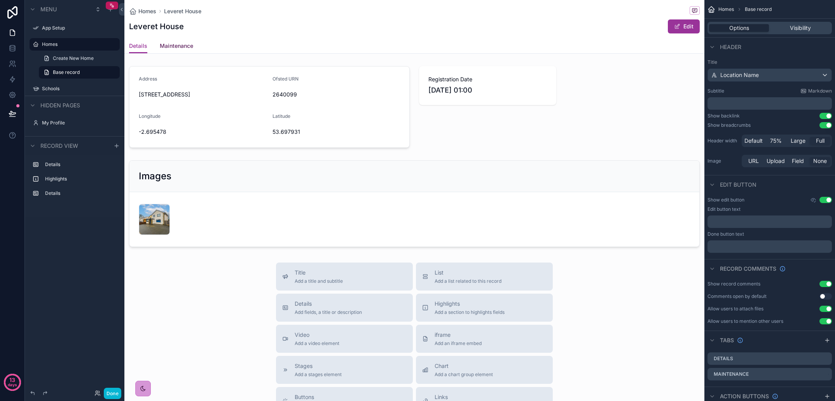
click at [181, 46] on span "Maintenance" at bounding box center [176, 46] width 33 height 8
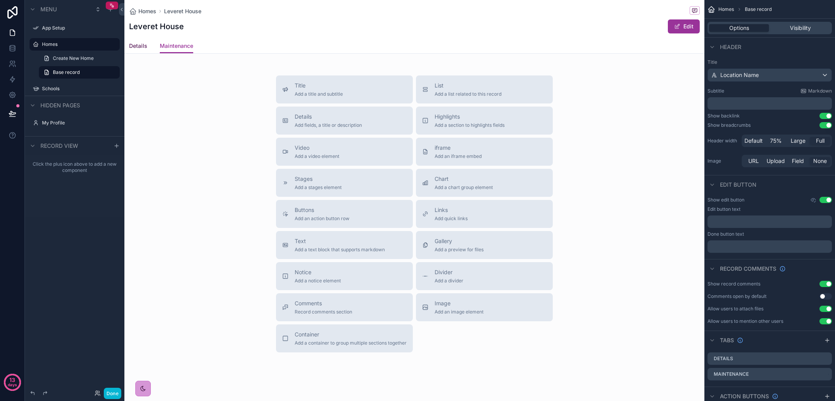
click at [141, 48] on span "Details" at bounding box center [138, 46] width 18 height 8
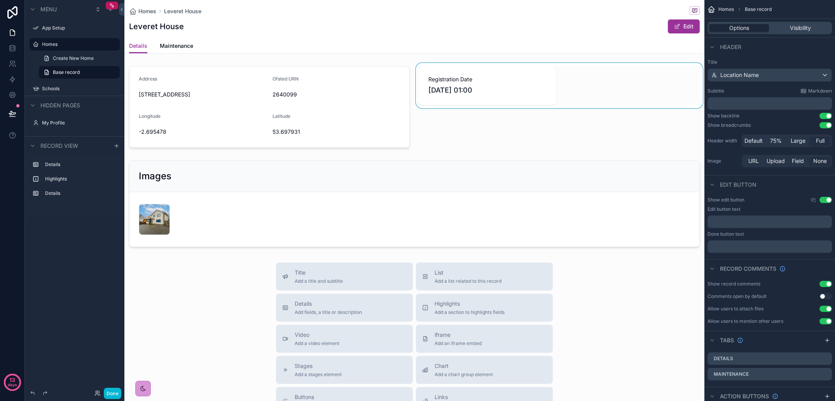
click at [511, 151] on div "scrollable content" at bounding box center [560, 107] width 290 height 88
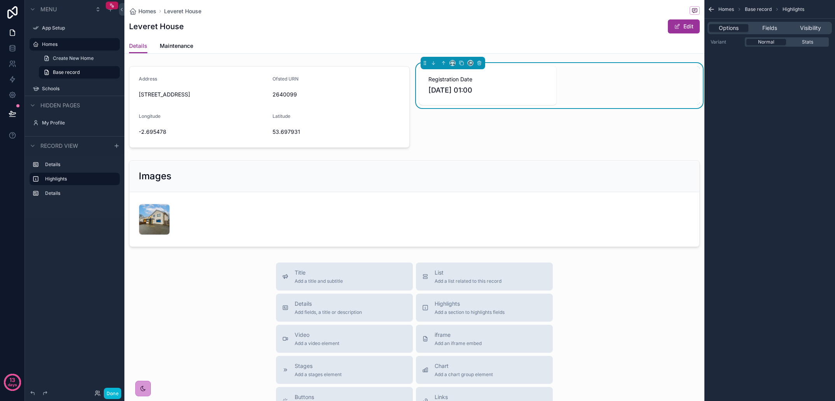
click at [615, 304] on div "Title Add a title and subtitle List Add a list related to this record Details A…" at bounding box center [414, 400] width 580 height 277
click at [611, 301] on div "Title Add a title and subtitle List Add a list related to this record Details A…" at bounding box center [414, 400] width 580 height 277
click at [15, 82] on icon at bounding box center [13, 79] width 8 height 8
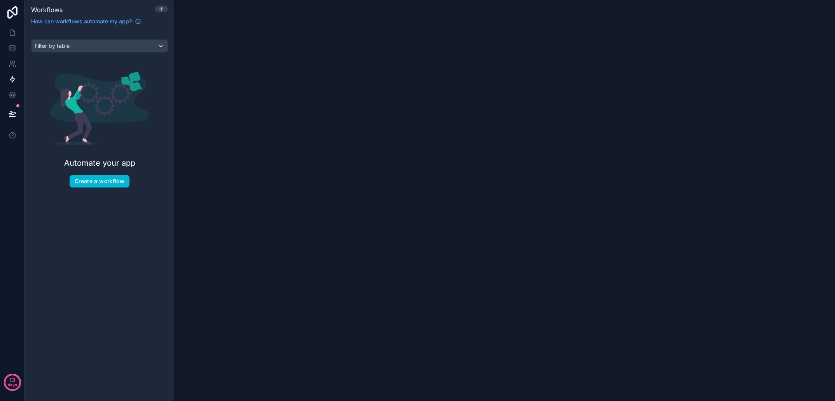
click at [130, 46] on div "Filter by table" at bounding box center [99, 46] width 136 height 12
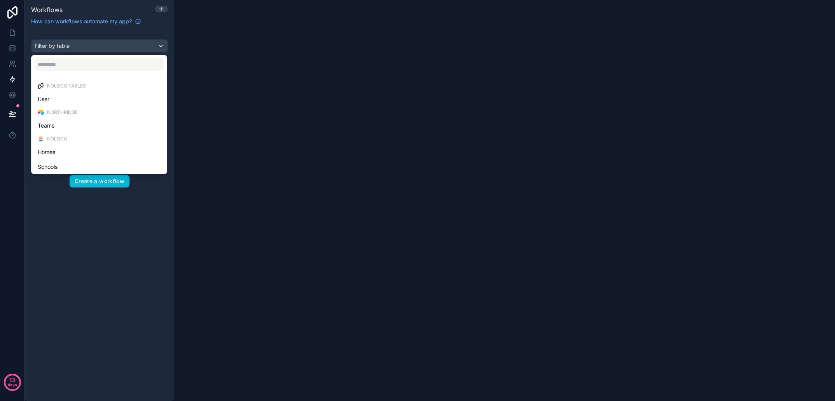
click at [102, 154] on div "Homes" at bounding box center [99, 151] width 123 height 9
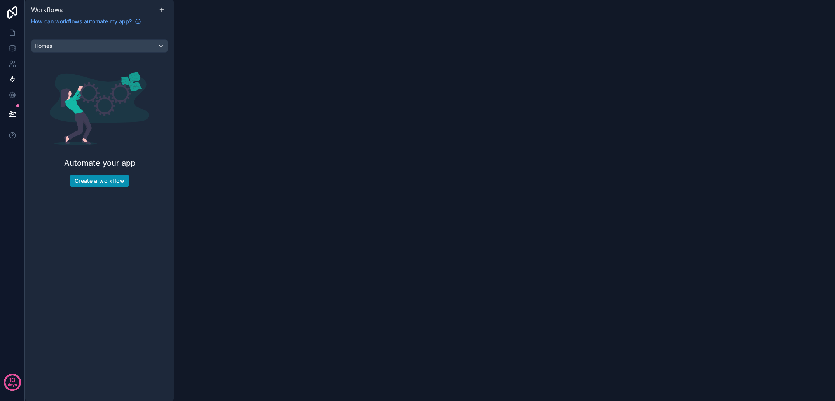
click at [105, 181] on button "Create a workflow" at bounding box center [100, 181] width 60 height 12
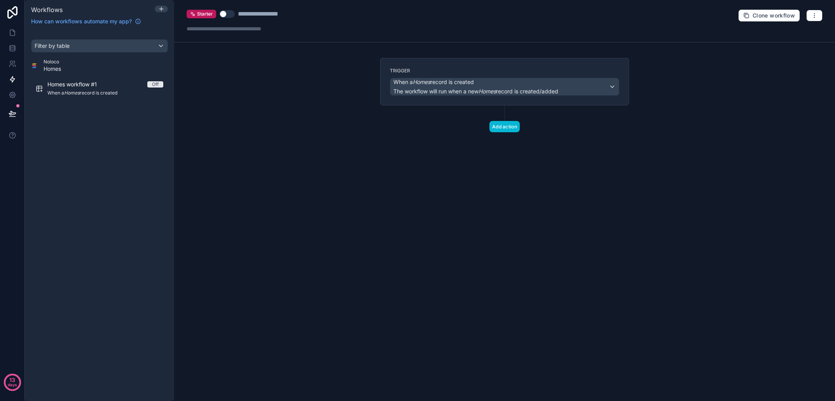
click at [604, 88] on div "When a Homes record is created The workflow will run when a new Homes record is…" at bounding box center [504, 86] width 229 height 17
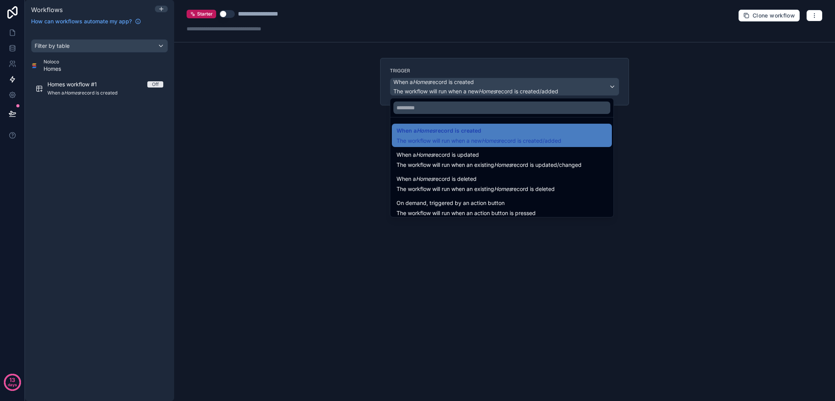
click at [375, 152] on div at bounding box center [417, 200] width 835 height 401
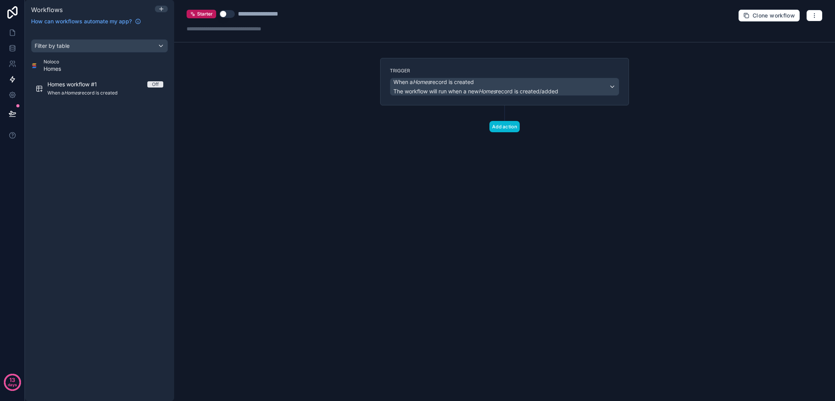
click at [91, 138] on div "Filter by table Noloco Homes Homes workflow #1 Off When a Homes record is creat…" at bounding box center [99, 215] width 149 height 371
click at [820, 13] on button "button" at bounding box center [815, 16] width 16 height 12
click at [798, 60] on span "Delete workflow" at bounding box center [793, 59] width 37 height 6
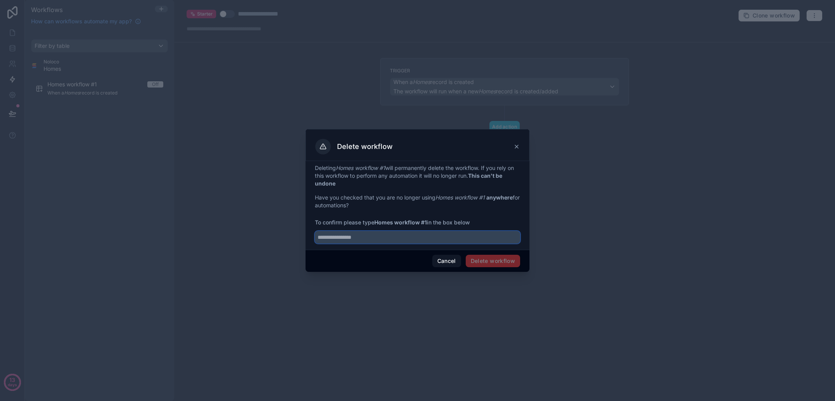
click at [440, 239] on input "text" at bounding box center [417, 237] width 205 height 12
click at [425, 223] on strong "Homes workflow #1" at bounding box center [400, 222] width 52 height 7
copy strong "#"
click at [432, 238] on input "**********" at bounding box center [417, 237] width 205 height 12
paste input "**"
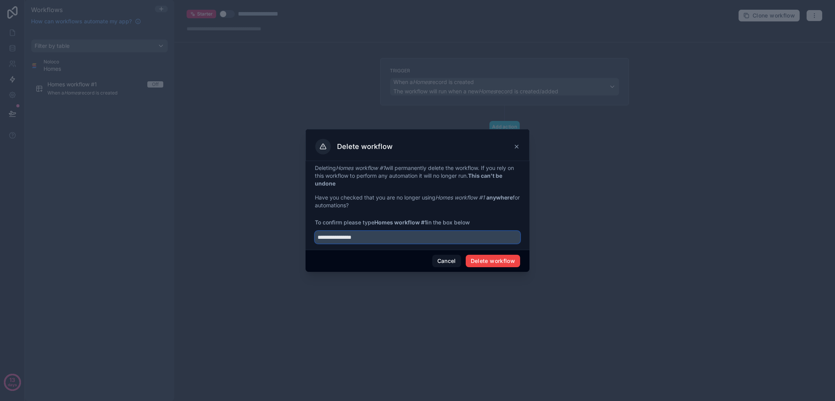
type input "**********"
click at [509, 256] on button "Delete workflow" at bounding box center [493, 261] width 54 height 12
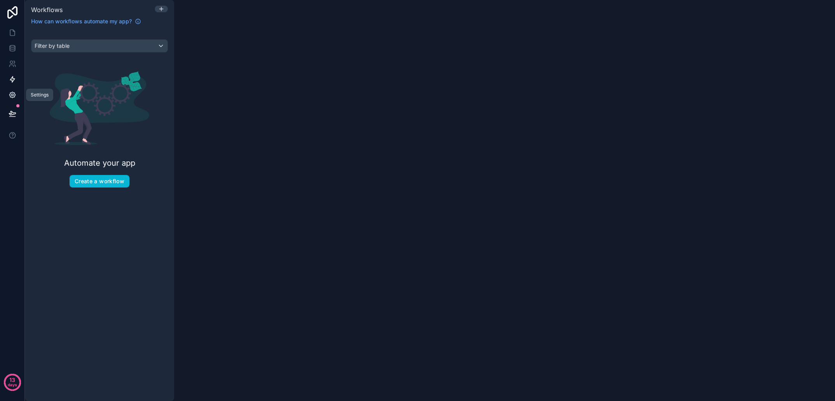
click at [10, 96] on icon at bounding box center [12, 95] width 6 height 6
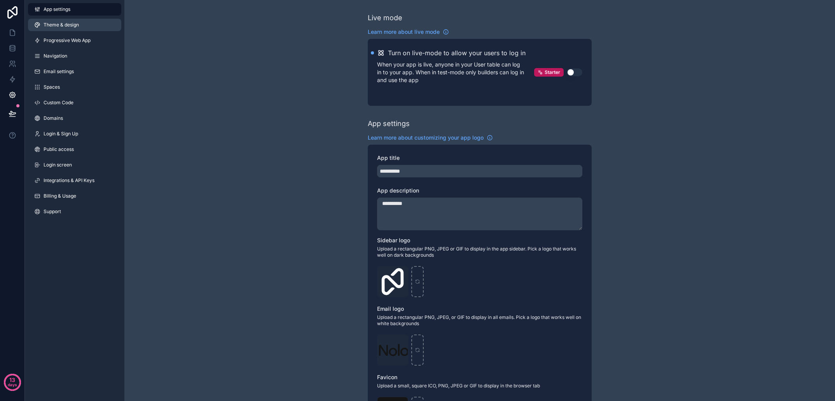
click at [56, 23] on span "Theme & design" at bounding box center [61, 25] width 35 height 6
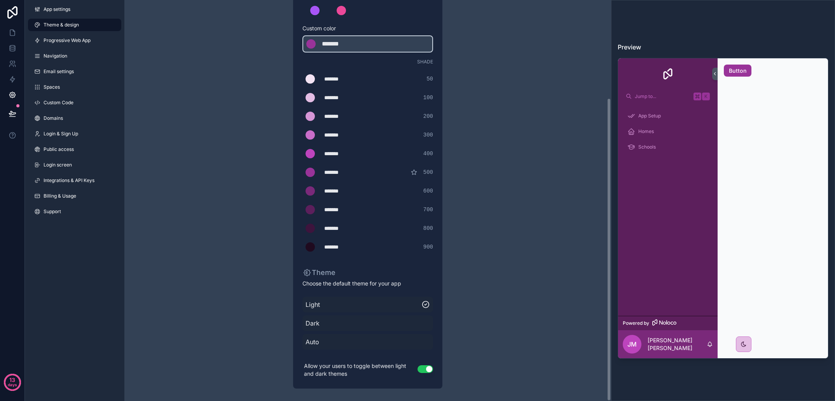
scroll to position [129, 0]
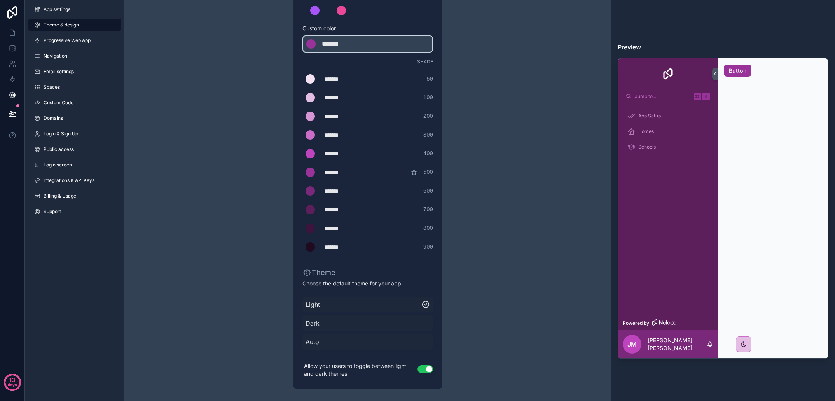
click at [427, 368] on button "Use setting" at bounding box center [426, 369] width 16 height 8
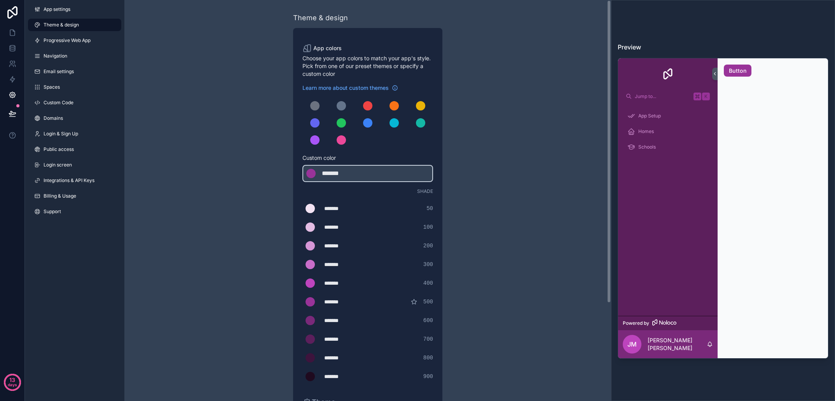
scroll to position [0, 0]
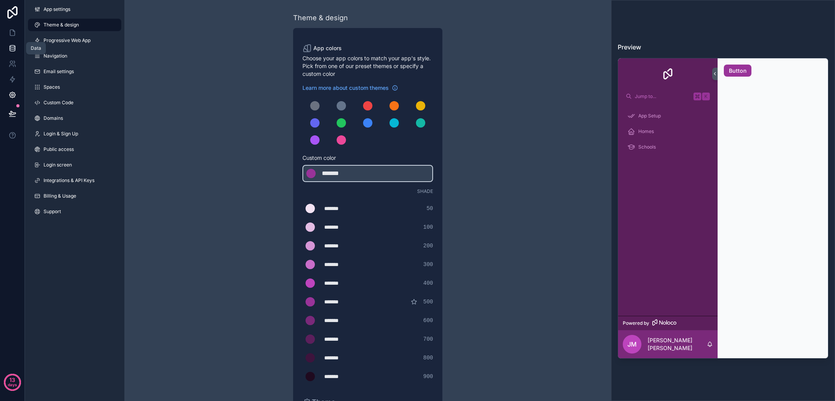
click at [12, 45] on icon at bounding box center [12, 46] width 5 height 2
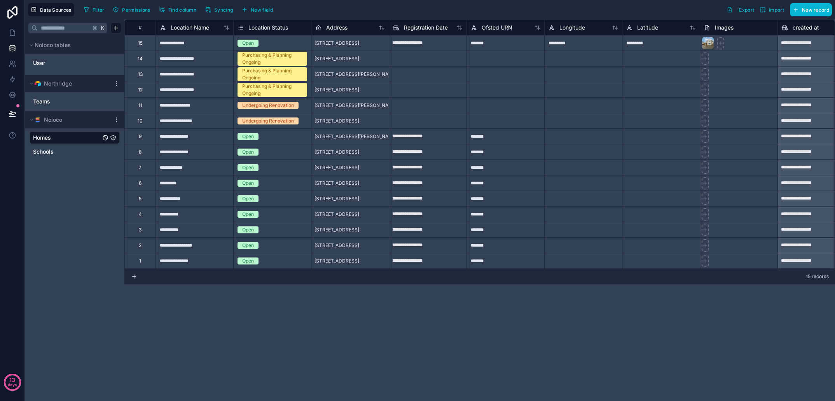
click at [435, 143] on div "**********" at bounding box center [428, 136] width 78 height 16
click at [434, 135] on input "**********" at bounding box center [427, 136] width 77 height 12
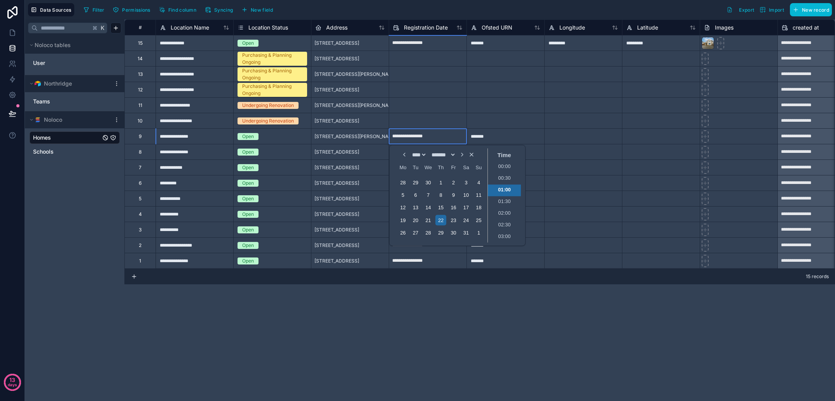
click at [434, 135] on input "**********" at bounding box center [427, 136] width 77 height 12
select select "****"
select select "*"
click at [443, 140] on input "**********" at bounding box center [427, 136] width 77 height 12
select select "****"
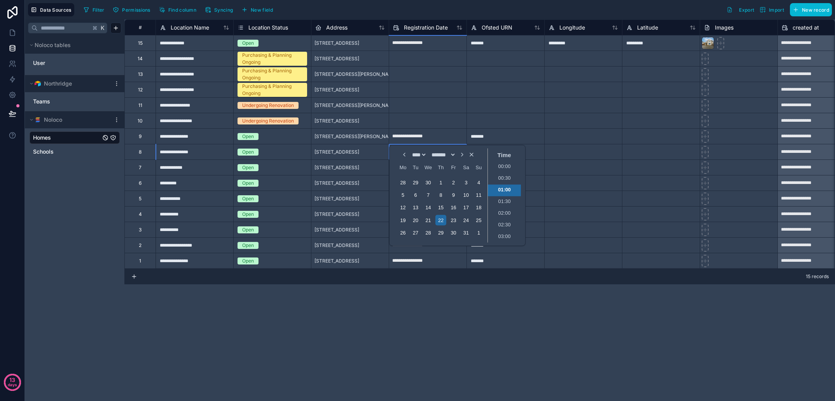
select select "*"
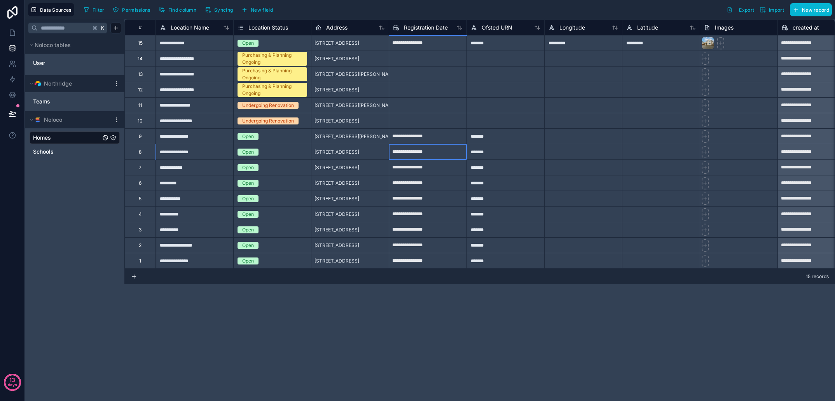
click at [436, 137] on input "**********" at bounding box center [427, 136] width 77 height 12
select select "****"
select select "*"
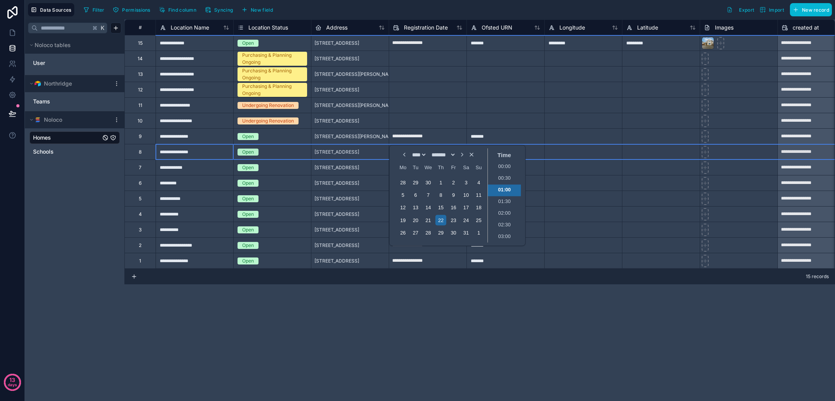
click at [507, 341] on div "**********" at bounding box center [479, 209] width 711 height 381
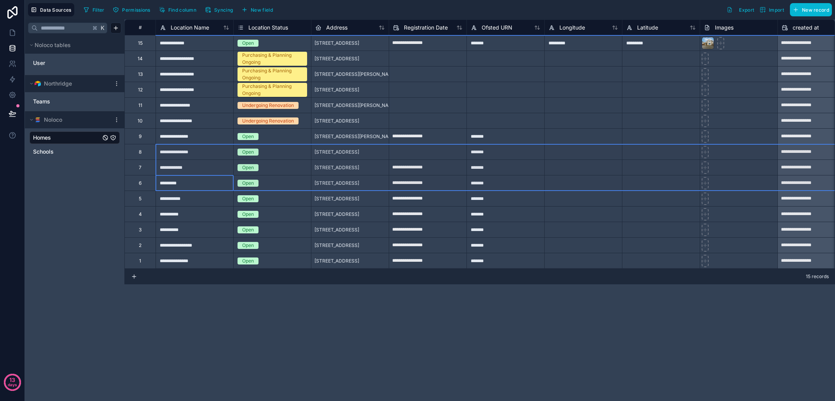
click at [497, 336] on div "**********" at bounding box center [479, 209] width 711 height 381
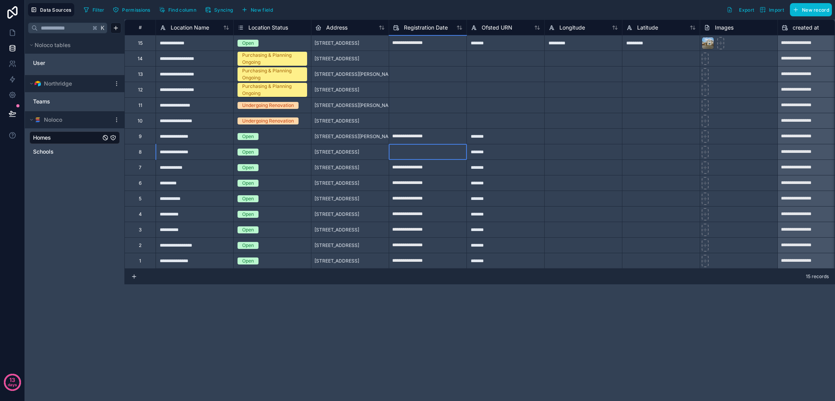
click at [424, 153] on input "text" at bounding box center [427, 152] width 77 height 12
select select "****"
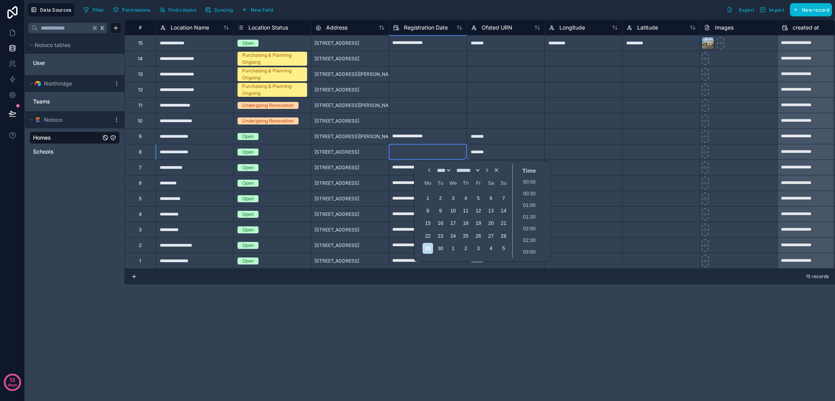
scroll to position [210, 0]
select select "*"
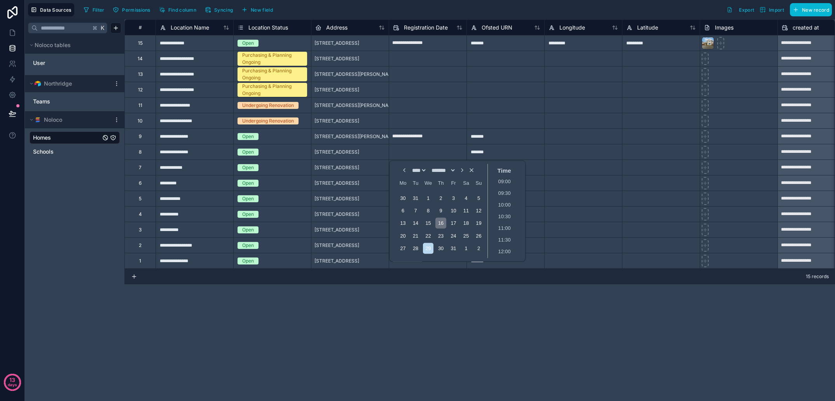
click at [446, 224] on div "16" at bounding box center [441, 223] width 10 height 10
click at [517, 211] on li "09:00" at bounding box center [504, 212] width 33 height 12
type input "**********"
click at [514, 335] on div "**********" at bounding box center [479, 209] width 711 height 381
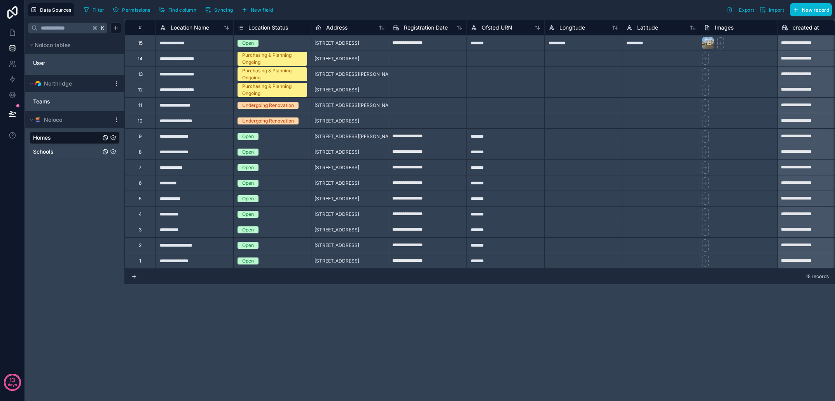
click at [60, 153] on link "Schools" at bounding box center [67, 152] width 68 height 8
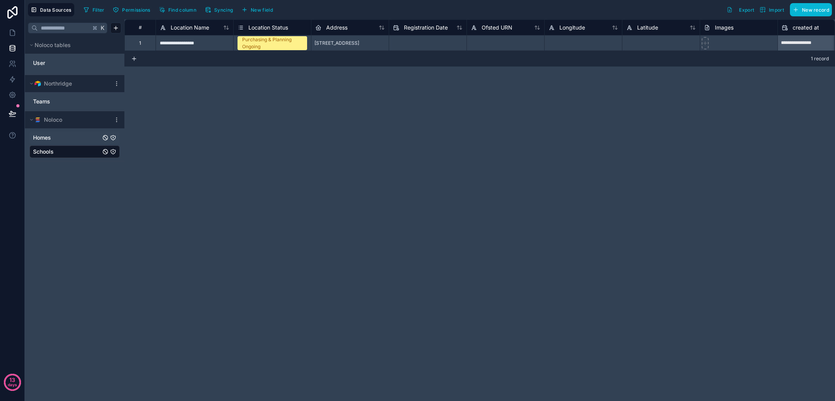
click at [57, 140] on link "Homes" at bounding box center [67, 138] width 68 height 8
